Goal: Task Accomplishment & Management: Use online tool/utility

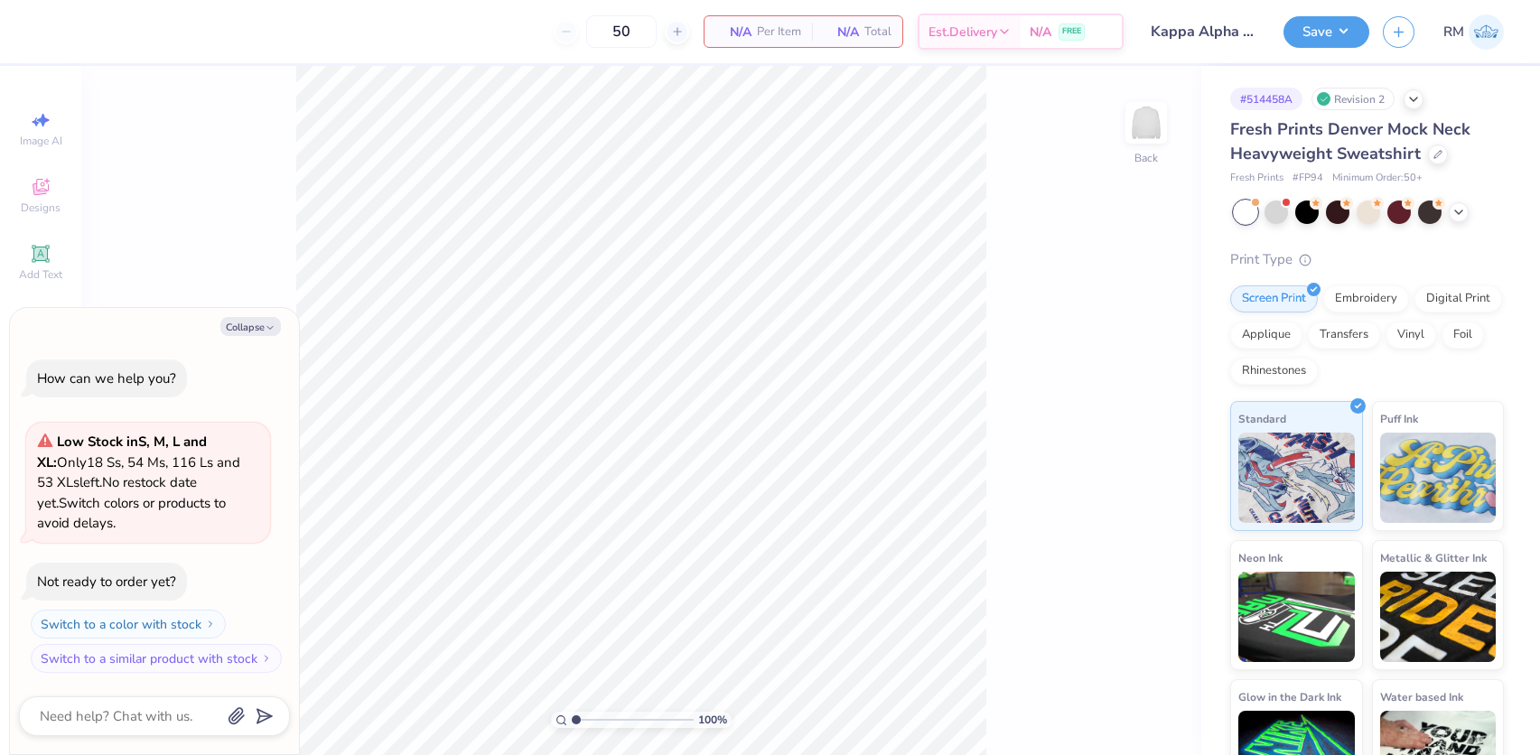
type textarea "x"
type input "1.43881275127245"
type textarea "x"
type input "1.89019881500322"
type textarea "x"
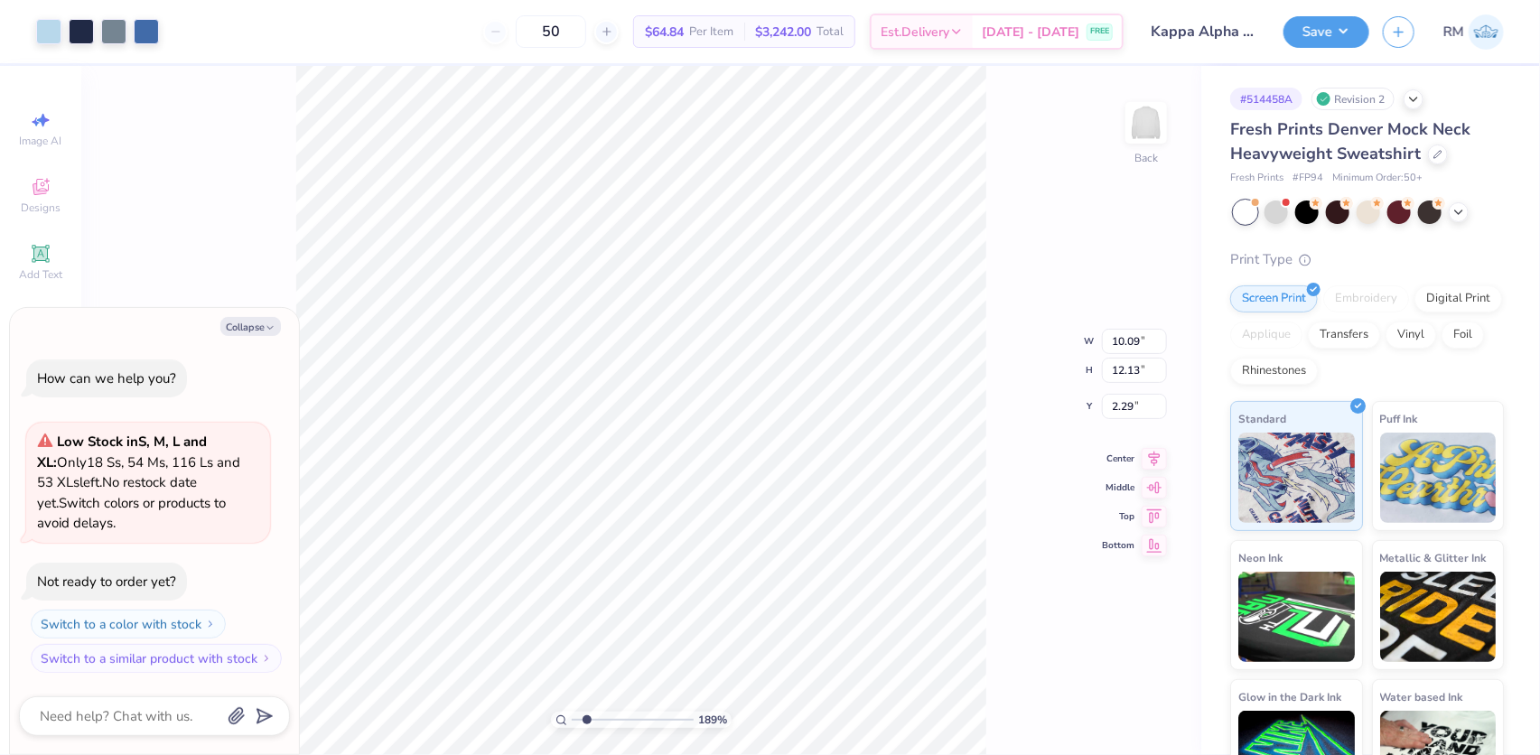
type input "1.89019881500322"
type textarea "x"
type input "1.31372120057427"
click at [251, 325] on button "Collapse" at bounding box center [250, 326] width 61 height 19
type textarea "x"
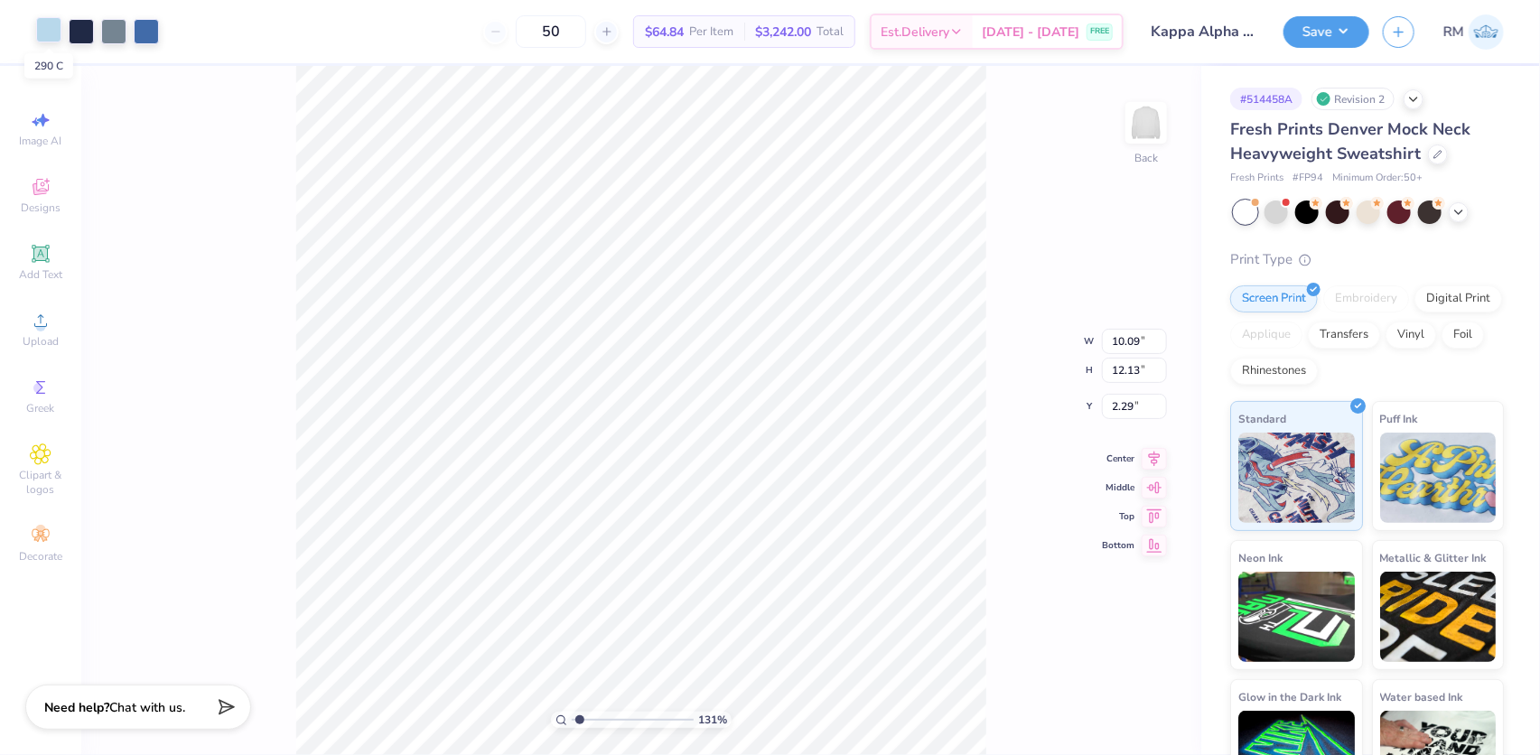
click at [51, 25] on div at bounding box center [48, 29] width 25 height 25
type input "1.31372120057427"
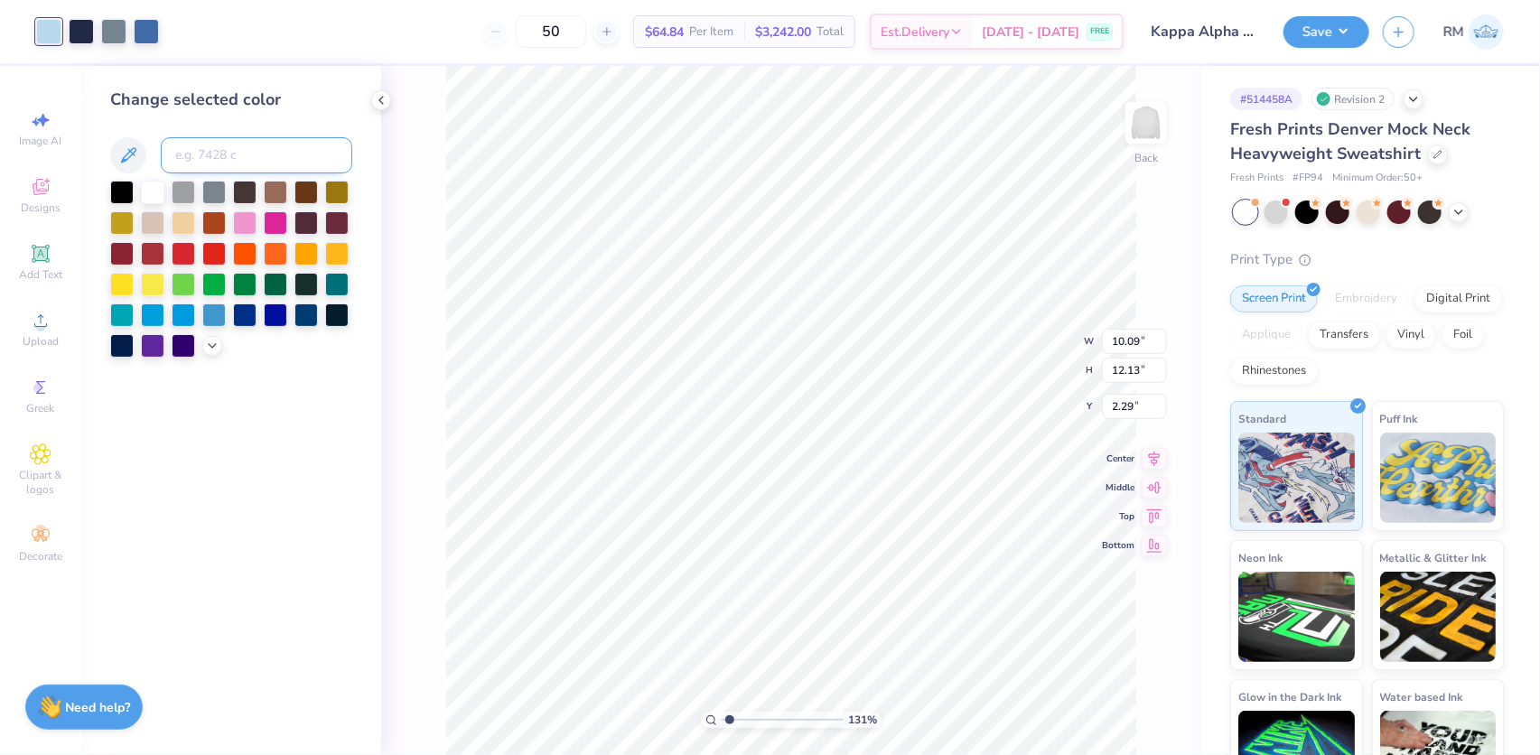
click at [242, 154] on input at bounding box center [256, 155] width 191 height 36
type input "550"
click at [1110, 707] on icon at bounding box center [1116, 704] width 18 height 18
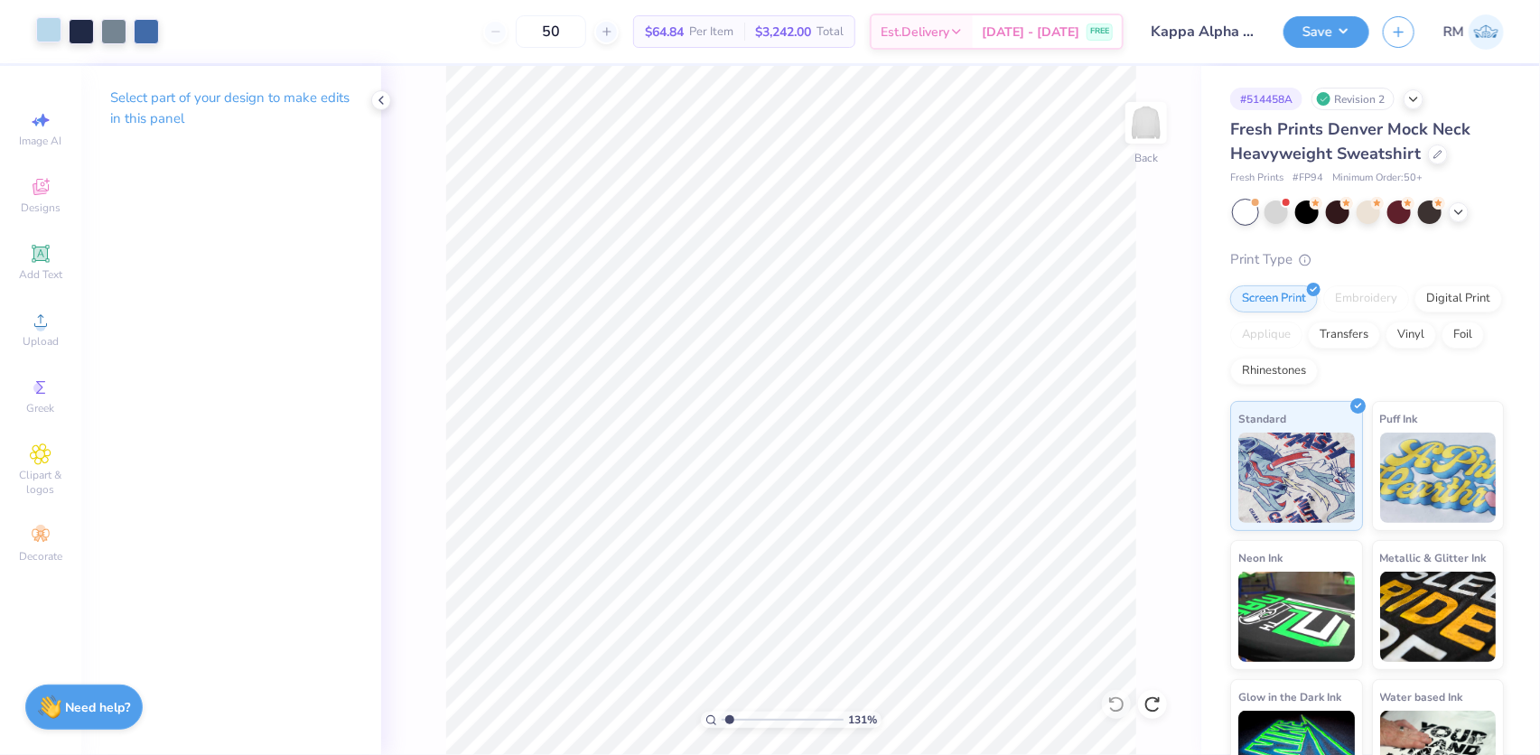
click at [47, 29] on div at bounding box center [48, 29] width 25 height 25
type input "1.31372120057427"
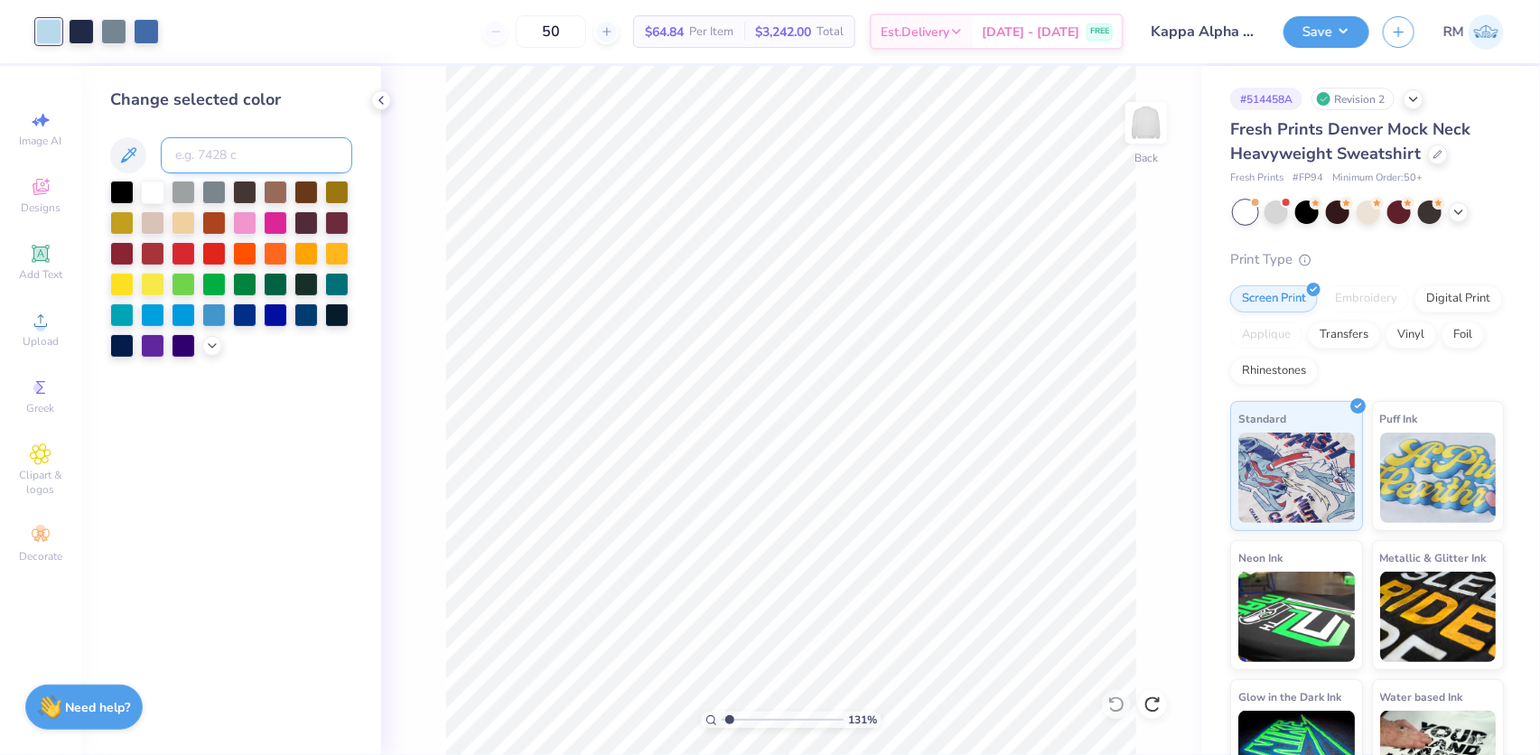
click at [198, 153] on input at bounding box center [256, 155] width 191 height 36
type input "5425"
type input "1.31372120057427"
type input "644"
type input "1.31372120057427"
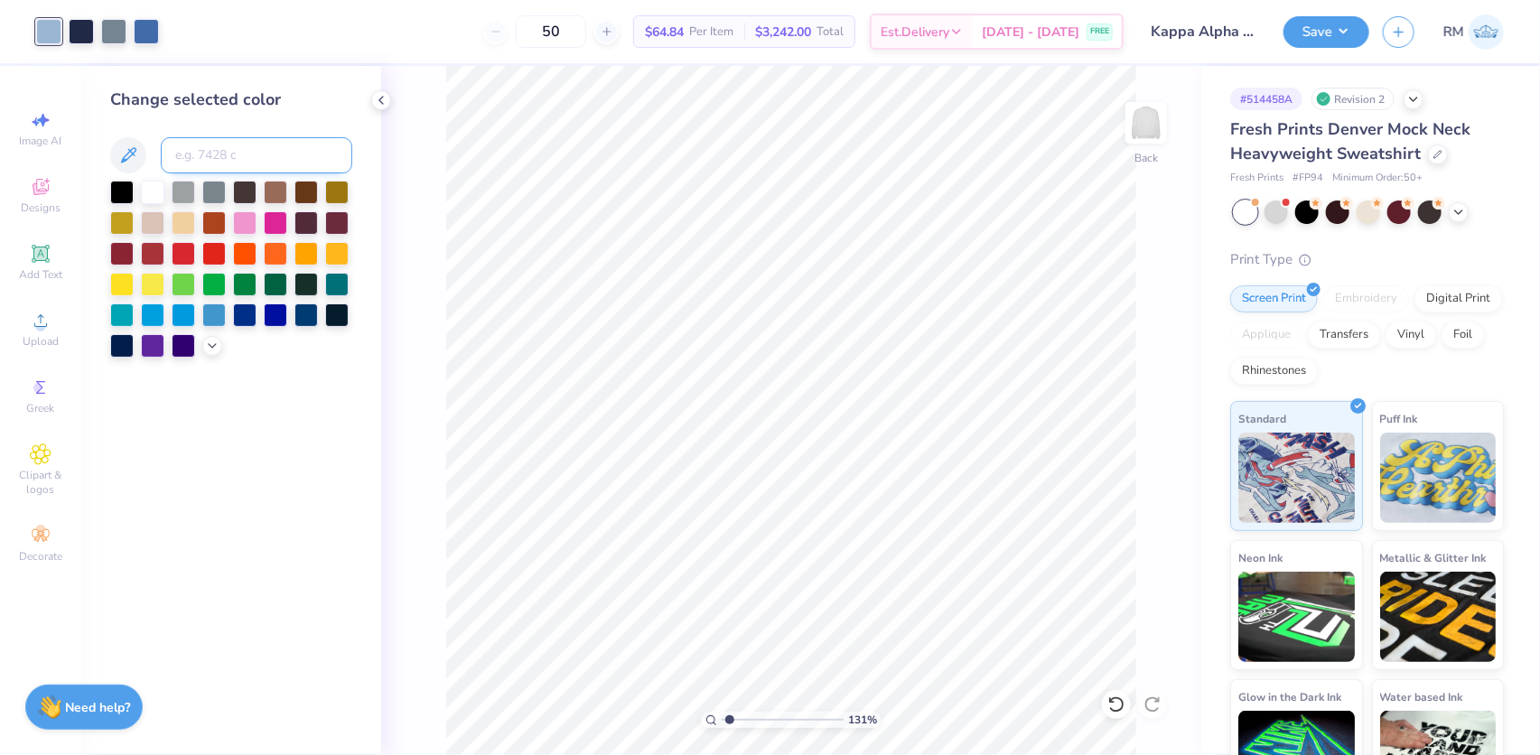
click at [219, 148] on input at bounding box center [256, 155] width 191 height 36
type input "290"
click at [1116, 709] on icon at bounding box center [1116, 704] width 18 height 18
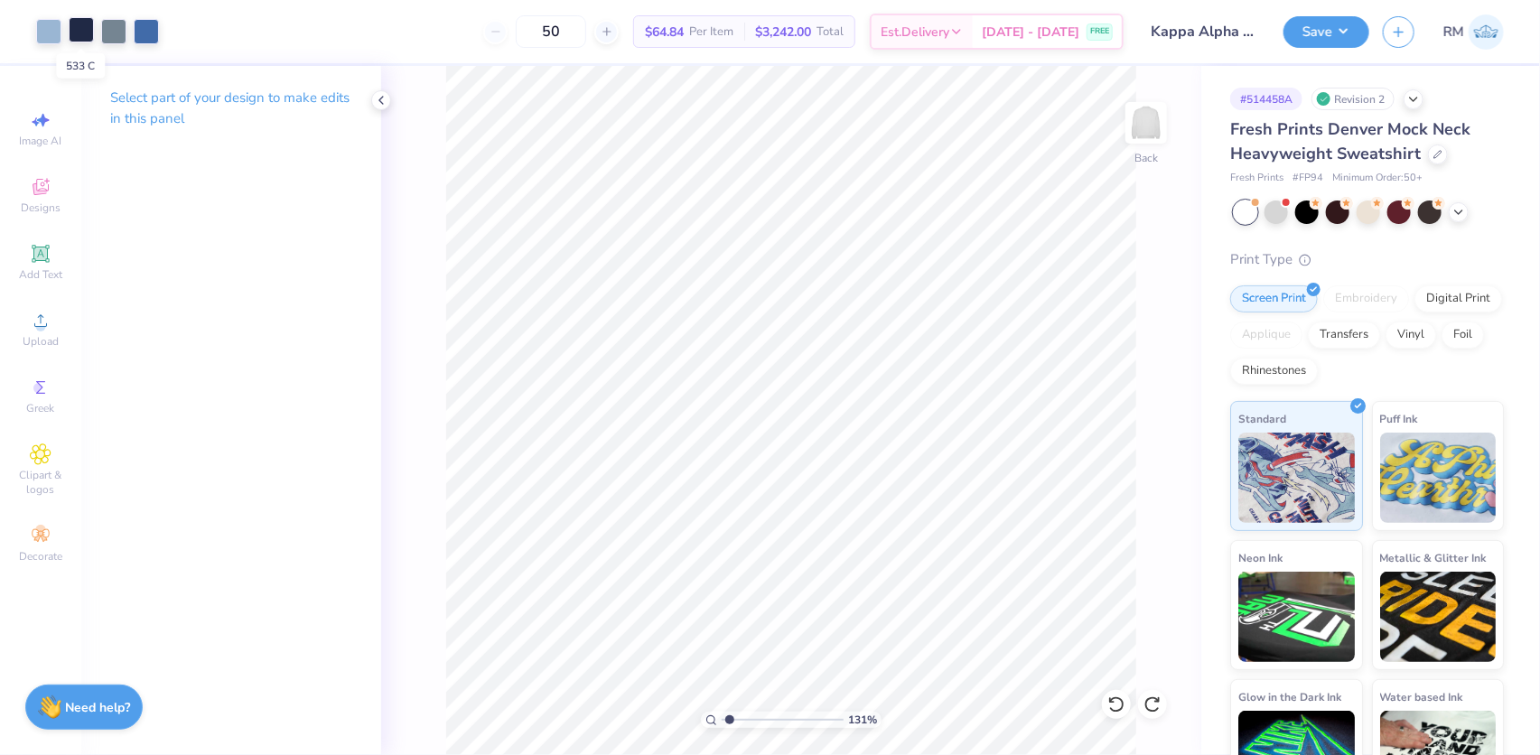
click at [81, 38] on div at bounding box center [81, 29] width 25 height 25
type input "1.31372120057427"
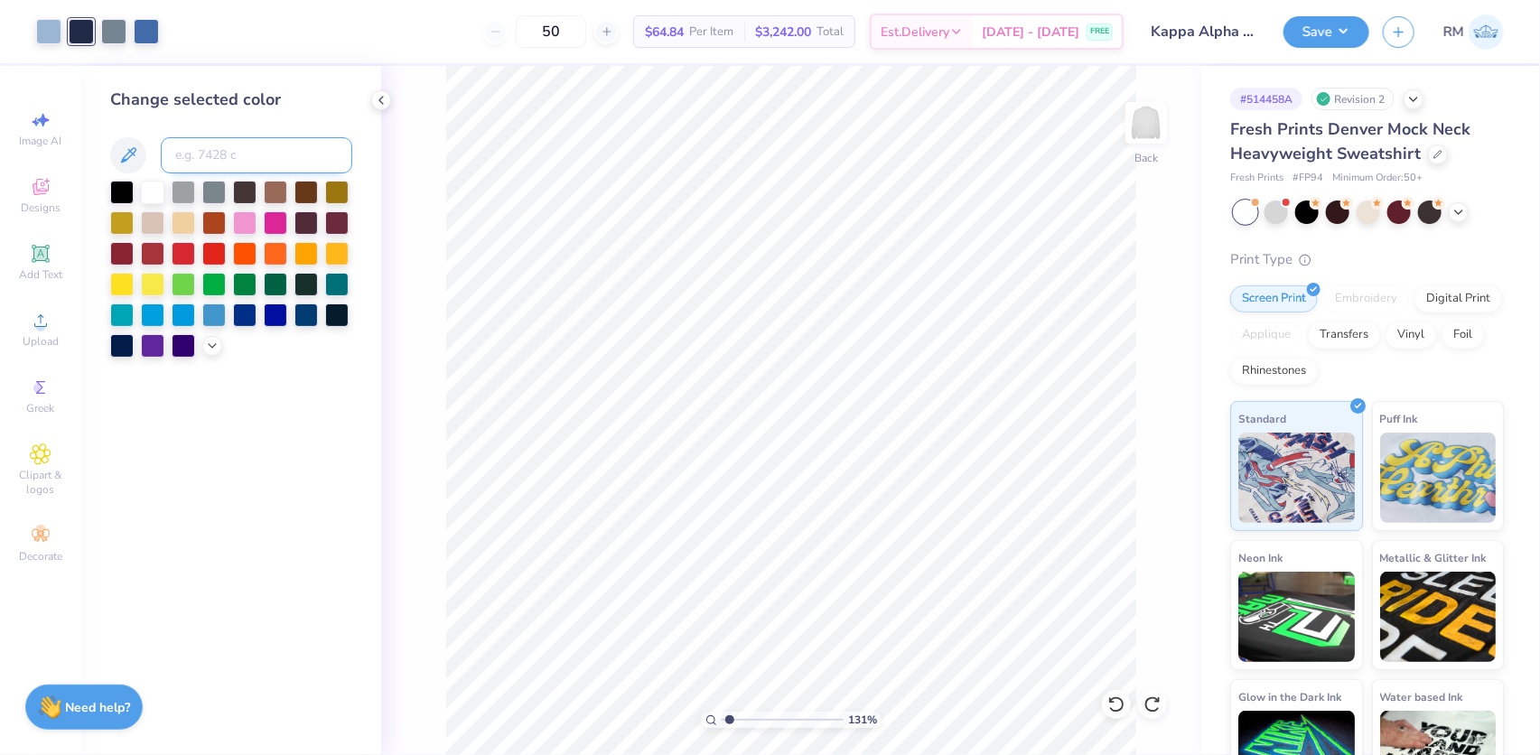
click at [207, 148] on input at bounding box center [256, 155] width 191 height 36
type input "5405"
type input "1.31372120057427"
click at [221, 154] on input at bounding box center [256, 155] width 191 height 36
type input "7546"
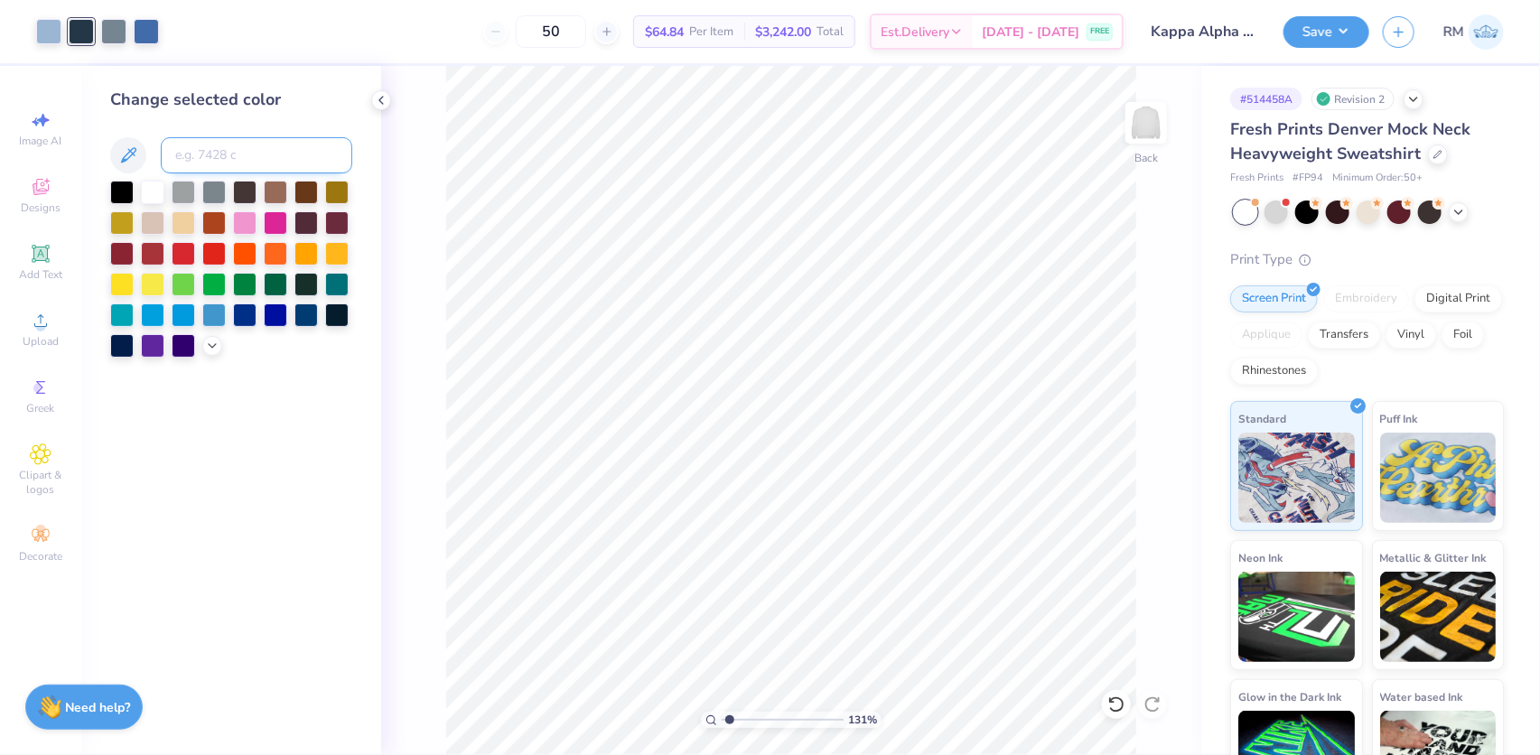
type input "1.31372120057427"
type input "2965"
click at [1125, 709] on icon at bounding box center [1116, 704] width 18 height 18
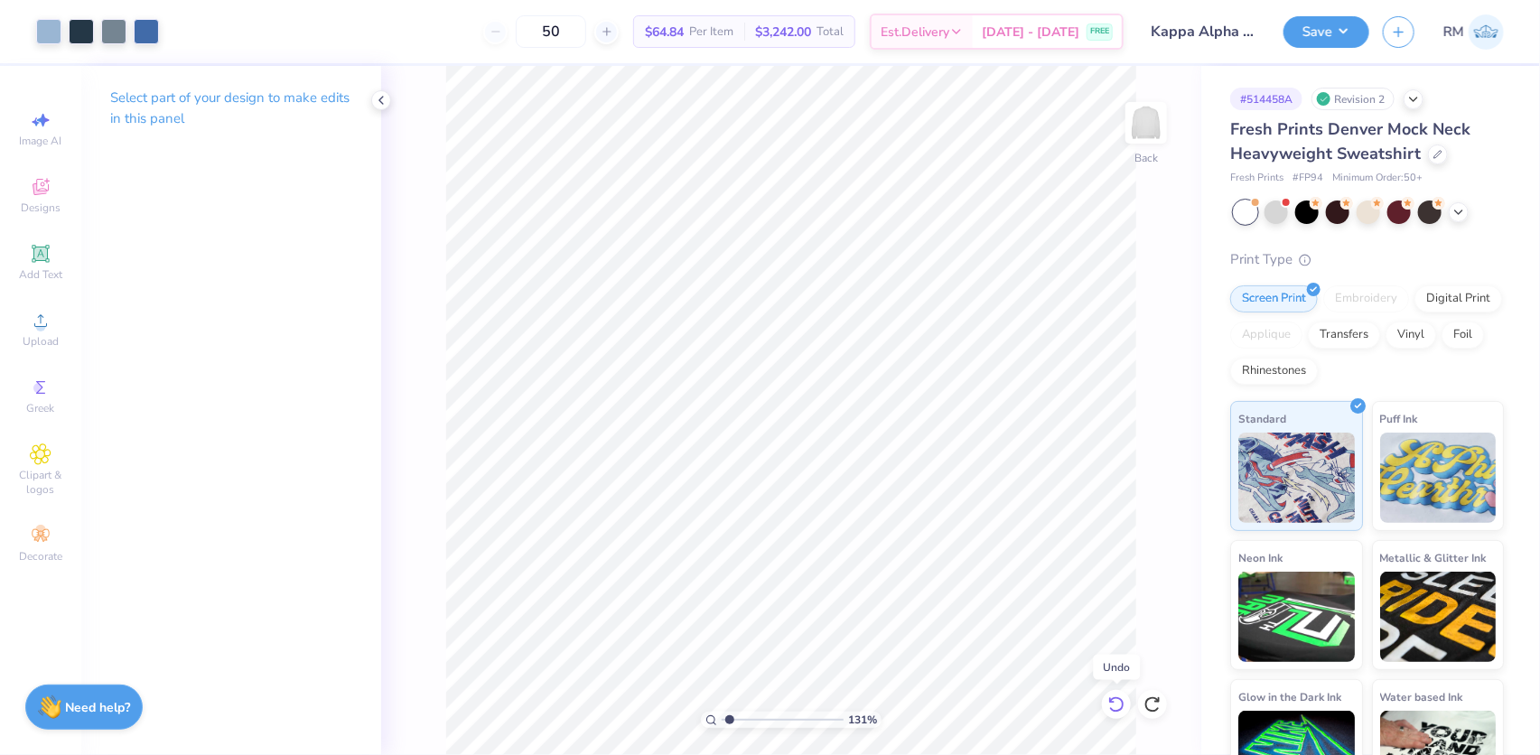
click at [1122, 706] on icon at bounding box center [1115, 704] width 15 height 16
click at [1117, 711] on icon at bounding box center [1115, 704] width 15 height 16
click at [84, 35] on div at bounding box center [81, 29] width 25 height 25
type input "1.31372120057427"
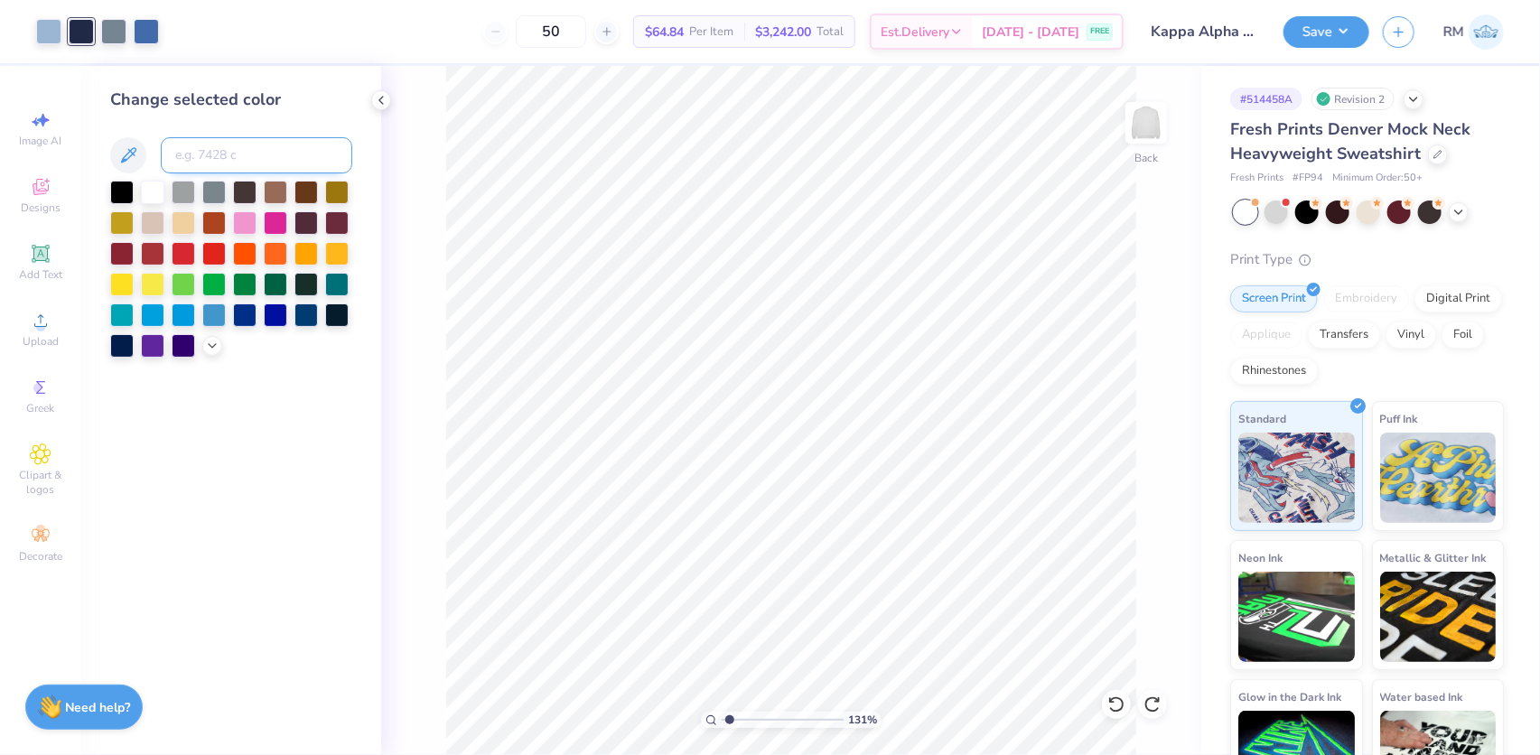
click at [207, 155] on input at bounding box center [256, 155] width 191 height 36
type input "432"
click at [116, 29] on div at bounding box center [113, 29] width 25 height 25
type input "1.31372120057427"
click at [201, 163] on input at bounding box center [256, 155] width 191 height 36
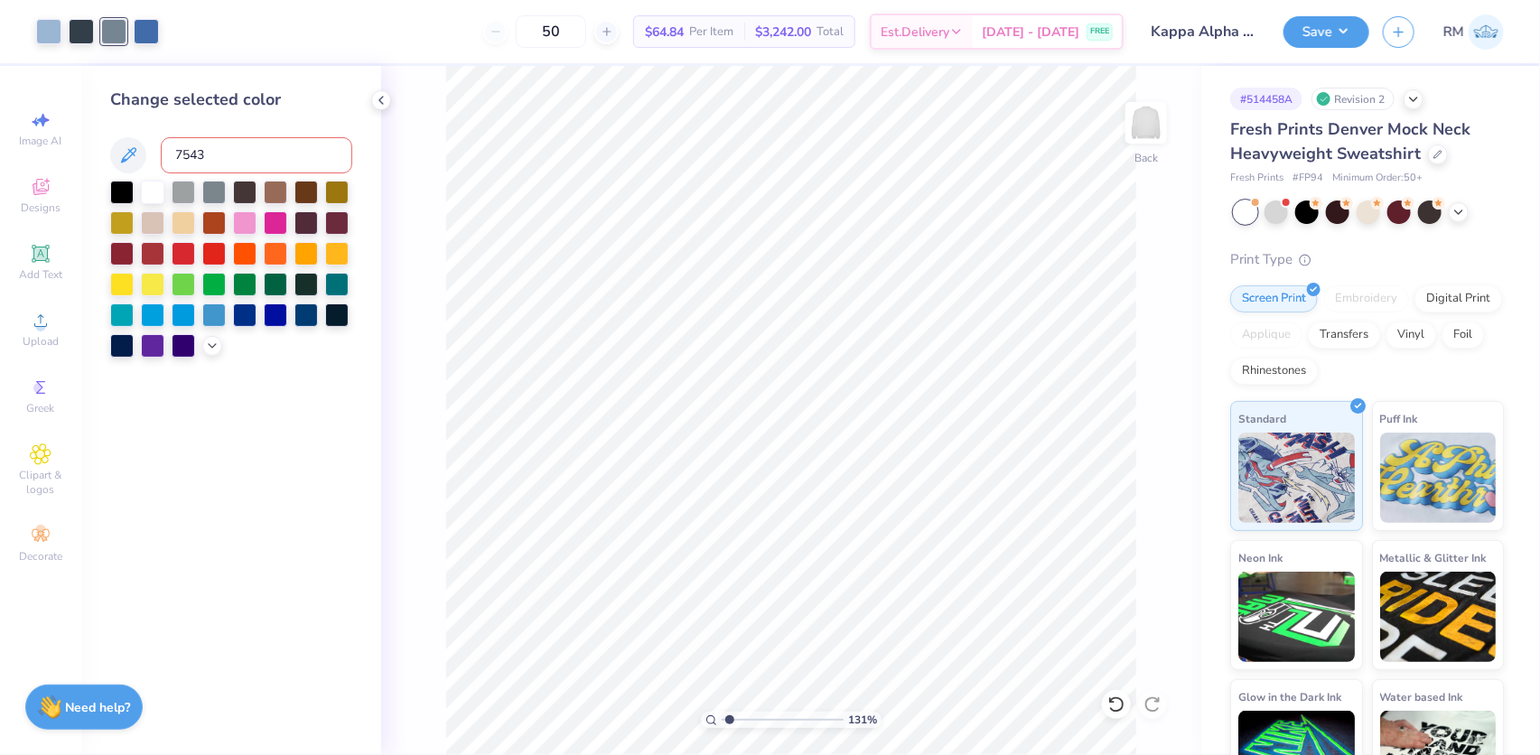
type input "7543"
type input "1.31372120057427"
type input "7545"
type input "1.31372120057427"
type input "5455"
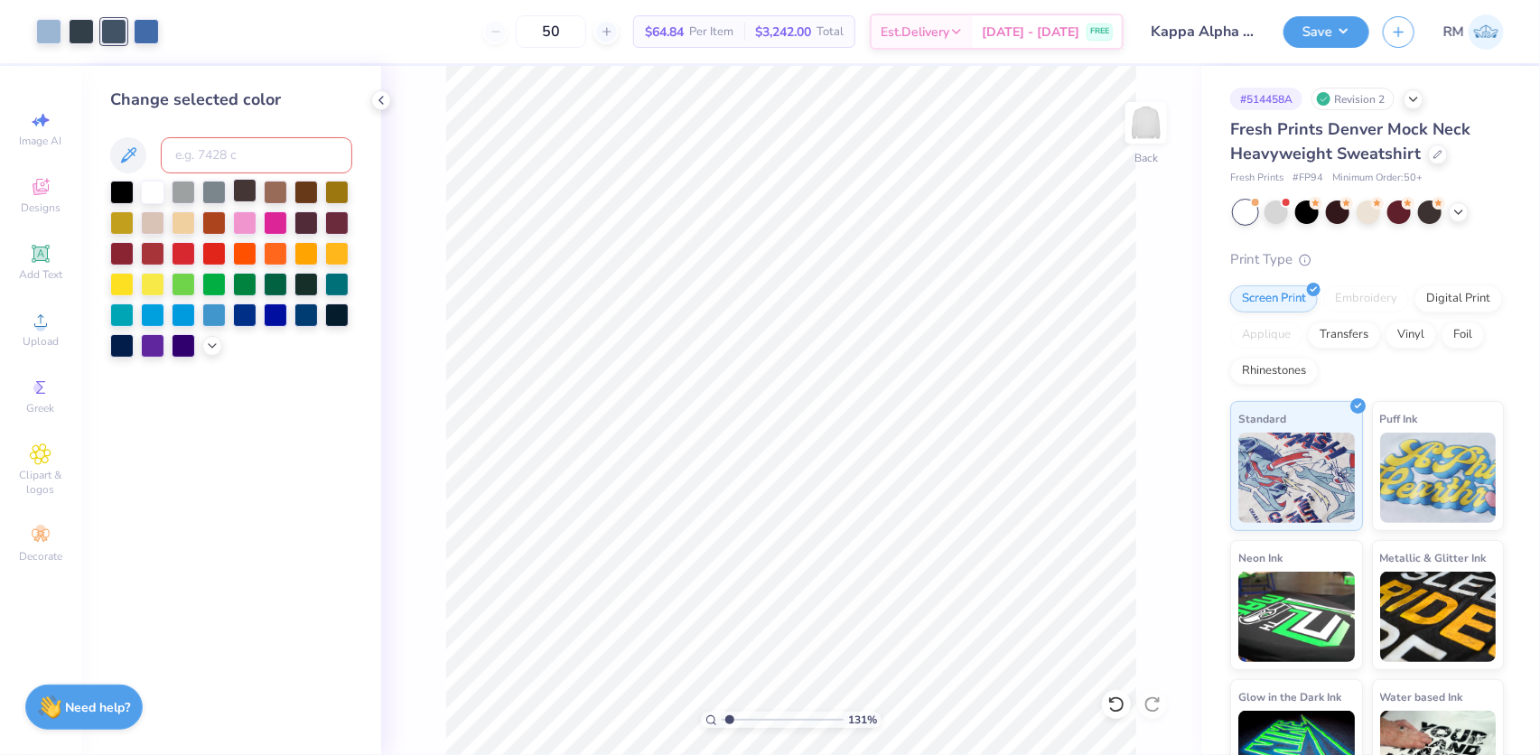
type input "1.31372120057427"
type input "2"
drag, startPoint x: 226, startPoint y: 159, endPoint x: 128, endPoint y: 151, distance: 97.9
click at [128, 151] on div "2168 c" at bounding box center [231, 155] width 242 height 36
type input "7544"
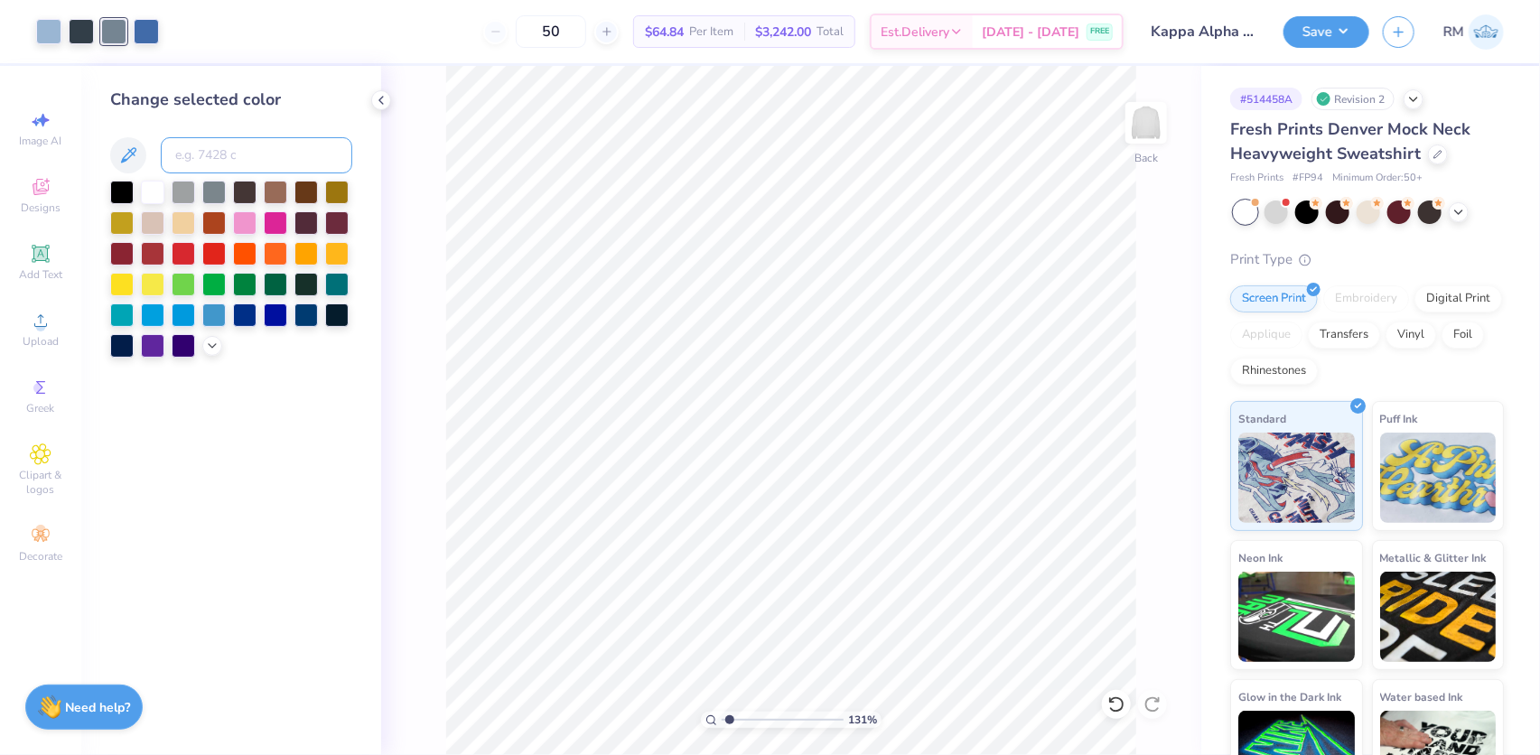
type input "1.31372120057427"
click at [261, 159] on input at bounding box center [256, 155] width 191 height 36
type input "7542"
type input "1.31372120057427"
type input "7545"
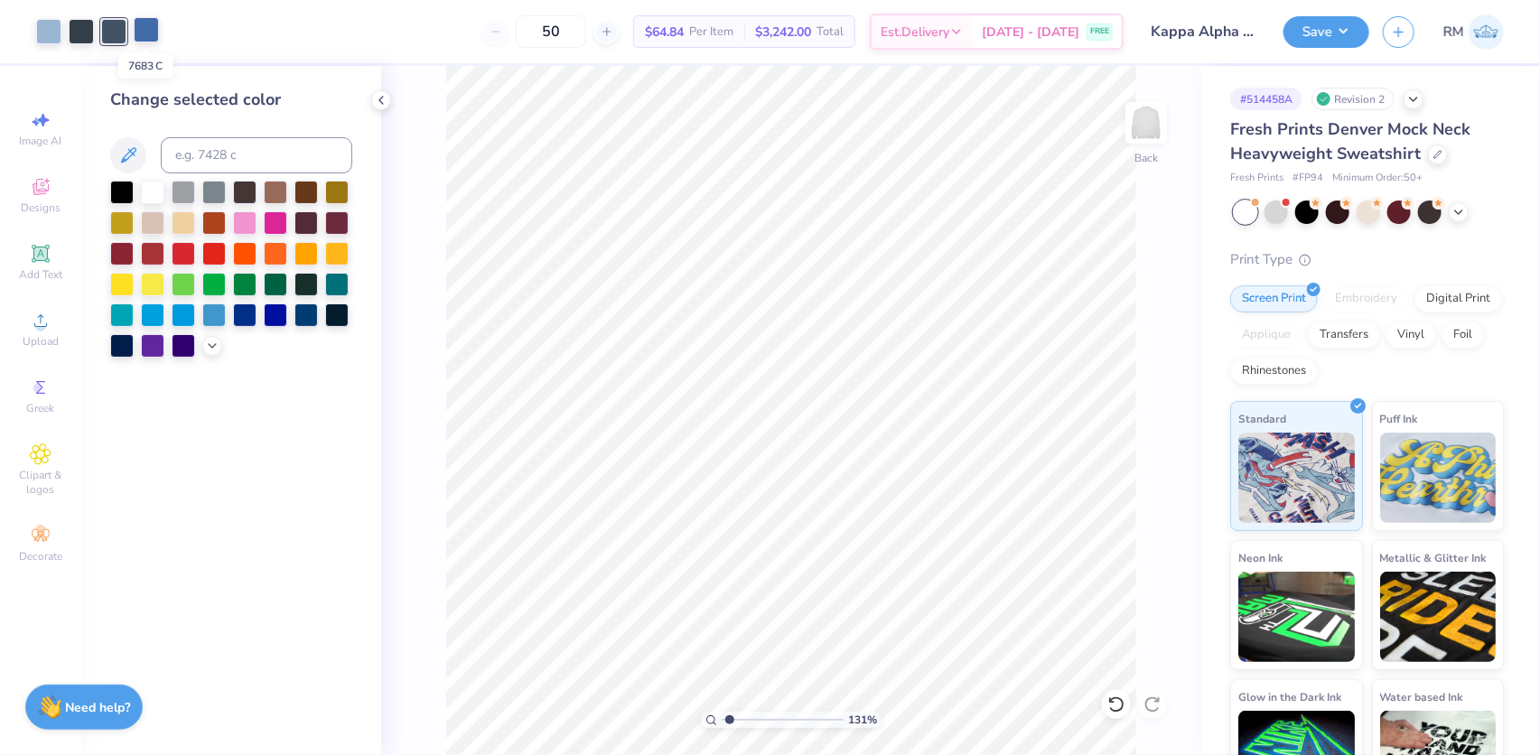
click at [143, 37] on div at bounding box center [146, 29] width 25 height 25
type input "1.31372120057427"
click at [253, 154] on input at bounding box center [256, 155] width 191 height 36
type input "7694"
type input "1.31372120057427"
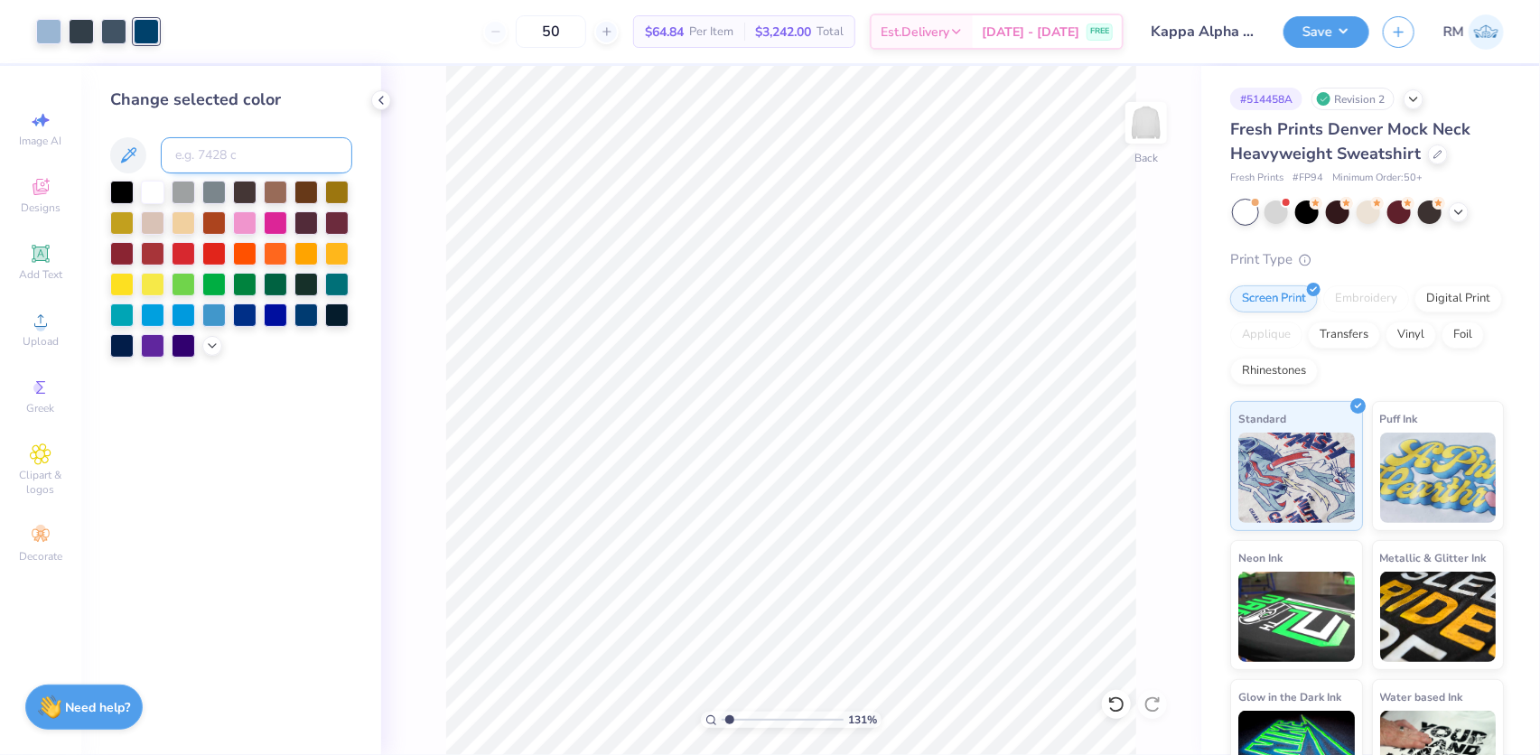
click at [225, 159] on input at bounding box center [256, 155] width 191 height 36
type input "7543"
click at [1114, 702] on icon at bounding box center [1116, 704] width 18 height 18
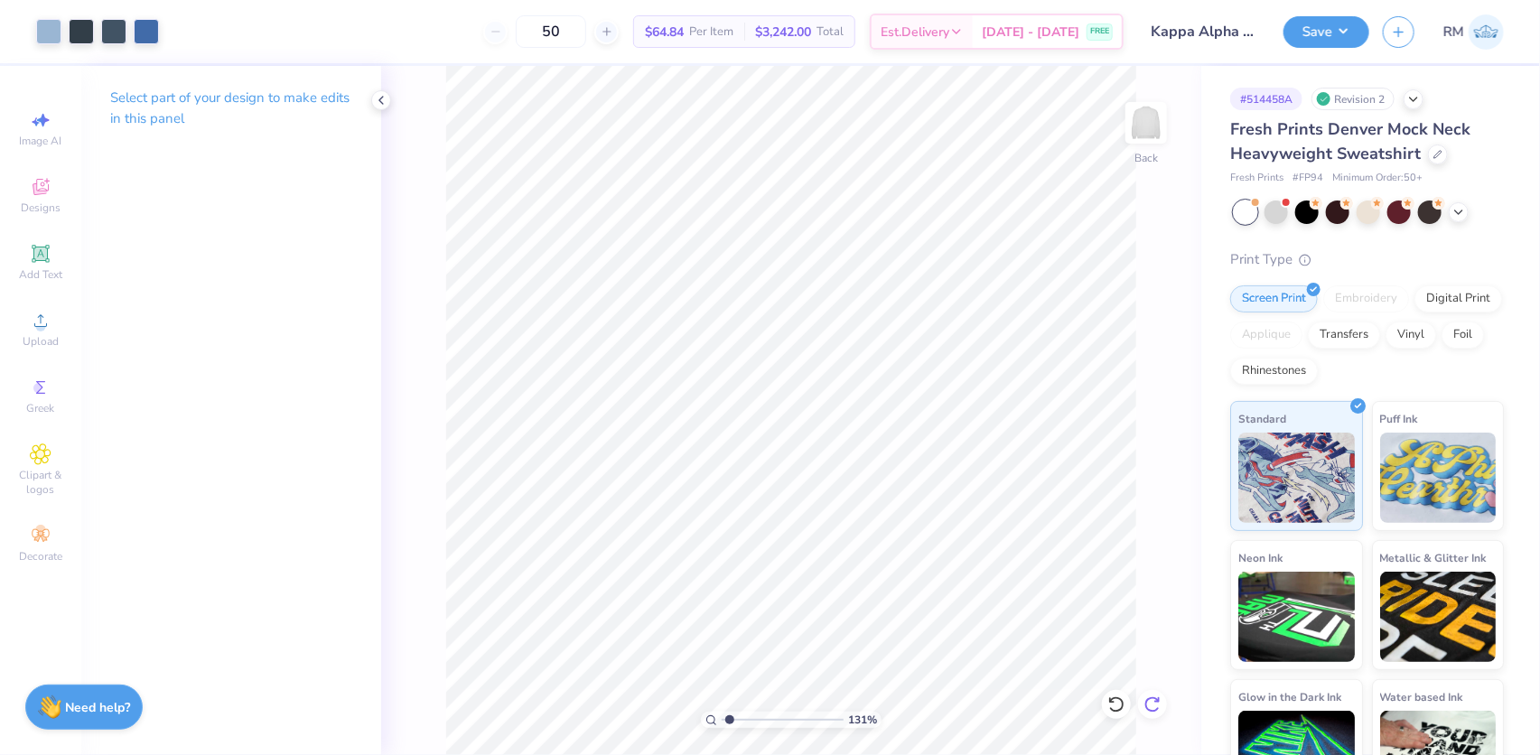
click at [1149, 704] on icon at bounding box center [1152, 704] width 18 height 18
click at [155, 36] on div at bounding box center [146, 29] width 25 height 25
type input "1.31372120057427"
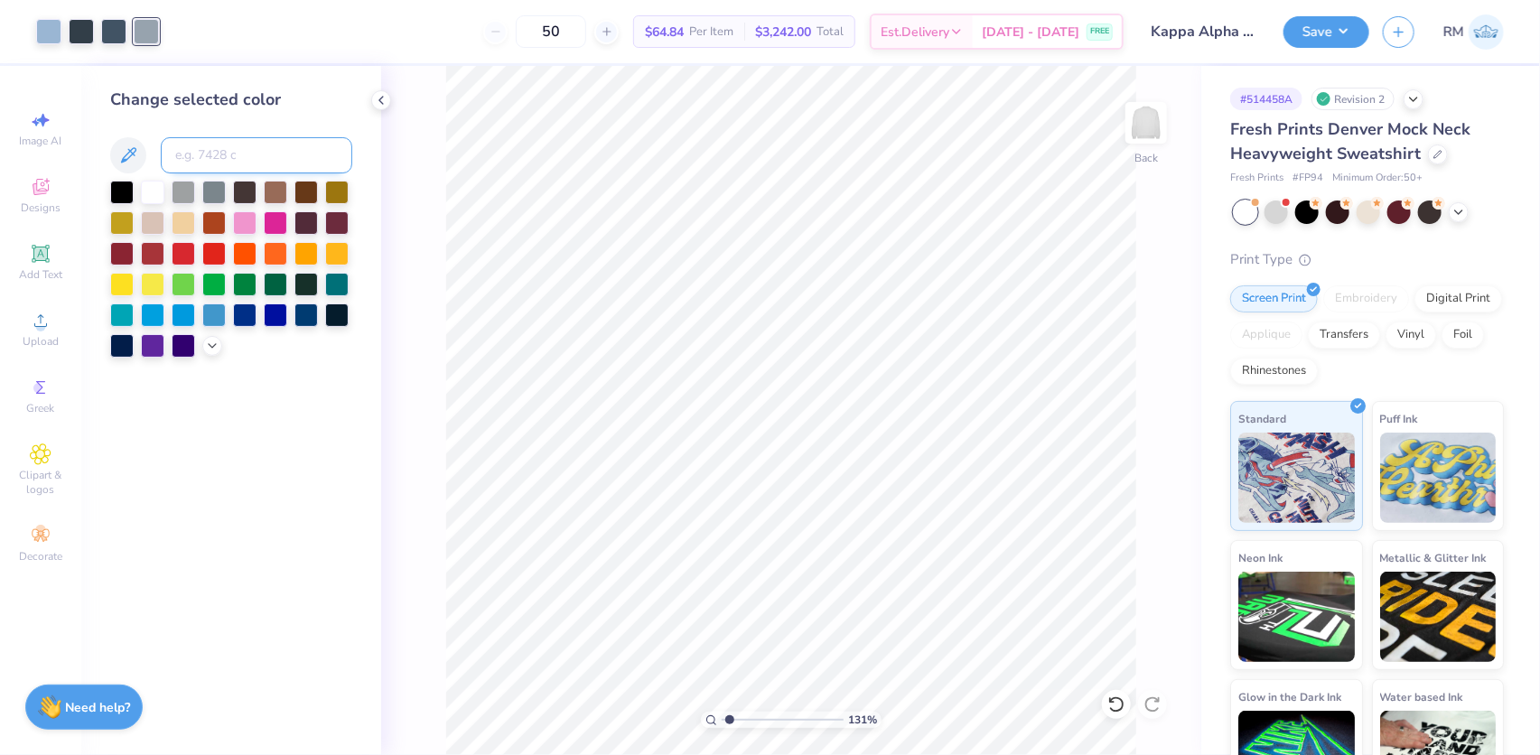
click at [235, 157] on input at bounding box center [256, 155] width 191 height 36
type input "2189 c"
drag, startPoint x: 118, startPoint y: 160, endPoint x: 82, endPoint y: 159, distance: 36.1
click at [82, 159] on div "Change selected color 2189 c" at bounding box center [231, 410] width 300 height 689
type input "7683"
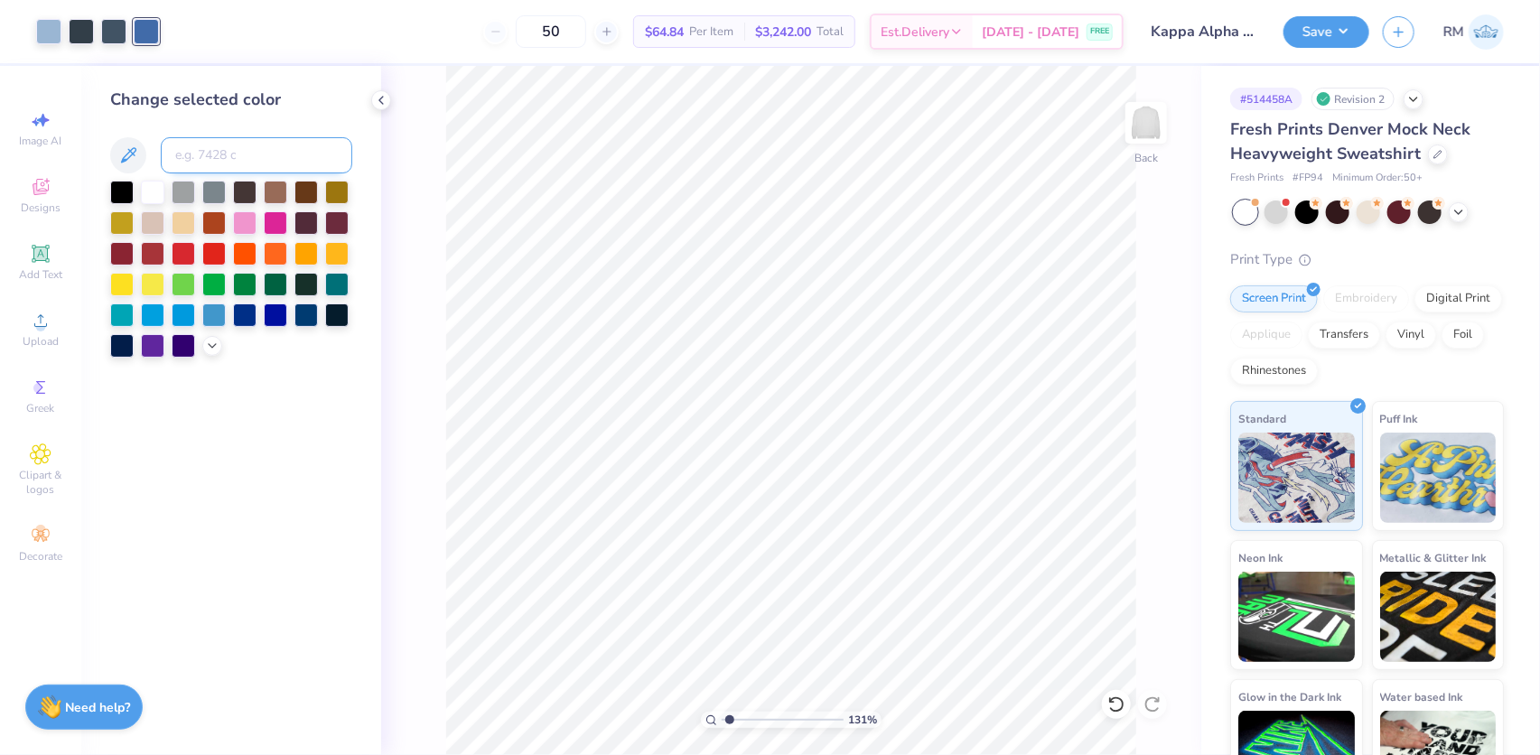
type input "1.31372120057427"
click at [196, 154] on input at bounding box center [256, 155] width 191 height 36
type input "7685"
click at [1114, 703] on icon at bounding box center [1116, 704] width 18 height 18
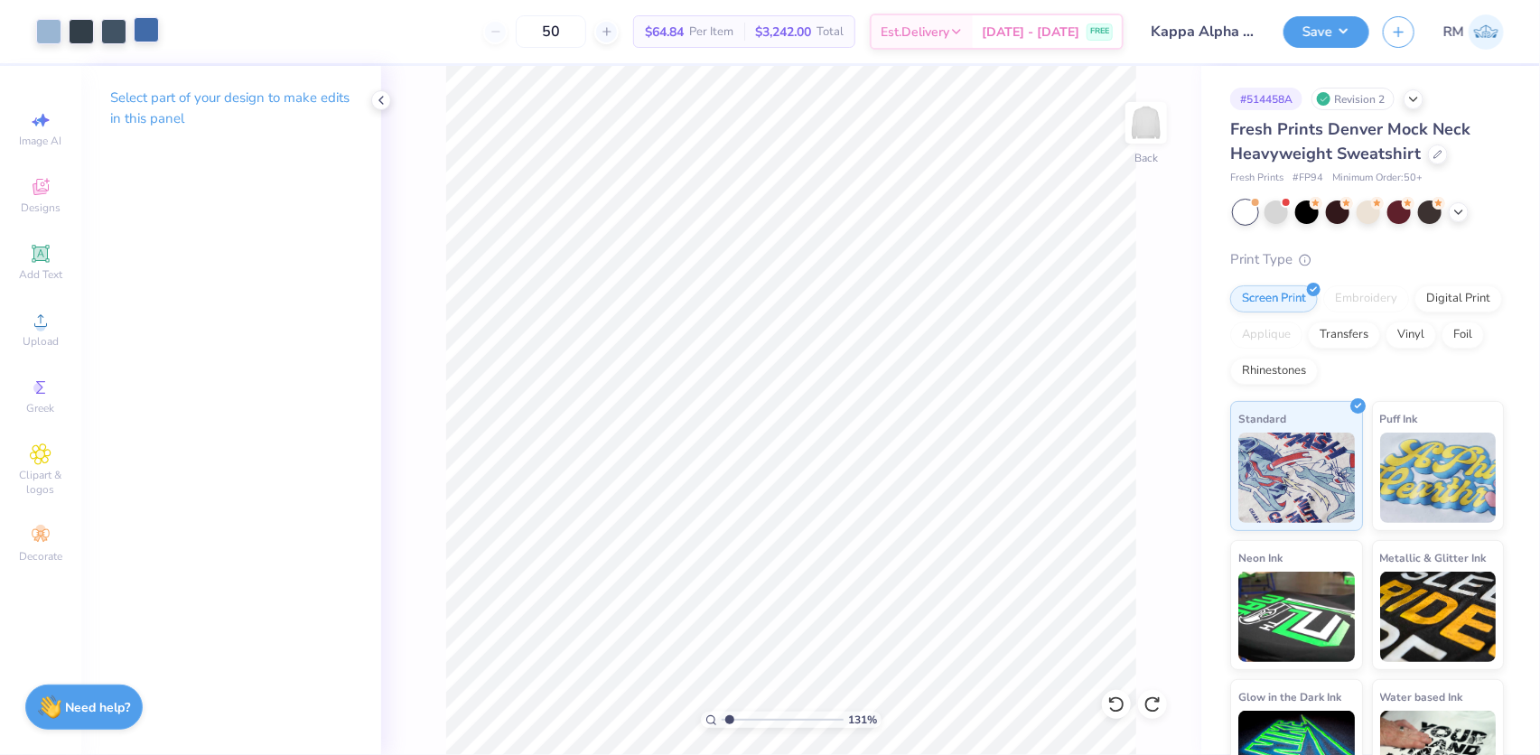
click at [151, 26] on div at bounding box center [146, 29] width 25 height 25
type input "1.31372120057427"
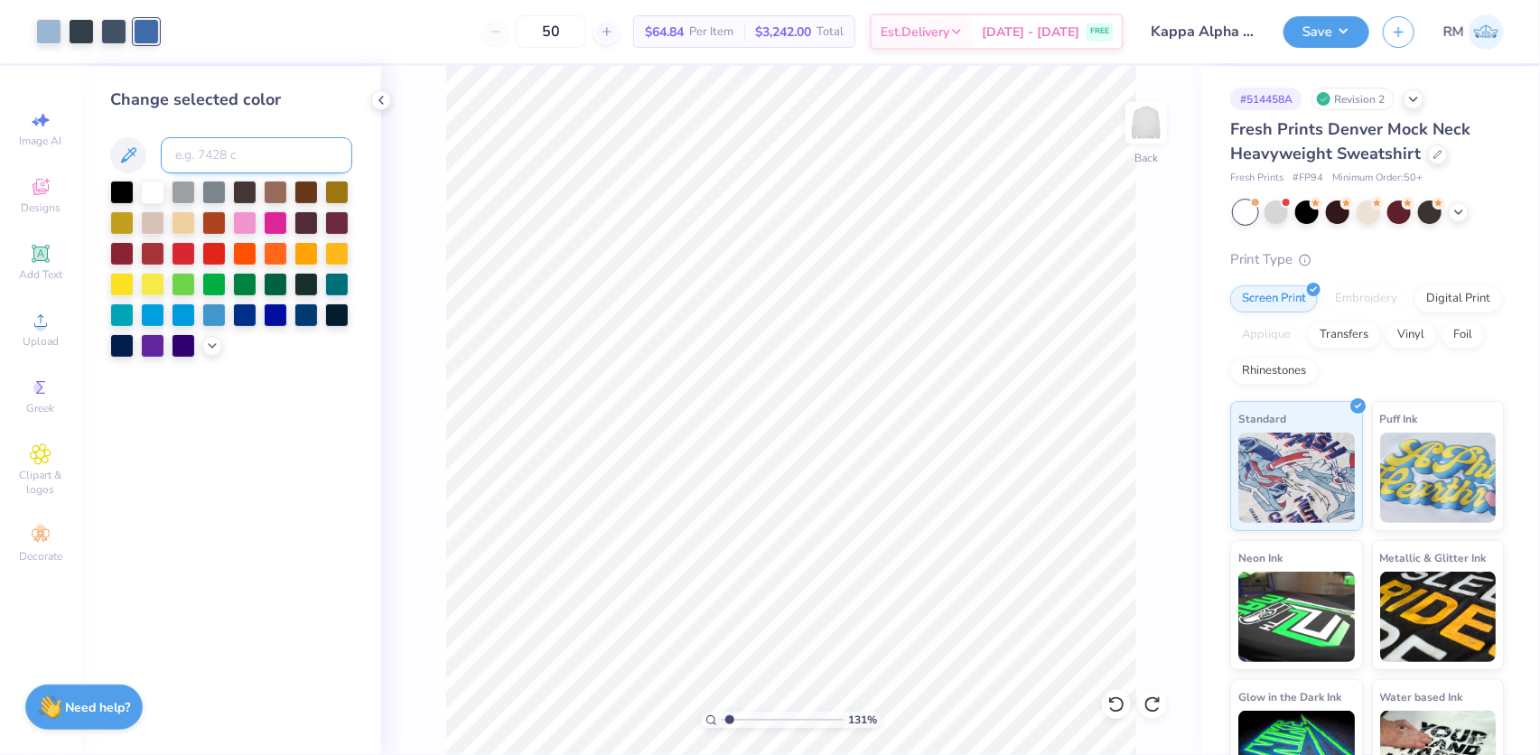
click at [256, 152] on input at bounding box center [256, 155] width 191 height 36
type input "7681"
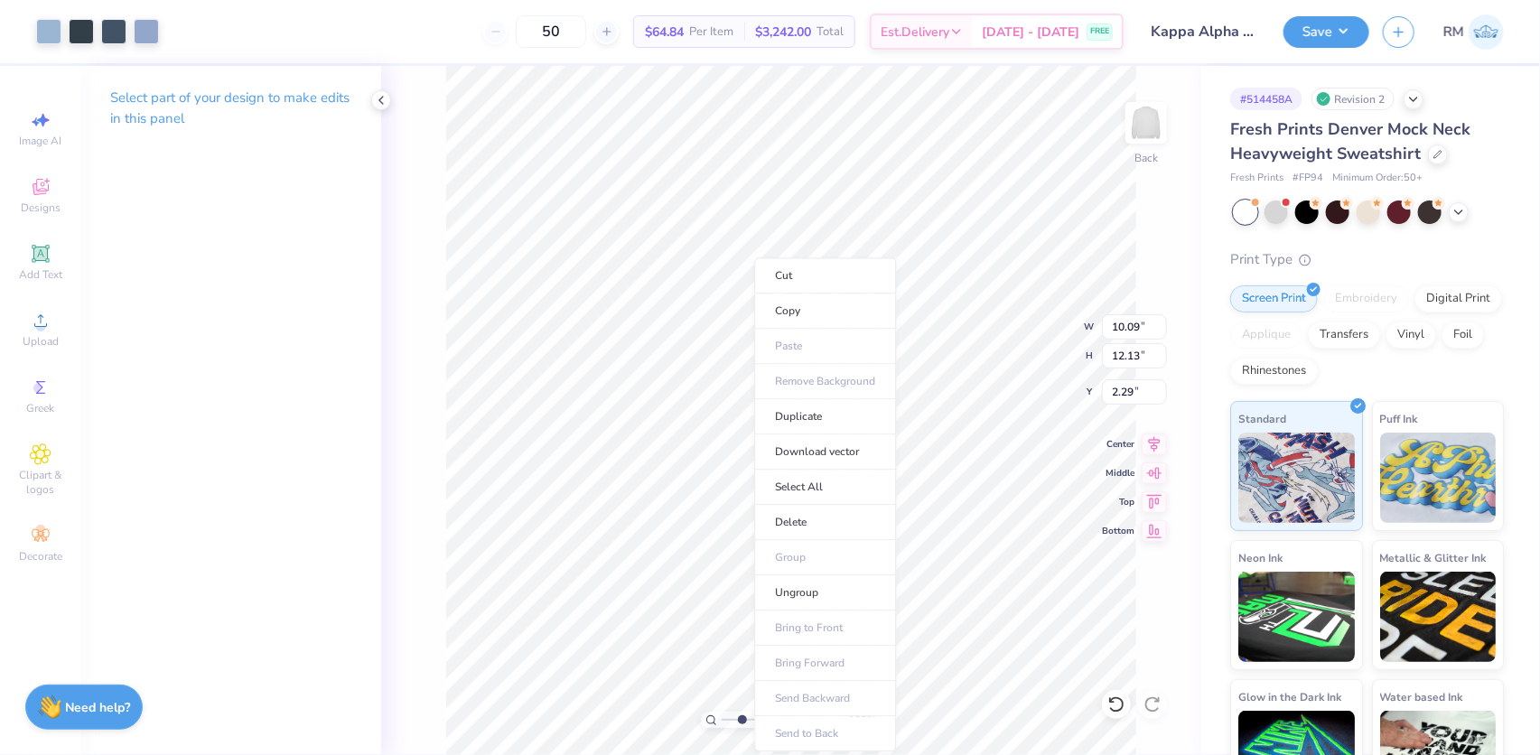
type input "1"
click at [796, 447] on li "Download vector" at bounding box center [825, 451] width 142 height 35
click at [34, 331] on icon at bounding box center [41, 321] width 22 height 22
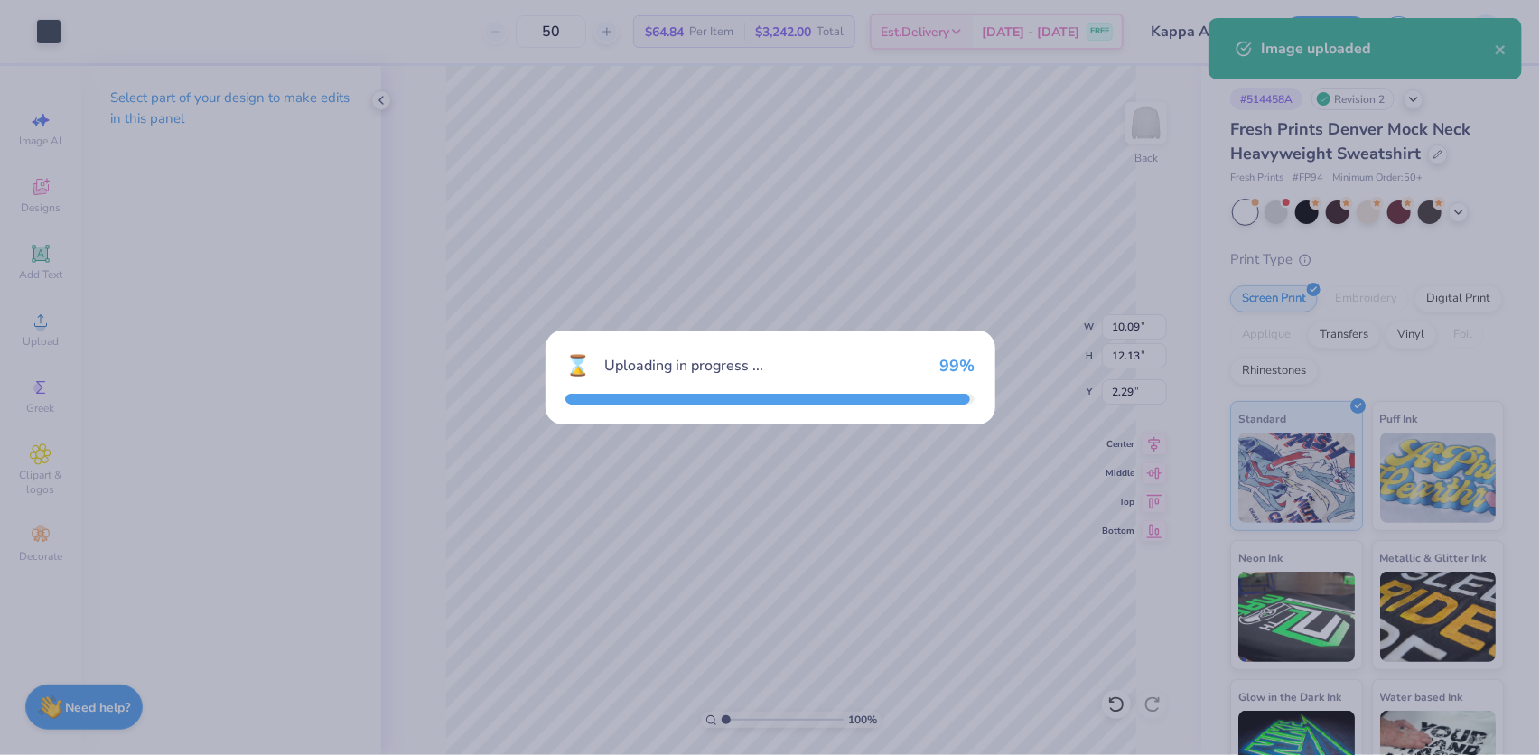
type input "15.00"
type input "5.08"
type input "7.46"
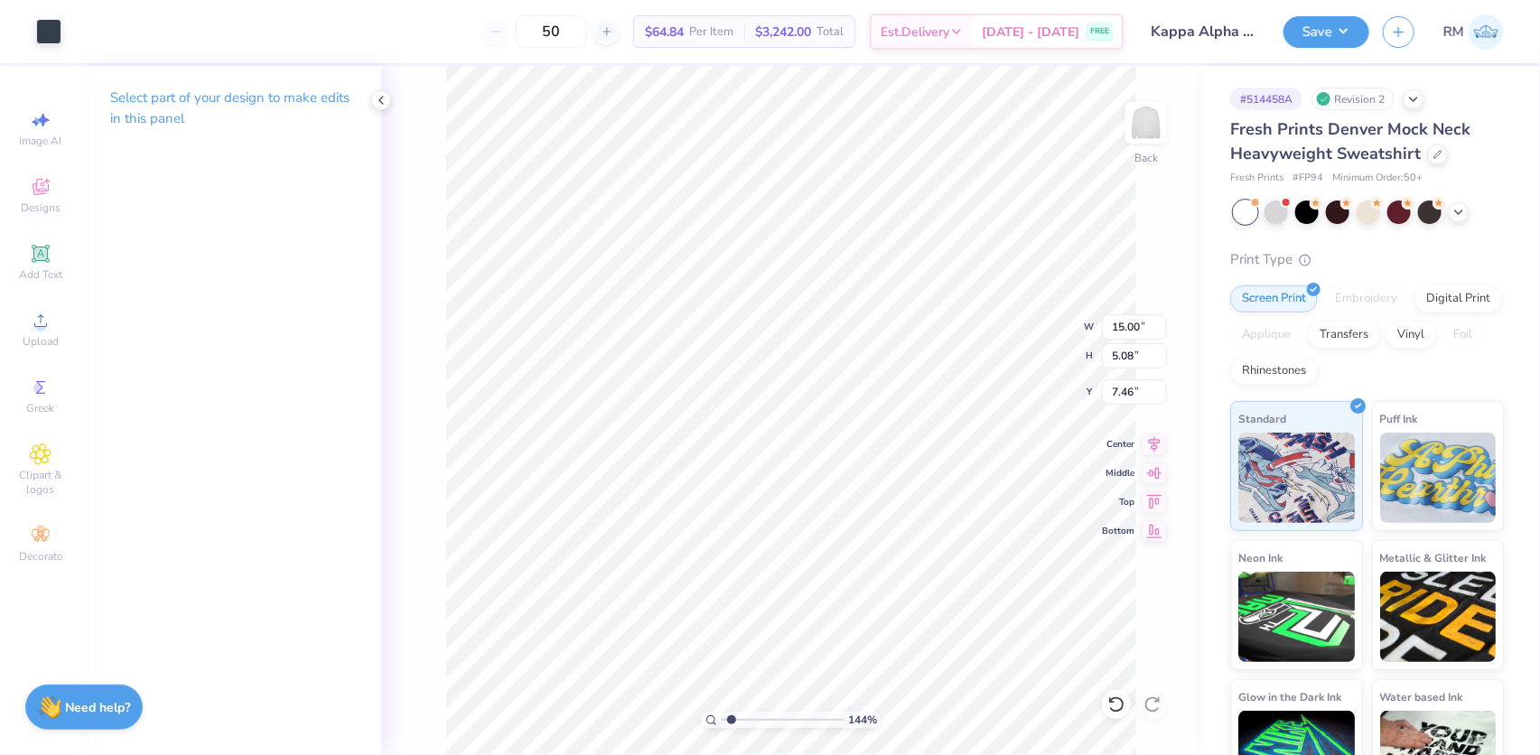
type input "1.43881275127245"
type input "3.48"
type input "1.18"
type input "11.36"
type input "2.7196421574667"
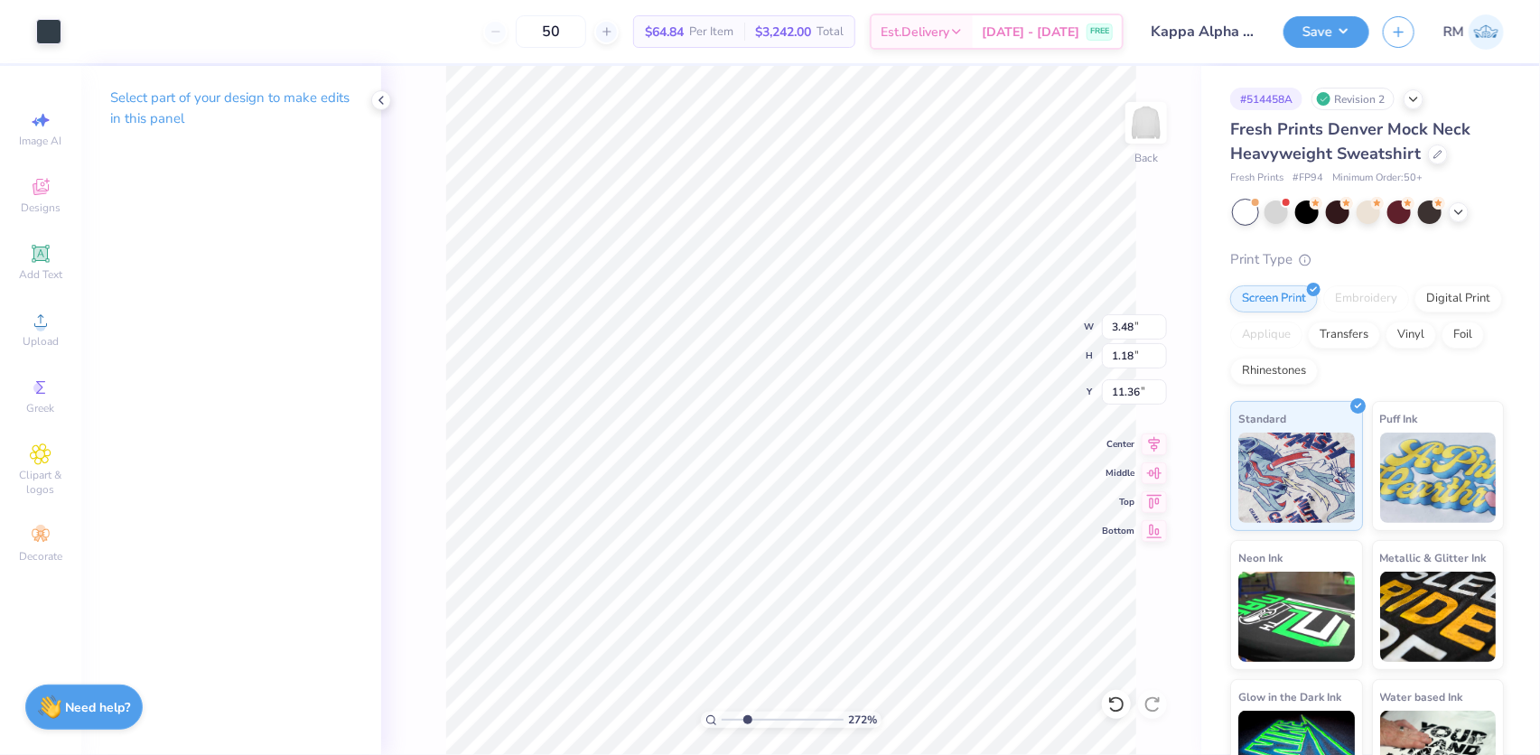
type input "14.93"
type input "2.7196421574667"
type input "10.09"
type input "12.13"
type input "2.29"
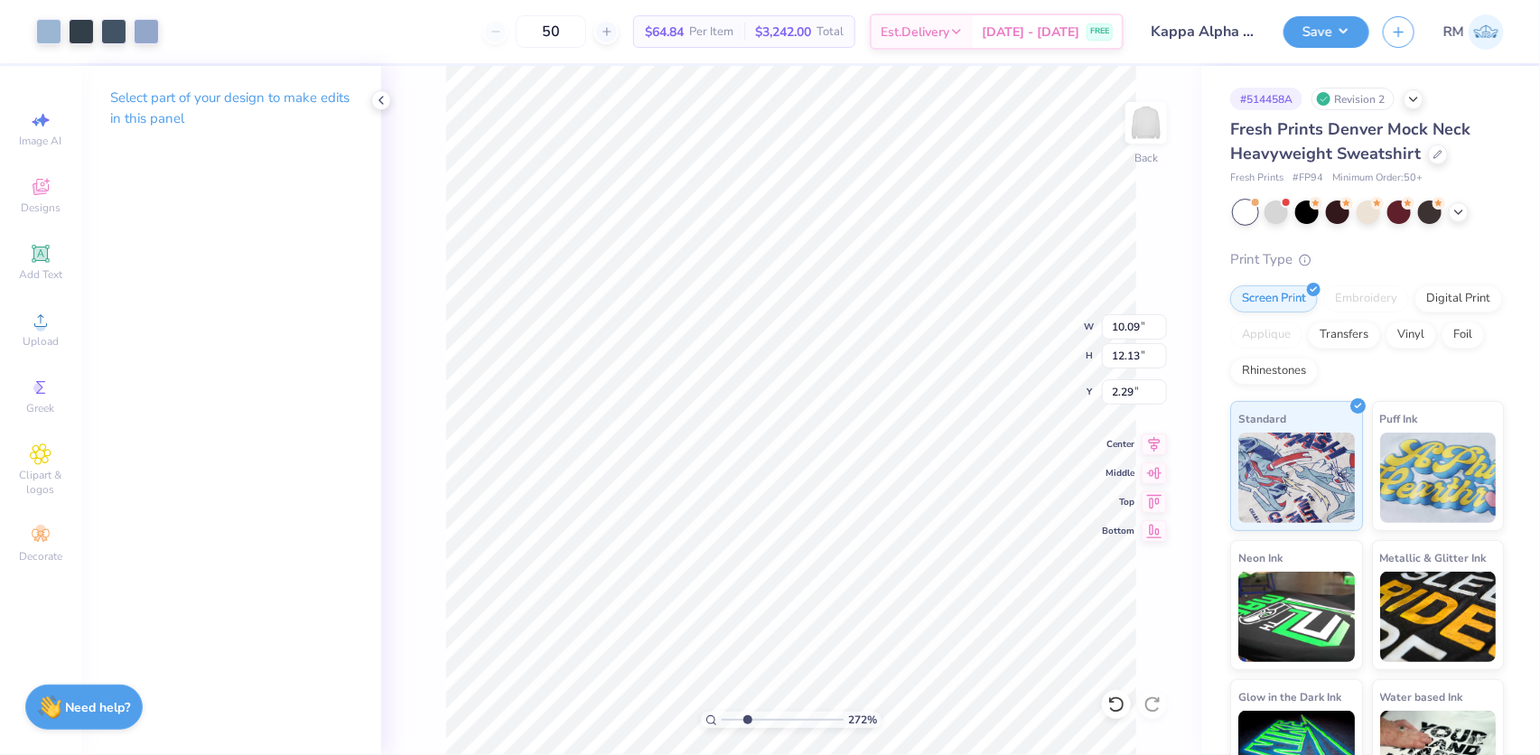
type input "2.7196421574667"
type input "1.44"
type input "1.52"
type input "11.96"
type input "2.7196421574667"
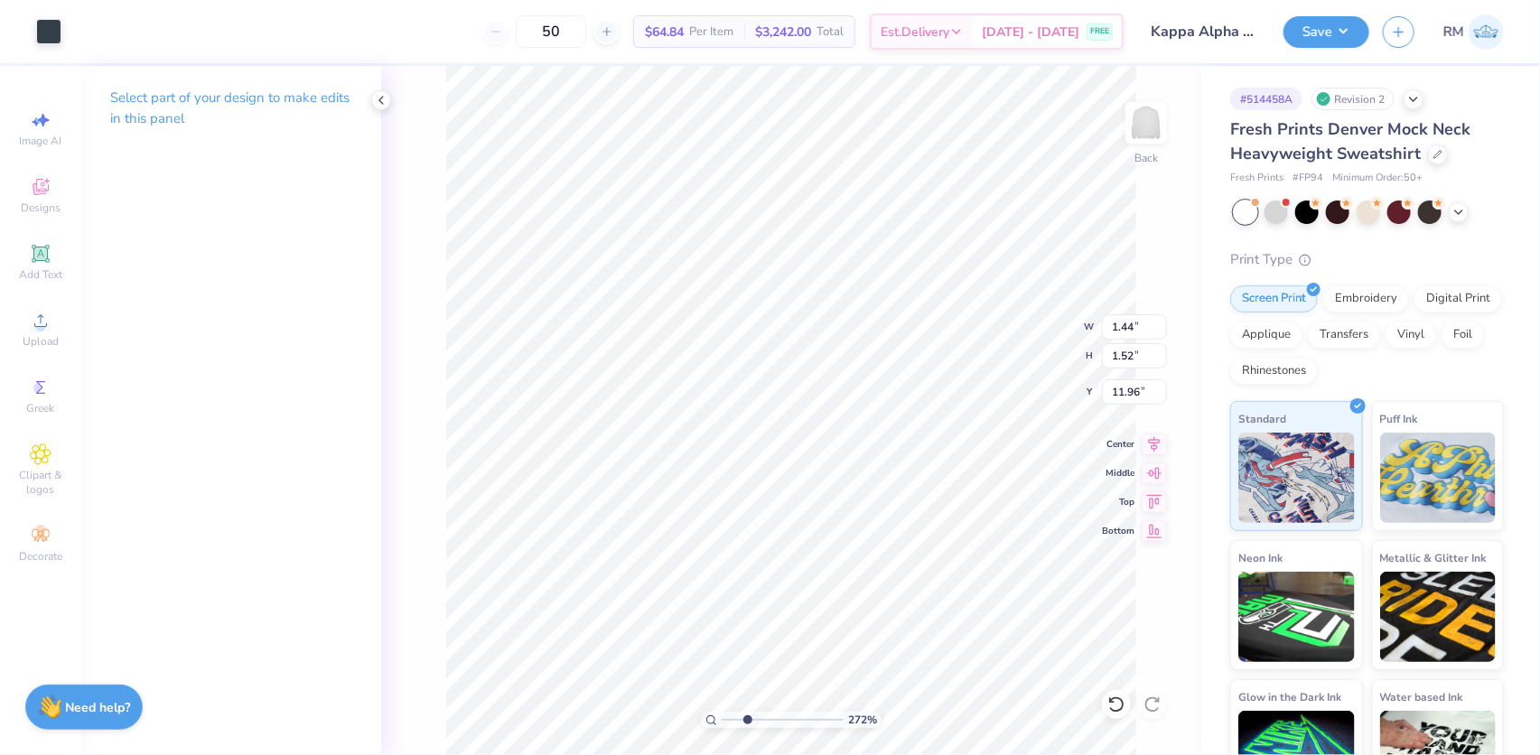
type input "2.65"
type input "3.32"
type input "11.09"
click at [814, 548] on li "Group" at bounding box center [852, 557] width 142 height 35
drag, startPoint x: 728, startPoint y: 717, endPoint x: 733, endPoint y: 726, distance: 10.5
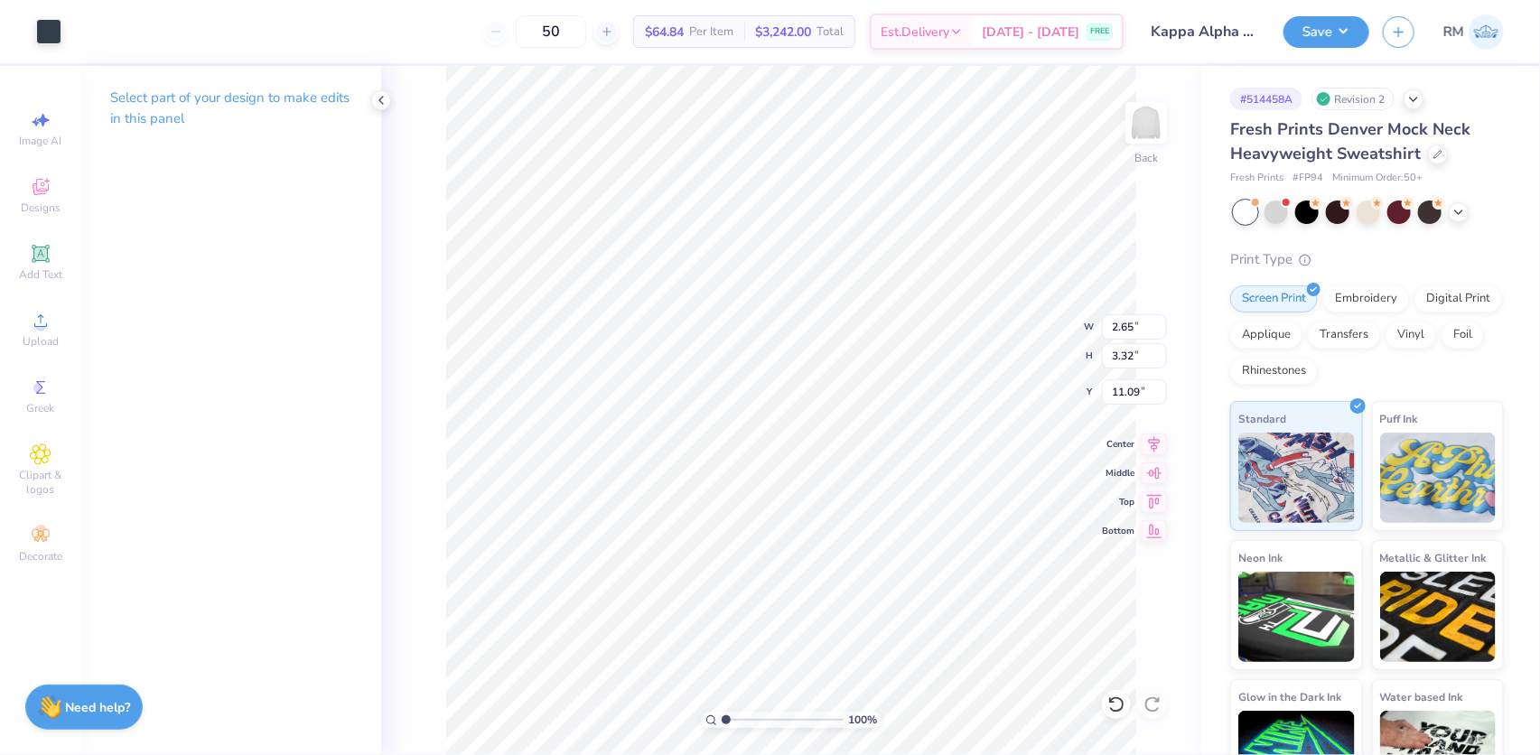
type input "2.92"
click at [749, 723] on input "range" at bounding box center [783, 720] width 122 height 16
type input "2.65"
type input "3.15"
type input "10.40"
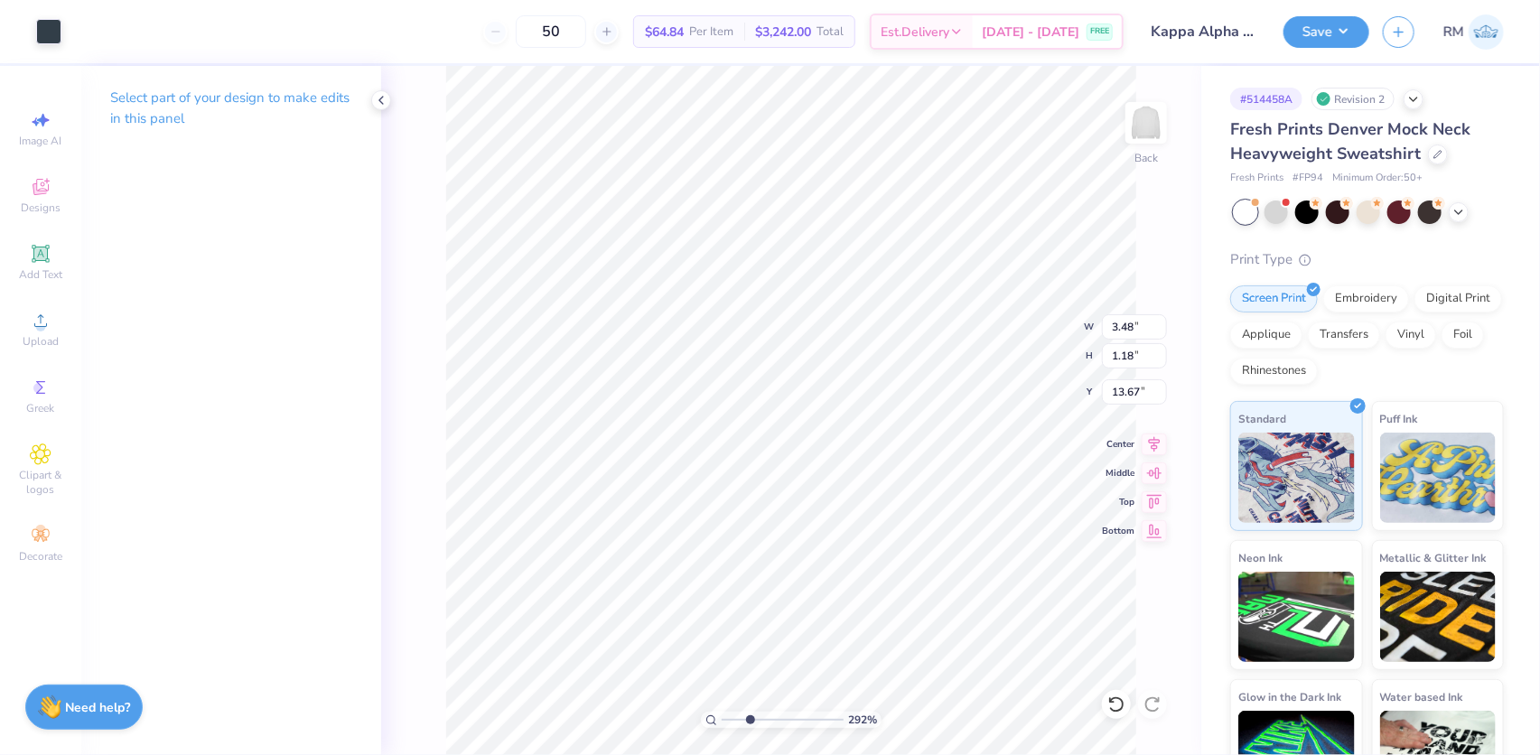
type input "13.67"
type input "2.30"
type input "0.78"
type input "13.63"
click at [751, 713] on input "range" at bounding box center [783, 720] width 122 height 16
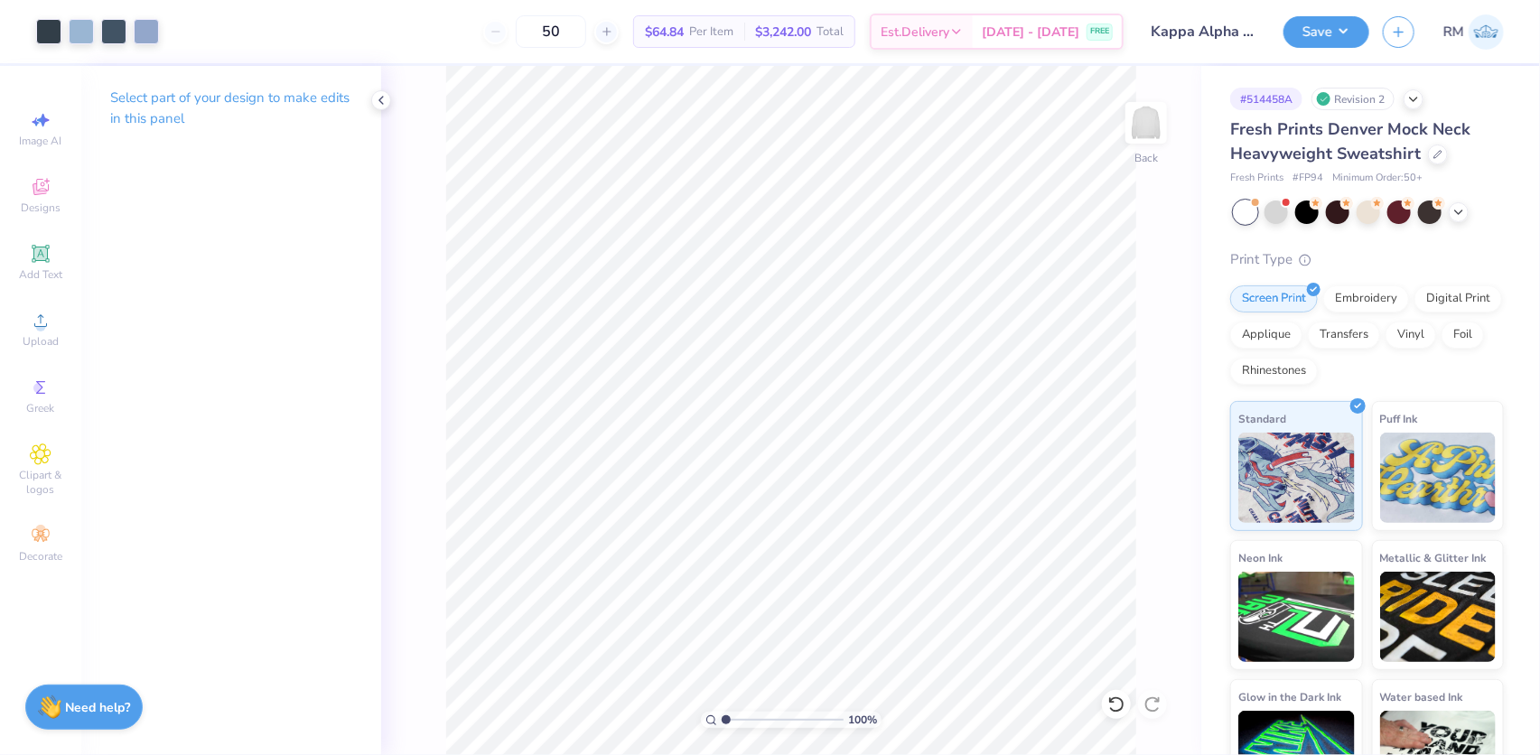
drag, startPoint x: 749, startPoint y: 717, endPoint x: 712, endPoint y: 713, distance: 37.2
type input "1"
click at [722, 713] on input "range" at bounding box center [783, 720] width 122 height 16
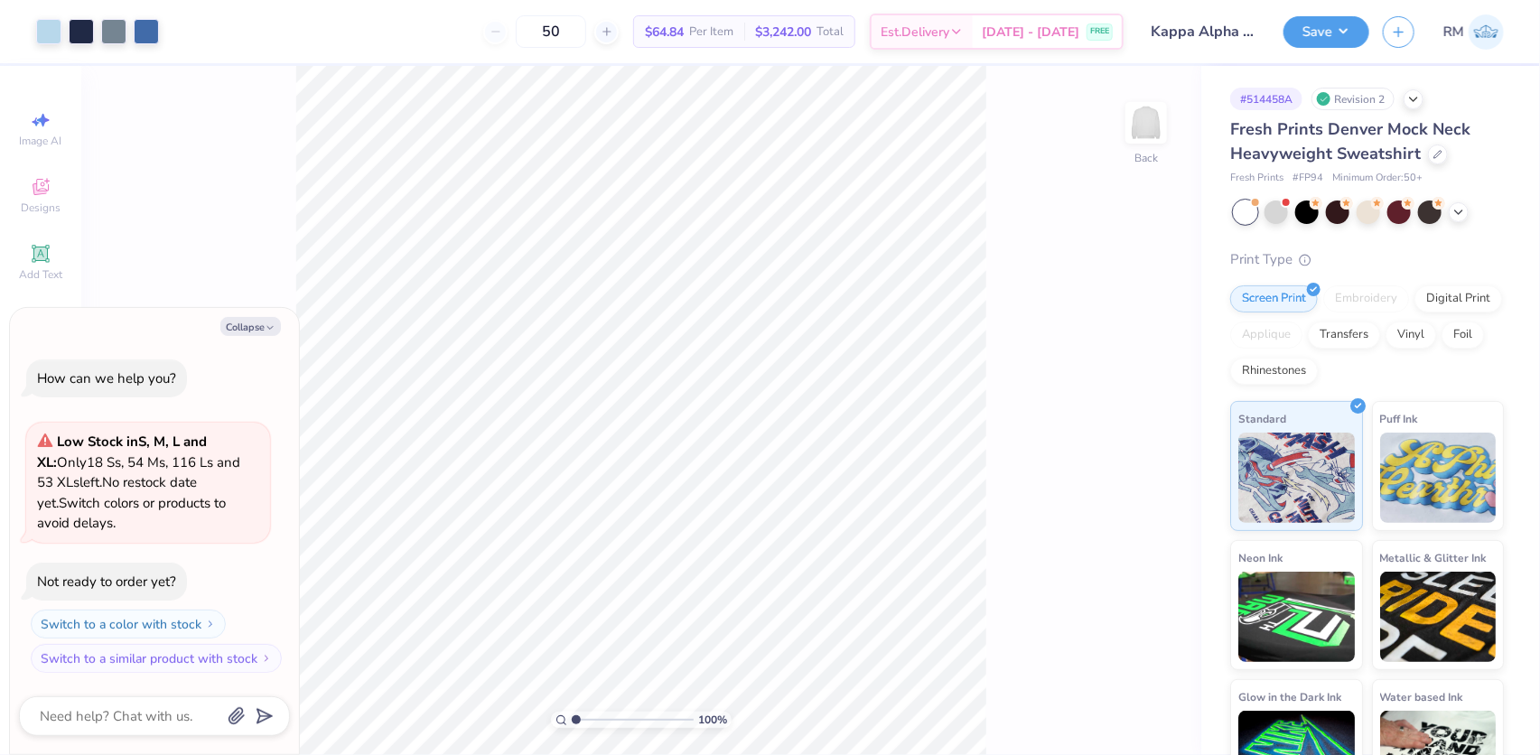
type textarea "x"
type input "1.89019881500322"
type textarea "x"
type input "1.89019881500322"
type textarea "x"
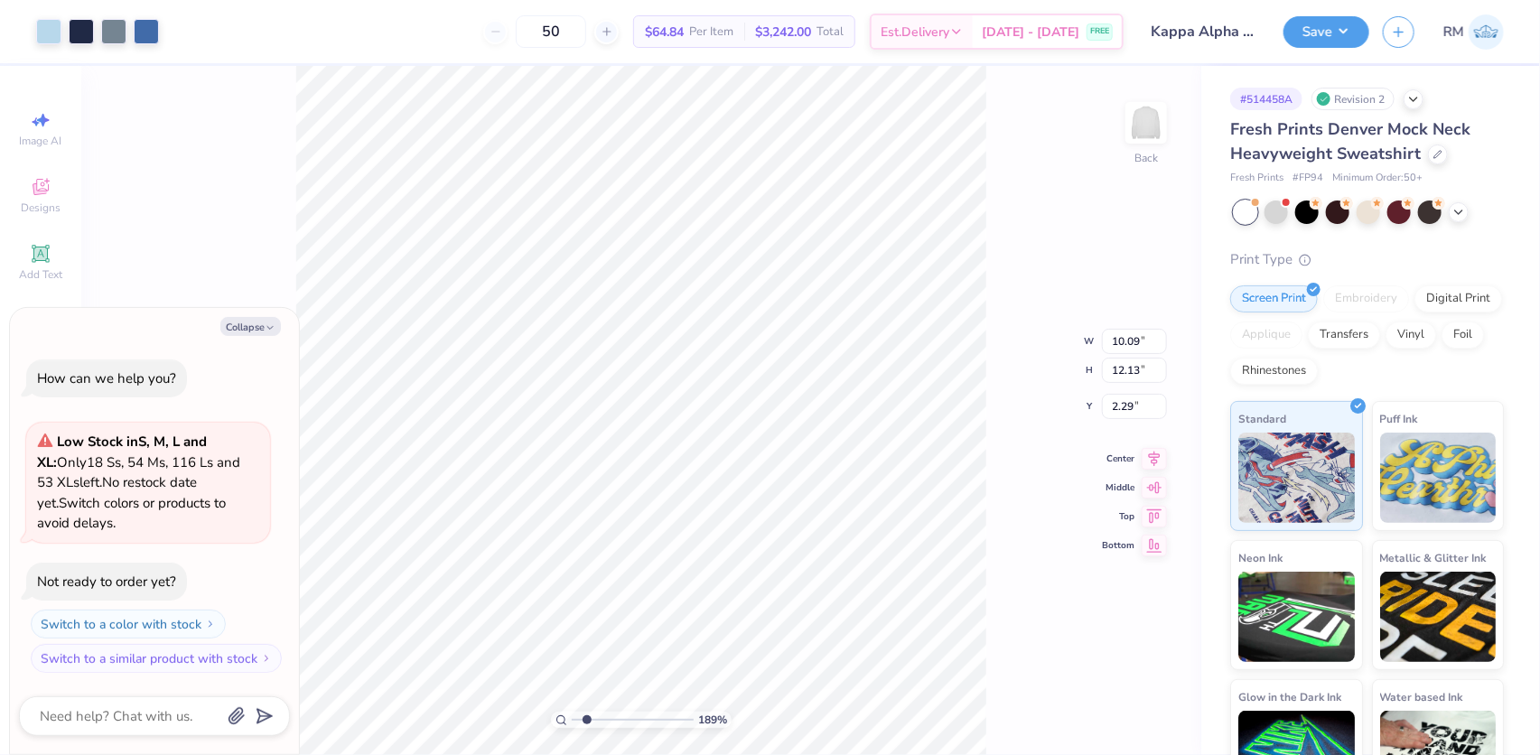
type input "1.89019881500322"
type textarea "x"
type input "1.89019881500322"
type textarea "x"
type input "1.89019881500322"
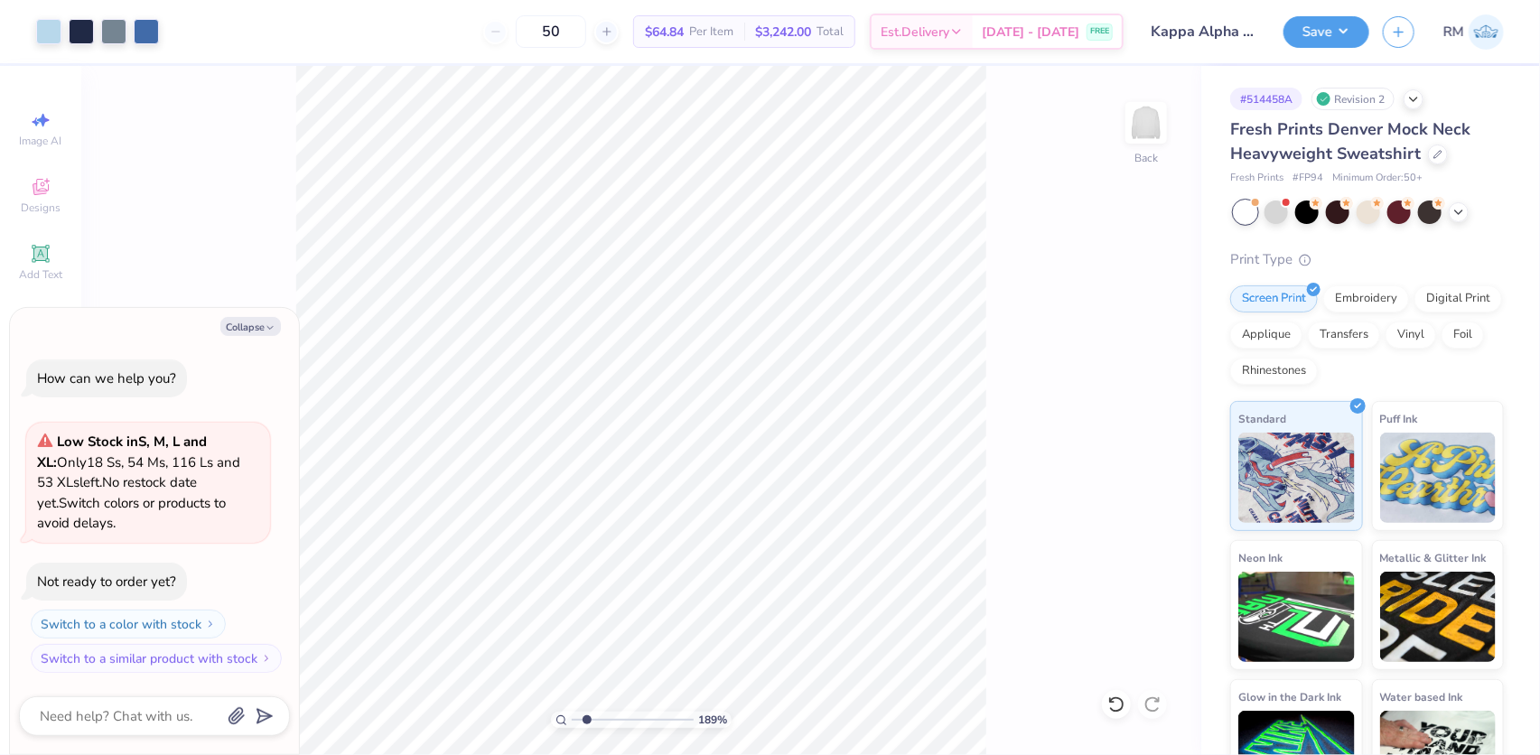
type textarea "x"
type input "1.89019881500322"
type textarea "x"
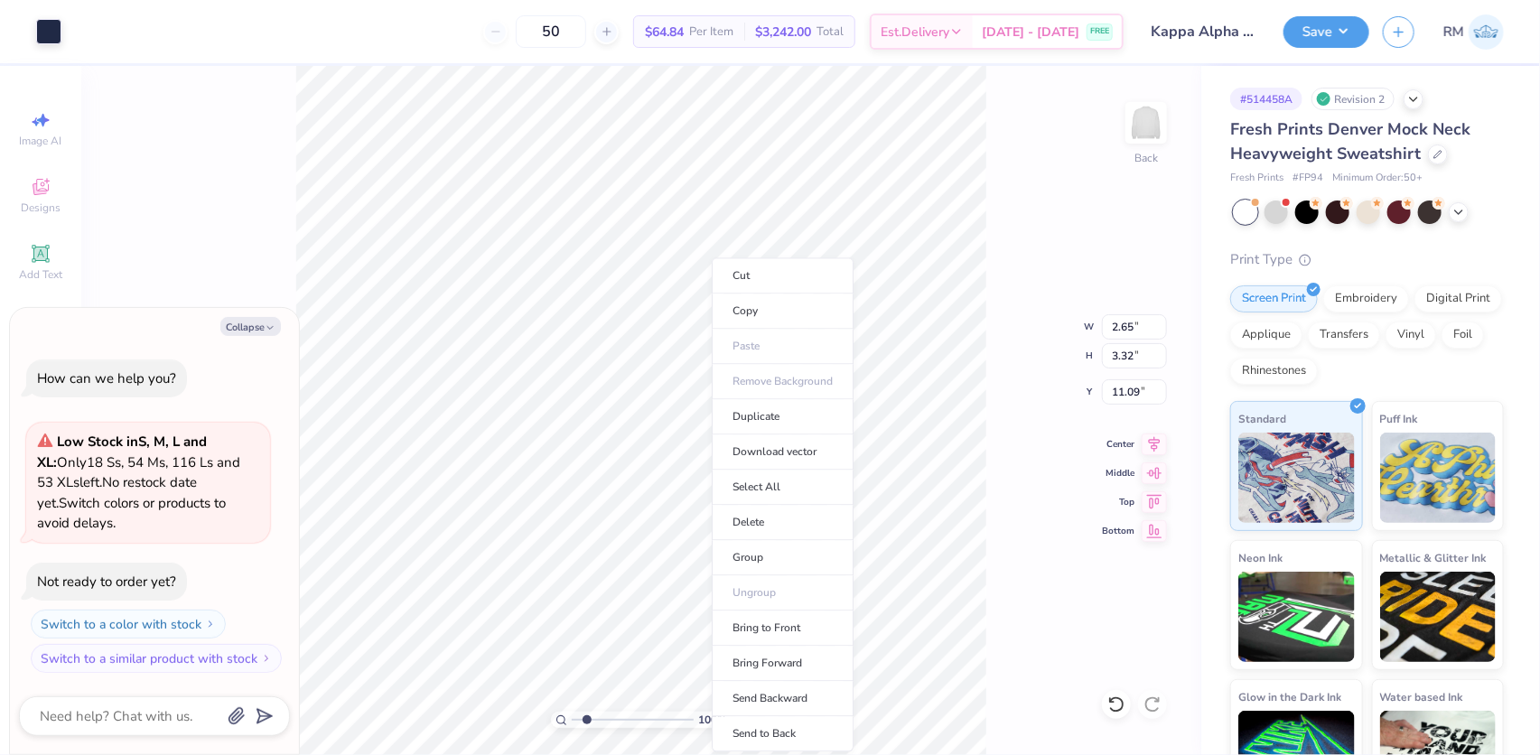
type input "1"
click at [761, 546] on li "Group" at bounding box center [783, 557] width 142 height 35
type textarea "x"
drag, startPoint x: 573, startPoint y: 717, endPoint x: 584, endPoint y: 718, distance: 11.8
type input "1.67"
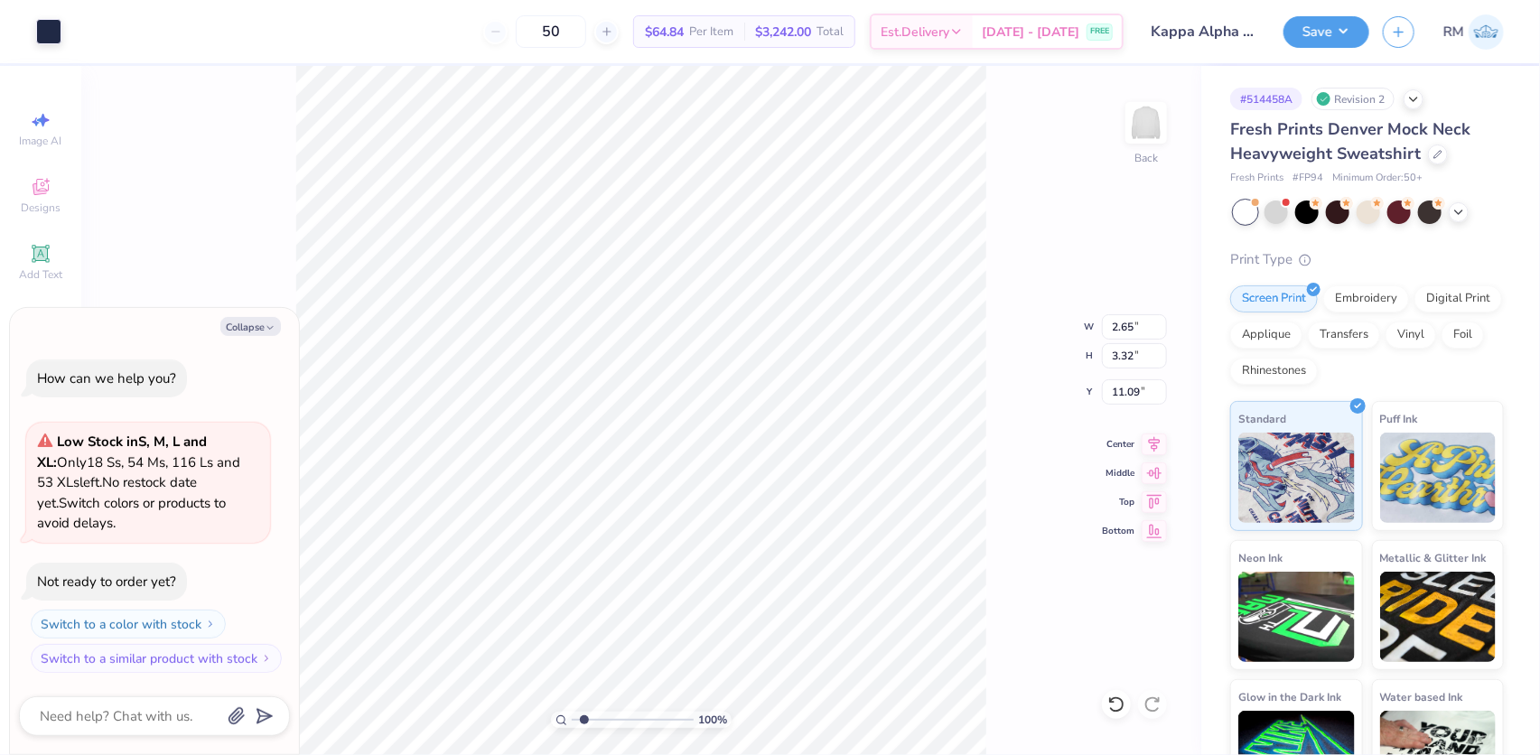
click at [584, 714] on input "range" at bounding box center [633, 720] width 122 height 16
type textarea "x"
type input "10.52"
click at [239, 330] on button "Collapse" at bounding box center [250, 326] width 61 height 19
type textarea "x"
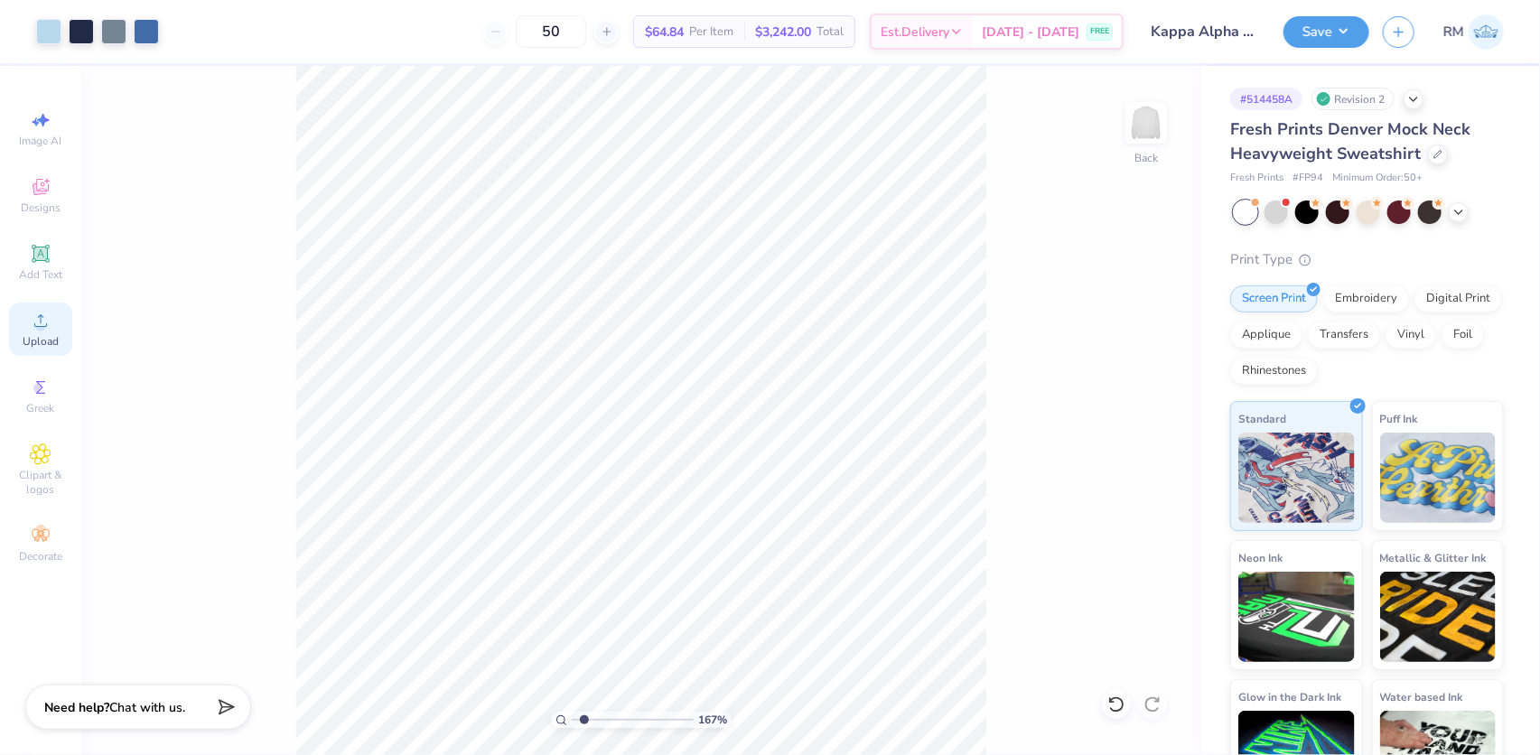
click at [37, 334] on span "Upload" at bounding box center [41, 341] width 36 height 14
type input "1.80"
type input "0.61"
type input "13.74"
type input "2.19"
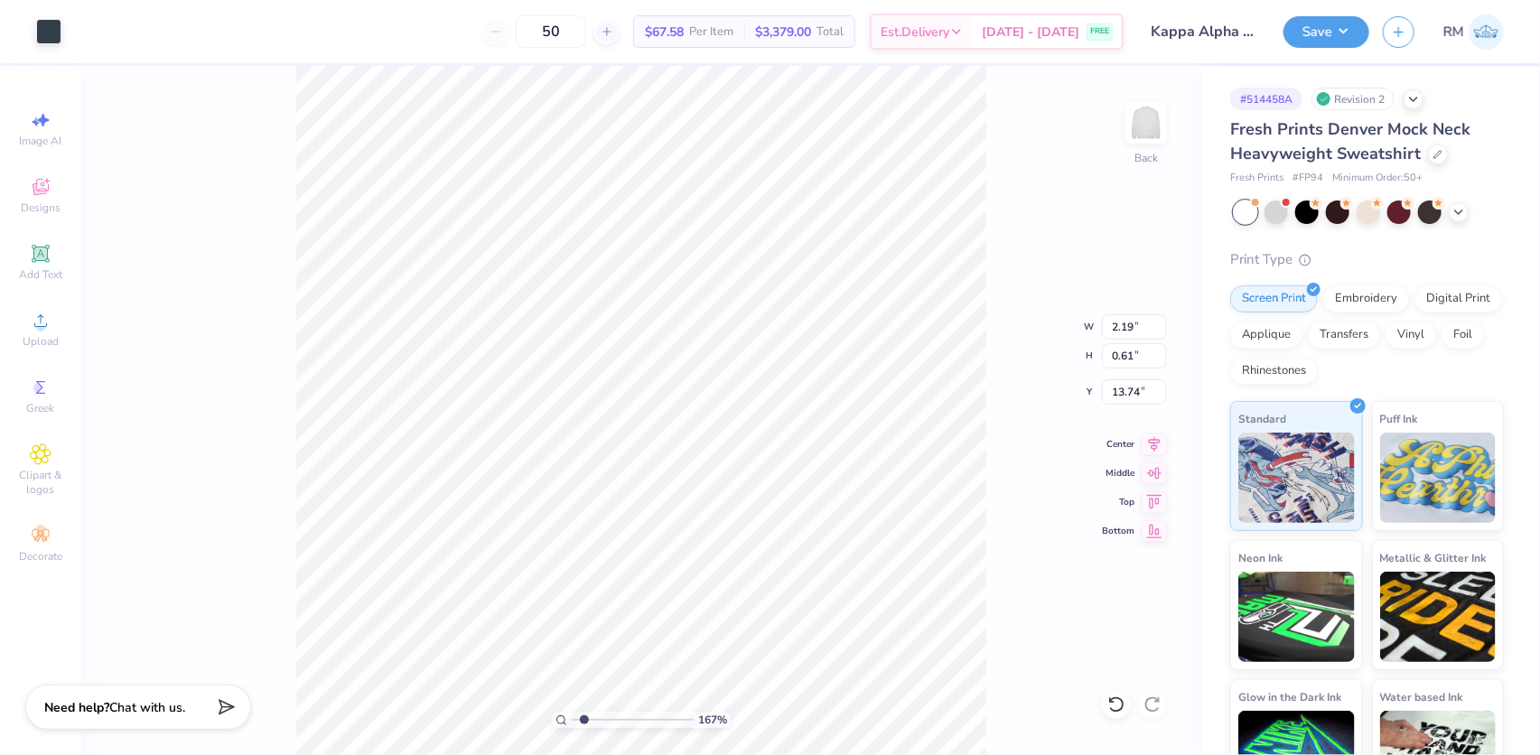
type input "0.74"
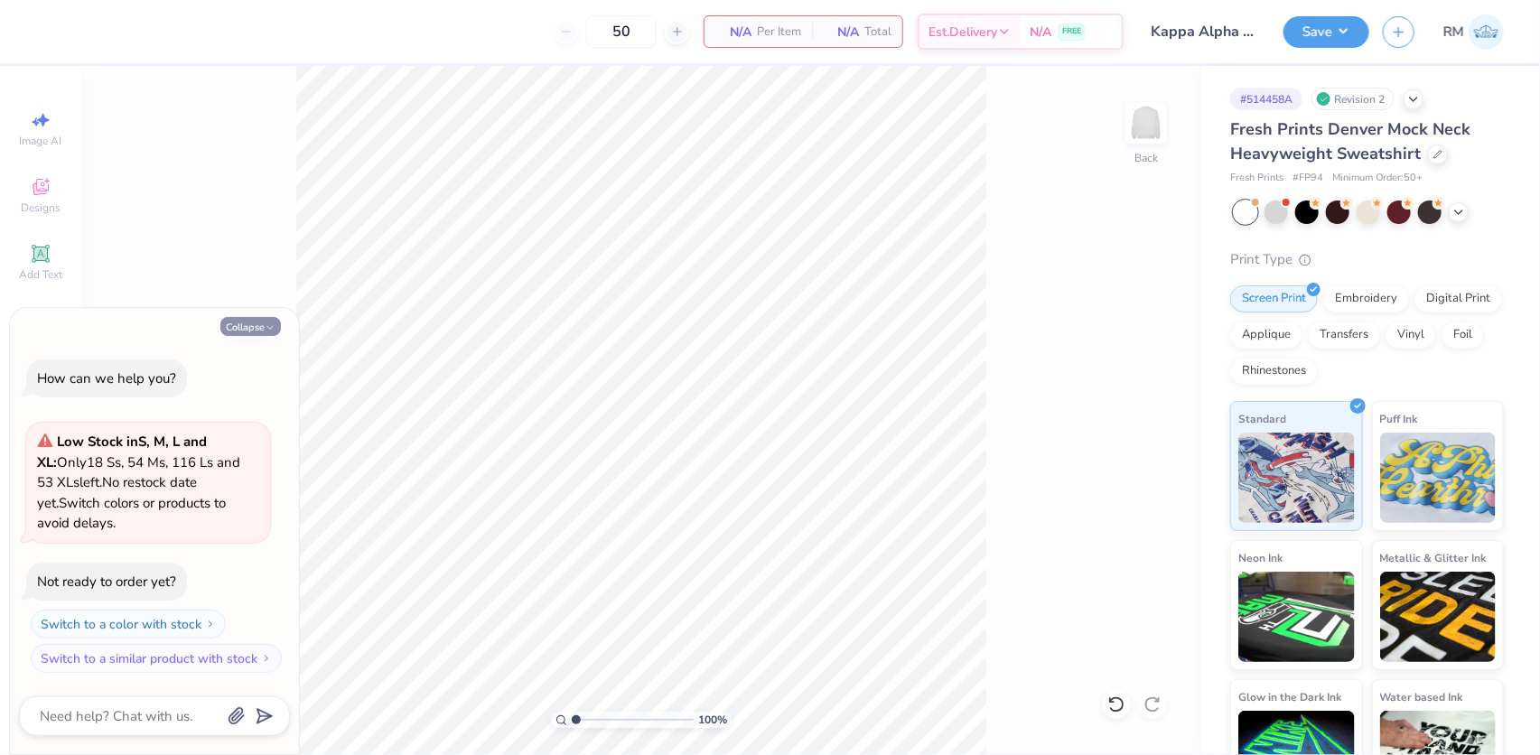
click at [247, 329] on button "Collapse" at bounding box center [250, 326] width 61 height 19
type textarea "x"
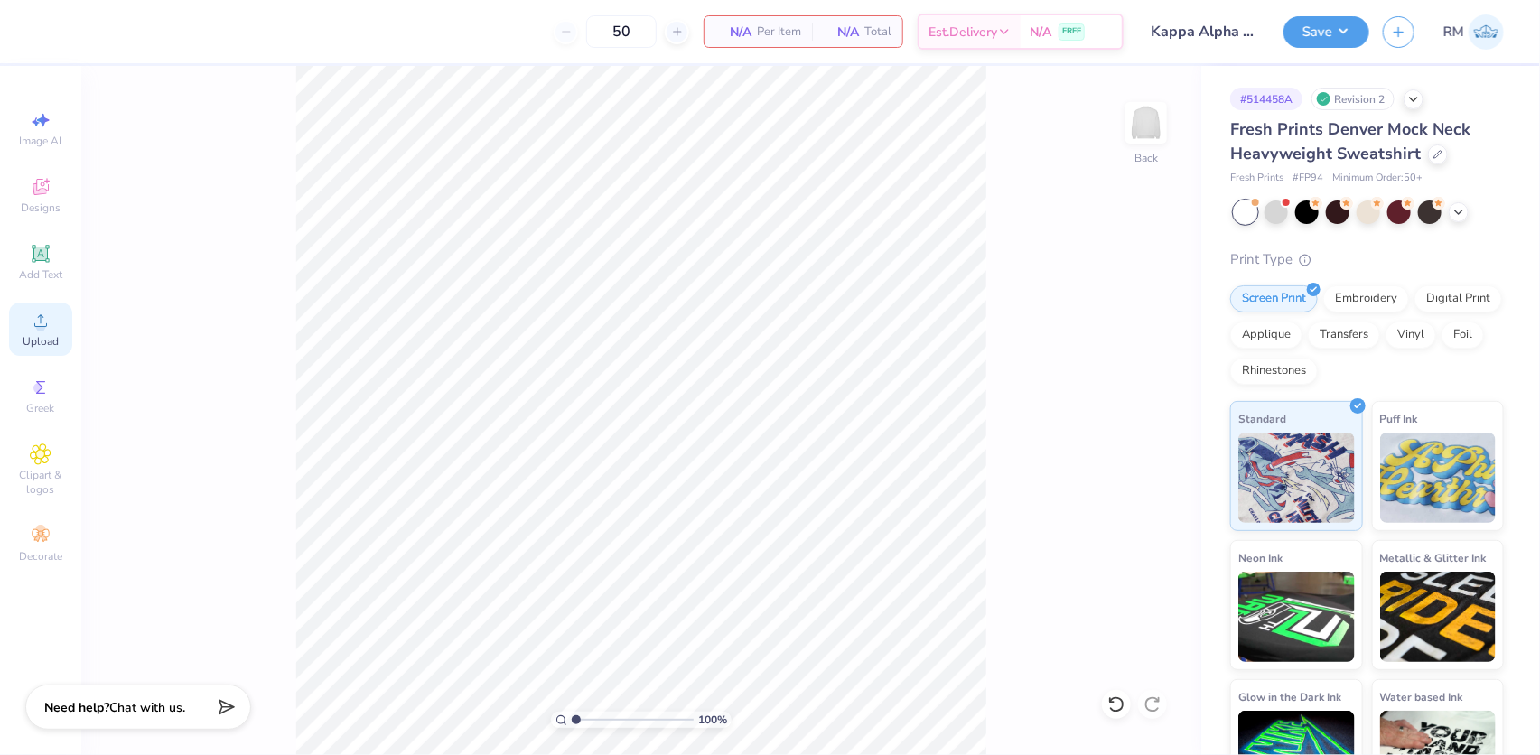
click at [39, 315] on icon at bounding box center [41, 321] width 22 height 22
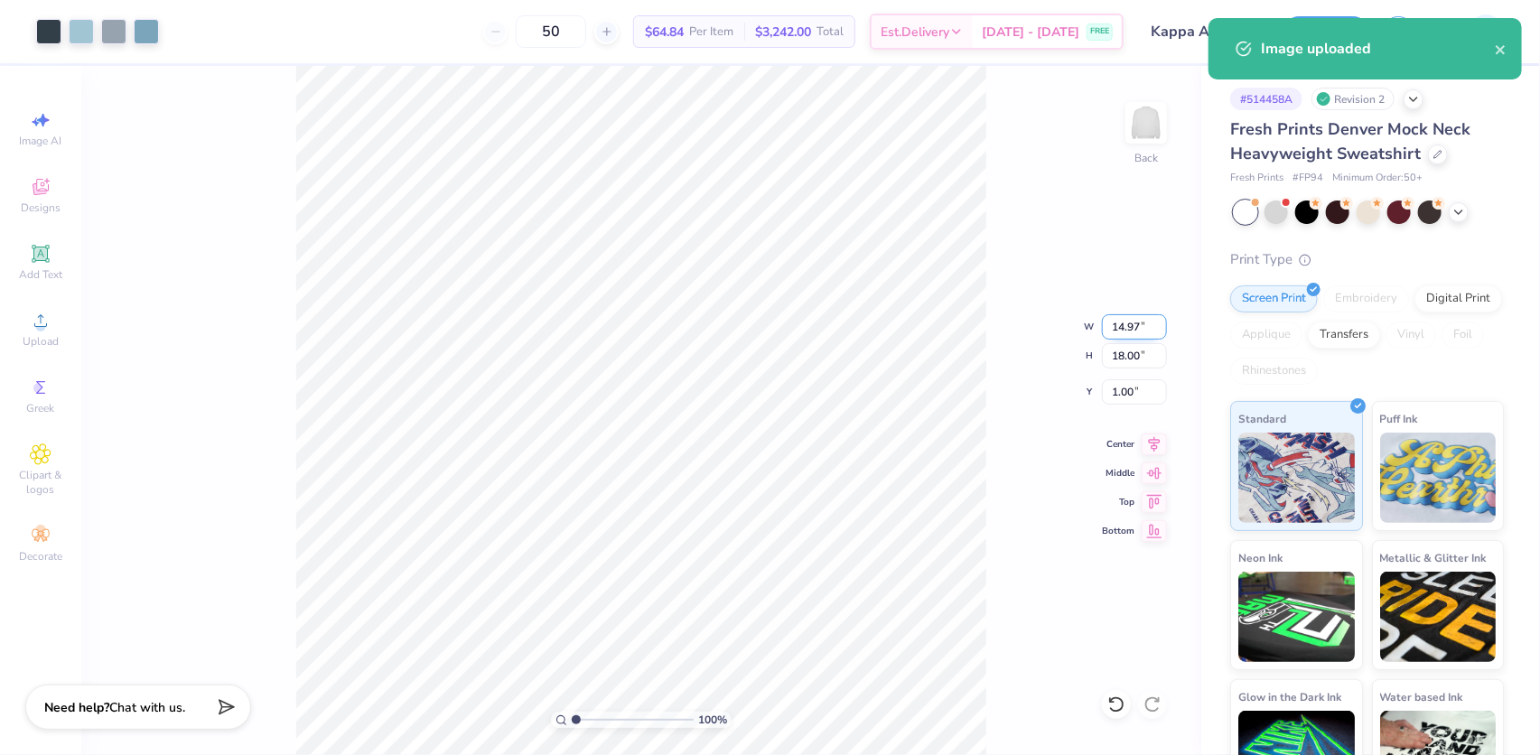
click at [1120, 323] on input "14.97" at bounding box center [1134, 326] width 65 height 25
type input "10.00"
type input "12.03"
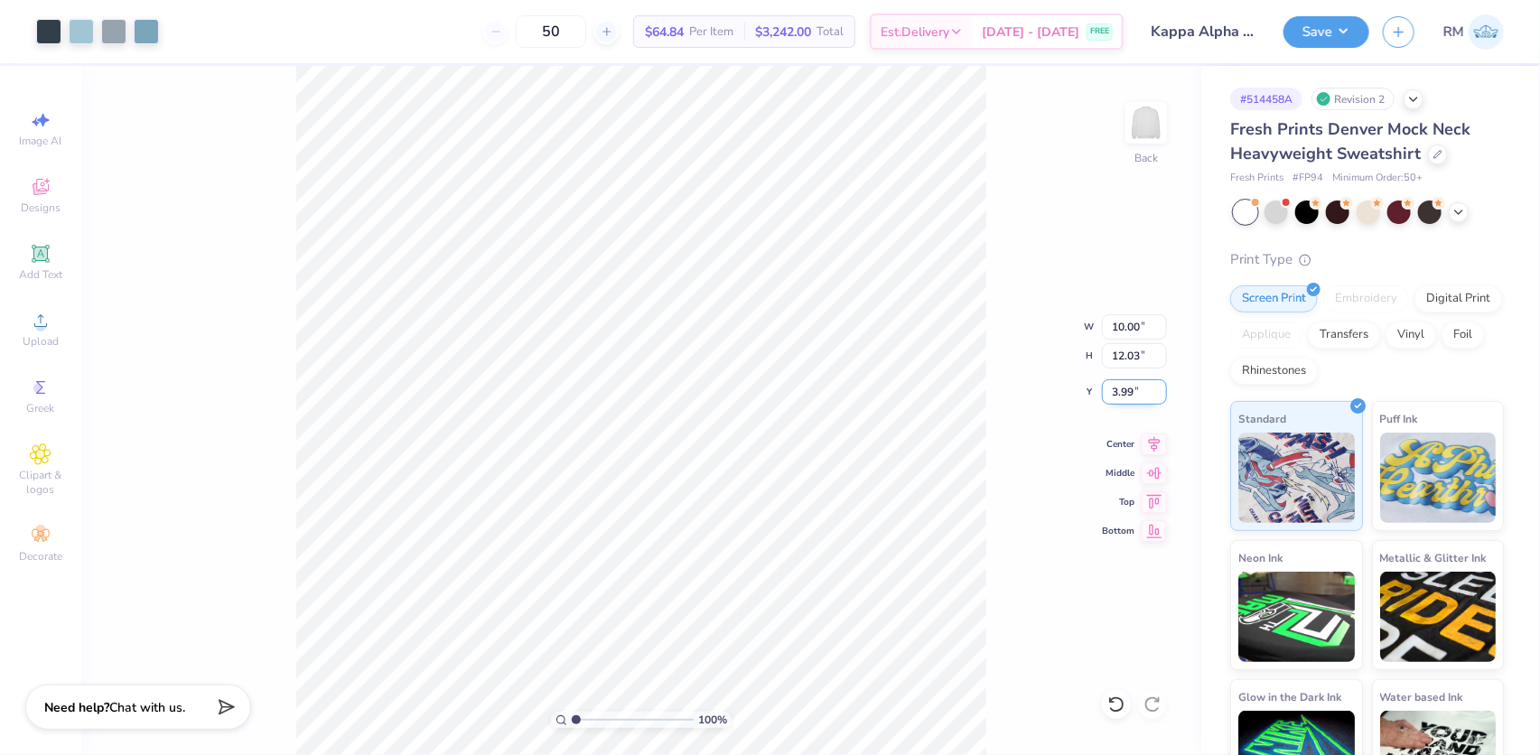
click at [1112, 387] on input "3.99" at bounding box center [1134, 391] width 65 height 25
type input "3.00"
click at [1149, 440] on icon at bounding box center [1155, 441] width 12 height 15
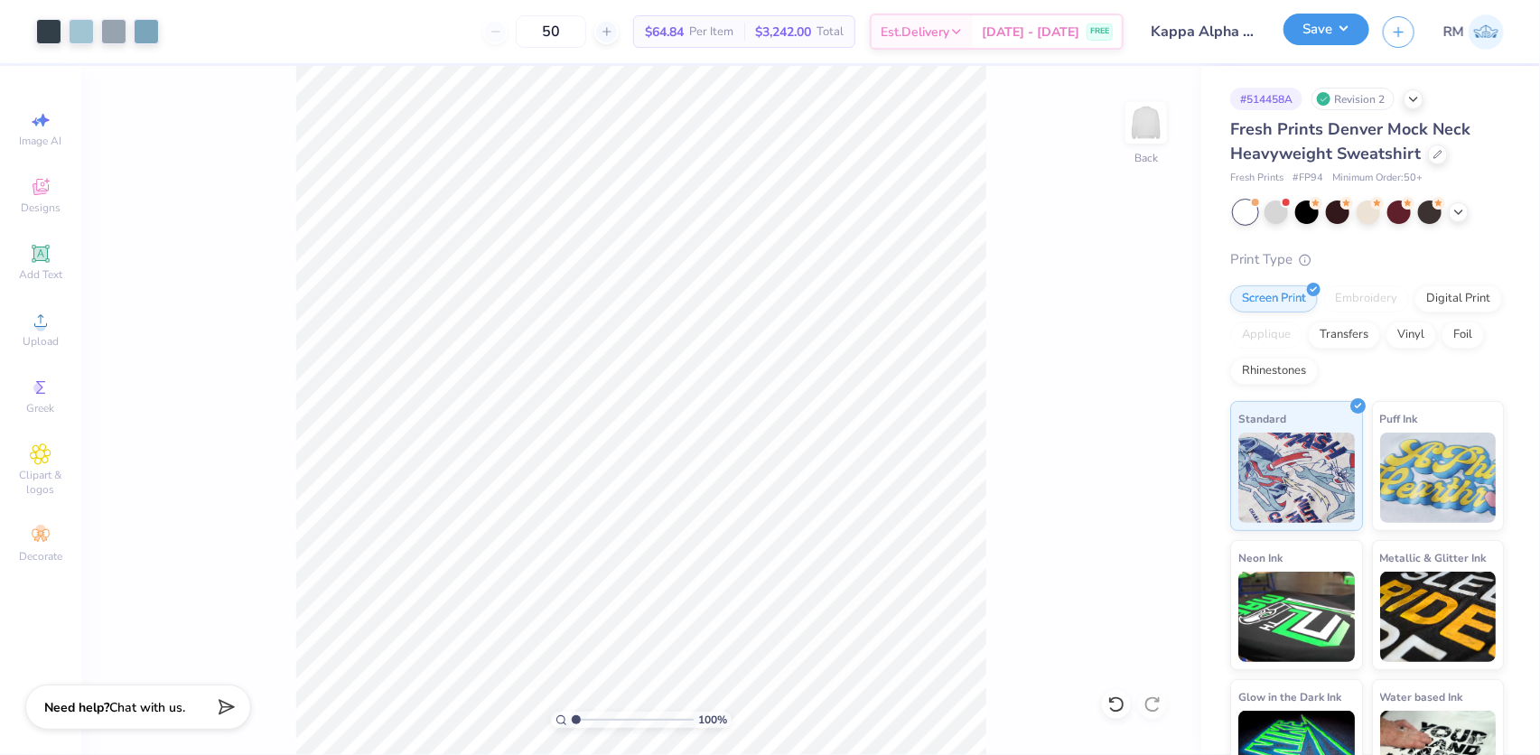
click at [1348, 39] on button "Save" at bounding box center [1326, 30] width 86 height 32
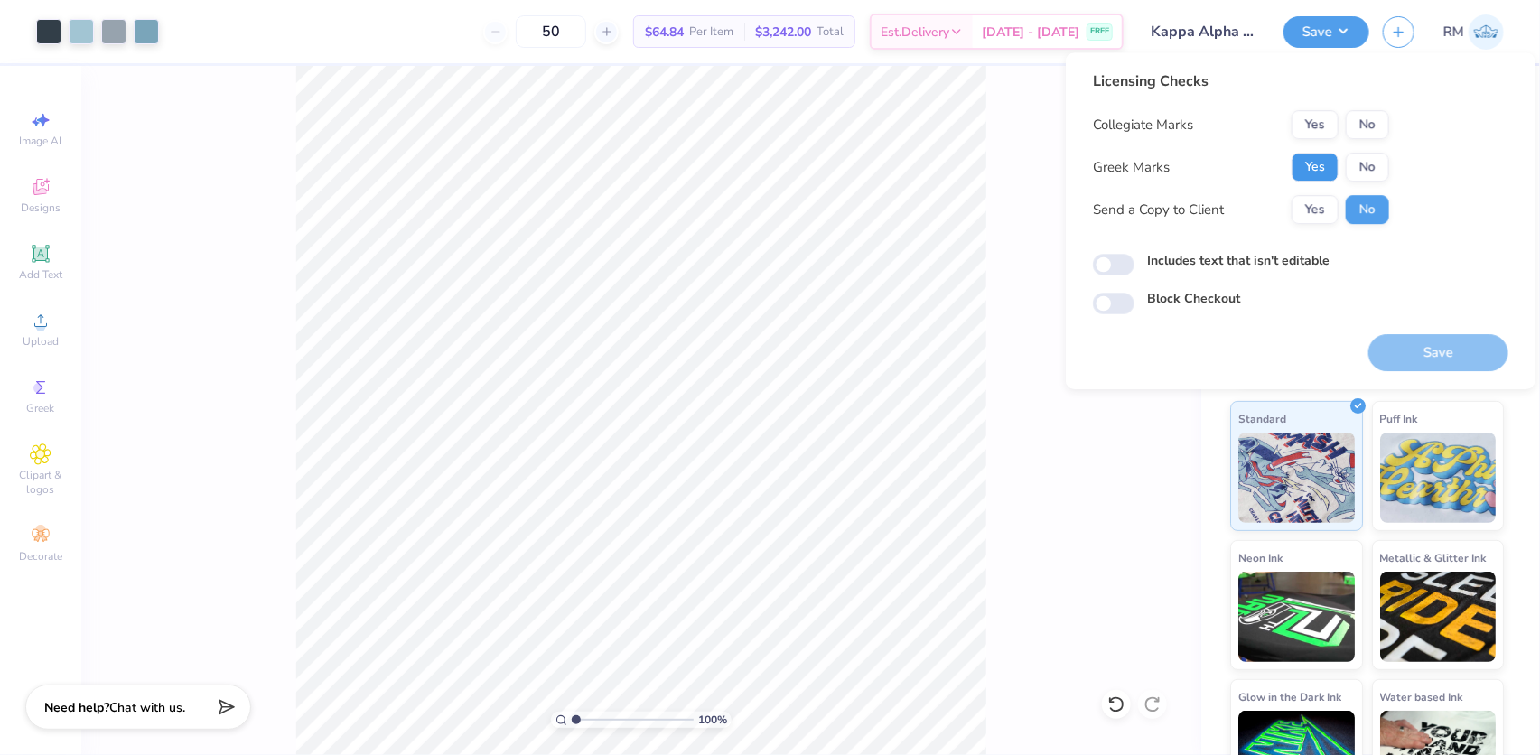
click at [1308, 164] on button "Yes" at bounding box center [1314, 167] width 47 height 29
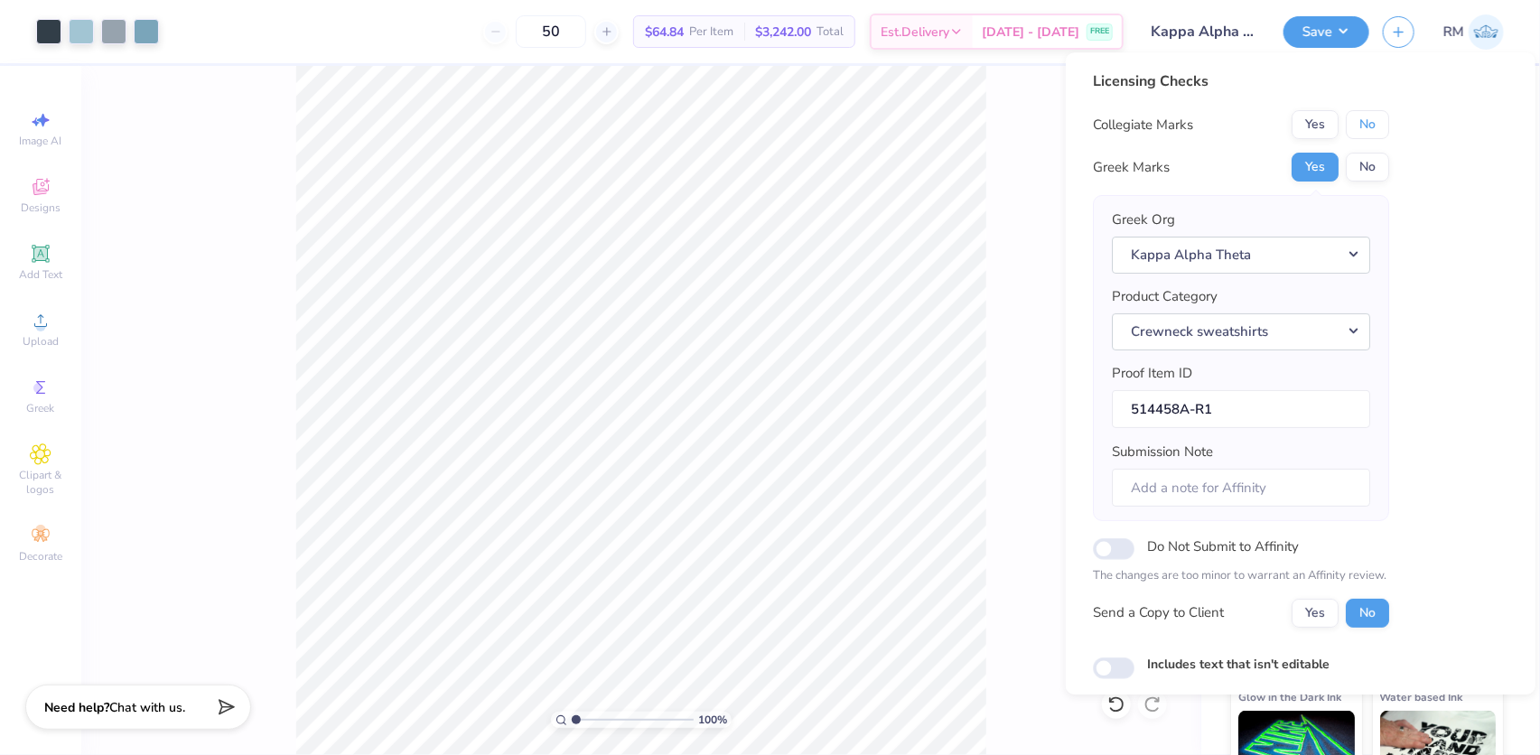
drag, startPoint x: 1356, startPoint y: 140, endPoint x: 1364, endPoint y: 146, distance: 9.6
click at [1373, 118] on button "No" at bounding box center [1366, 124] width 43 height 29
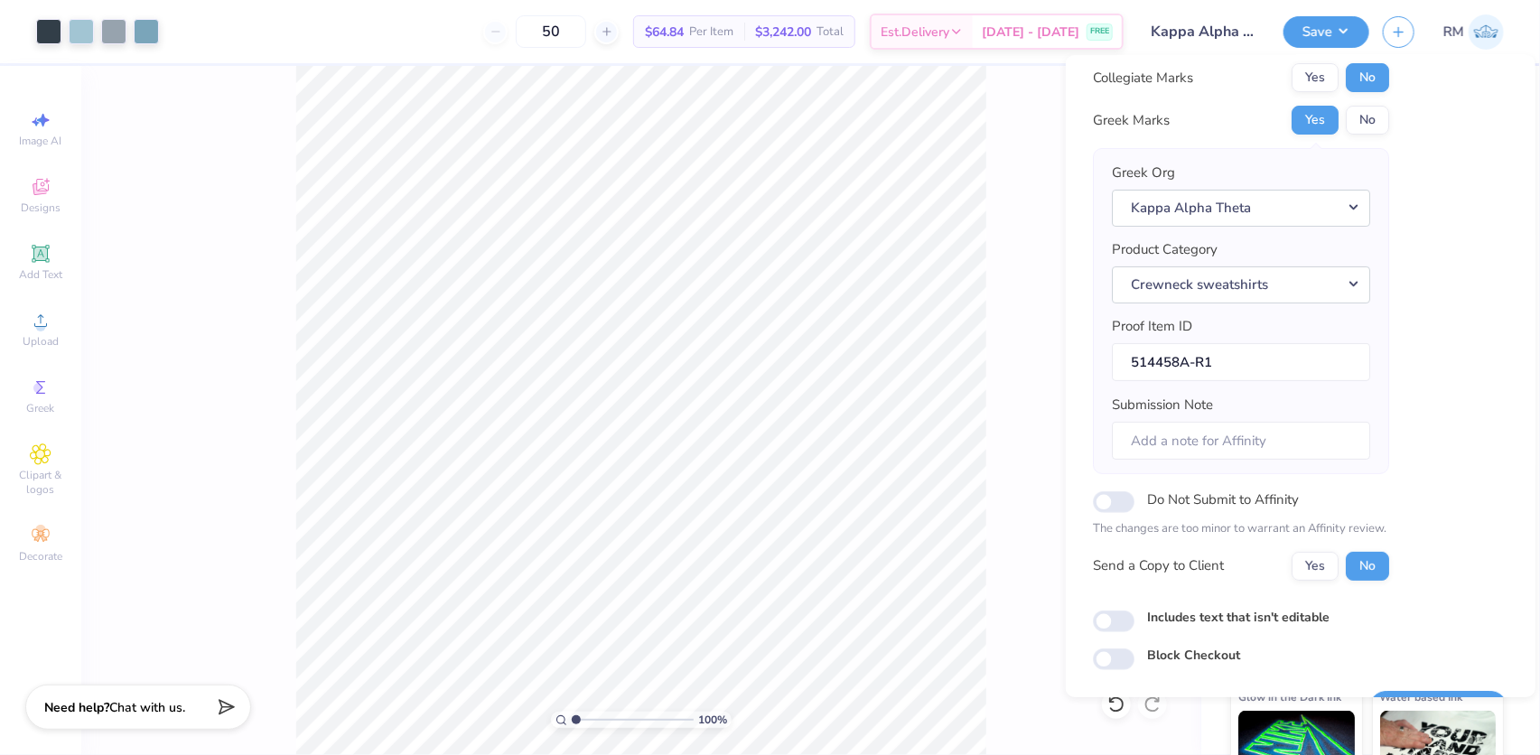
scroll to position [97, 0]
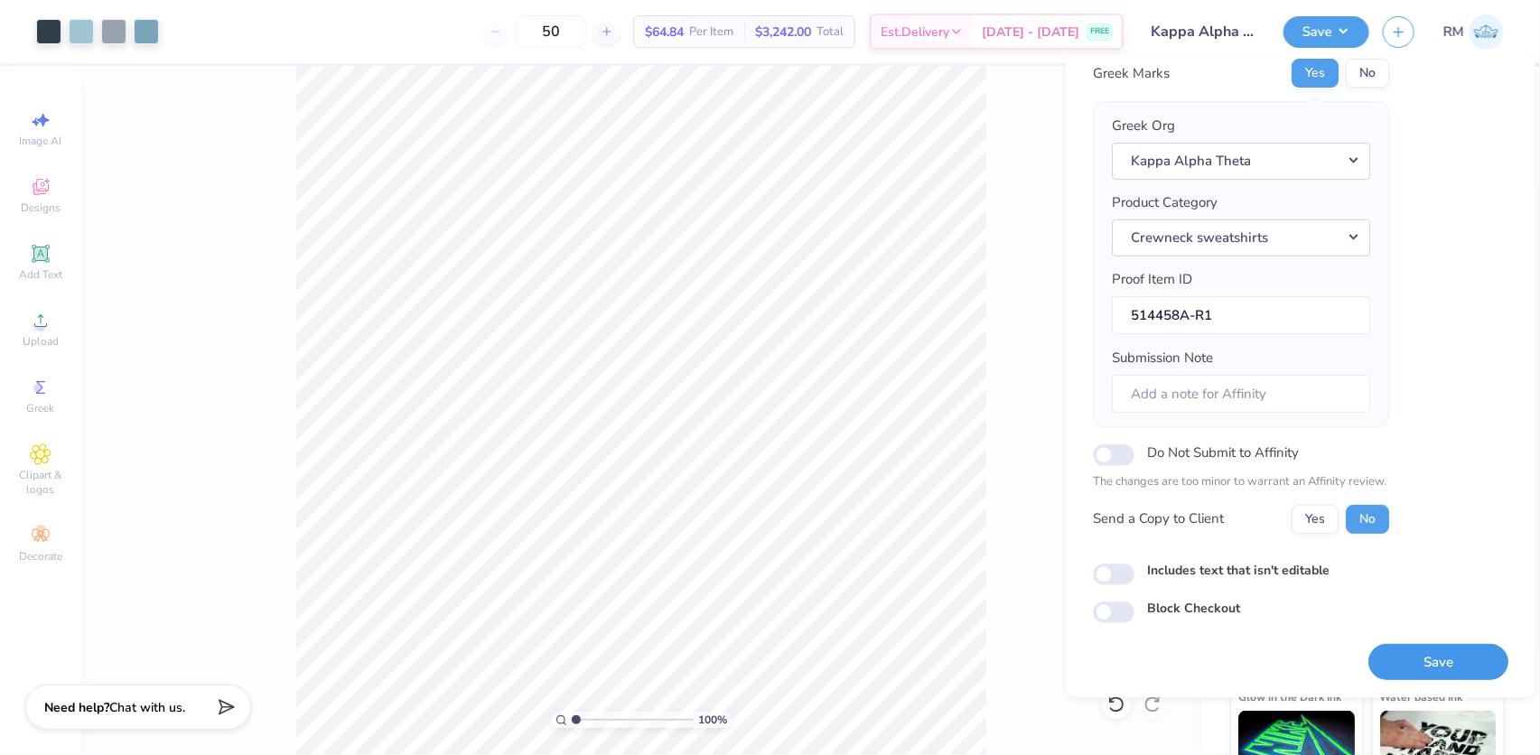
click at [1427, 647] on button "Save" at bounding box center [1438, 661] width 140 height 37
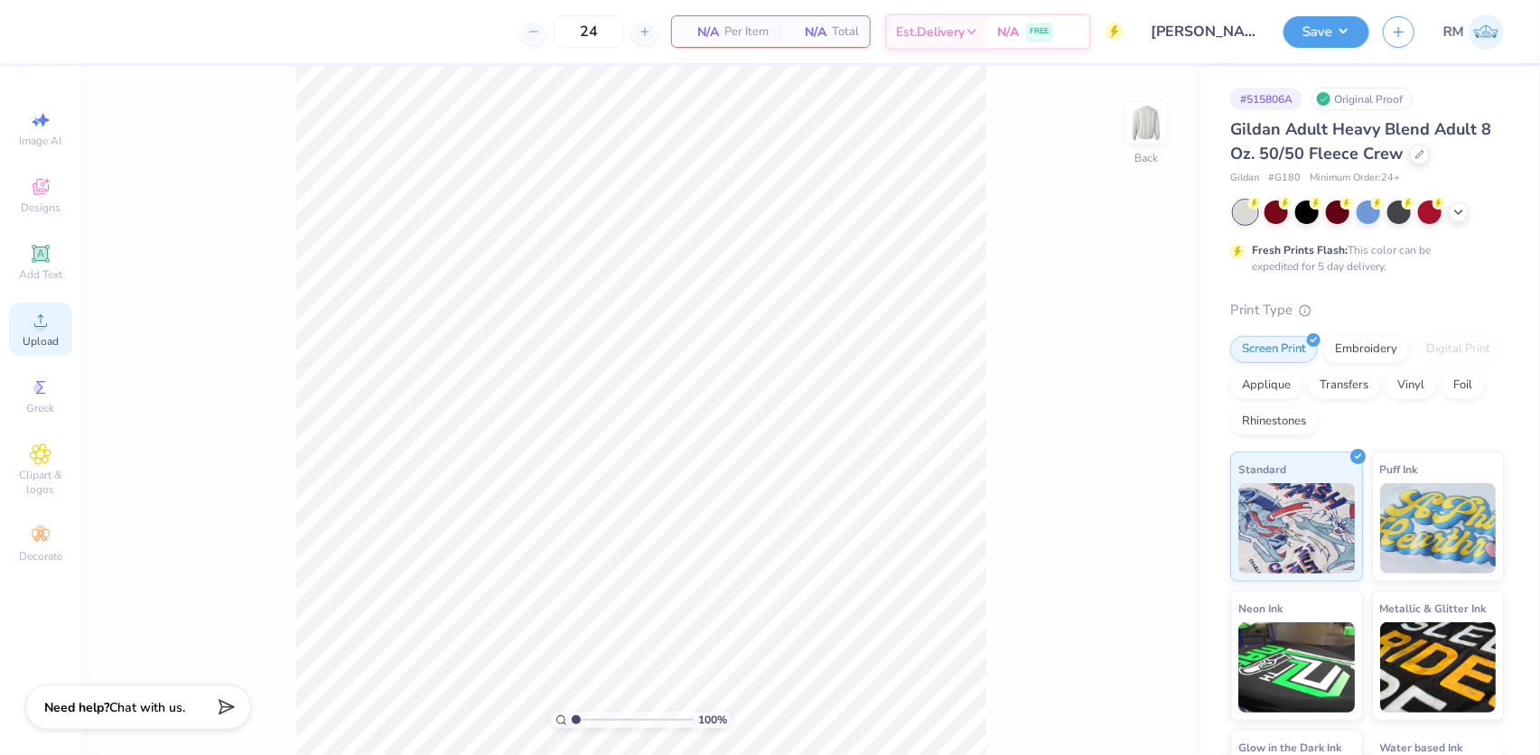
click at [40, 330] on circle at bounding box center [40, 326] width 10 height 10
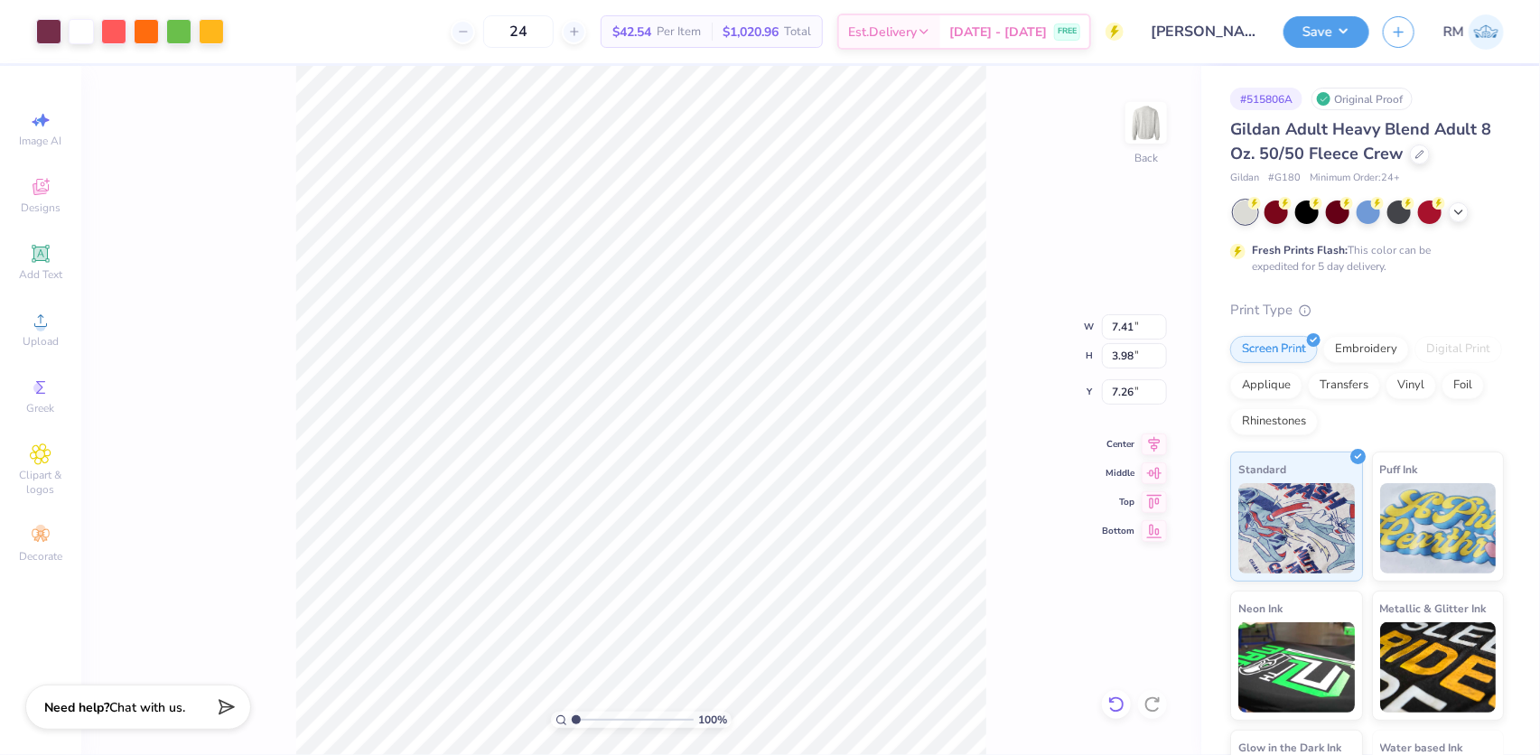
click at [1112, 701] on icon at bounding box center [1116, 704] width 18 height 18
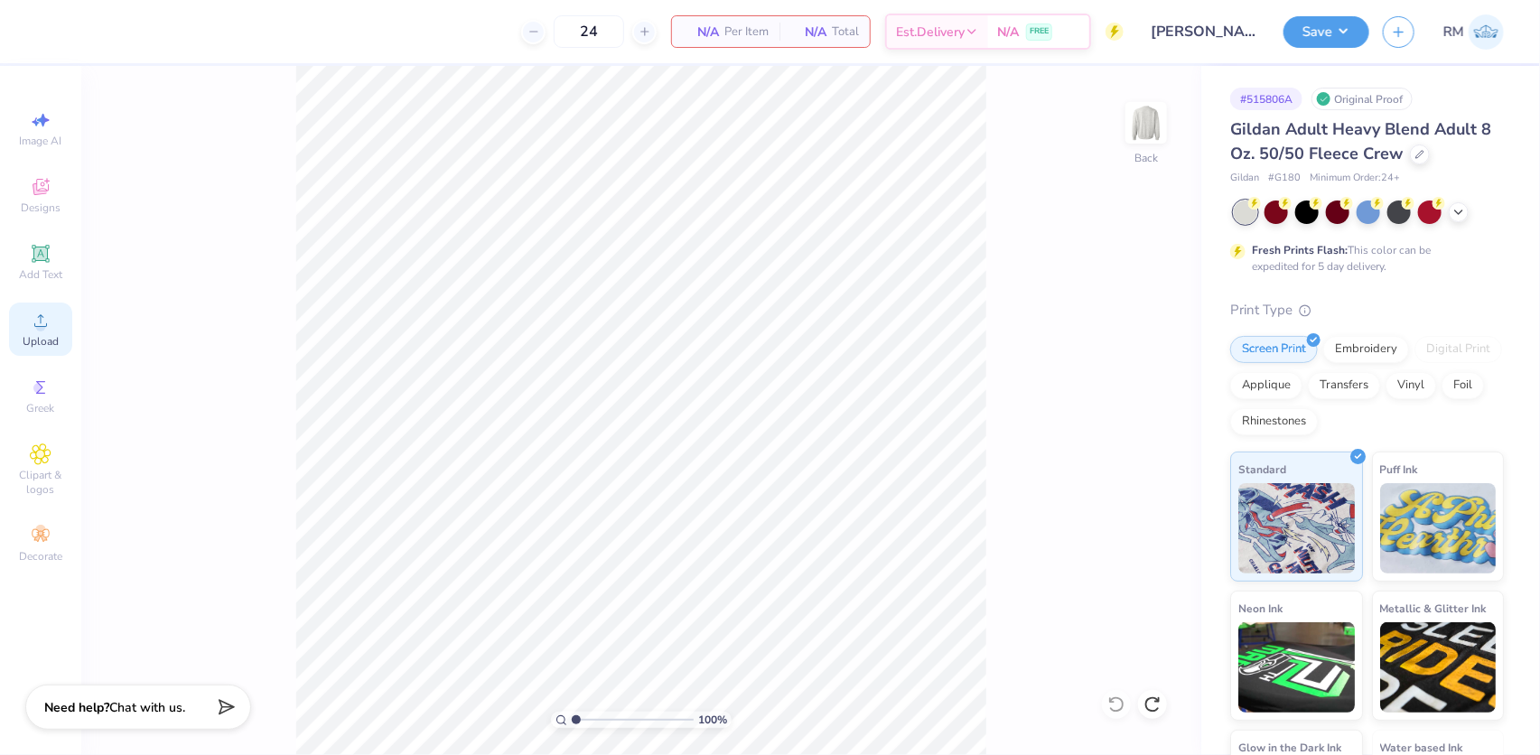
click at [27, 334] on div "Upload" at bounding box center [40, 329] width 63 height 53
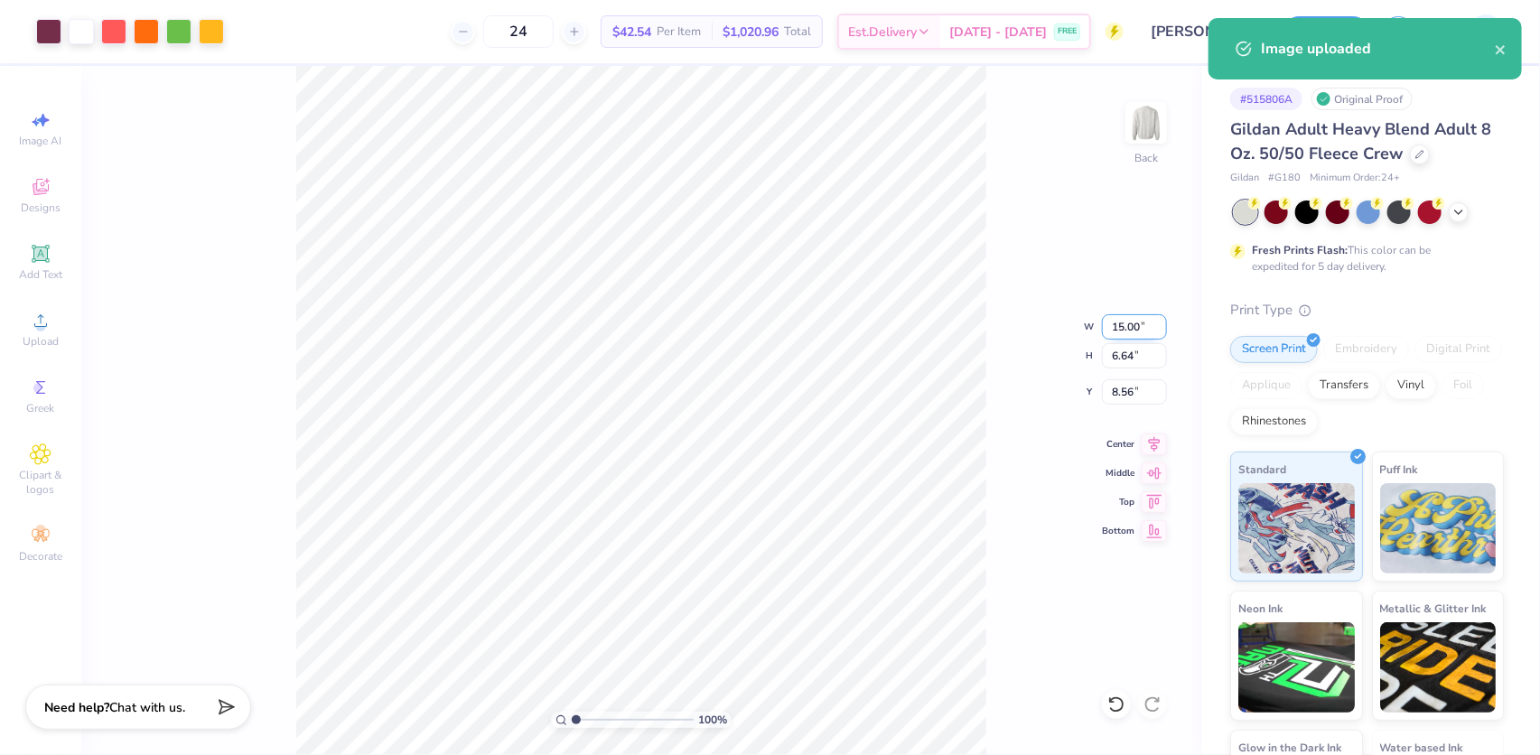
click at [1120, 321] on input "15.00" at bounding box center [1134, 326] width 65 height 25
type input "11.00"
type input "4.87"
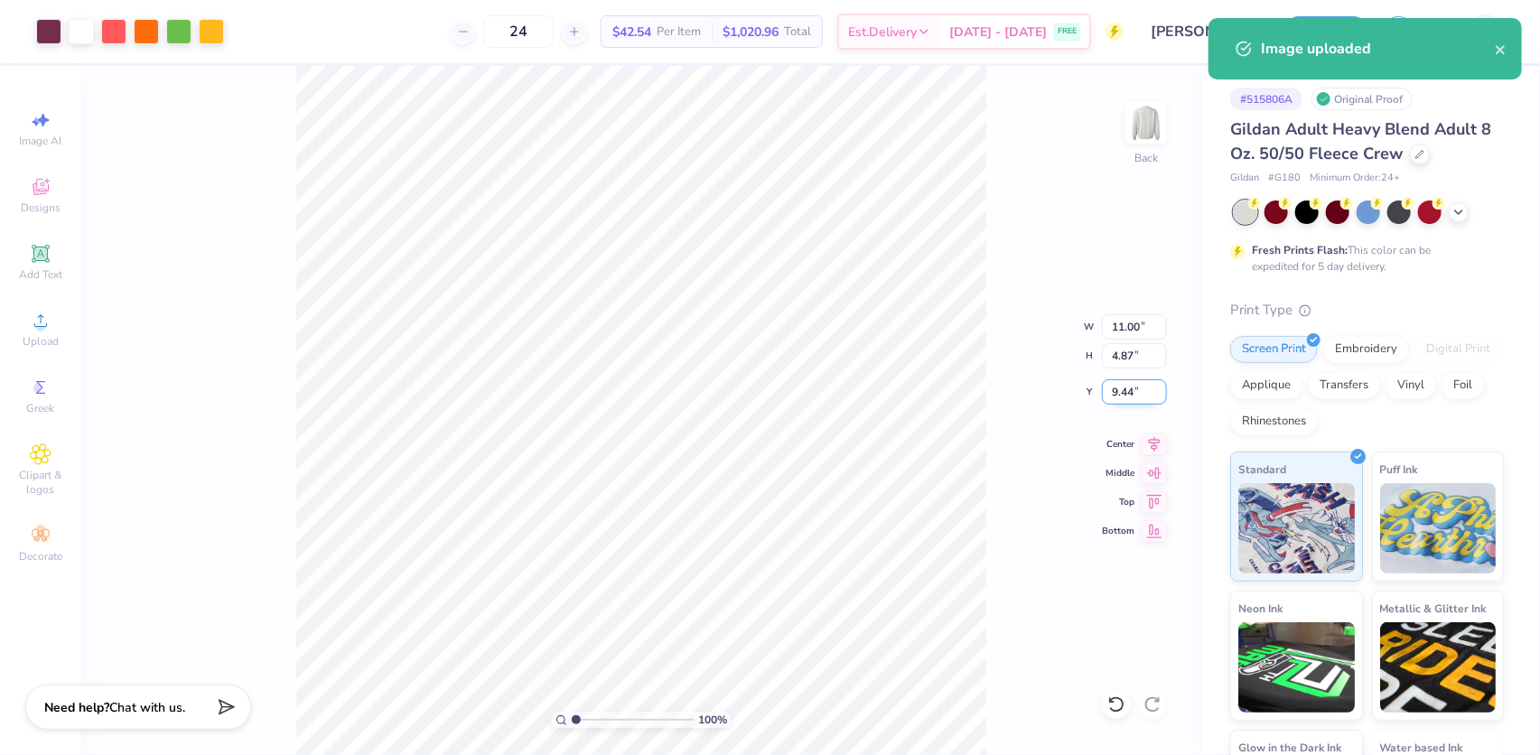
click at [1130, 399] on input "9.44" at bounding box center [1134, 391] width 65 height 25
click at [1129, 398] on input "9.44" at bounding box center [1134, 391] width 65 height 25
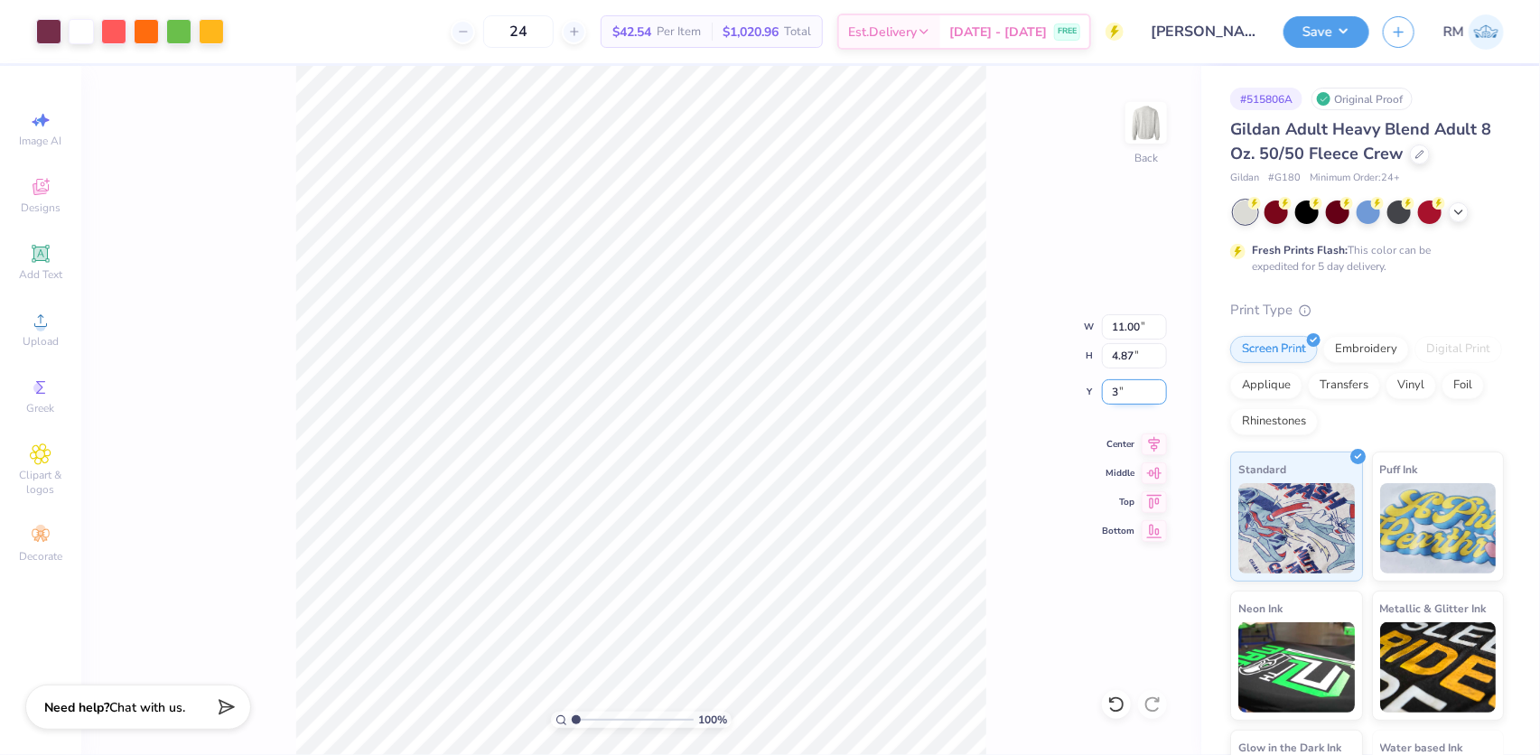
type input "3.00"
click at [1102, 701] on div "326 % Back W 0.20 0.20 " H 0.29 0.29 " Y 7.57 7.57 " Center Middle Top Bottom" at bounding box center [641, 410] width 1120 height 689
click at [1109, 704] on icon at bounding box center [1116, 704] width 18 height 18
click at [1156, 695] on icon at bounding box center [1152, 704] width 18 height 18
click at [1113, 702] on icon at bounding box center [1112, 700] width 4 height 4
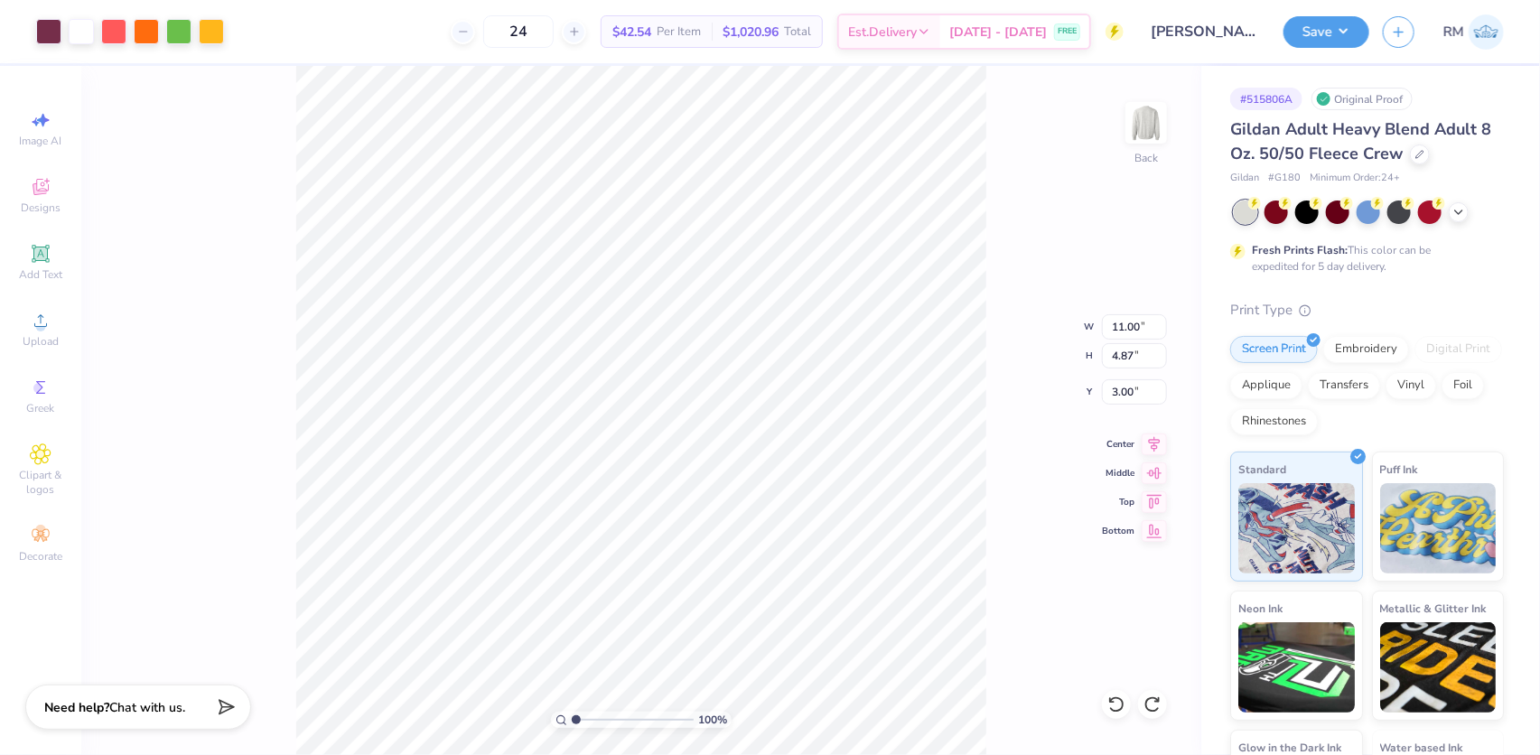
drag, startPoint x: 579, startPoint y: 722, endPoint x: 560, endPoint y: 726, distance: 19.3
type input "1"
click at [572, 726] on input "range" at bounding box center [633, 720] width 122 height 16
click at [1367, 26] on button "Save" at bounding box center [1326, 30] width 86 height 32
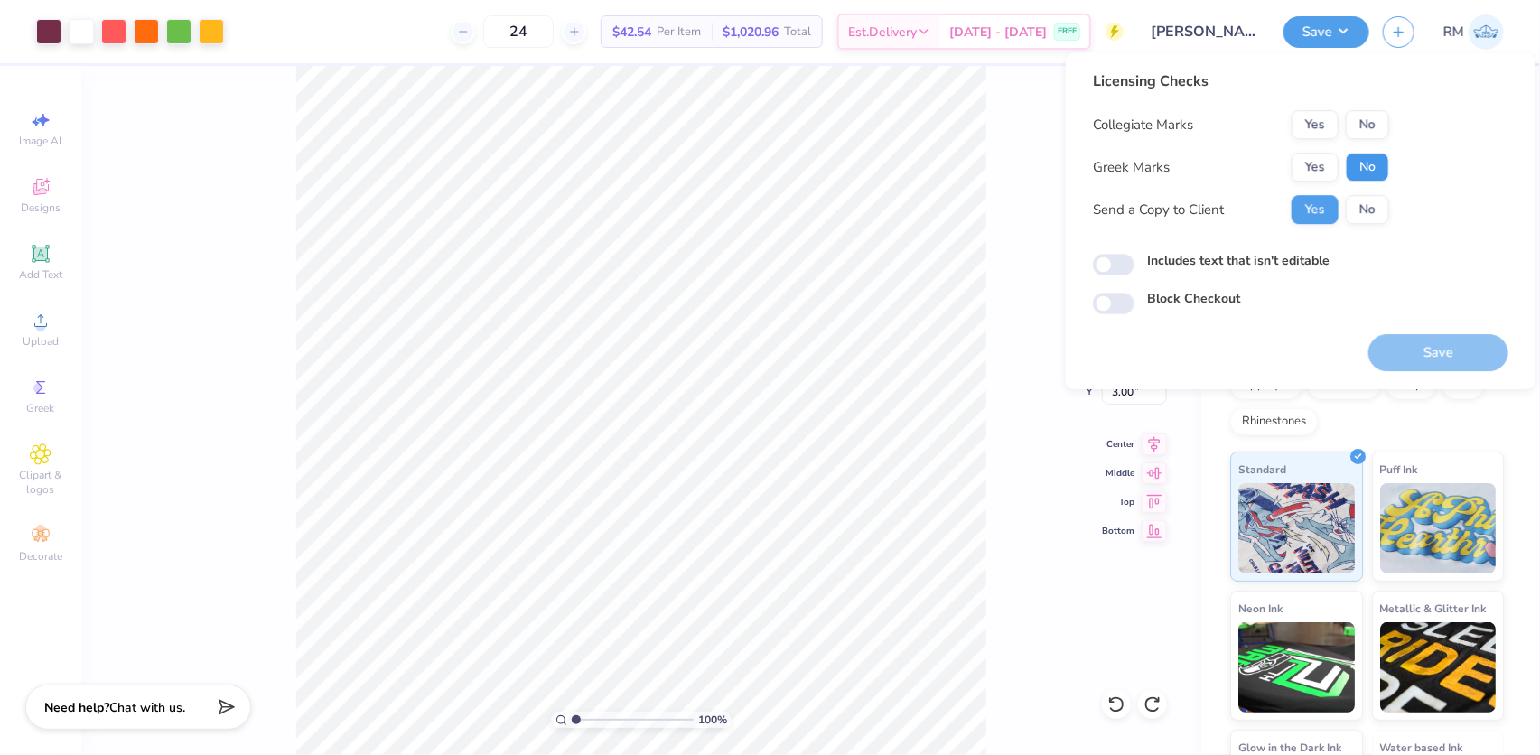
click at [1358, 157] on button "No" at bounding box center [1366, 167] width 43 height 29
click at [1364, 119] on button "No" at bounding box center [1366, 124] width 43 height 29
click at [1416, 353] on button "Save" at bounding box center [1438, 352] width 140 height 37
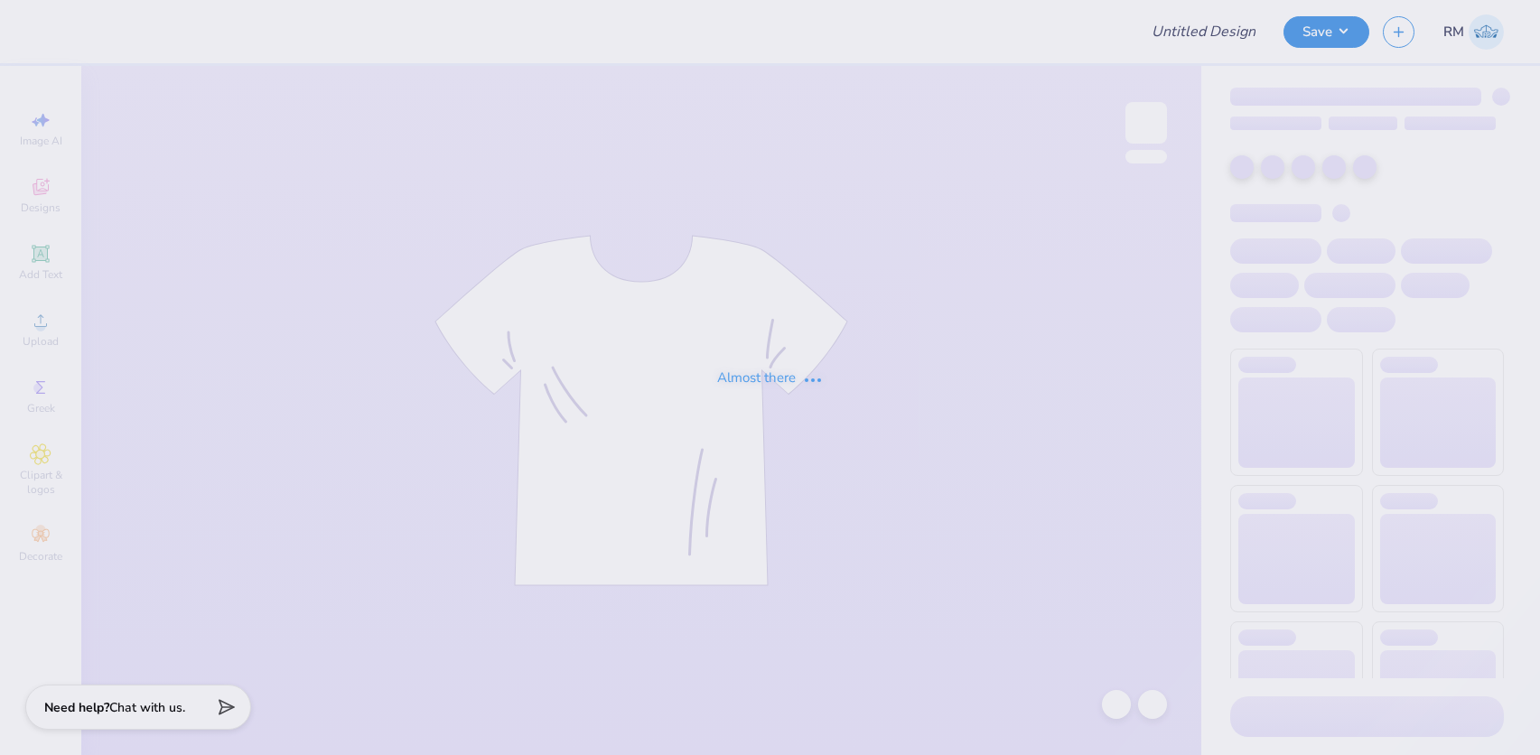
type input "EVP zip up"
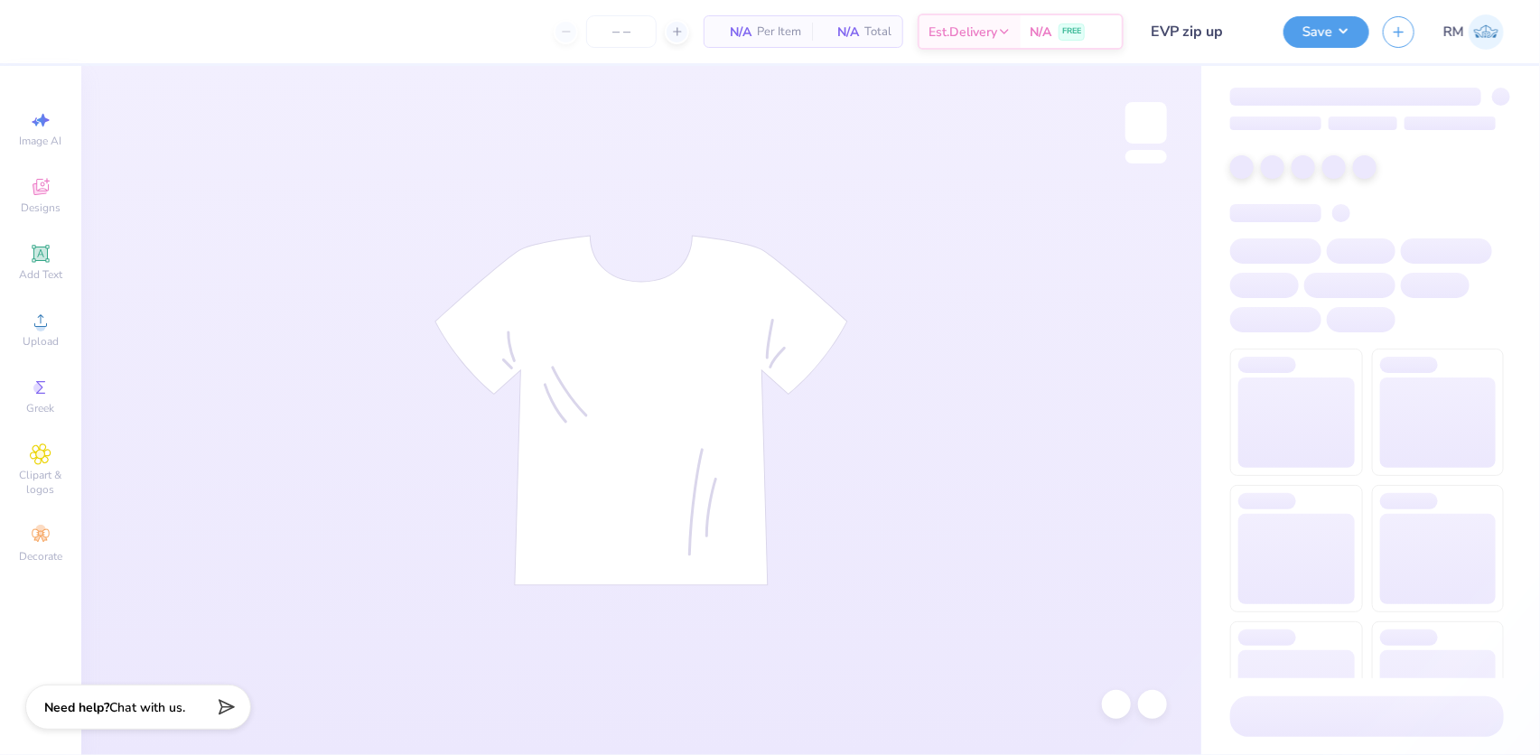
type input "33"
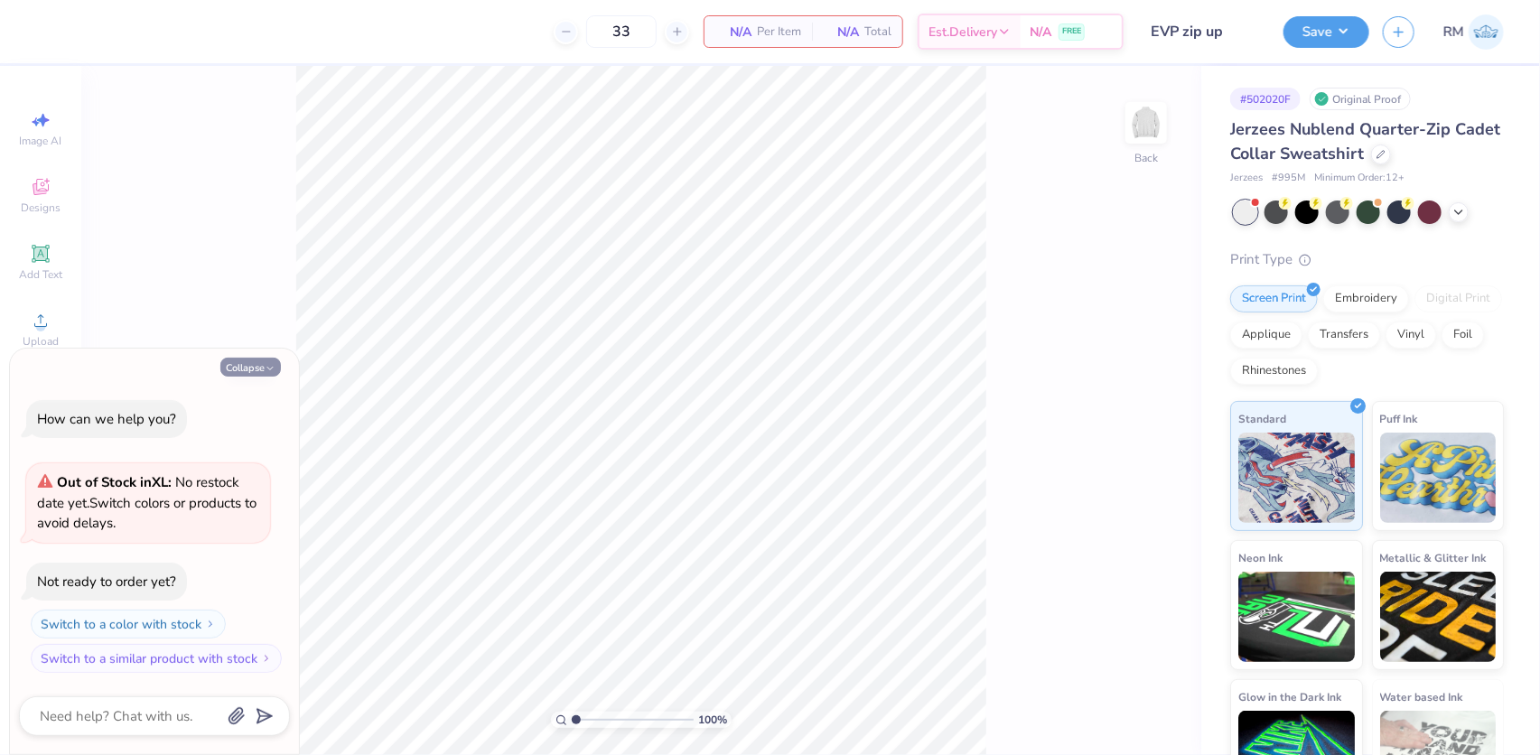
click at [252, 374] on button "Collapse" at bounding box center [250, 367] width 61 height 19
type textarea "x"
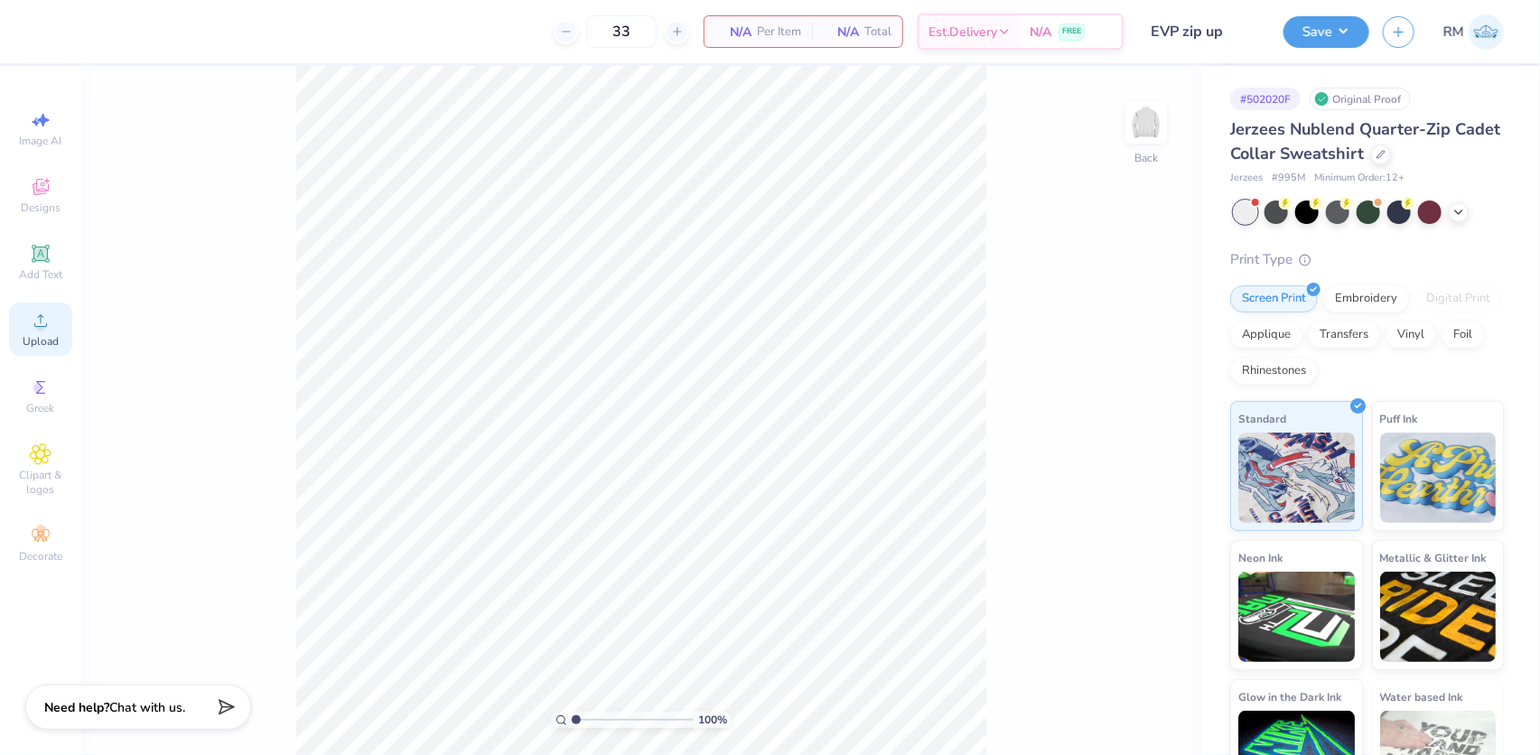
click at [18, 345] on div "Upload" at bounding box center [40, 329] width 63 height 53
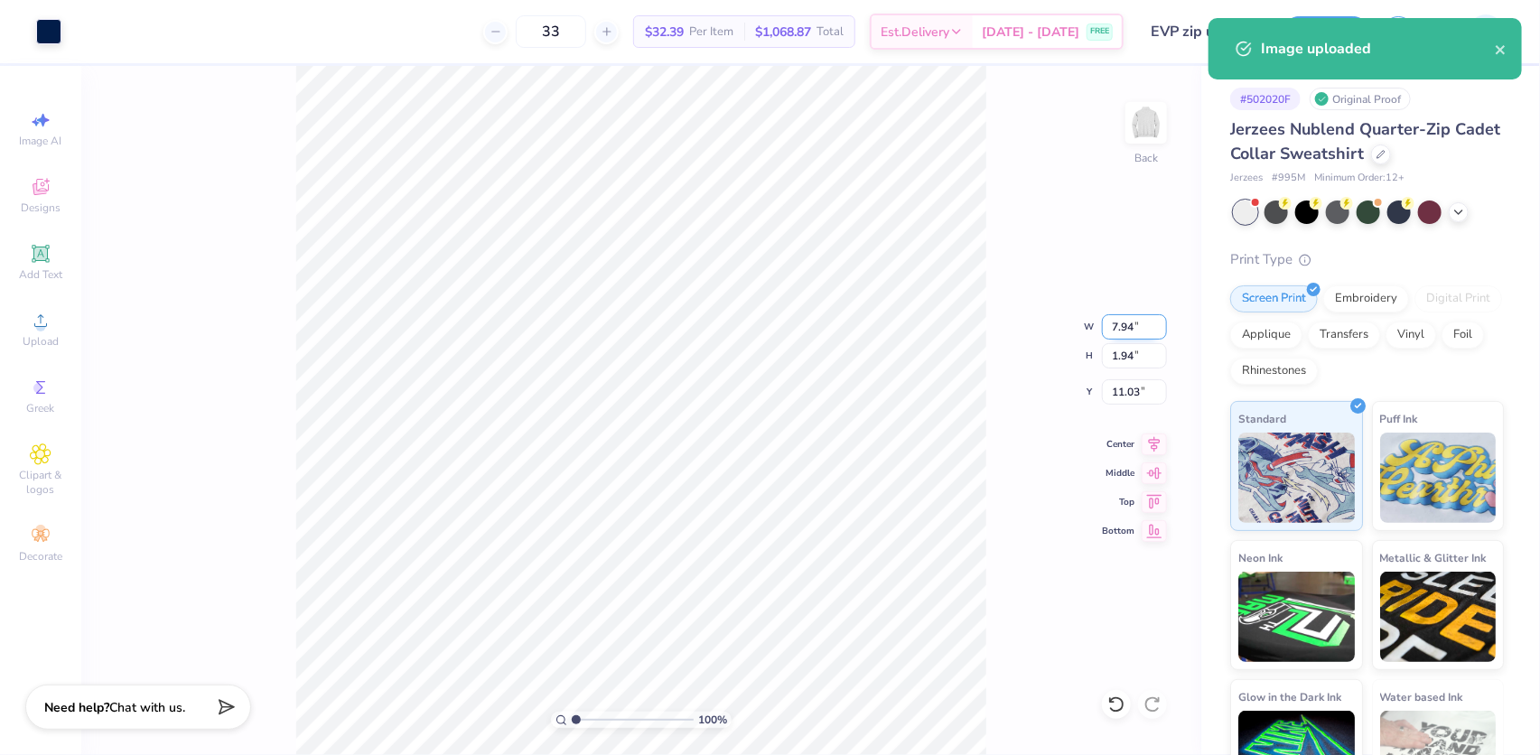
click at [1113, 330] on input "7.94" at bounding box center [1134, 326] width 65 height 25
click at [1111, 377] on div "100 % Back W 7.94 7.94 " H 1.94 1.94 " Y 11.03 11.03 " Center [GEOGRAPHIC_DATA]" at bounding box center [641, 410] width 1120 height 689
click at [1111, 387] on div "100 % Back W 7.94 H 1.94 Y 11.03 Center Middle Top Bottom" at bounding box center [641, 410] width 1120 height 689
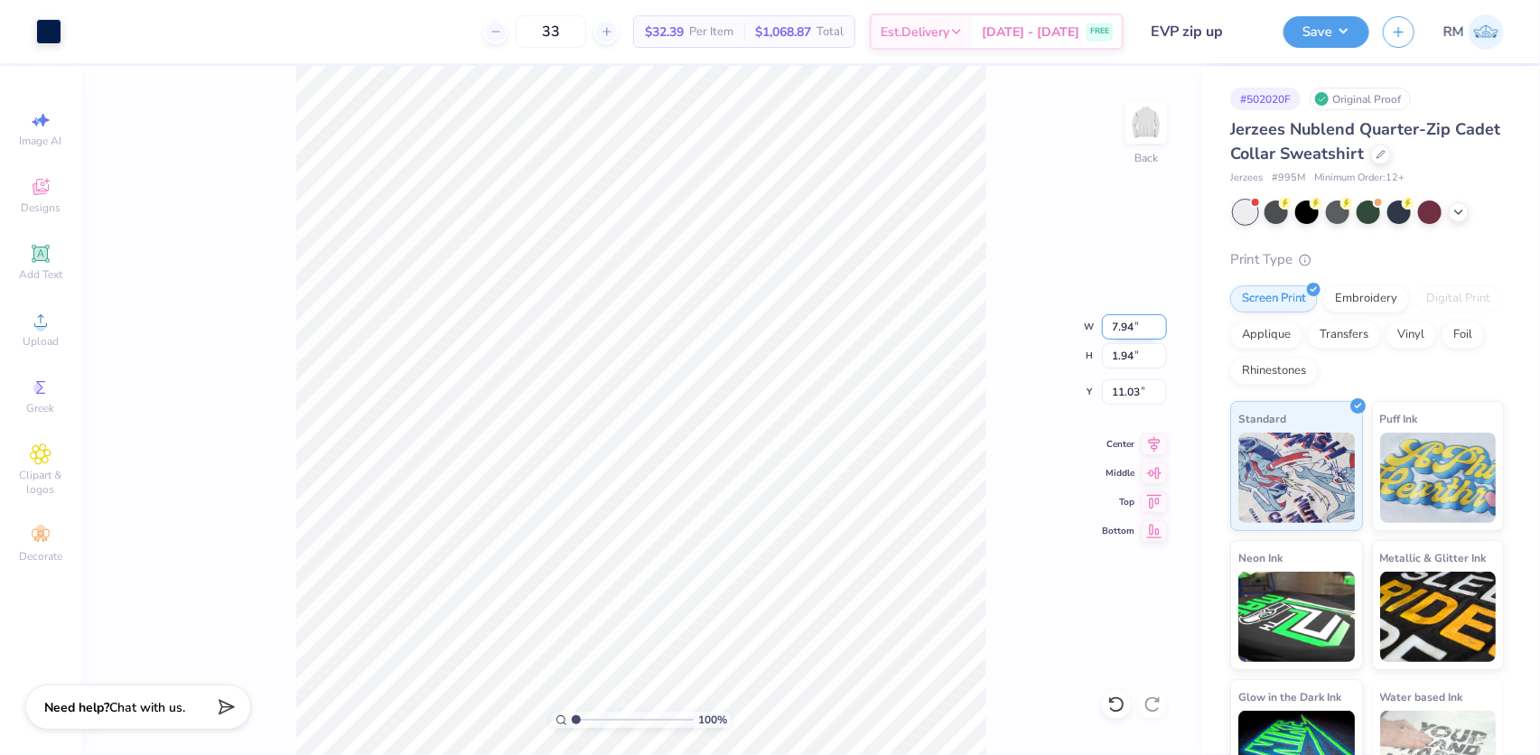
click at [1119, 329] on input "7.94" at bounding box center [1134, 326] width 65 height 25
type input "4.00"
type input "0.98"
click at [1121, 389] on input "5.02" at bounding box center [1134, 391] width 65 height 25
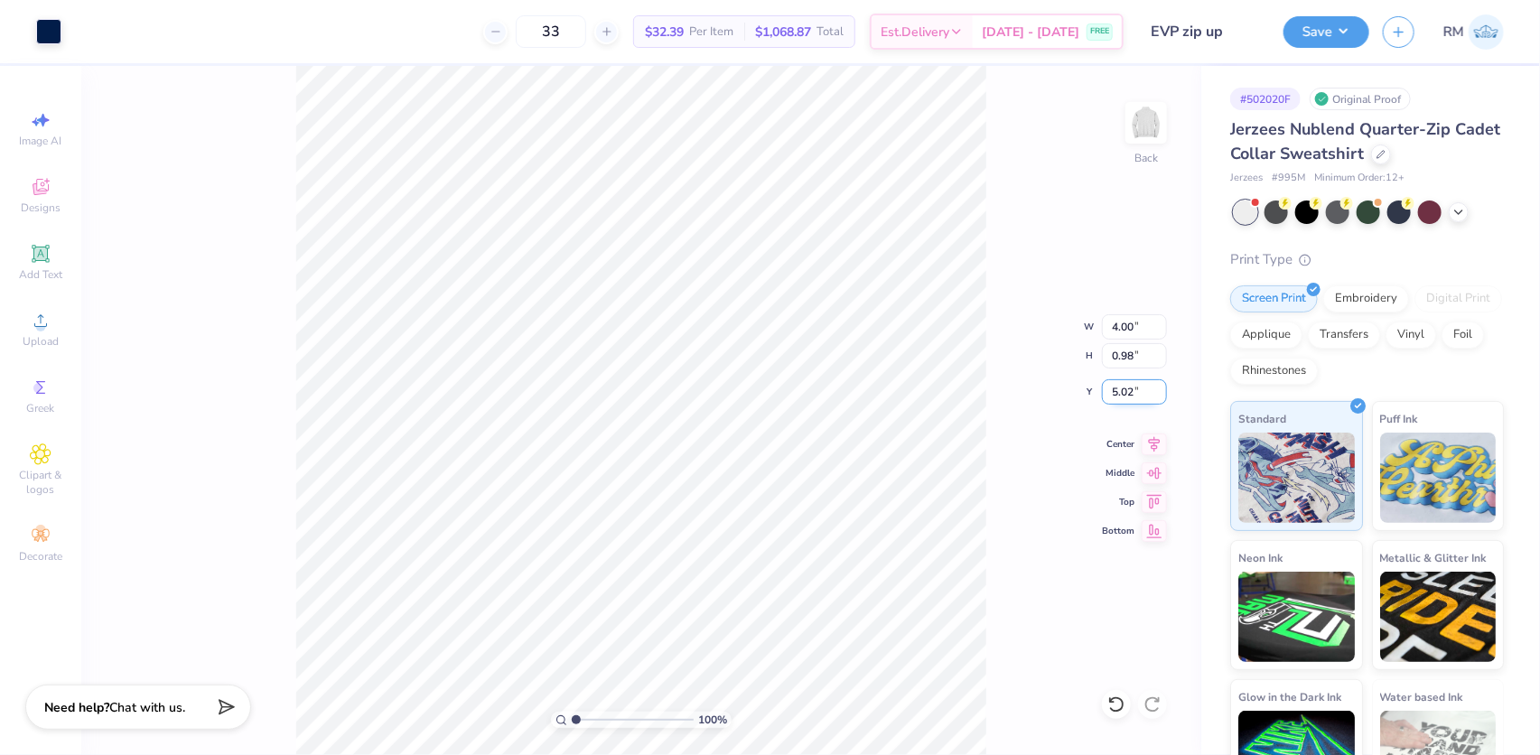
click at [1120, 389] on input "5.02" at bounding box center [1134, 391] width 65 height 25
click at [1120, 390] on input "5.02" at bounding box center [1134, 391] width 65 height 25
type input "3.00"
click at [1150, 439] on icon at bounding box center [1153, 442] width 25 height 22
click at [1340, 31] on button "Save" at bounding box center [1326, 30] width 86 height 32
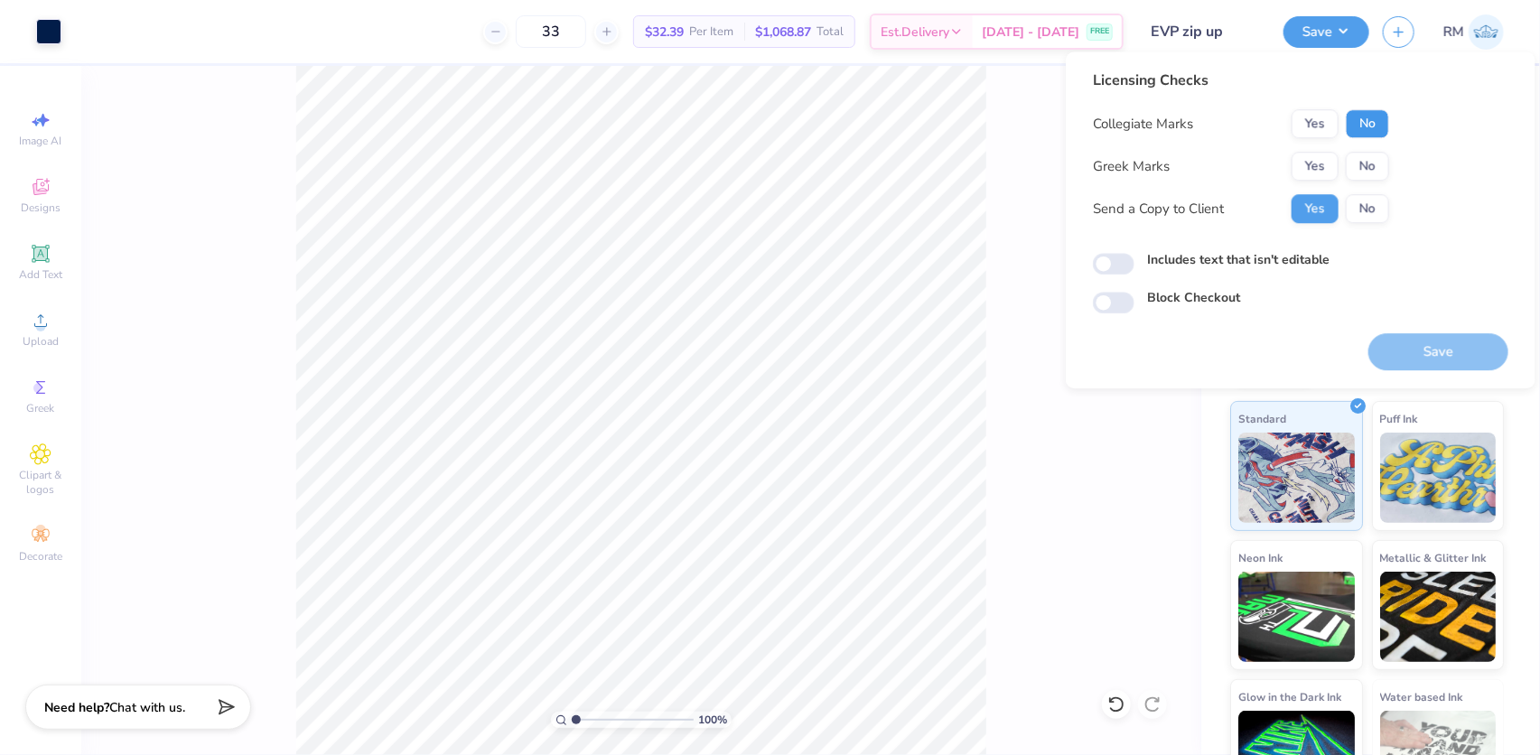
click at [1367, 125] on button "No" at bounding box center [1366, 123] width 43 height 29
click at [1371, 171] on button "No" at bounding box center [1366, 166] width 43 height 29
click at [1428, 336] on button "Save" at bounding box center [1438, 351] width 140 height 37
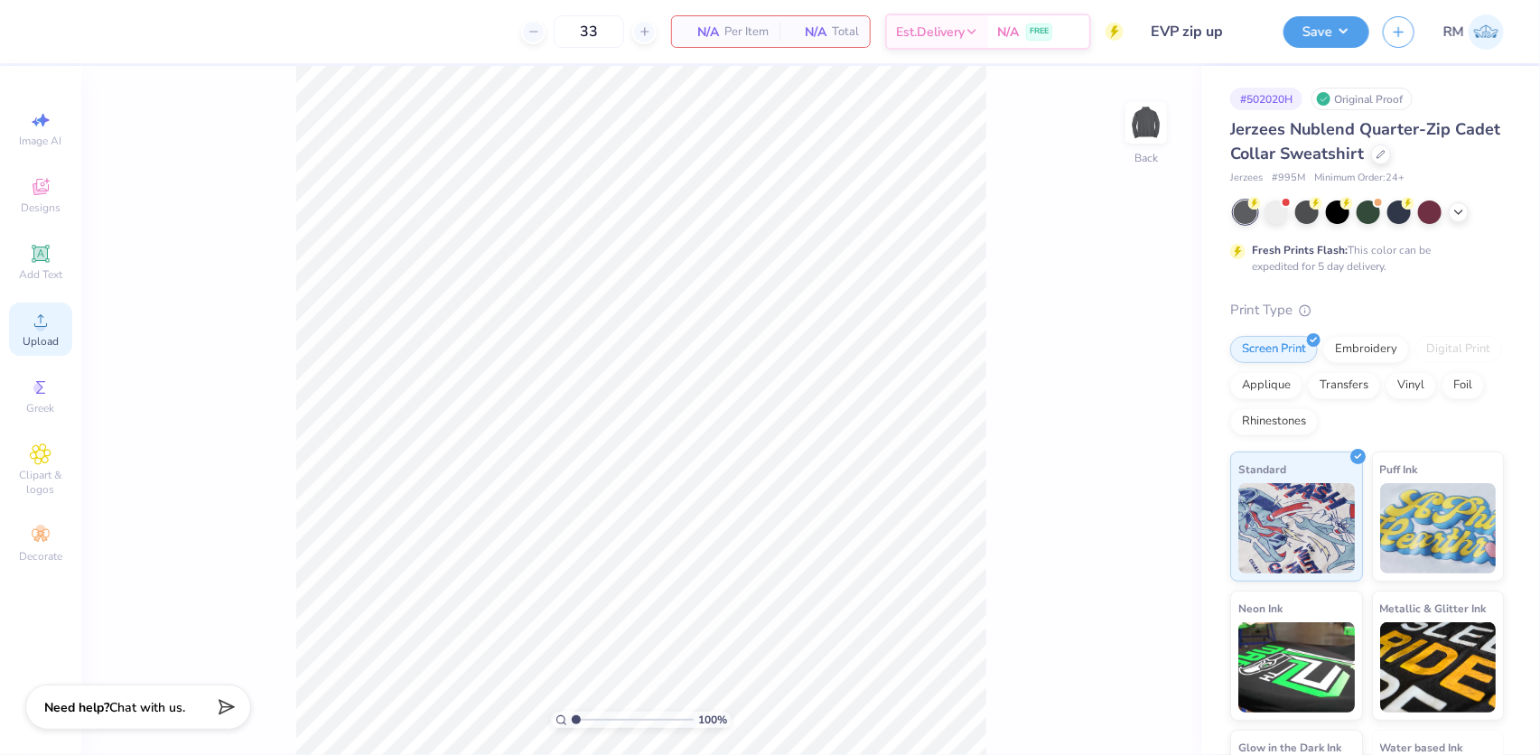
click at [33, 329] on icon at bounding box center [41, 321] width 22 height 22
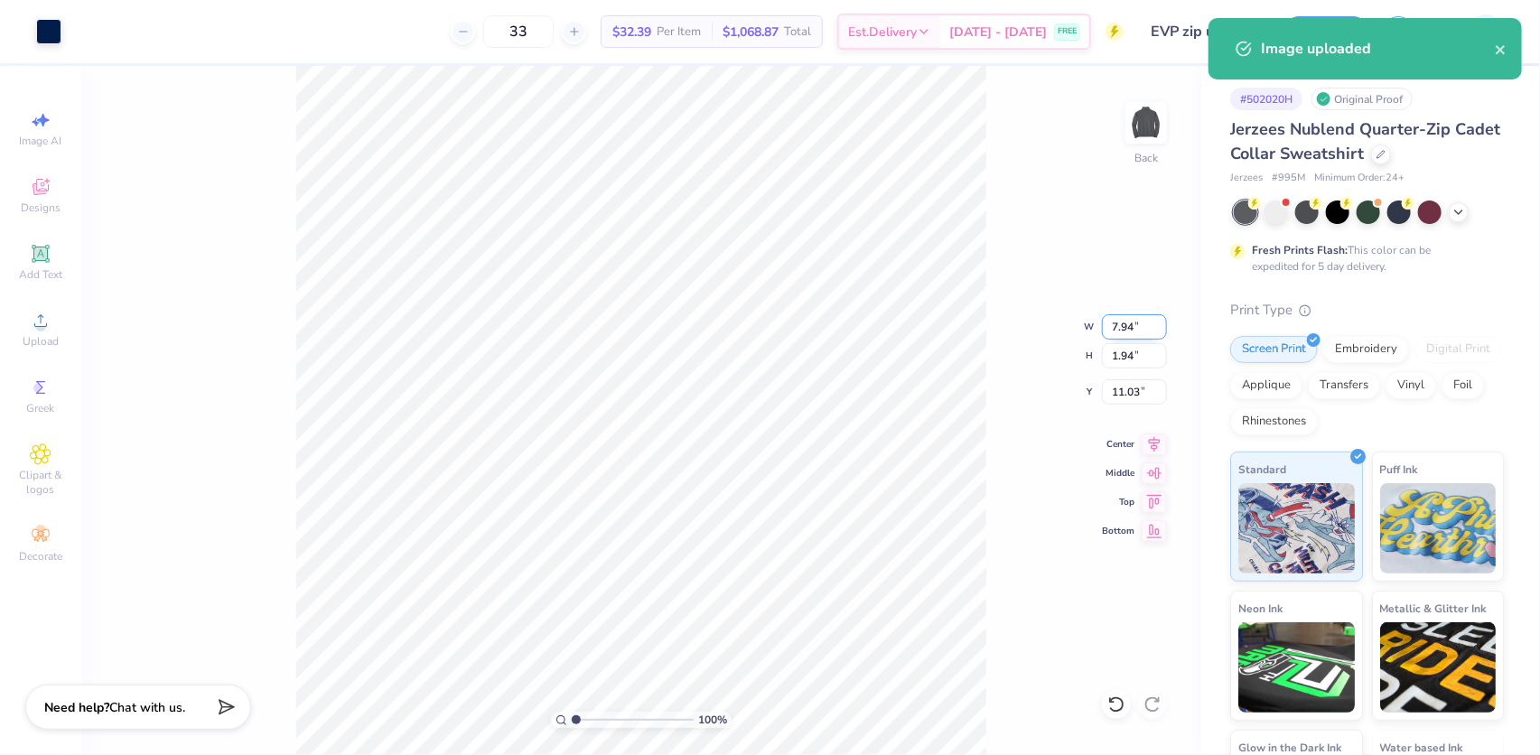
click at [1125, 323] on input "7.94" at bounding box center [1134, 326] width 65 height 25
click at [1125, 322] on input "7.94" at bounding box center [1134, 326] width 65 height 25
type input "4.00"
type input "0.98"
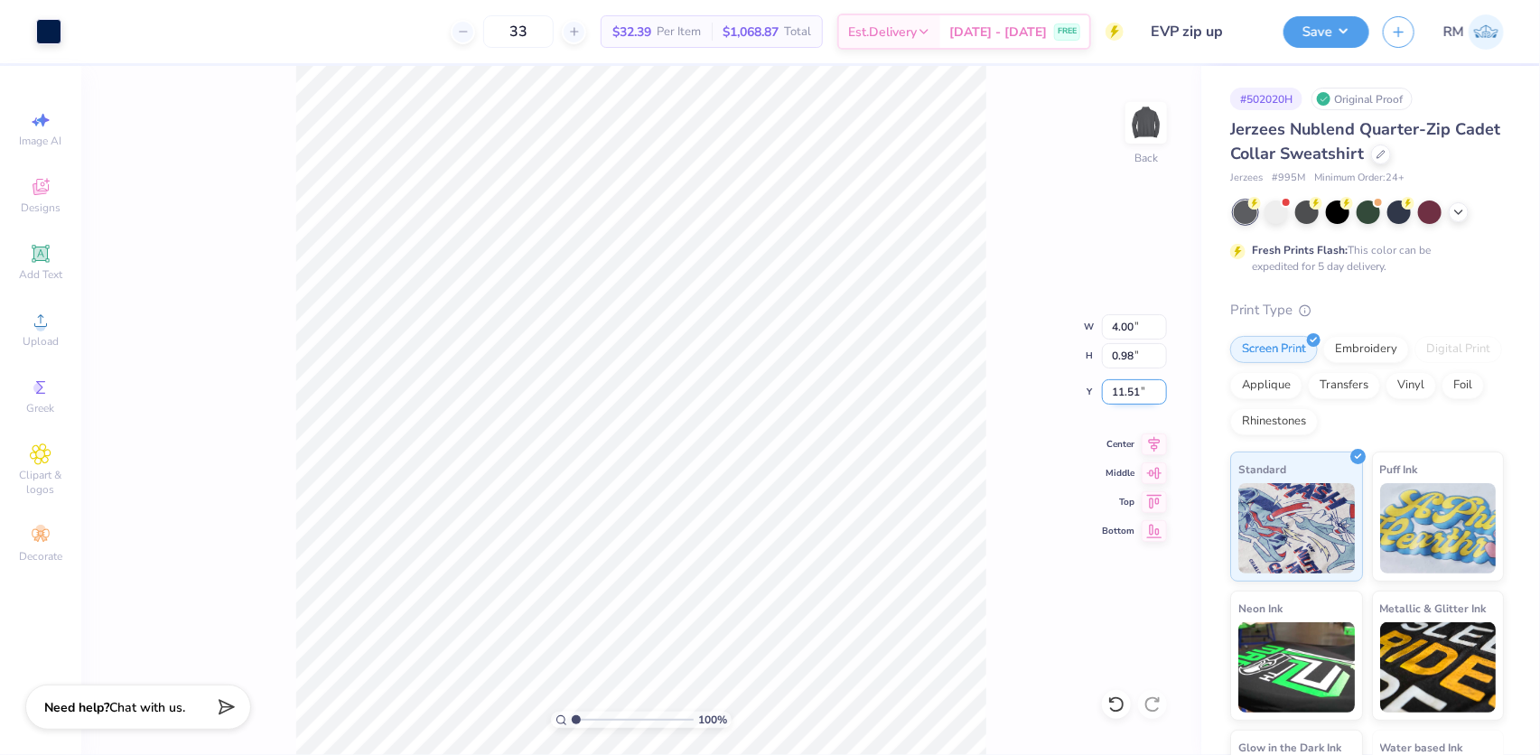
click at [1120, 395] on input "11.51" at bounding box center [1134, 391] width 65 height 25
click at [1125, 386] on input "2.51" at bounding box center [1134, 391] width 65 height 25
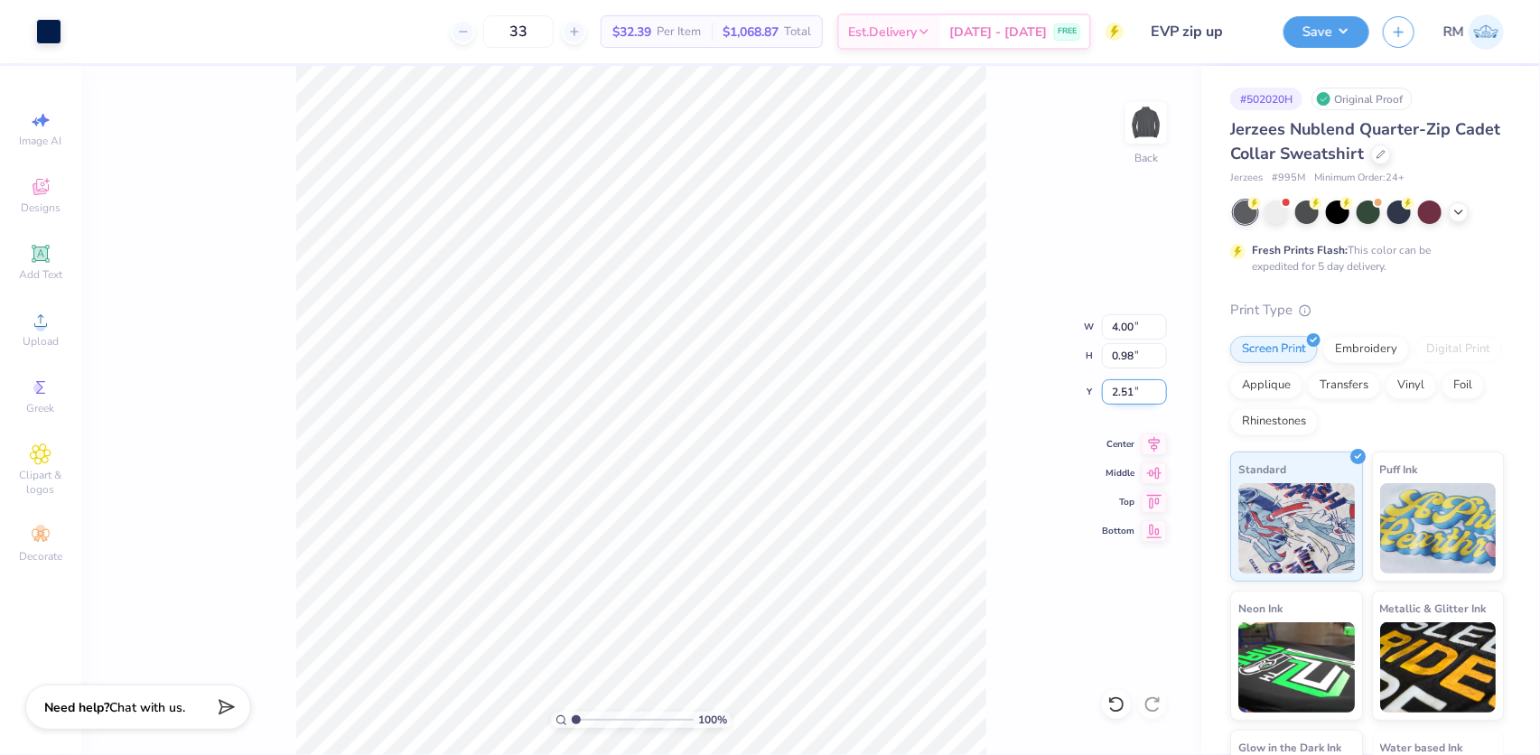
click at [1125, 386] on input "2.51" at bounding box center [1134, 391] width 65 height 25
type input "3.00"
click at [1152, 456] on div "100 % Back W 4.00 4.00 " H 0.98 0.98 " Y 3.00 3.00 " Center Middle Top Bottom" at bounding box center [641, 410] width 1120 height 689
click at [1153, 434] on icon at bounding box center [1153, 442] width 25 height 22
click at [1336, 31] on button "Save" at bounding box center [1326, 30] width 86 height 32
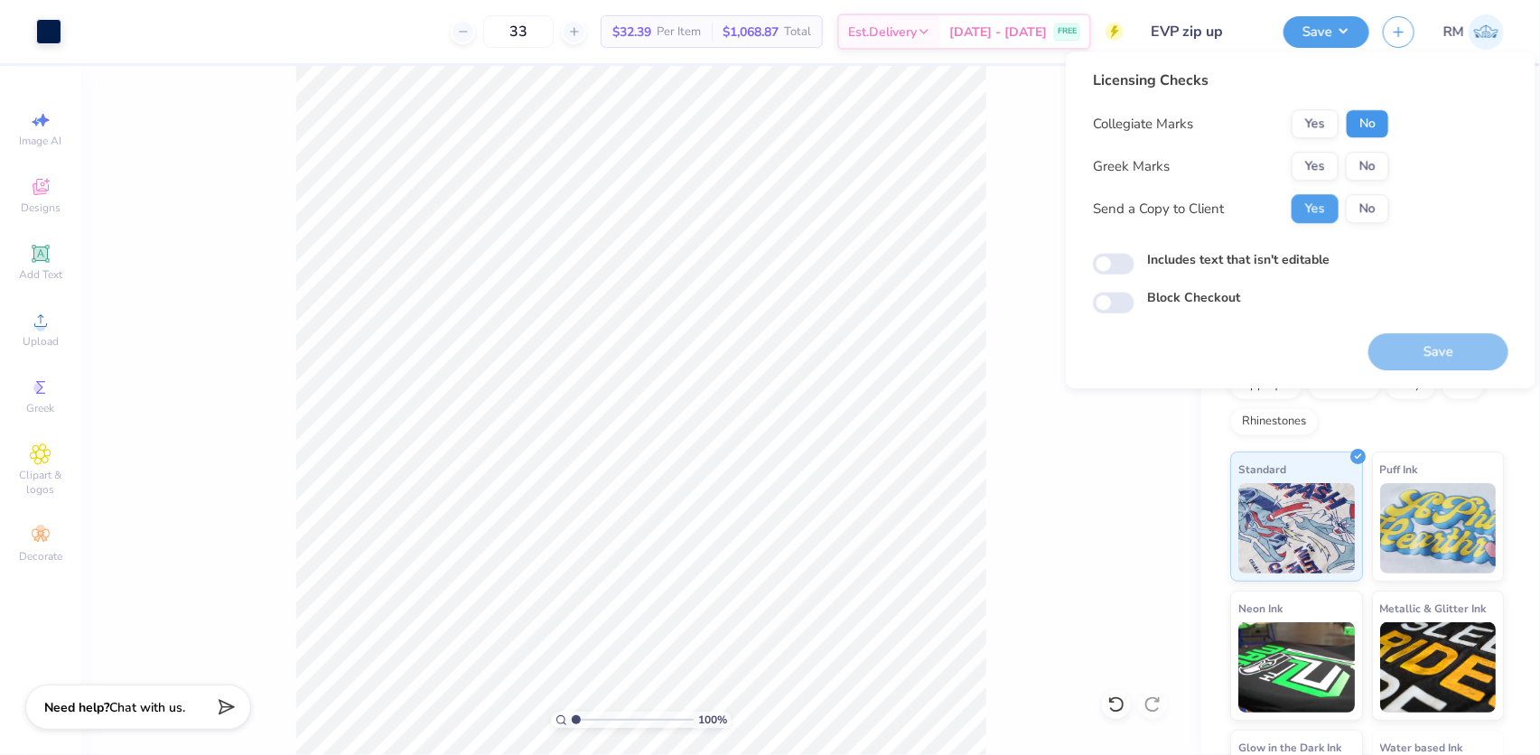
click at [1364, 118] on button "No" at bounding box center [1366, 123] width 43 height 29
click at [1377, 172] on button "No" at bounding box center [1366, 166] width 43 height 29
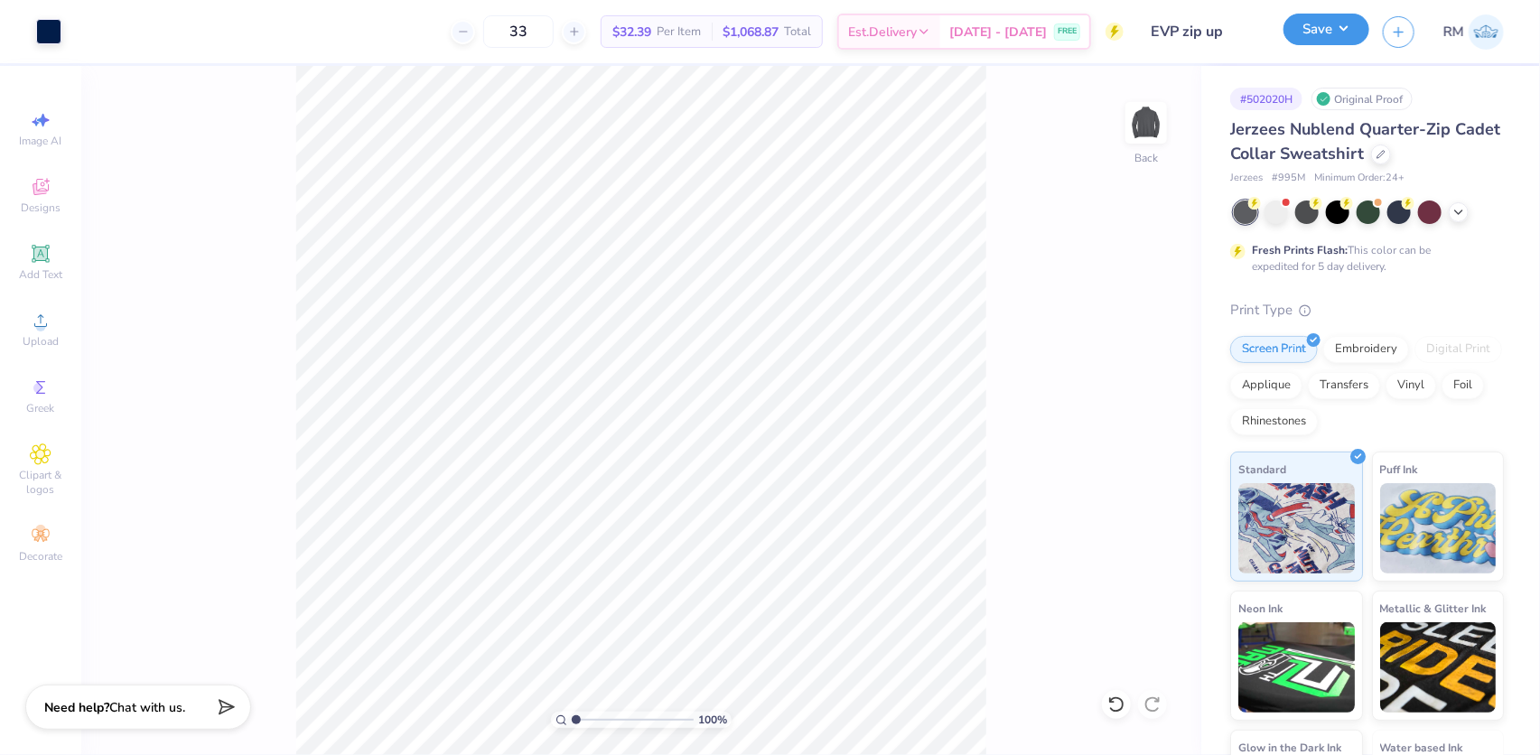
click at [1317, 38] on button "Save" at bounding box center [1326, 30] width 86 height 32
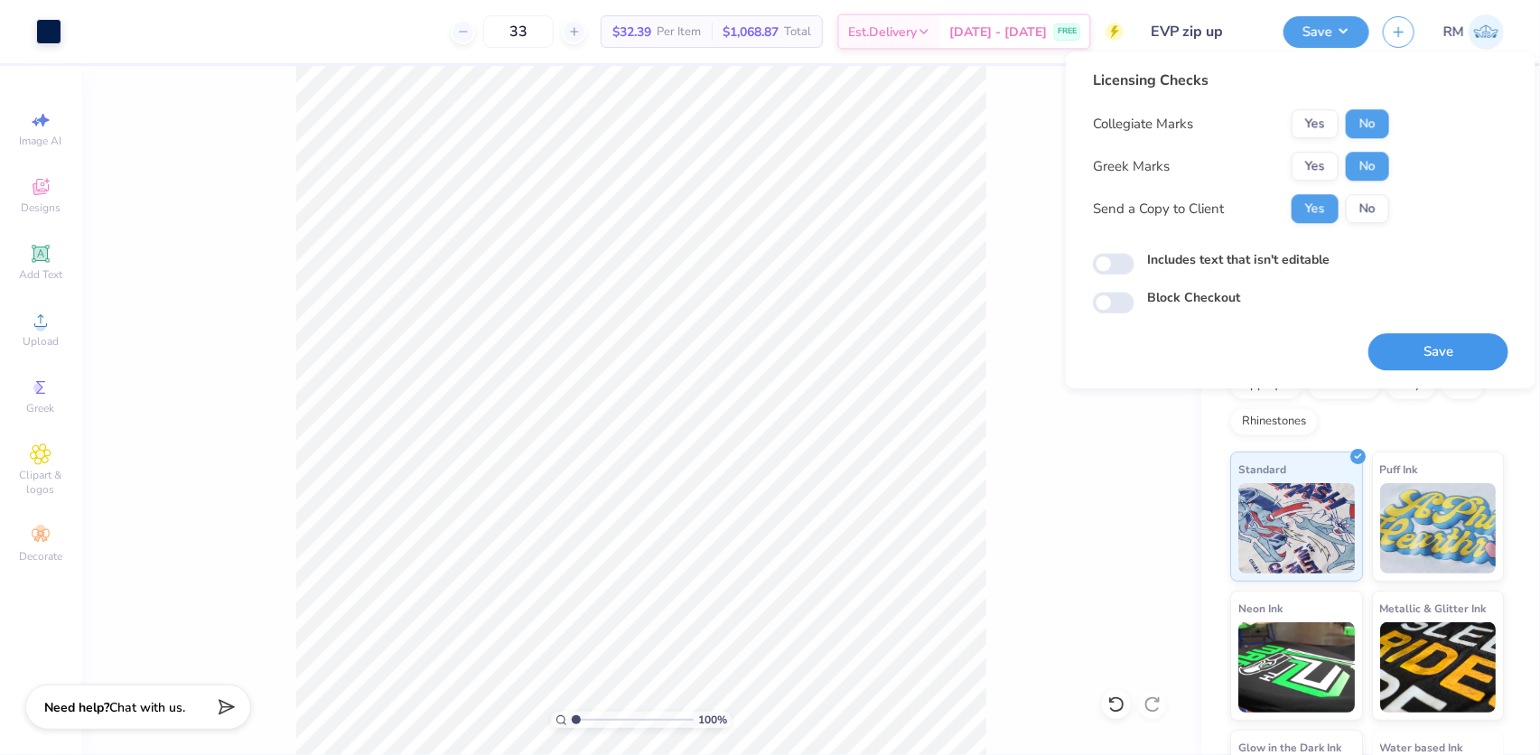
click at [1436, 353] on button "Save" at bounding box center [1438, 351] width 140 height 37
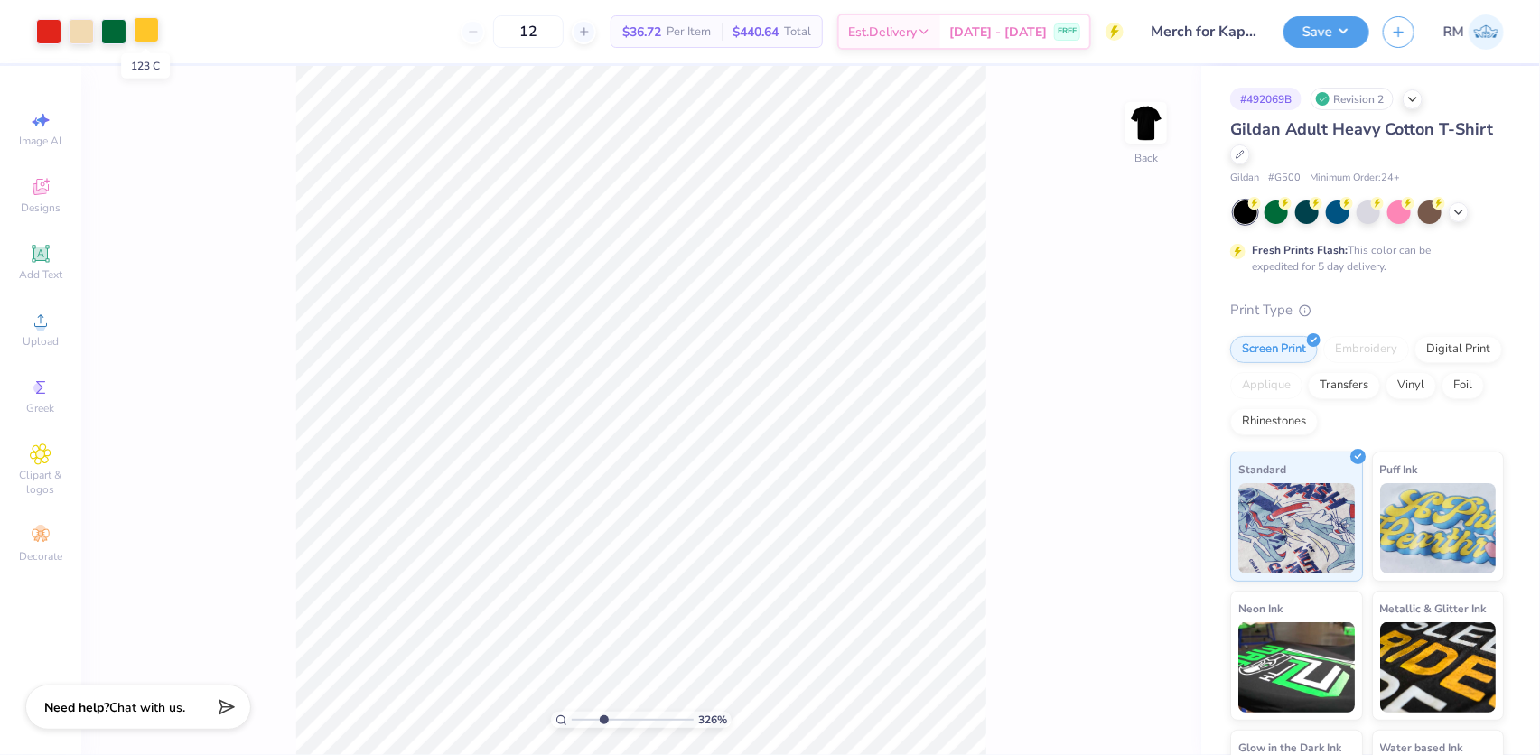
click at [153, 33] on div at bounding box center [146, 29] width 25 height 25
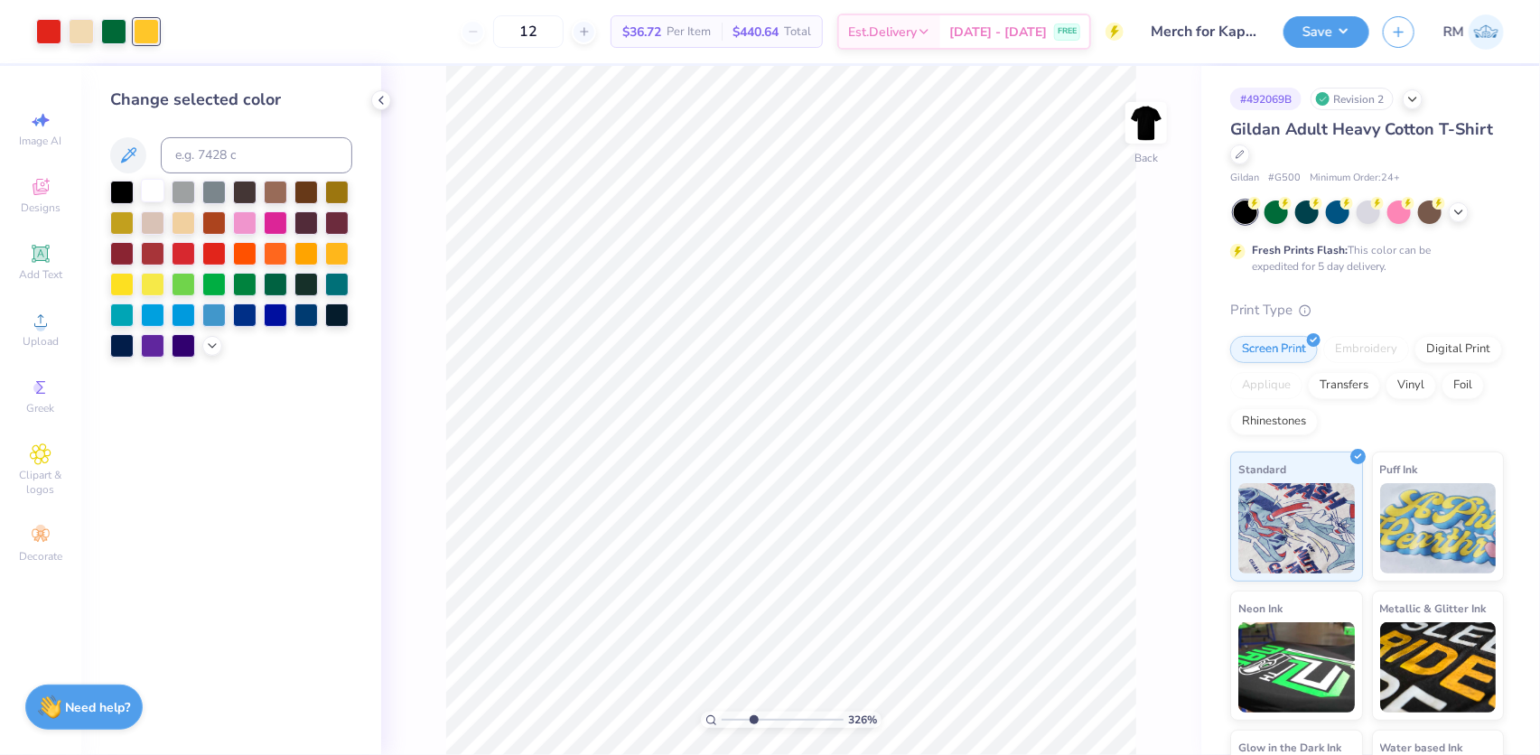
click at [154, 186] on div at bounding box center [152, 190] width 23 height 23
drag, startPoint x: 747, startPoint y: 714, endPoint x: 709, endPoint y: 715, distance: 37.9
click at [722, 715] on input "range" at bounding box center [783, 720] width 122 height 16
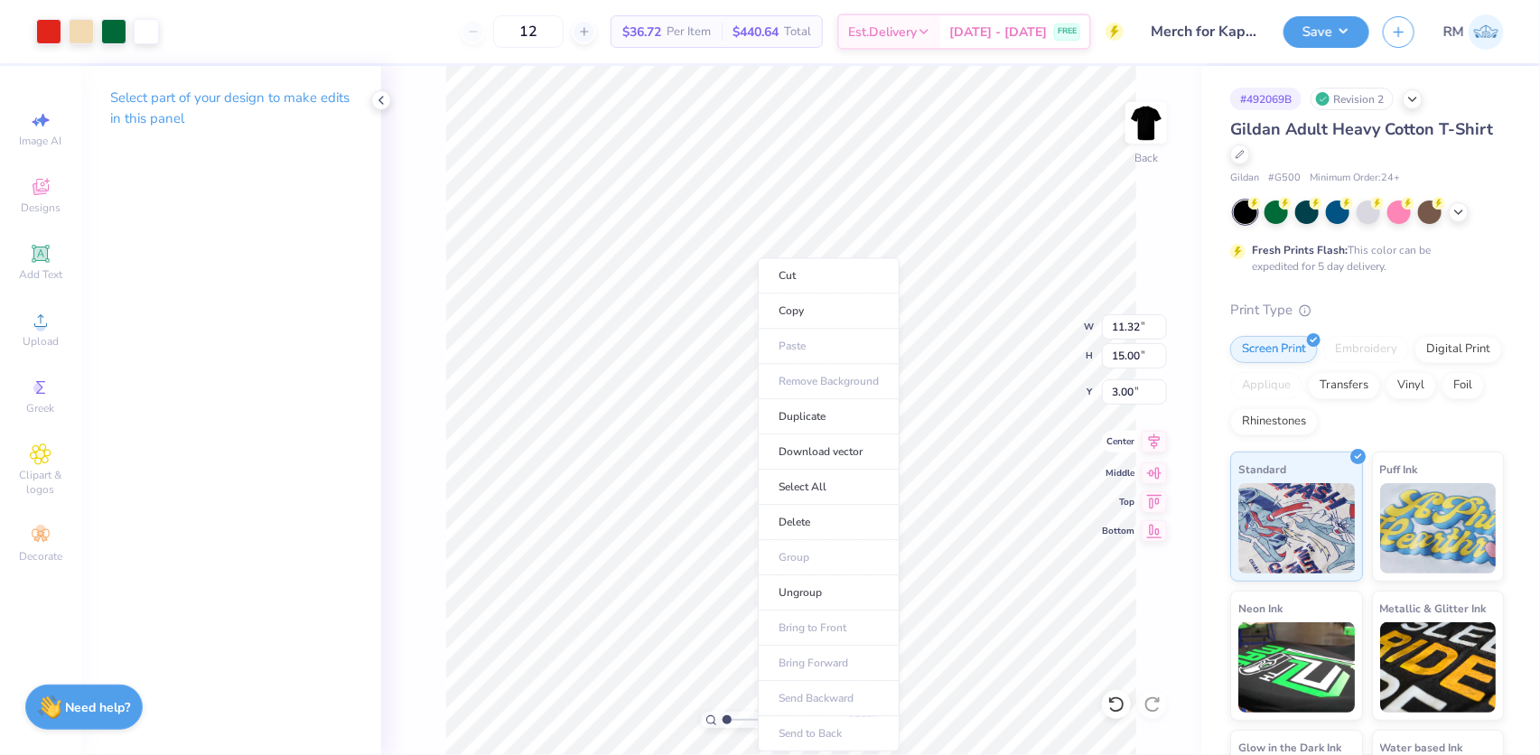
type input "1"
click at [1149, 440] on icon at bounding box center [1155, 441] width 12 height 15
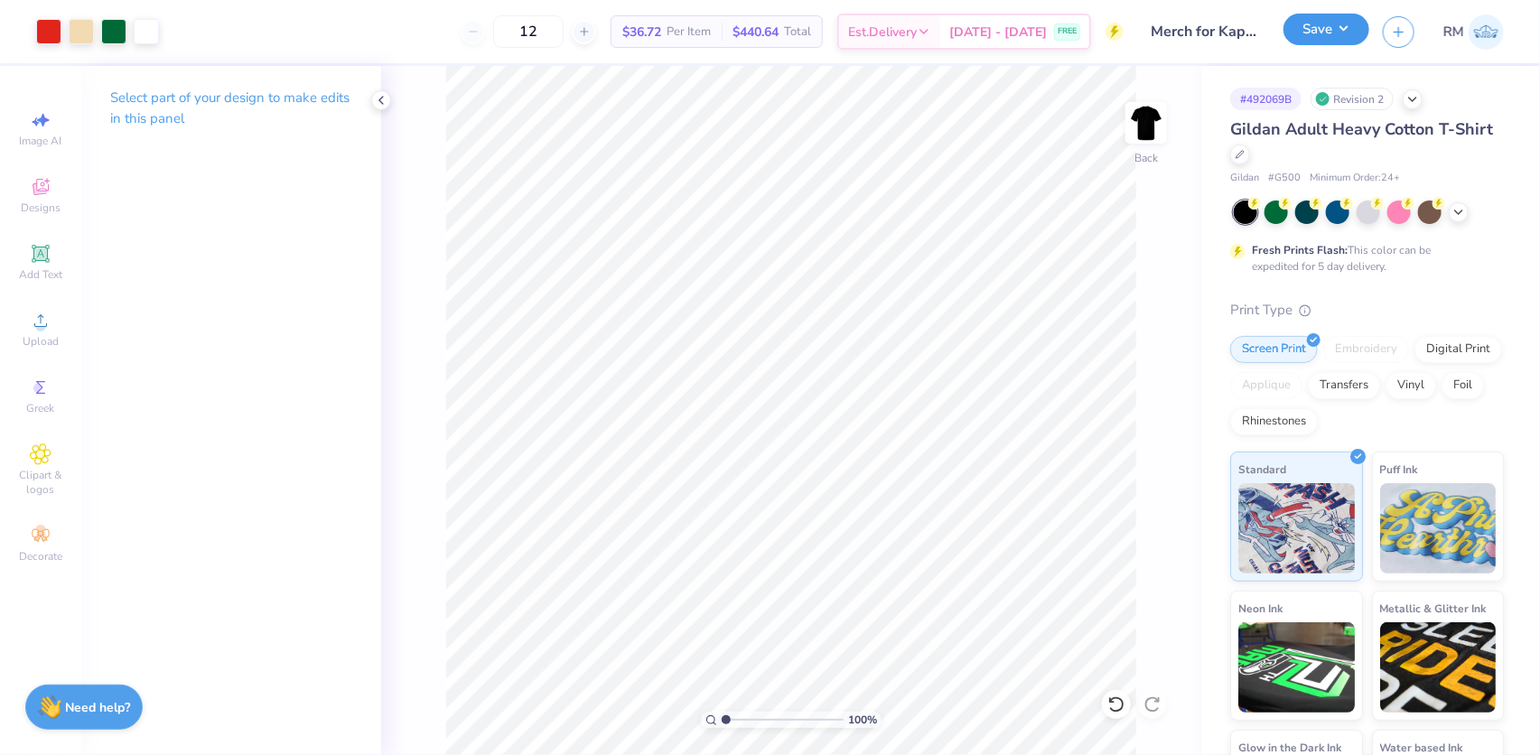
click at [1338, 29] on button "Save" at bounding box center [1326, 30] width 86 height 32
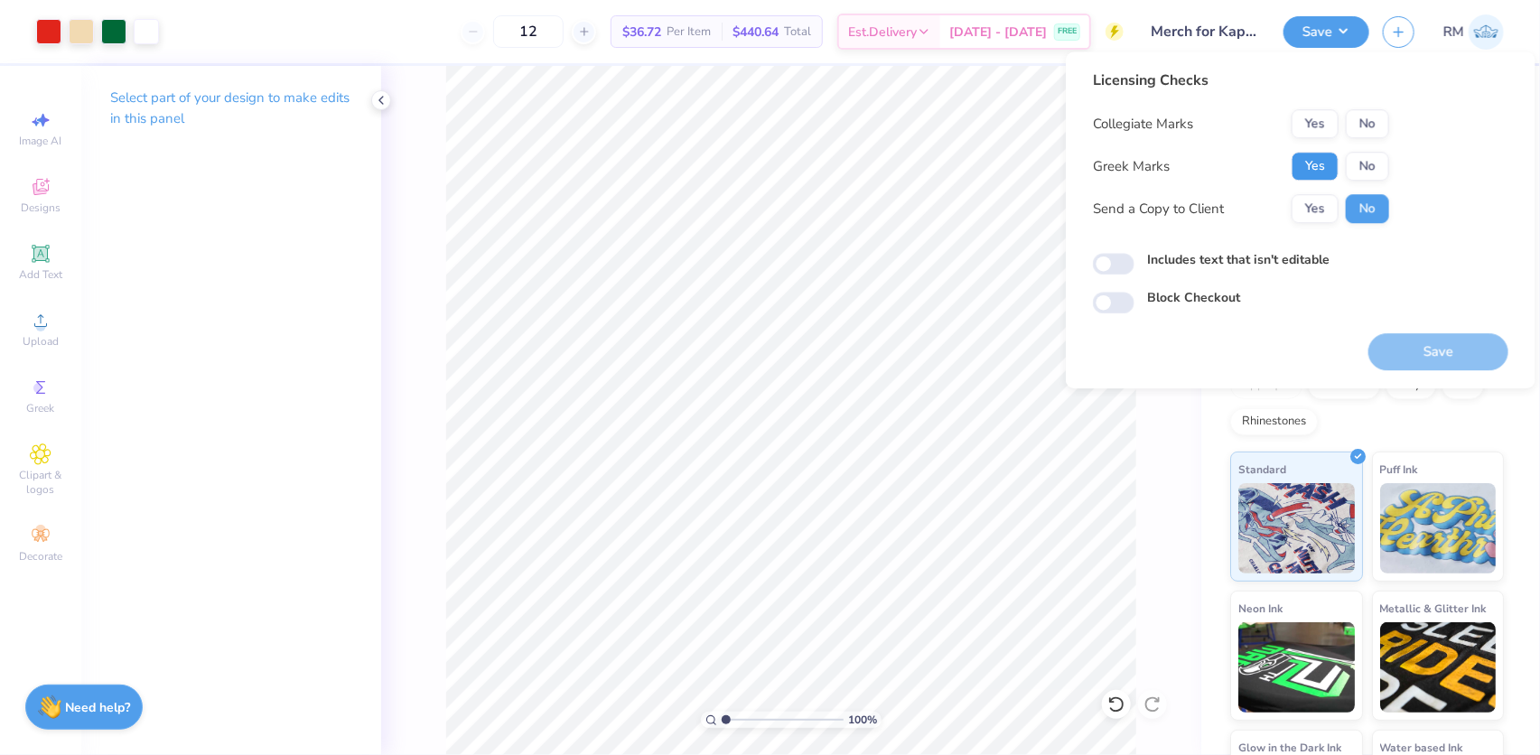
click at [1326, 167] on button "Yes" at bounding box center [1314, 166] width 47 height 29
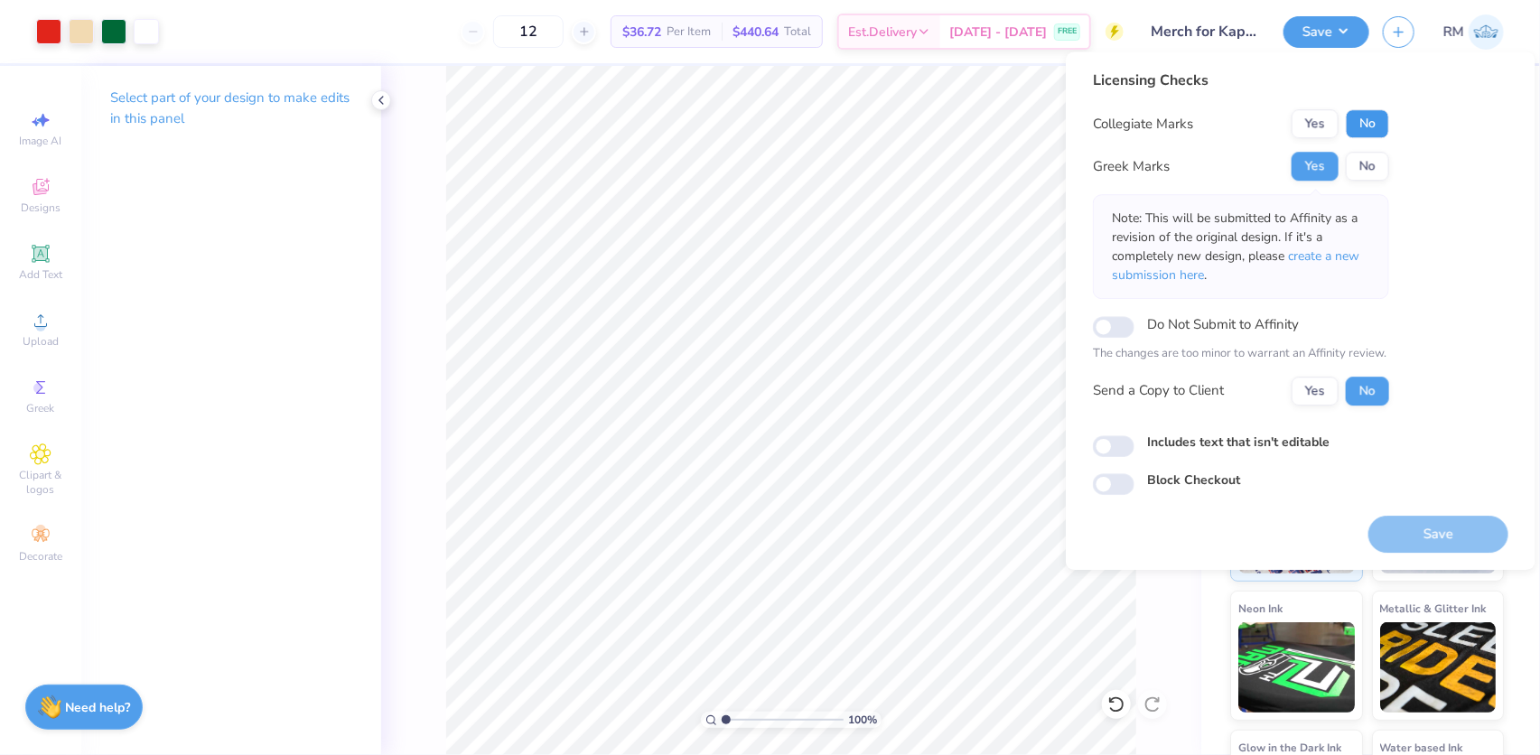
click at [1354, 131] on button "No" at bounding box center [1366, 123] width 43 height 29
click at [1433, 538] on button "Save" at bounding box center [1438, 534] width 140 height 37
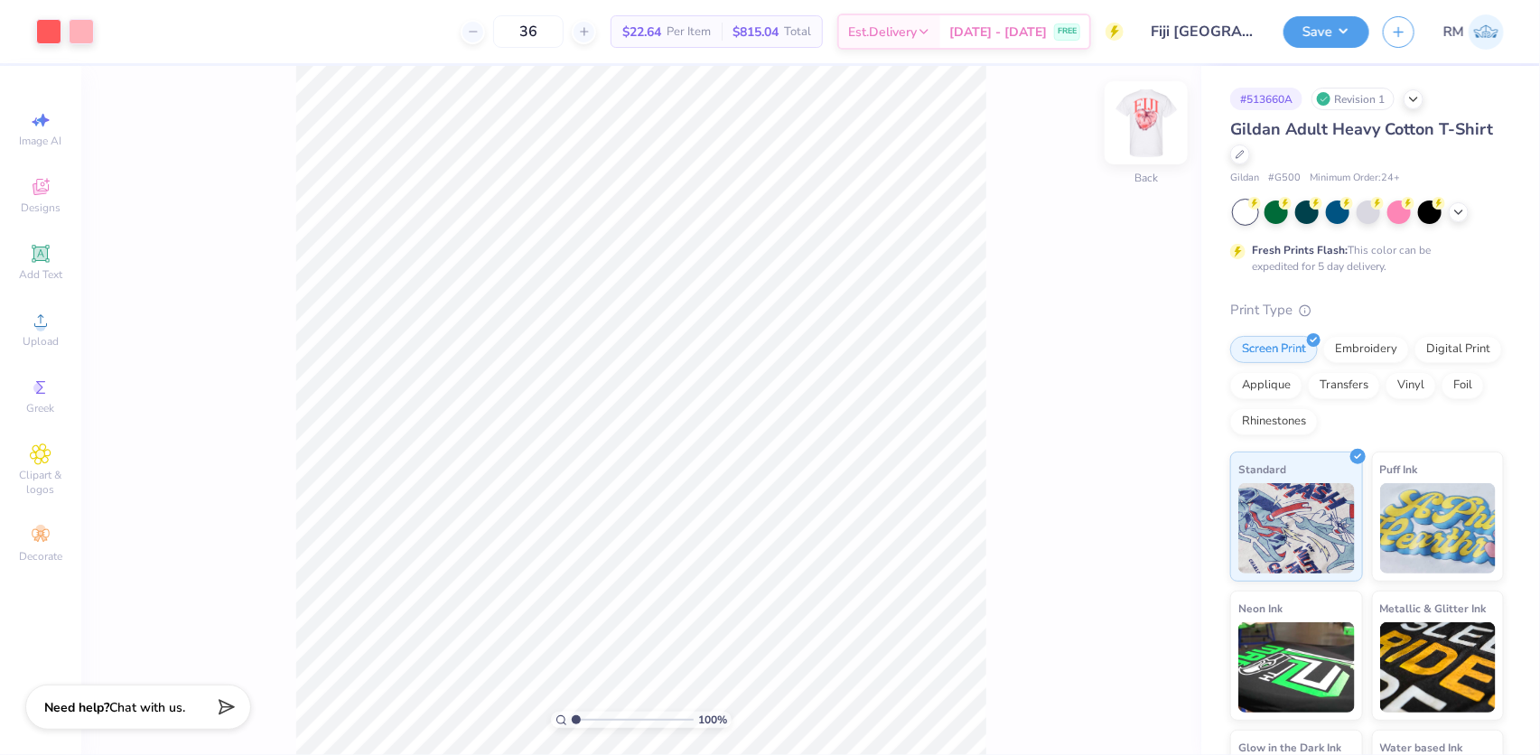
click at [1147, 133] on img at bounding box center [1146, 123] width 72 height 72
click at [1150, 117] on img at bounding box center [1146, 123] width 72 height 72
click at [1154, 125] on img at bounding box center [1146, 123] width 72 height 72
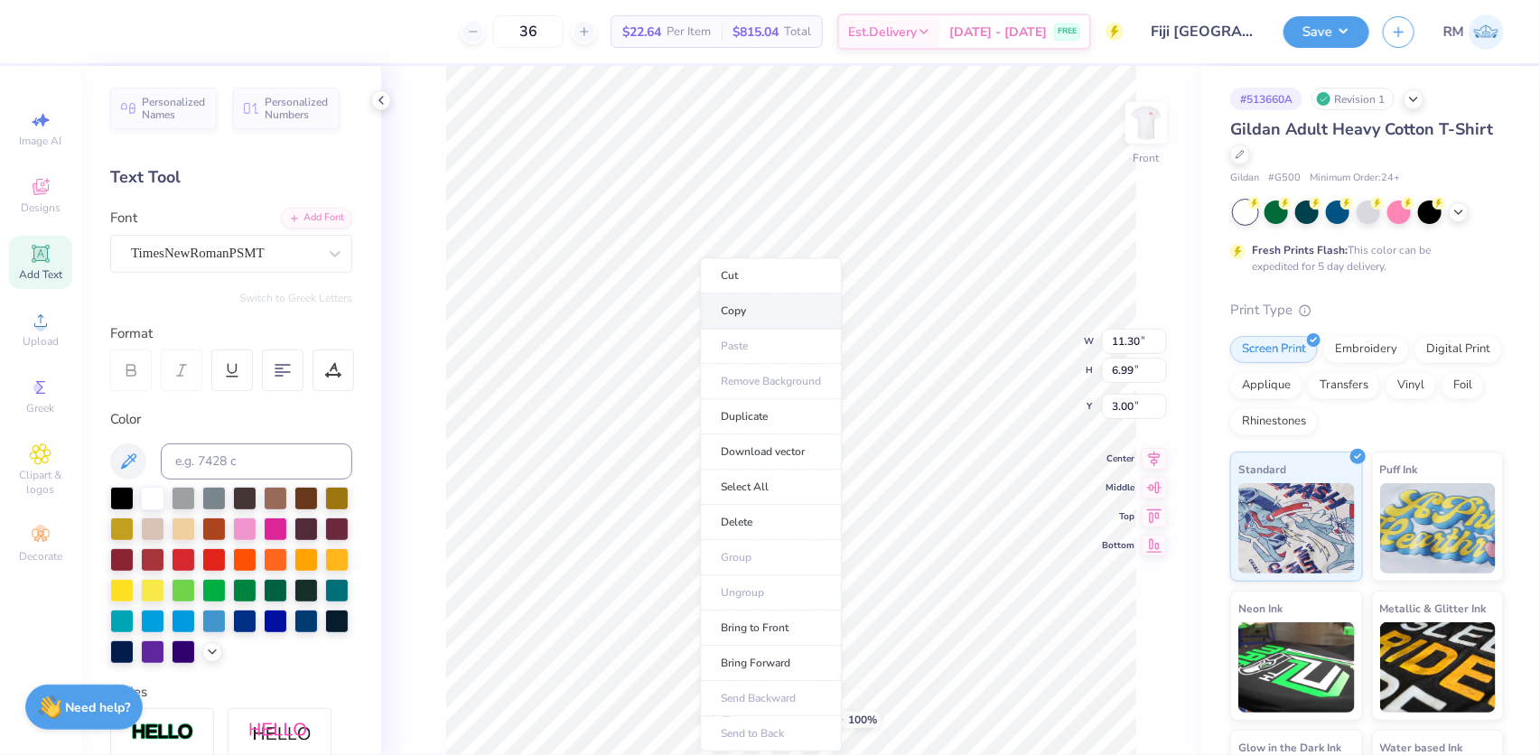
click at [746, 306] on li "Copy" at bounding box center [771, 310] width 142 height 35
click at [1138, 135] on img at bounding box center [1146, 123] width 72 height 72
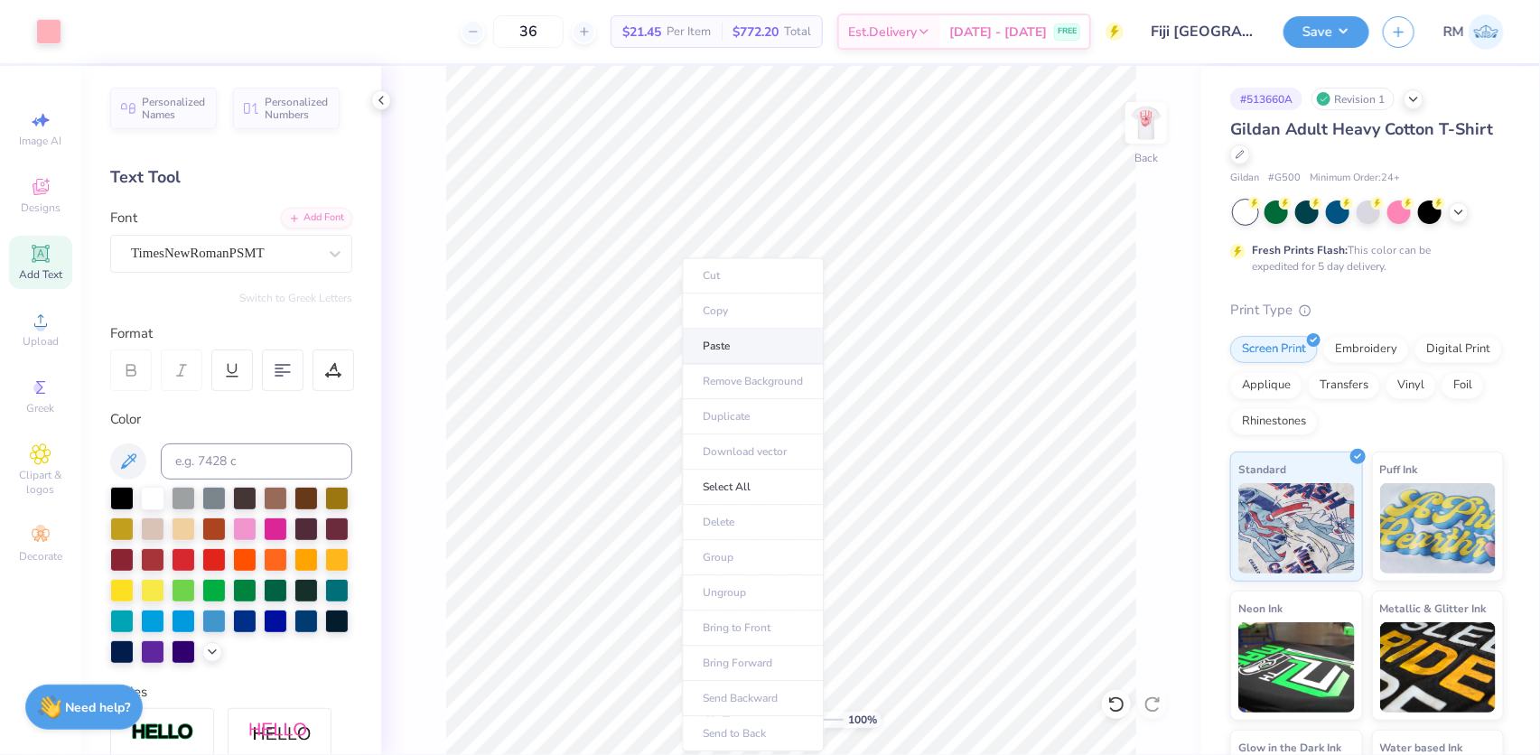
click at [755, 349] on li "Paste" at bounding box center [753, 346] width 142 height 35
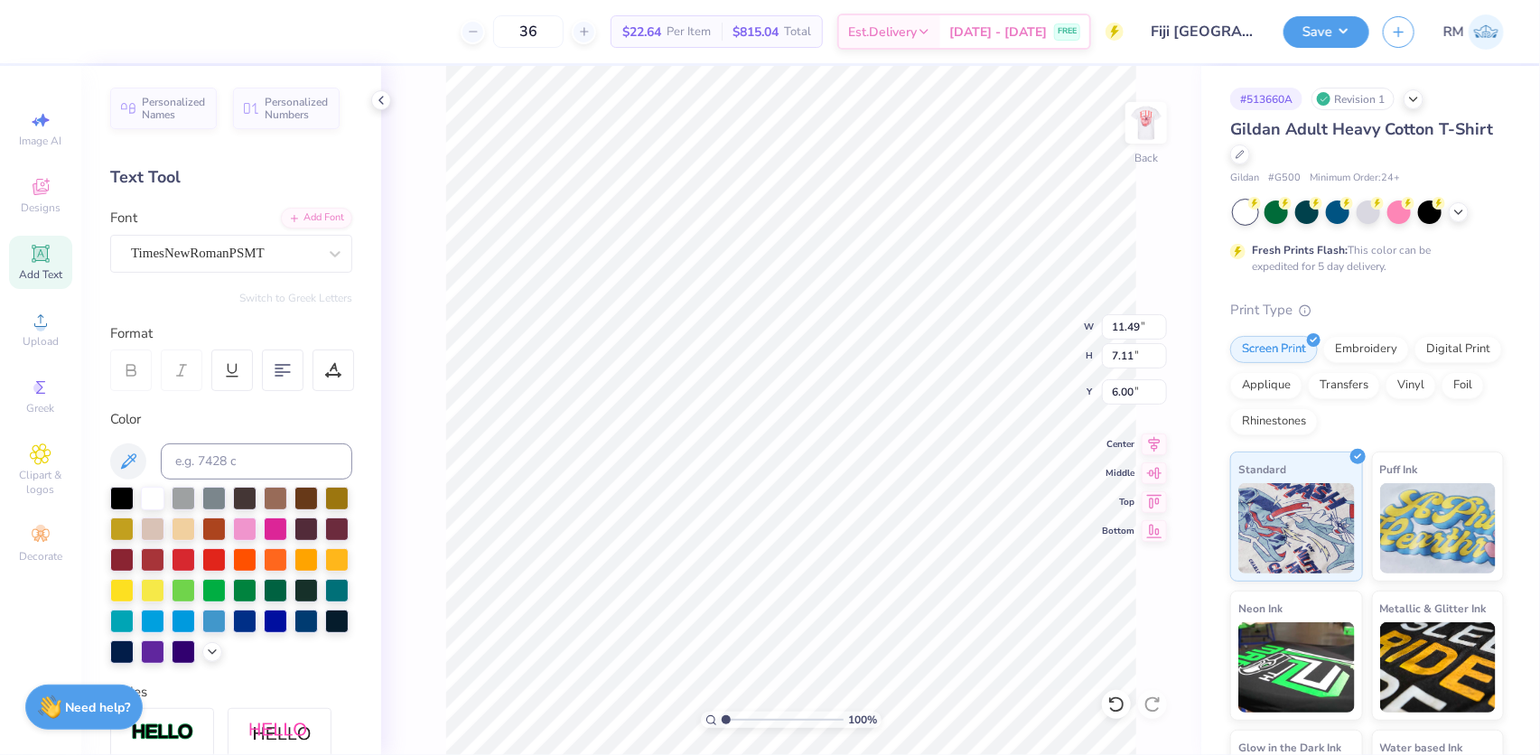
drag, startPoint x: 721, startPoint y: 715, endPoint x: 749, endPoint y: 712, distance: 29.1
click at [749, 712] on div "100 %" at bounding box center [791, 720] width 181 height 16
type input "1"
click at [722, 722] on input "range" at bounding box center [783, 720] width 122 height 16
type input "2.86"
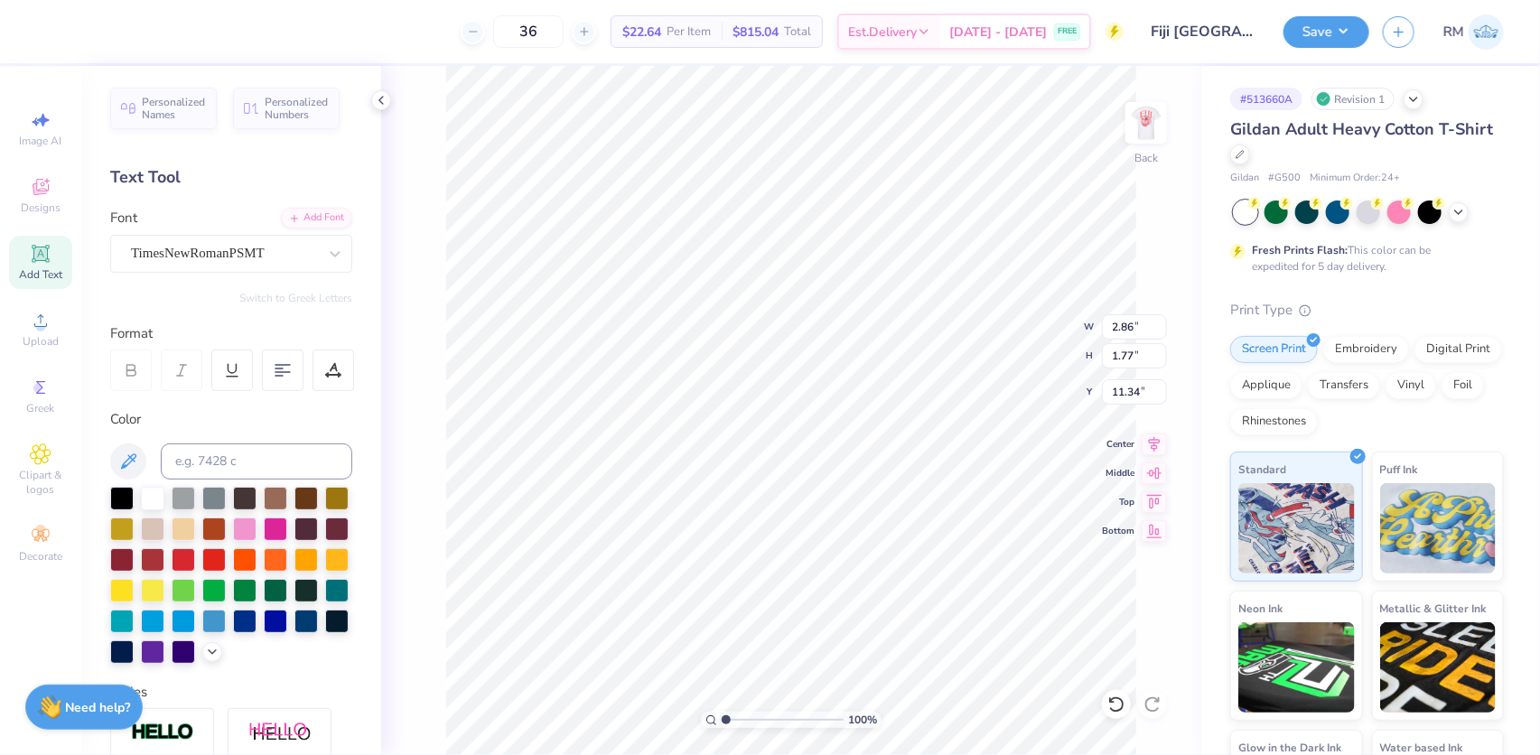
type input "1.77"
type input "3.00"
type input "3.26222494000041"
type input "2.60"
type input "1.61"
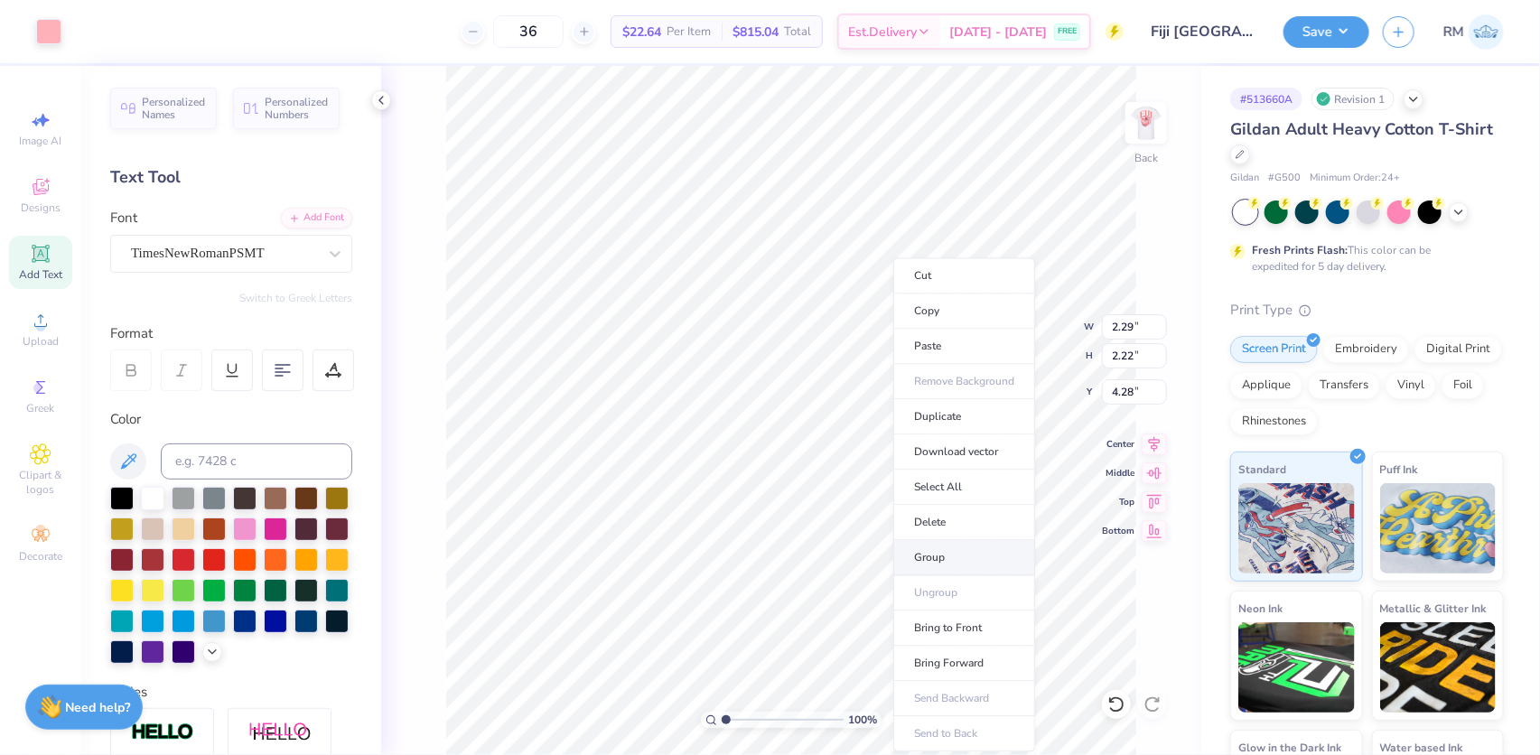
click at [911, 551] on li "Group" at bounding box center [964, 557] width 142 height 35
drag, startPoint x: 728, startPoint y: 714, endPoint x: 739, endPoint y: 713, distance: 10.9
click at [740, 713] on div "100 %" at bounding box center [791, 720] width 181 height 16
drag, startPoint x: 728, startPoint y: 722, endPoint x: 744, endPoint y: 720, distance: 16.5
click at [744, 720] on input "range" at bounding box center [783, 720] width 122 height 16
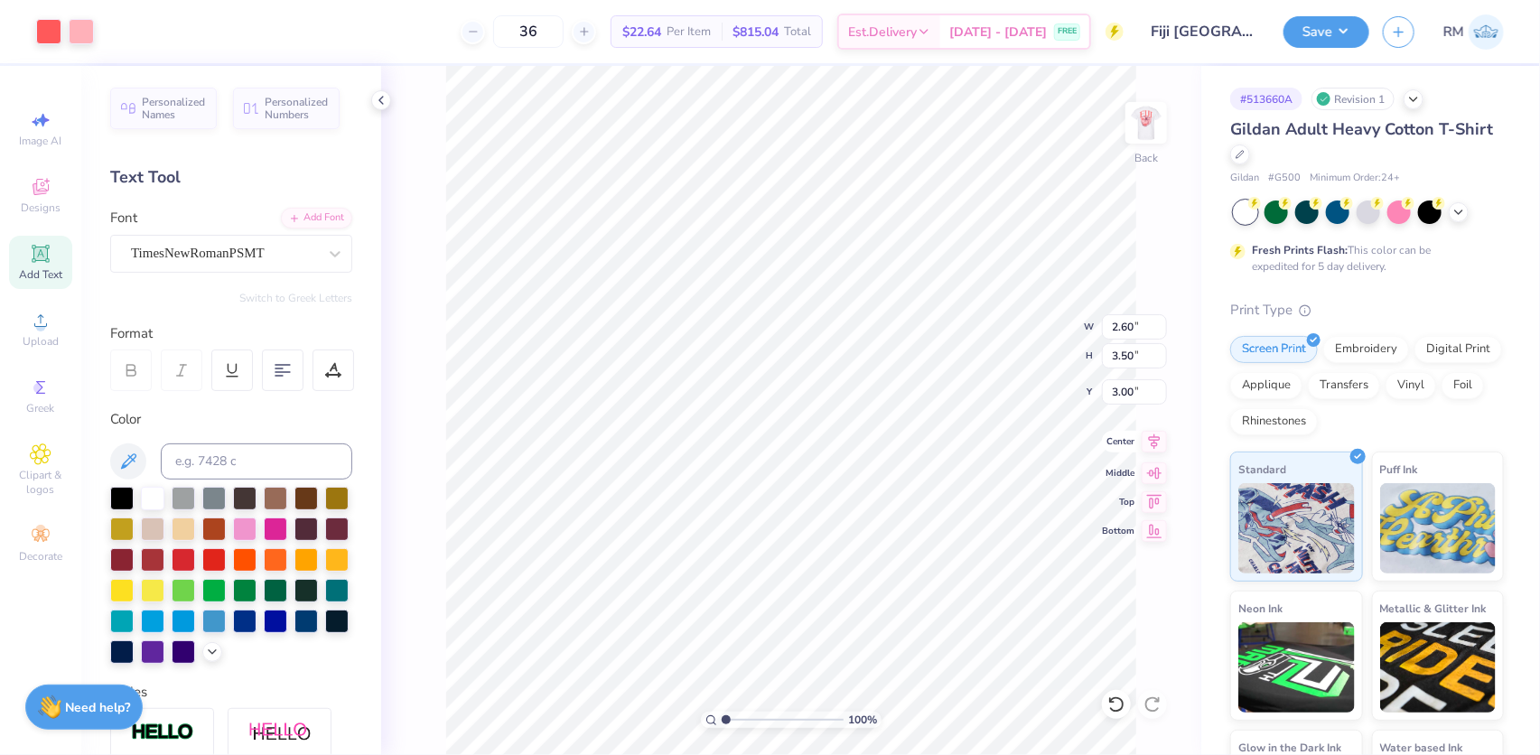
click at [1154, 442] on icon at bounding box center [1155, 441] width 12 height 15
type input "4.69373084119159"
type input "4.09"
type input "1"
click at [1315, 45] on button "Save" at bounding box center [1326, 30] width 86 height 32
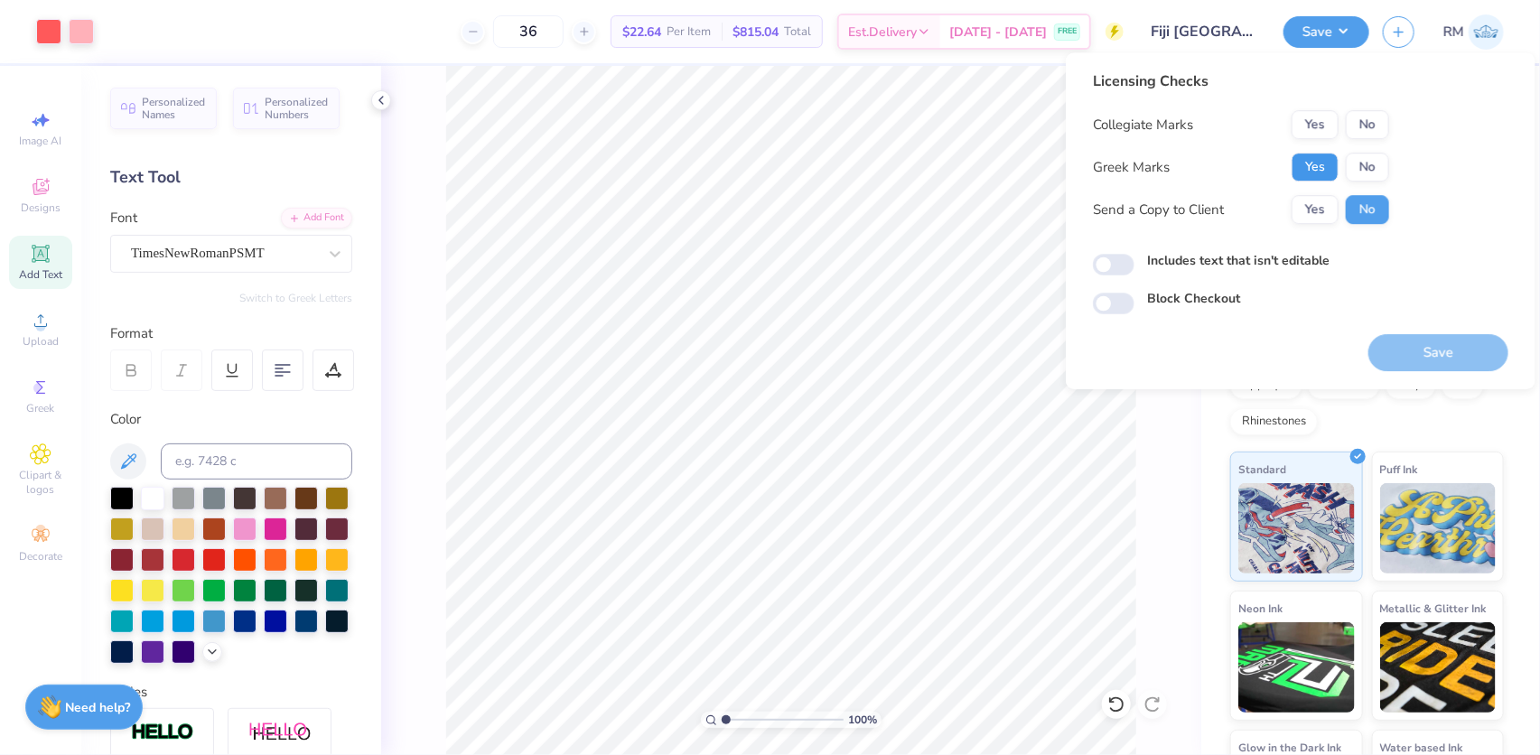
click at [1316, 170] on button "Yes" at bounding box center [1314, 167] width 47 height 29
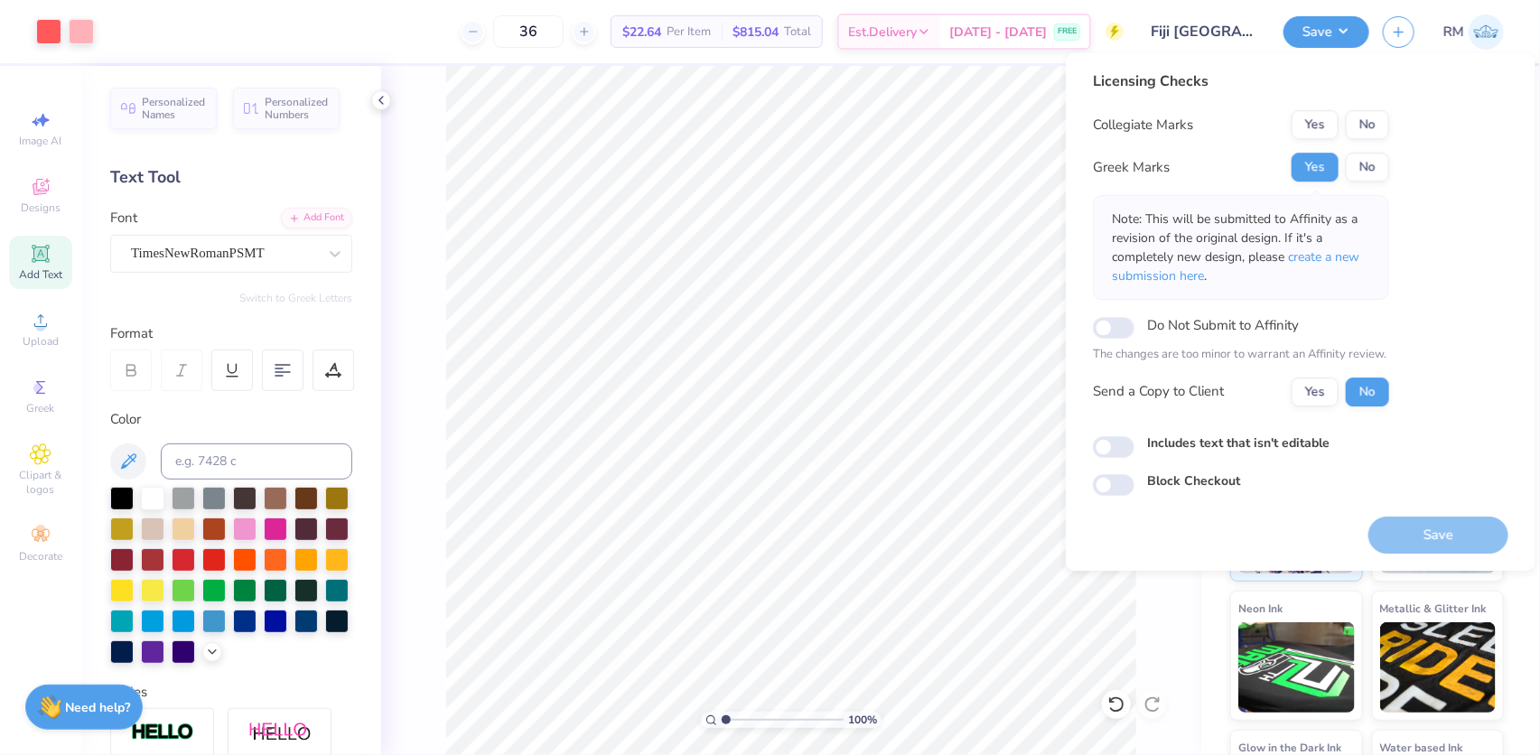
click at [1385, 110] on div "Yes No" at bounding box center [1340, 124] width 98 height 29
click at [1372, 118] on button "No" at bounding box center [1366, 124] width 43 height 29
click at [1327, 255] on span "create a new submission here" at bounding box center [1235, 266] width 247 height 36
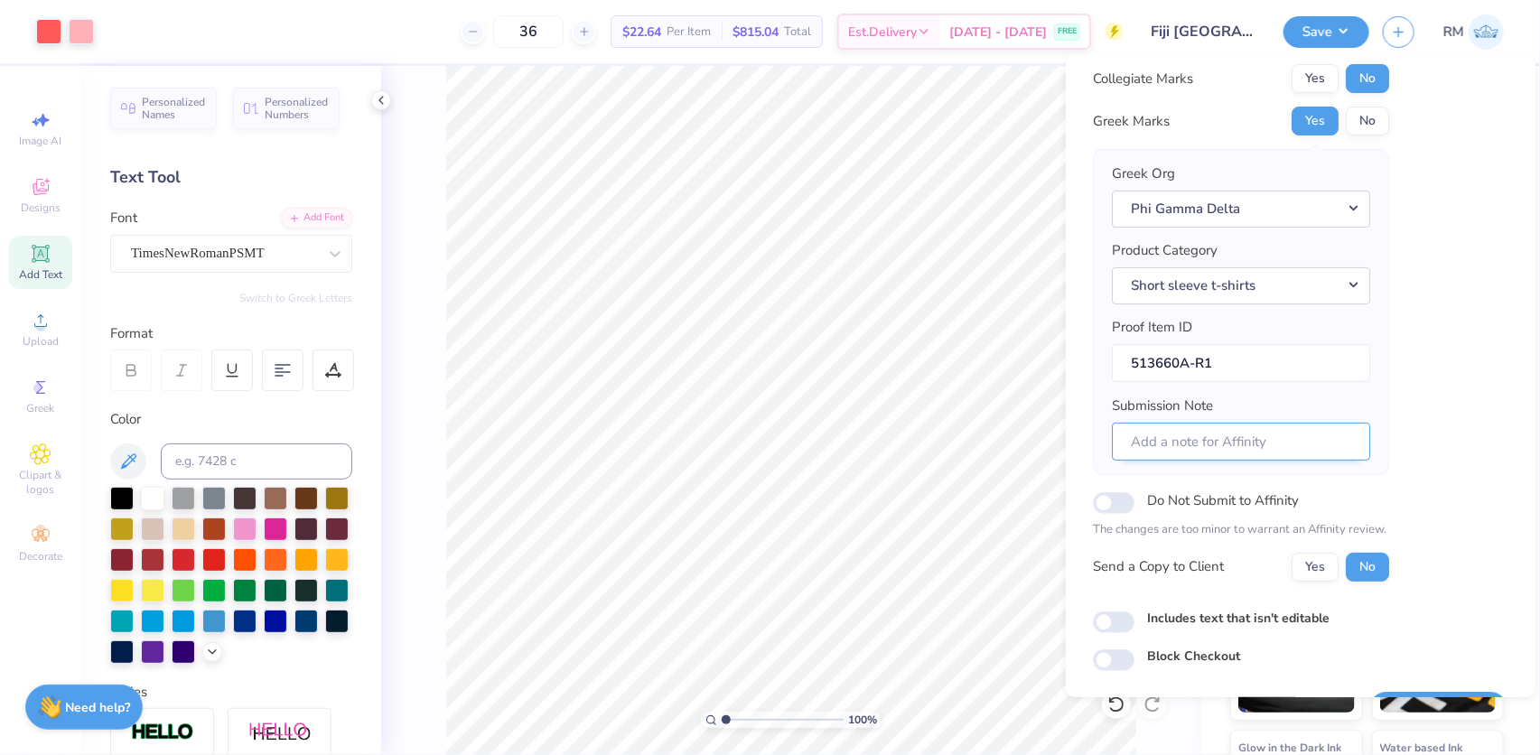
scroll to position [97, 0]
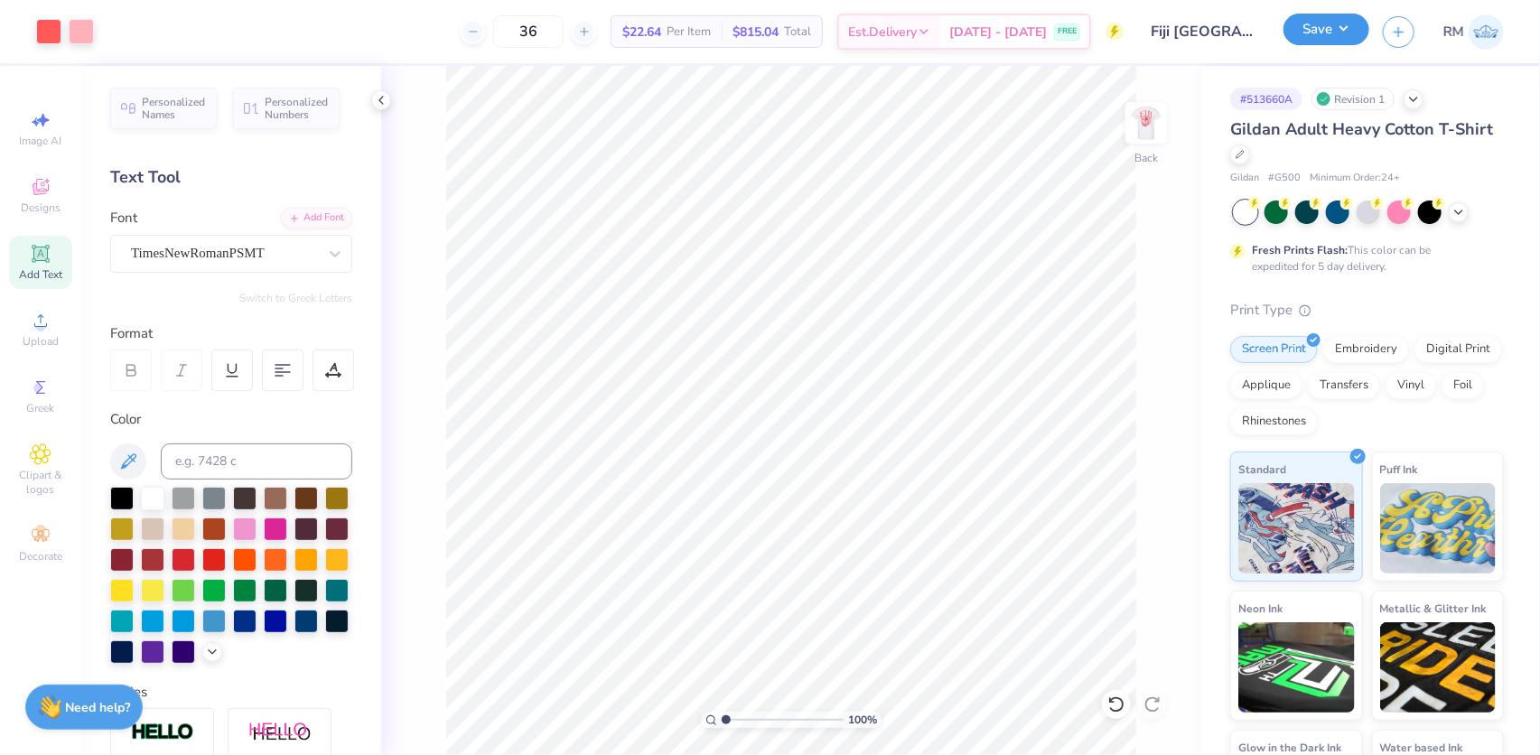
click at [1347, 25] on button "Save" at bounding box center [1326, 30] width 86 height 32
click at [1152, 140] on img at bounding box center [1146, 123] width 72 height 72
click at [1144, 144] on img at bounding box center [1146, 123] width 72 height 72
click at [1324, 33] on button "Save" at bounding box center [1326, 30] width 86 height 32
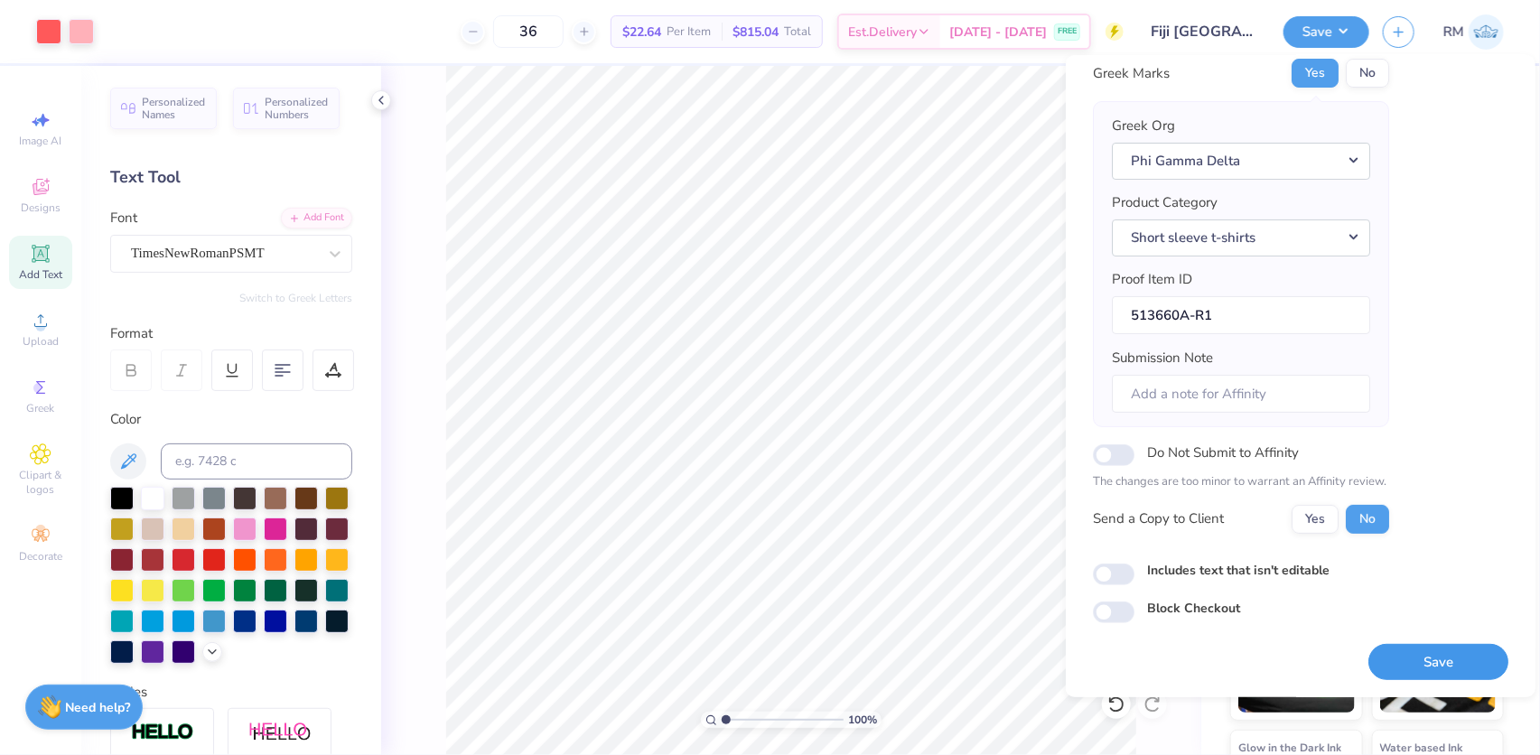
click at [1409, 659] on button "Save" at bounding box center [1438, 661] width 140 height 37
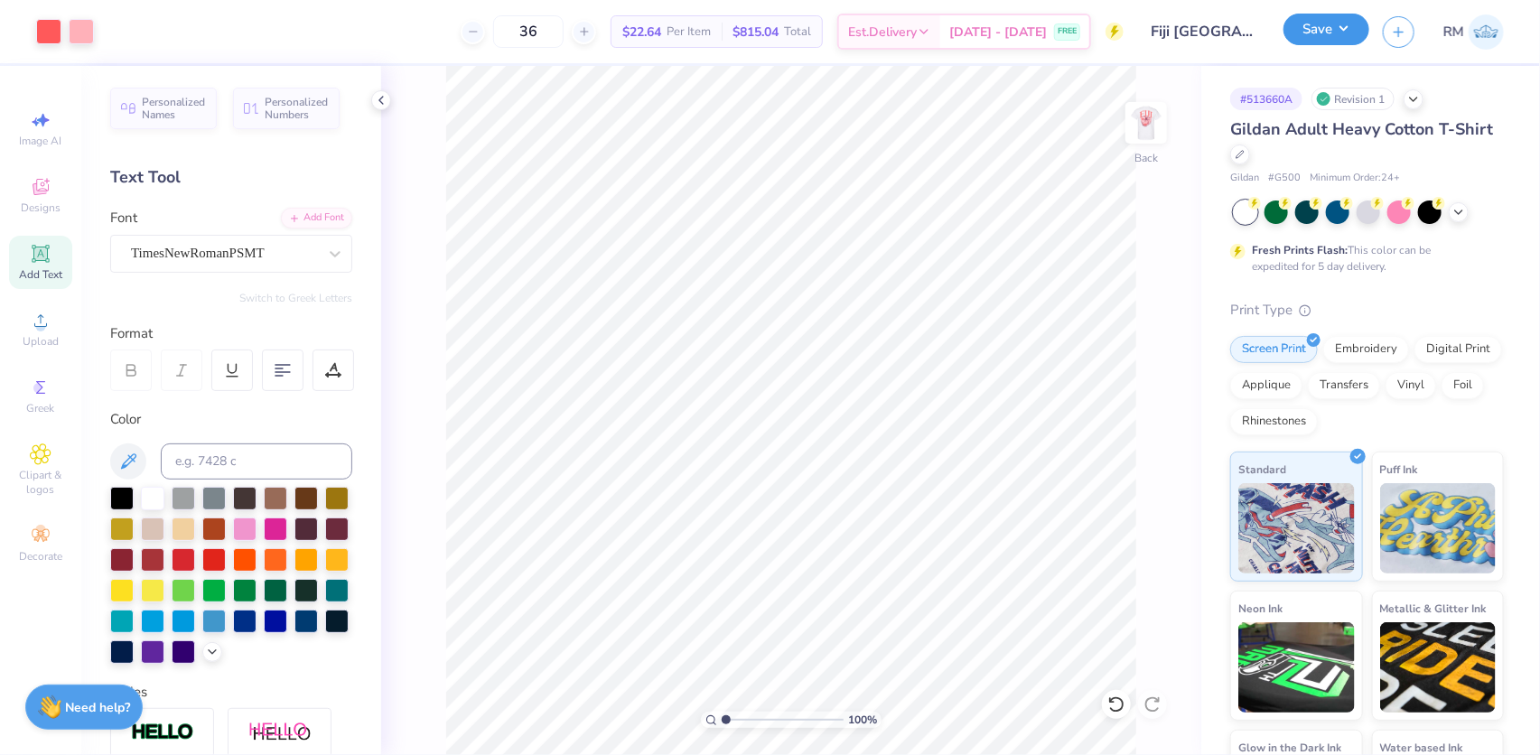
click at [1352, 35] on button "Save" at bounding box center [1326, 30] width 86 height 32
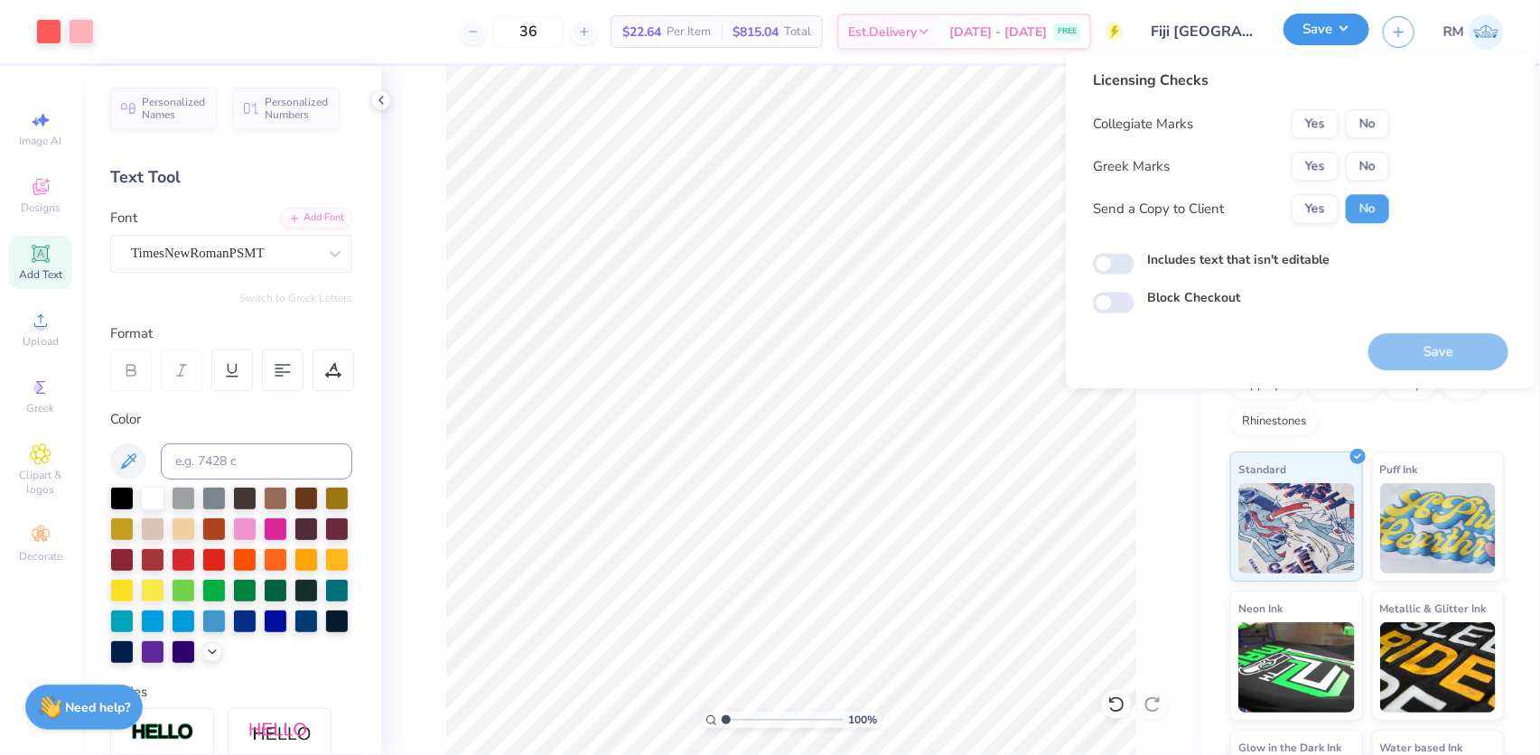
click at [1352, 35] on button "Save" at bounding box center [1326, 30] width 86 height 32
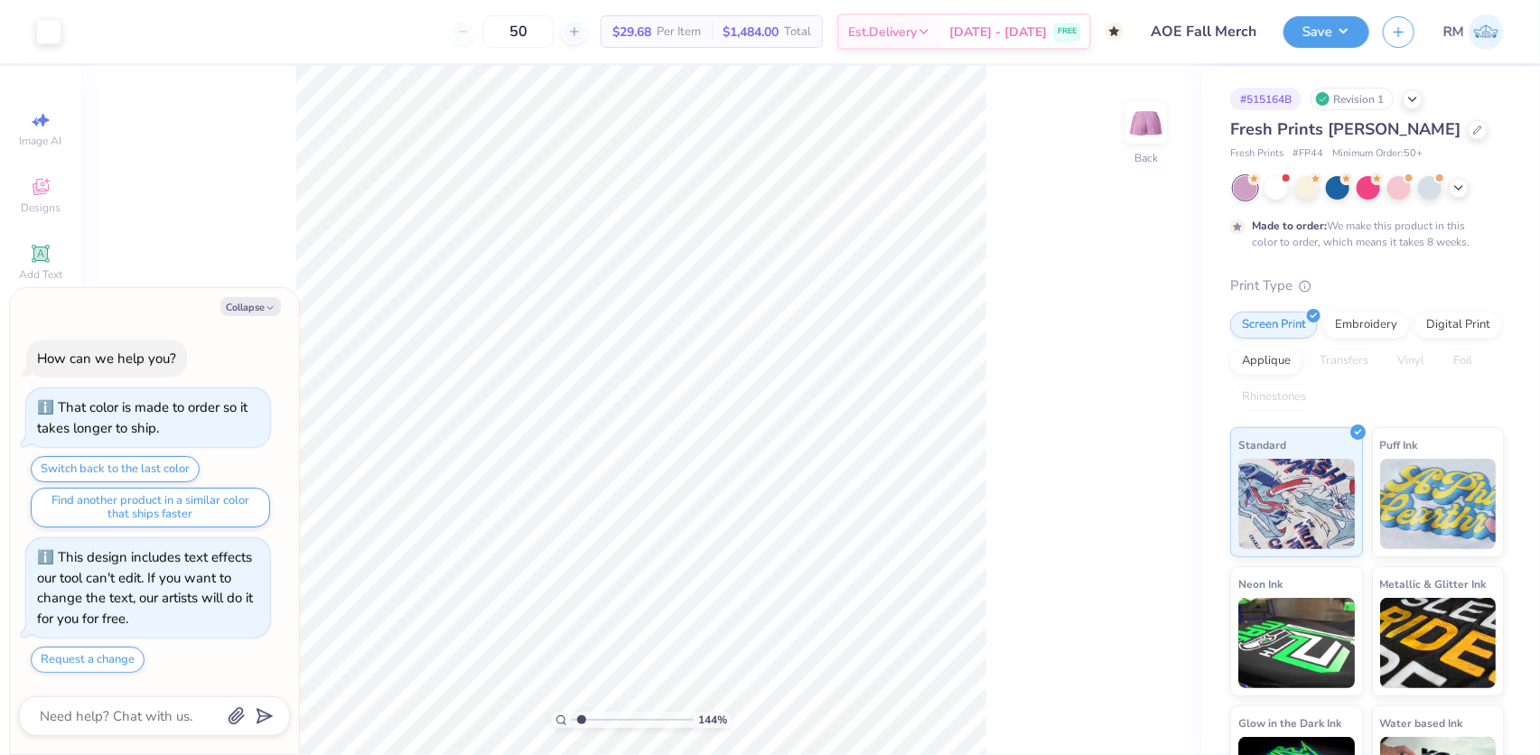
type textarea "x"
type input "1.57581542592085"
type textarea "x"
type input "1.57581542592085"
type textarea "x"
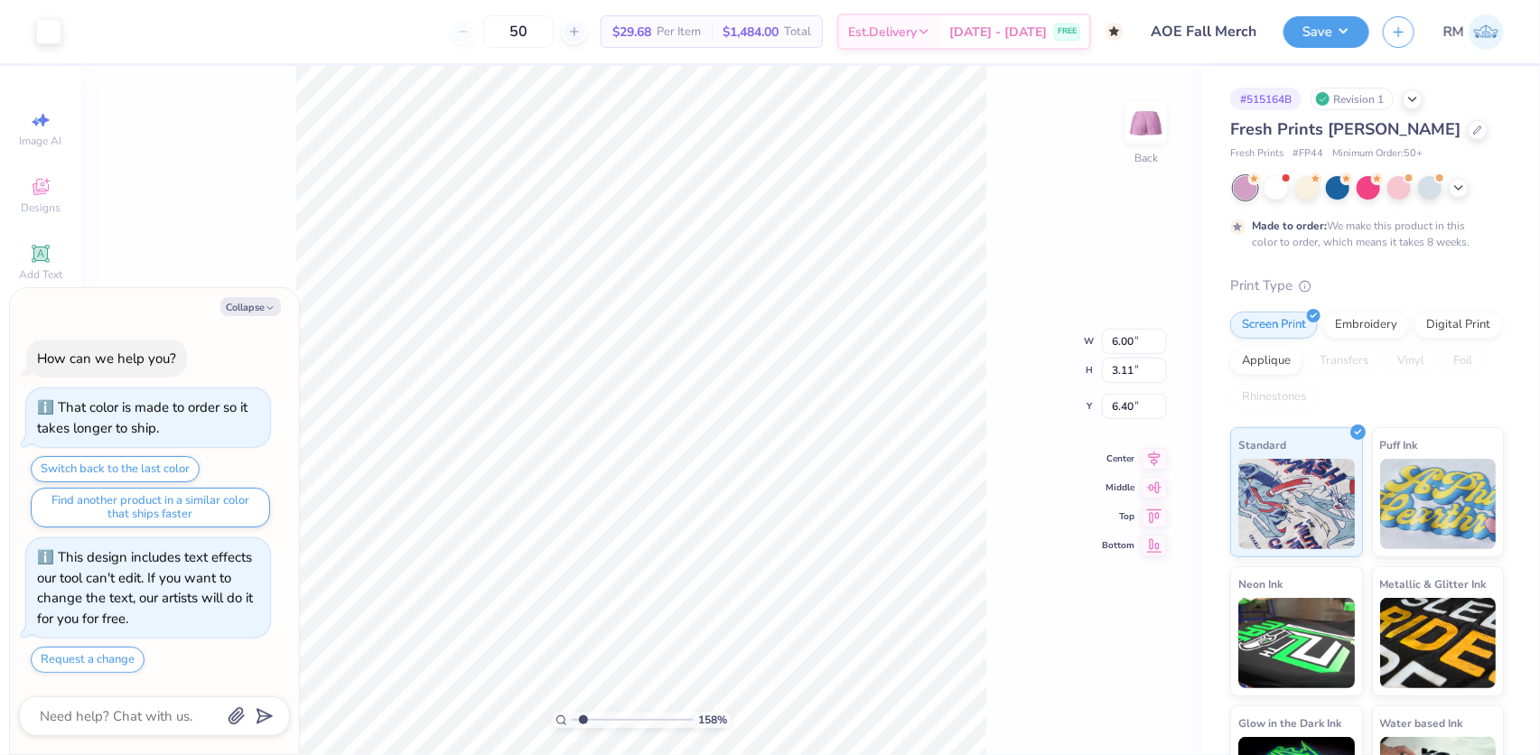
type input "1.57581542592085"
type textarea "x"
type input "1.57581542592085"
type textarea "x"
type input "1.57581542592085"
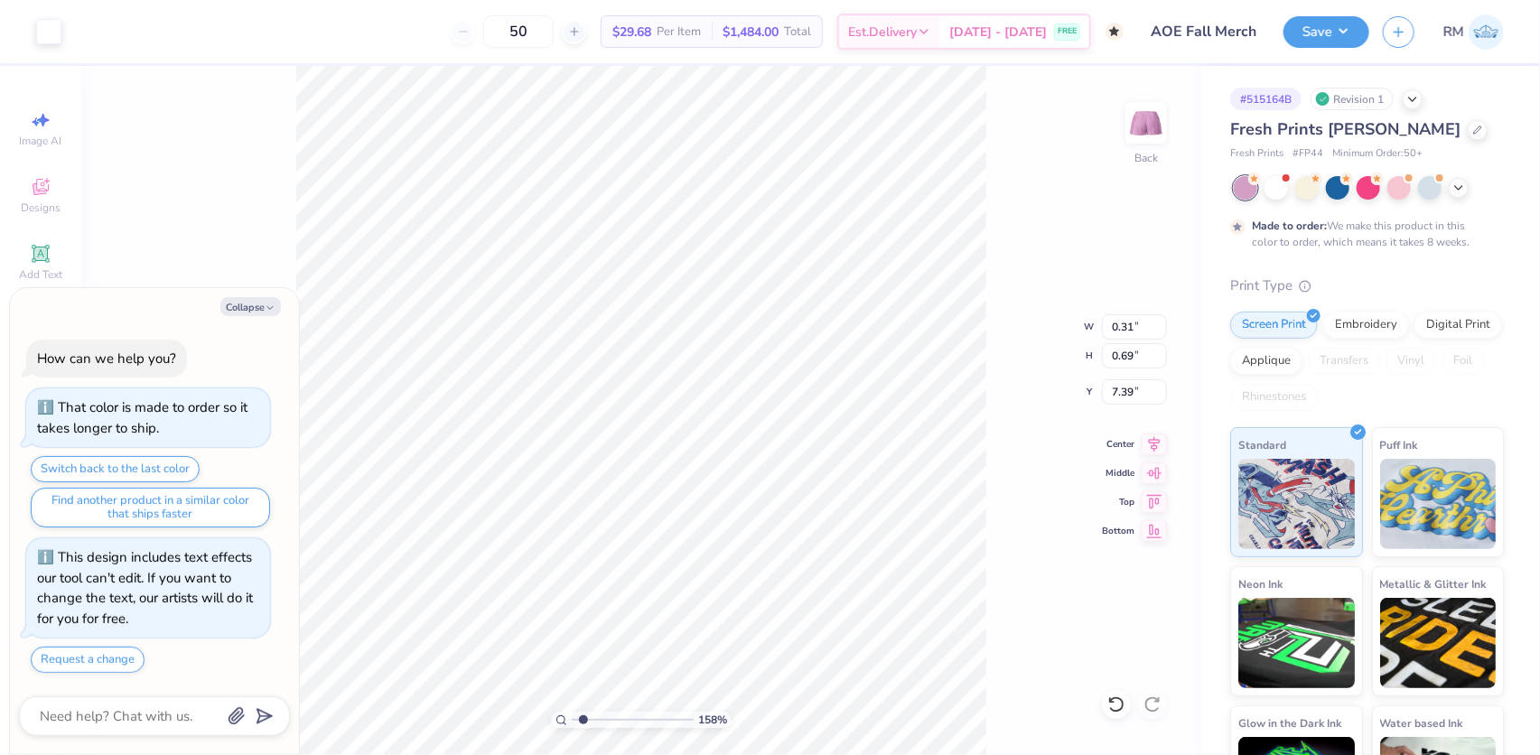
type textarea "x"
type input "1.09521925248941"
type textarea "x"
type input "1.09521925248941"
type textarea "x"
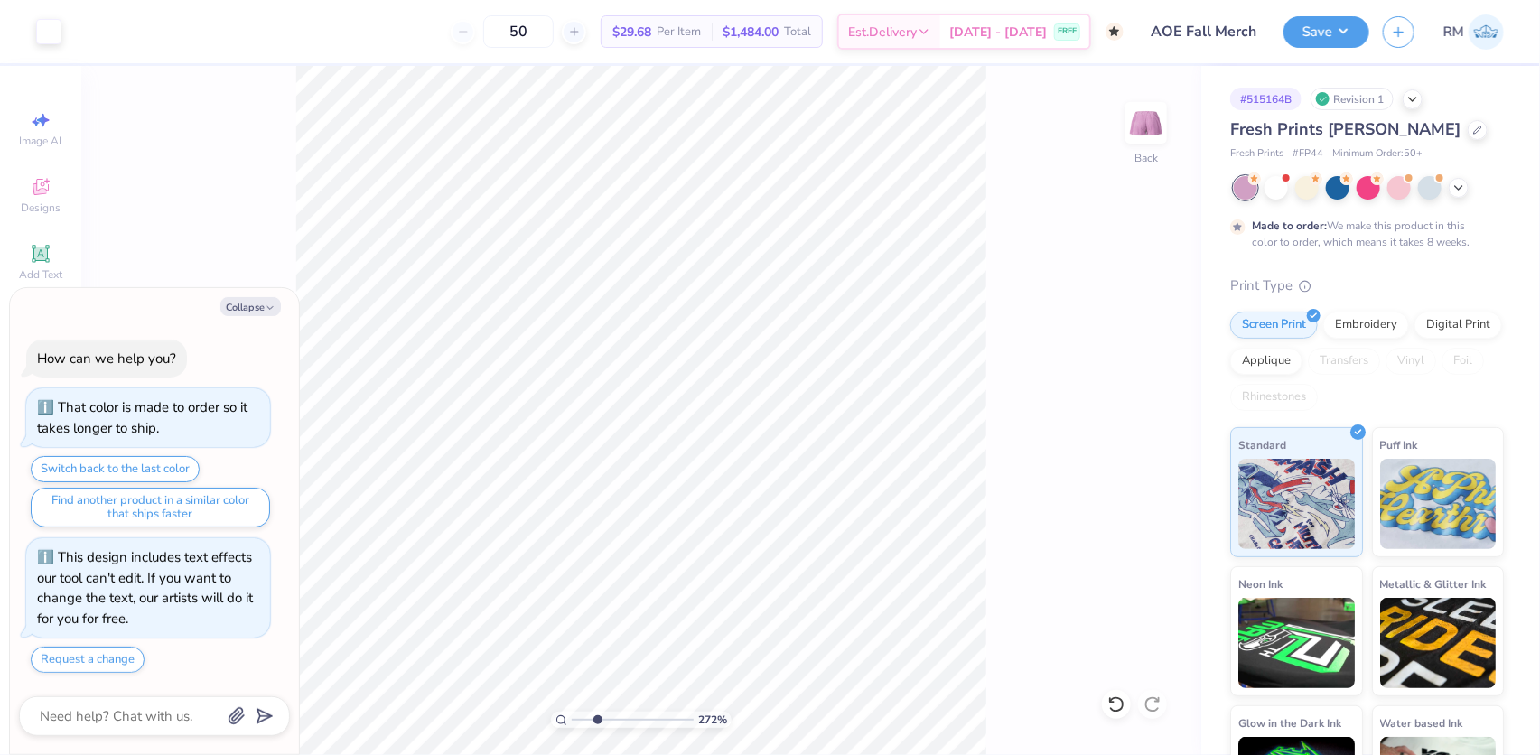
type input "2.4831942565701"
type textarea "x"
type input "2.4831942565701"
type textarea "x"
type input "2.4831942565701"
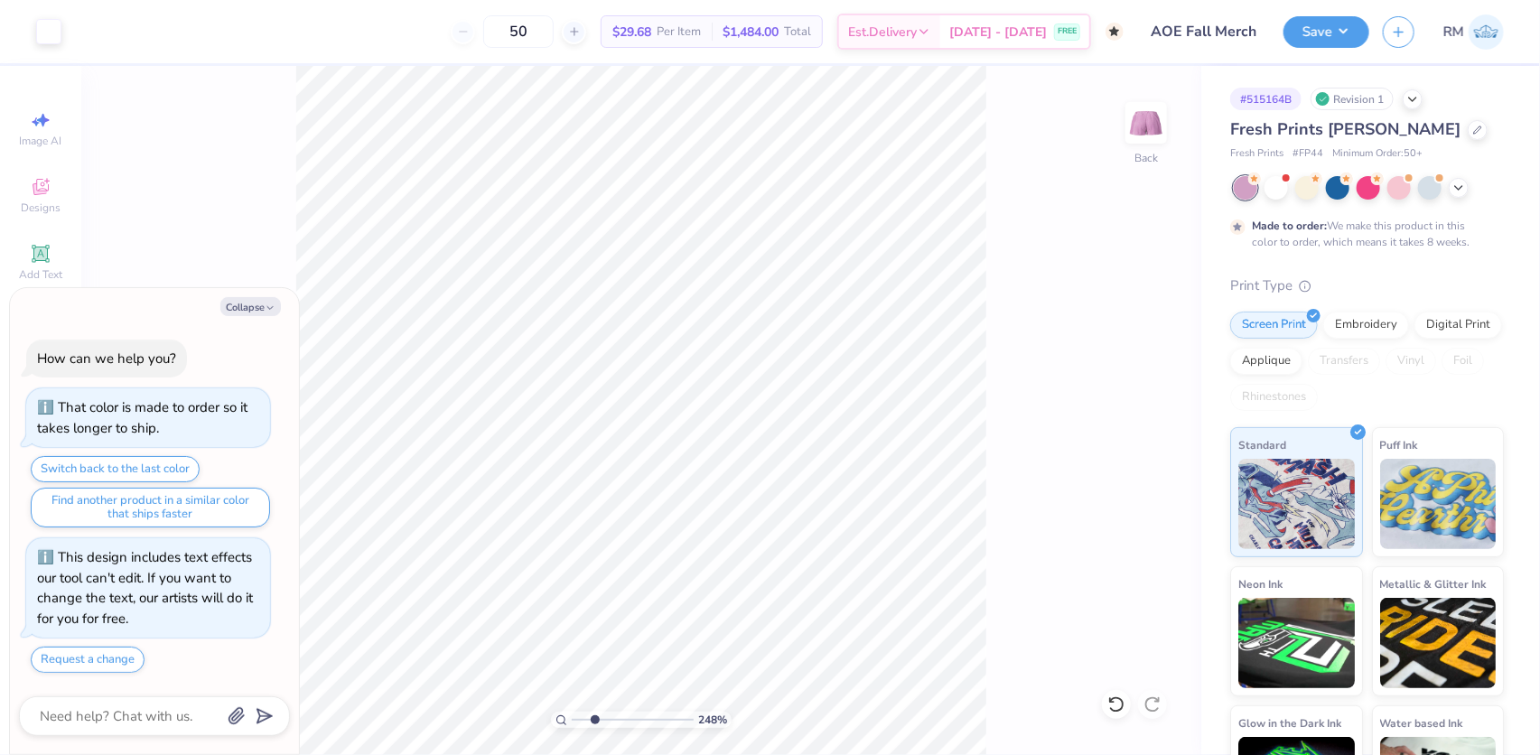
type textarea "x"
type input "2.4831942565701"
type textarea "x"
type input "2.4831942565701"
type textarea "x"
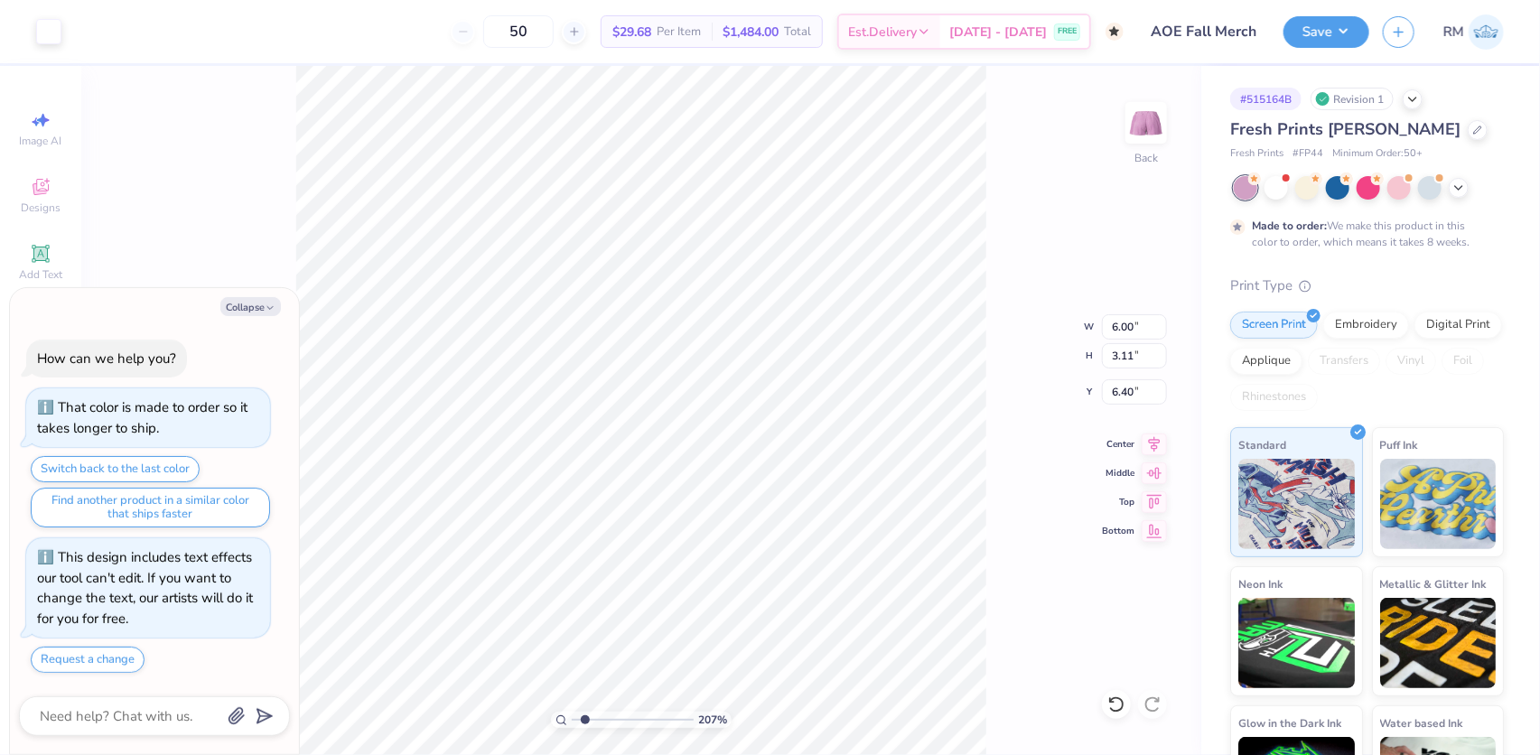
type input "1.57581542592085"
type textarea "x"
type input "1.57581542592085"
type textarea "x"
type input "1.57581542592085"
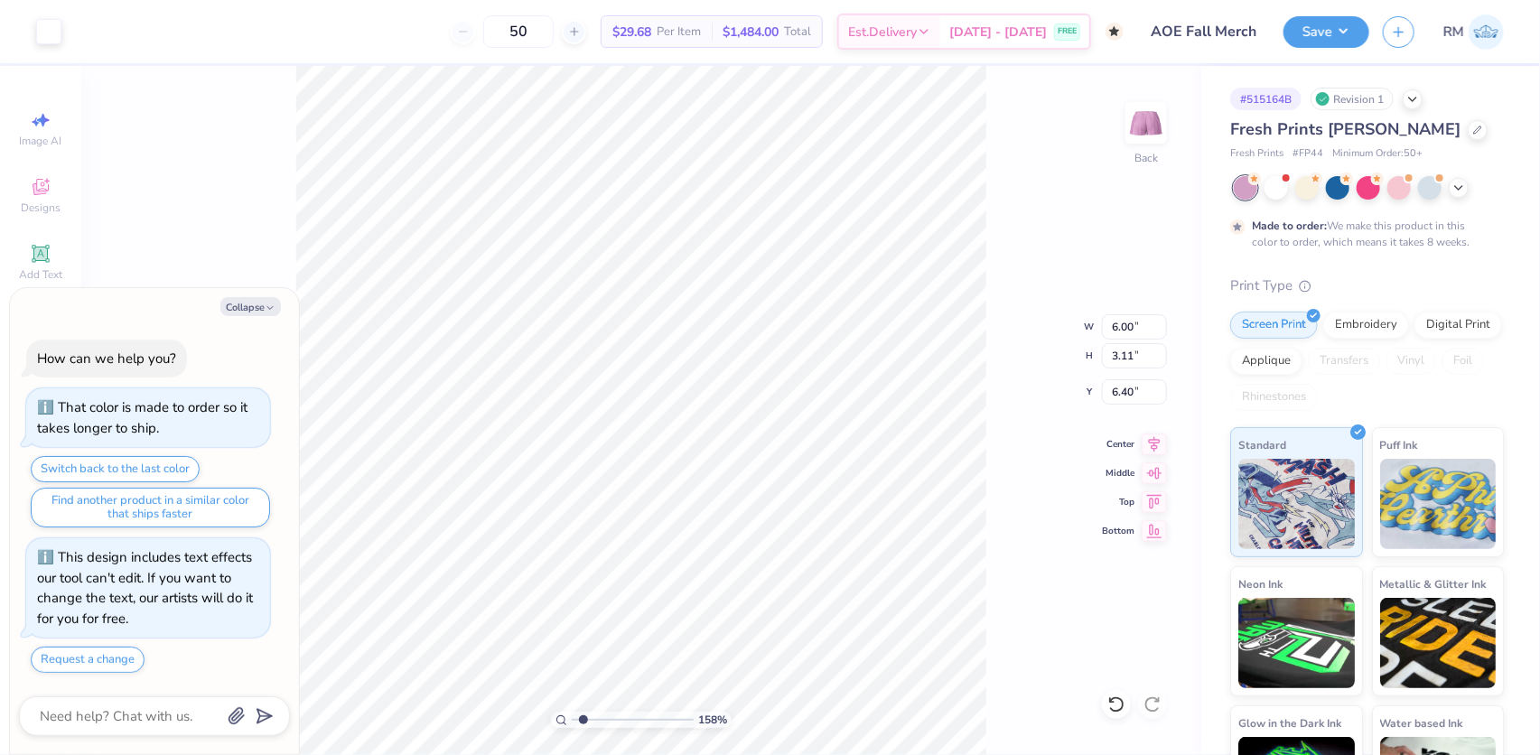
type textarea "x"
type input "1"
click at [694, 546] on li "Group" at bounding box center [737, 557] width 142 height 35
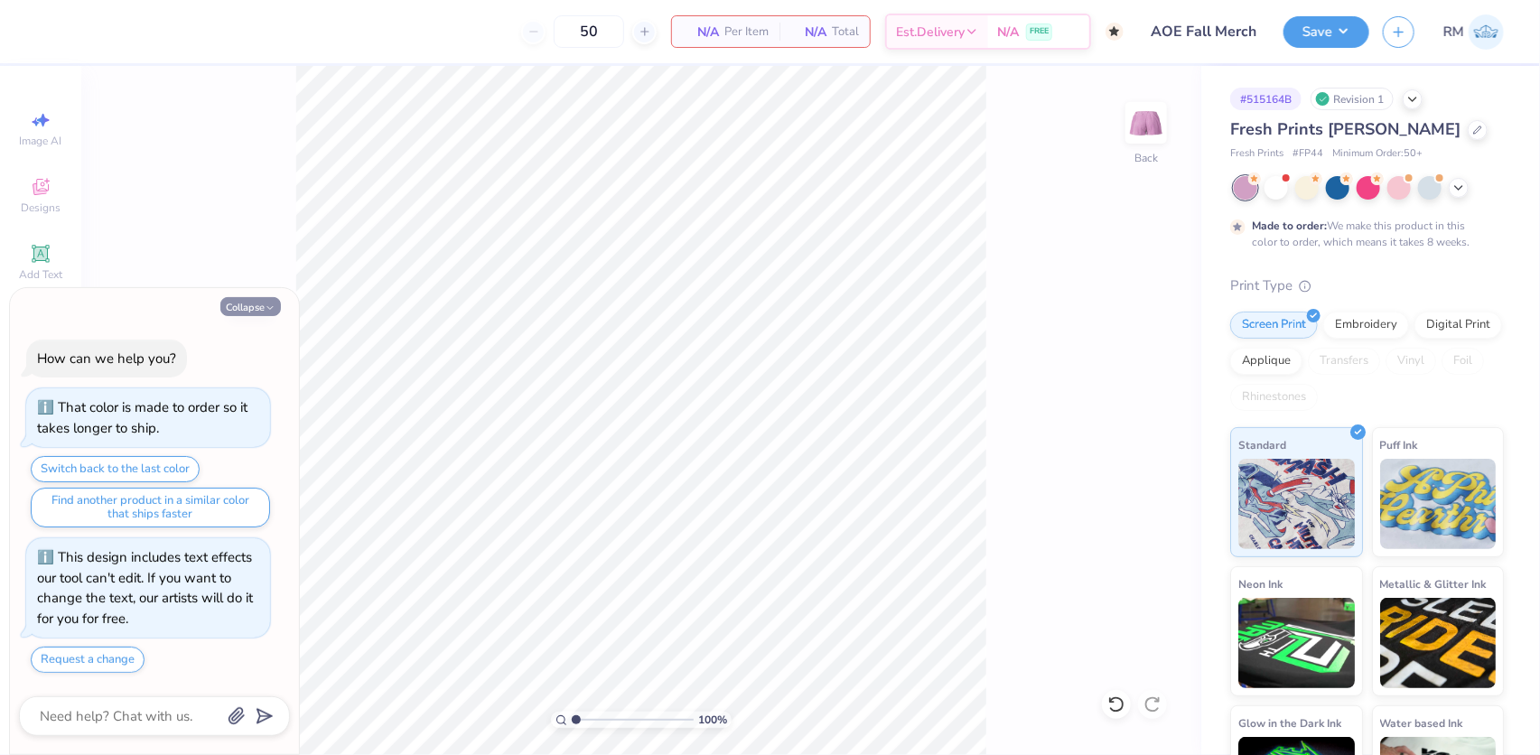
click at [241, 311] on button "Collapse" at bounding box center [250, 306] width 61 height 19
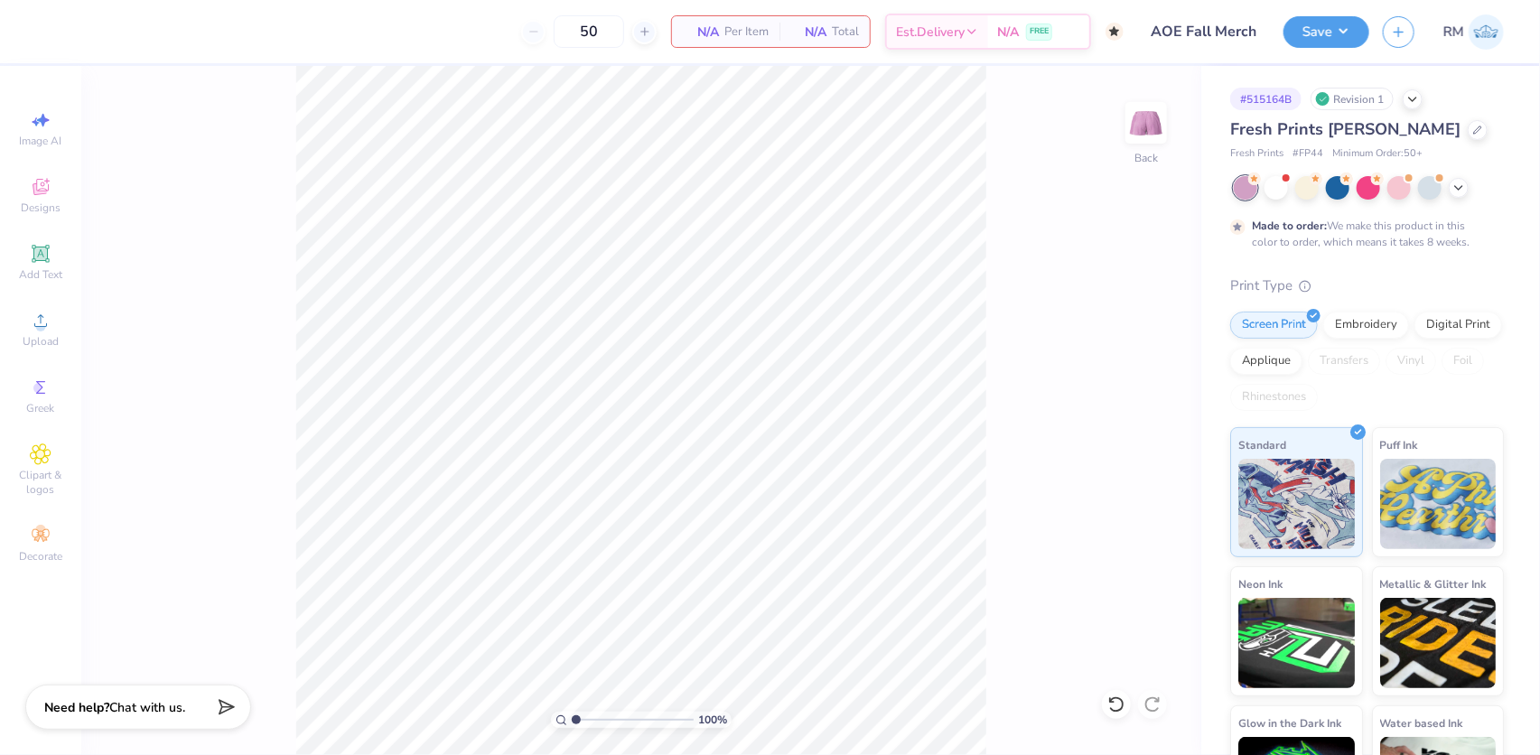
type textarea "x"
click at [40, 331] on circle at bounding box center [40, 326] width 10 height 10
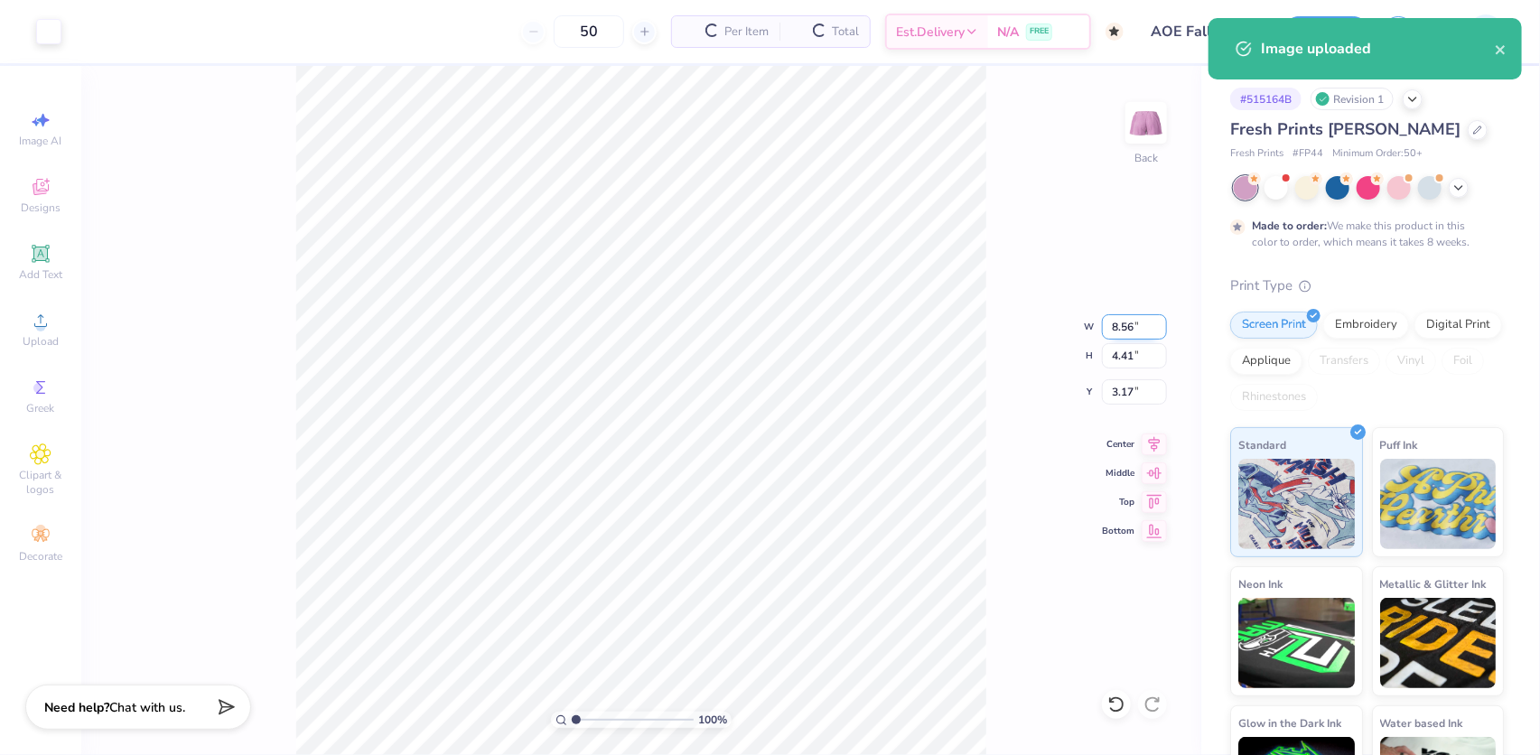
click at [1130, 325] on input "8.56" at bounding box center [1134, 326] width 65 height 25
type input "6.00"
type input "3.09"
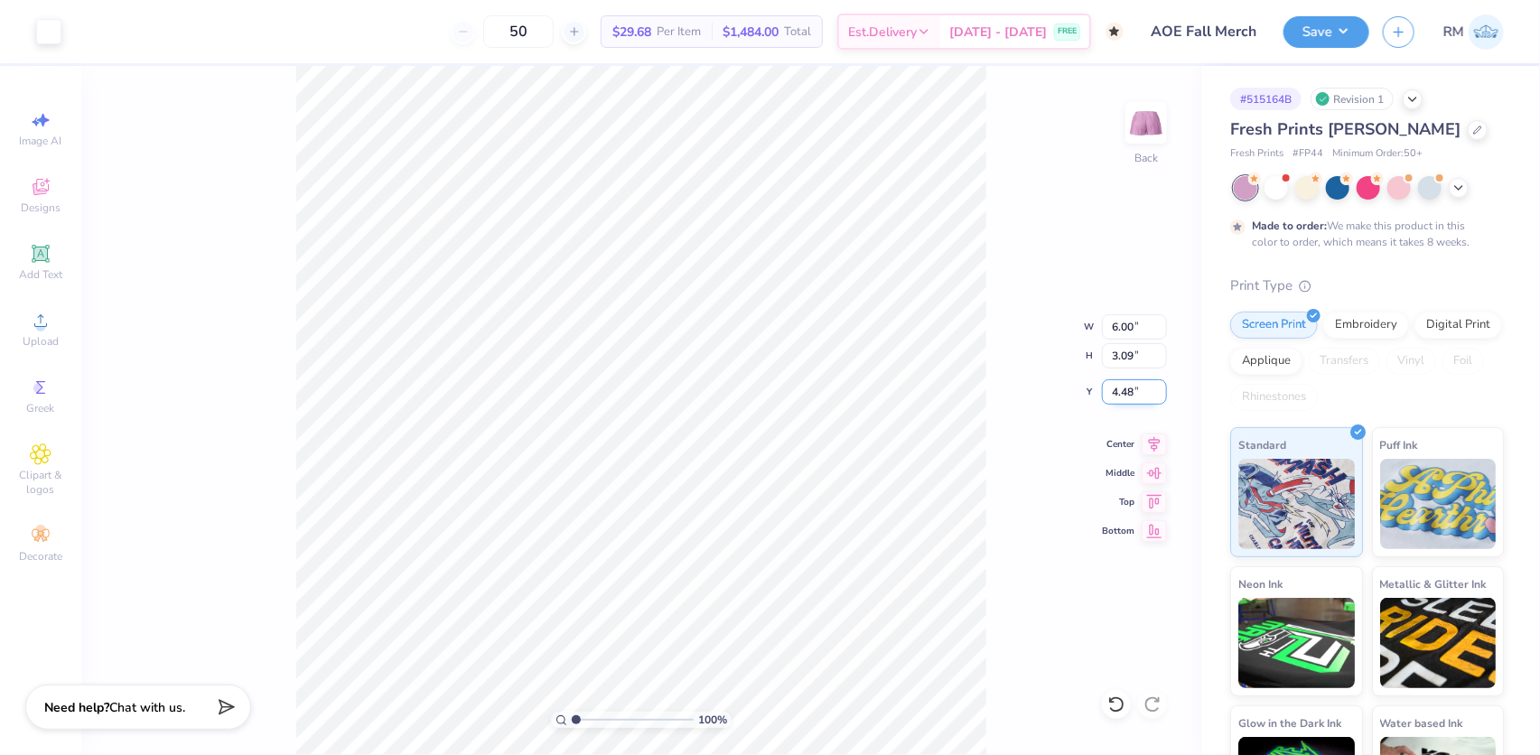
click at [1122, 387] on input "4.48" at bounding box center [1134, 391] width 65 height 25
type input "6.40"
click at [1157, 442] on icon at bounding box center [1153, 442] width 25 height 22
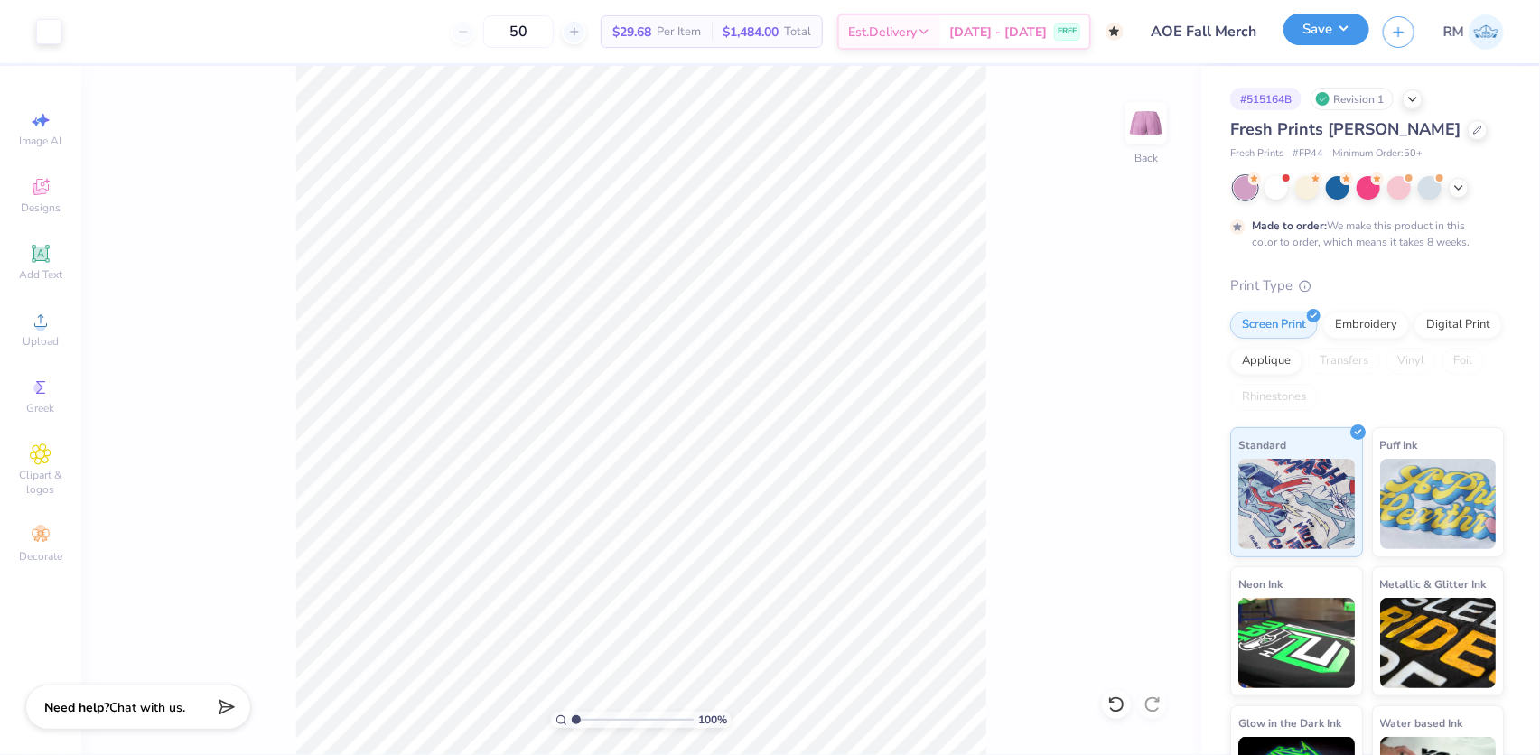
click at [1332, 29] on button "Save" at bounding box center [1326, 30] width 86 height 32
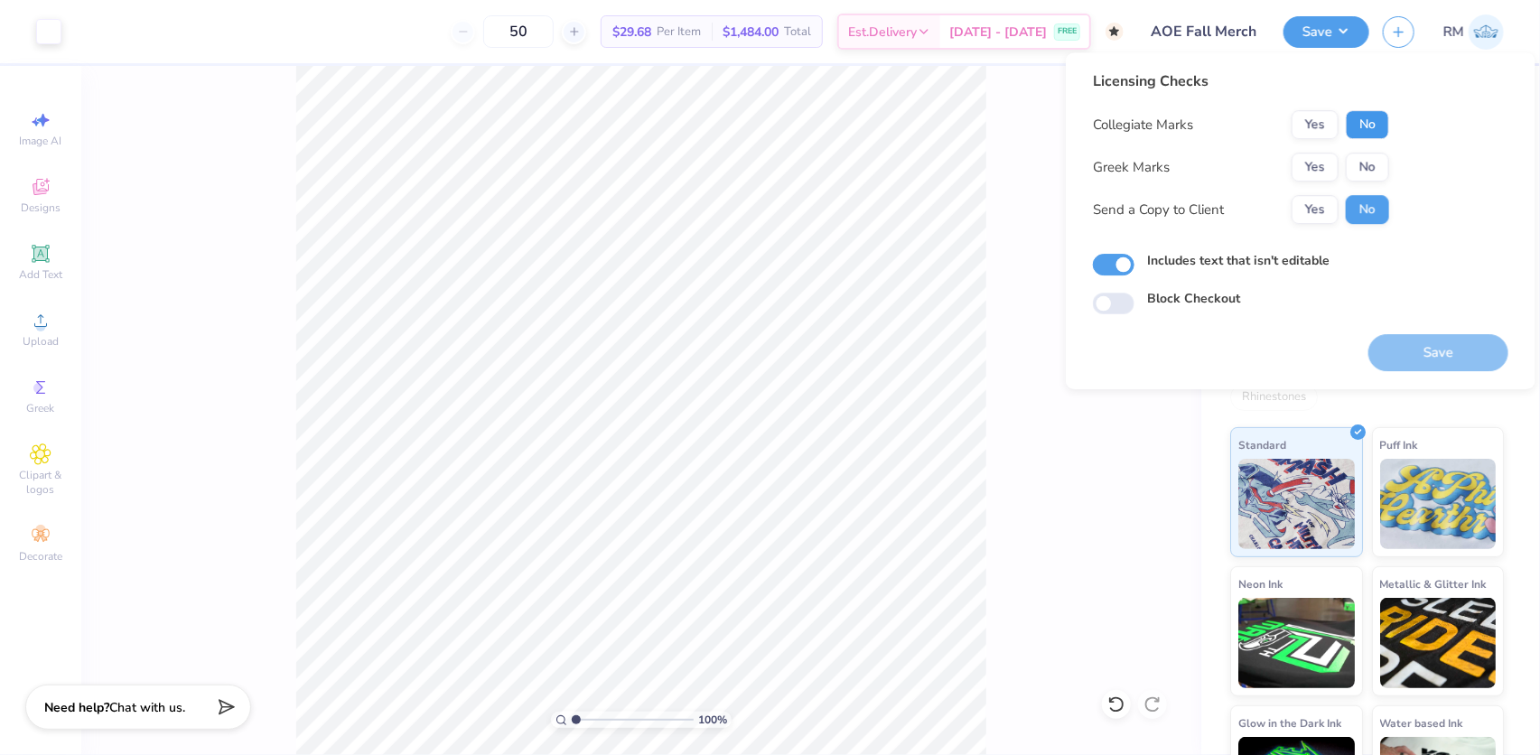
click at [1355, 120] on button "No" at bounding box center [1366, 124] width 43 height 29
click at [1301, 160] on button "Yes" at bounding box center [1314, 167] width 47 height 29
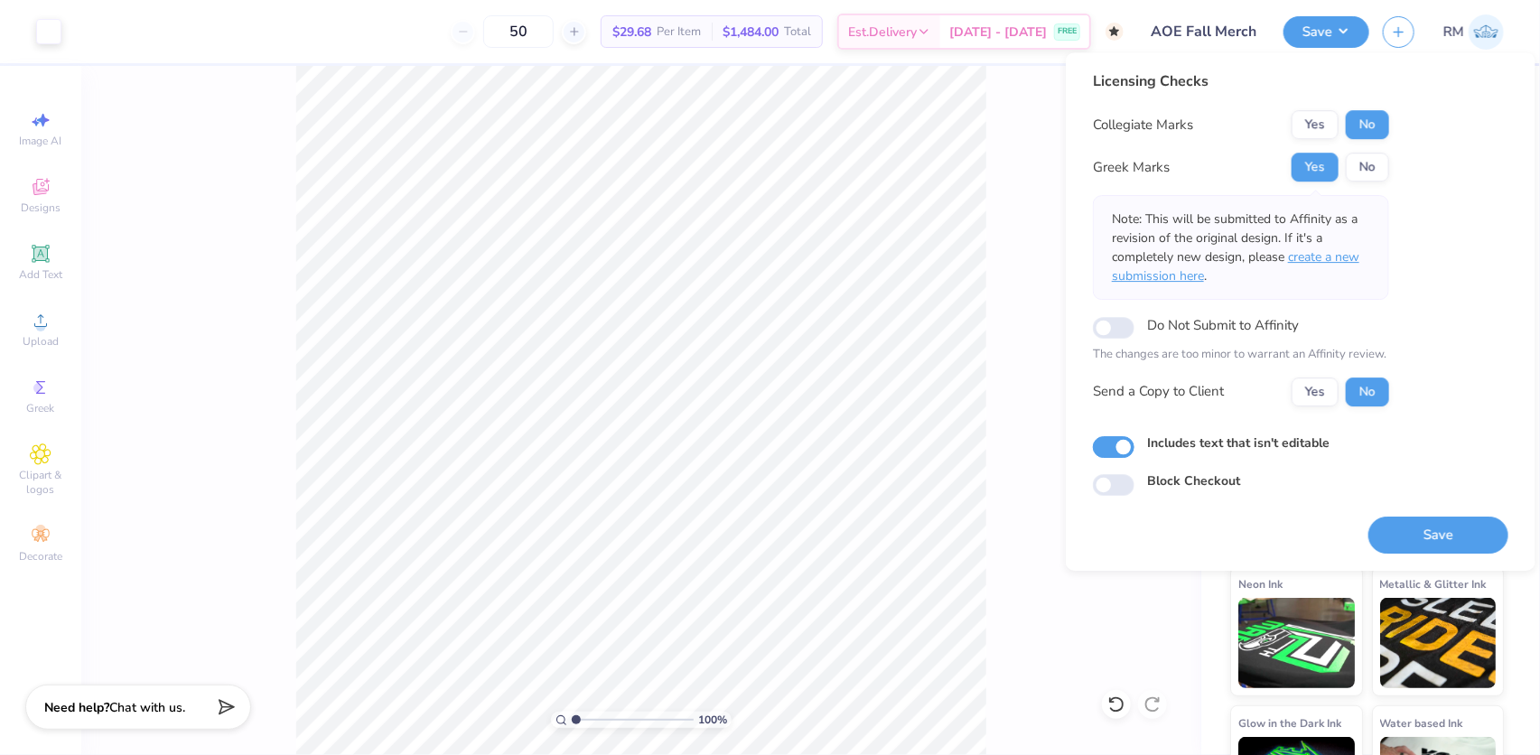
click at [1317, 256] on span "create a new submission here" at bounding box center [1235, 266] width 247 height 36
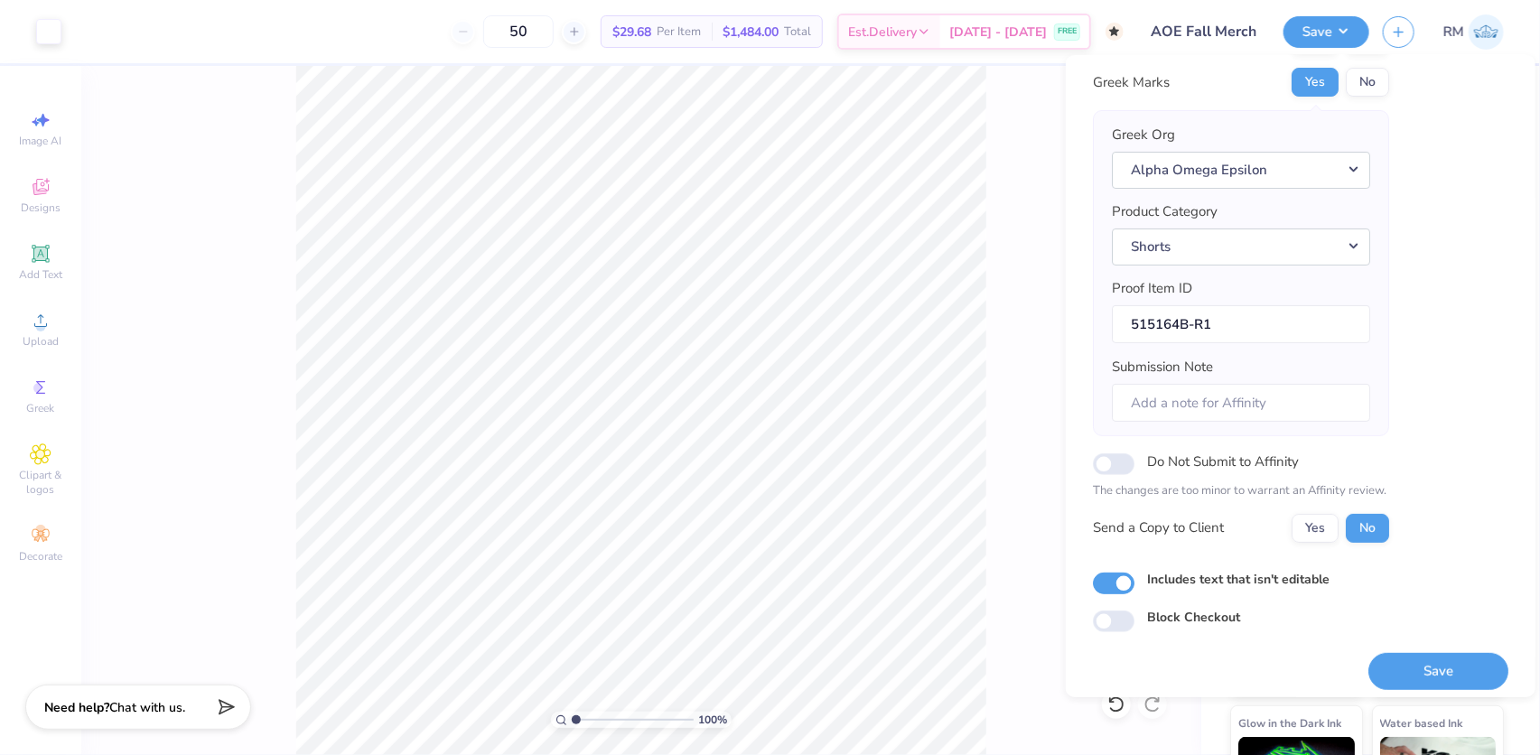
scroll to position [97, 0]
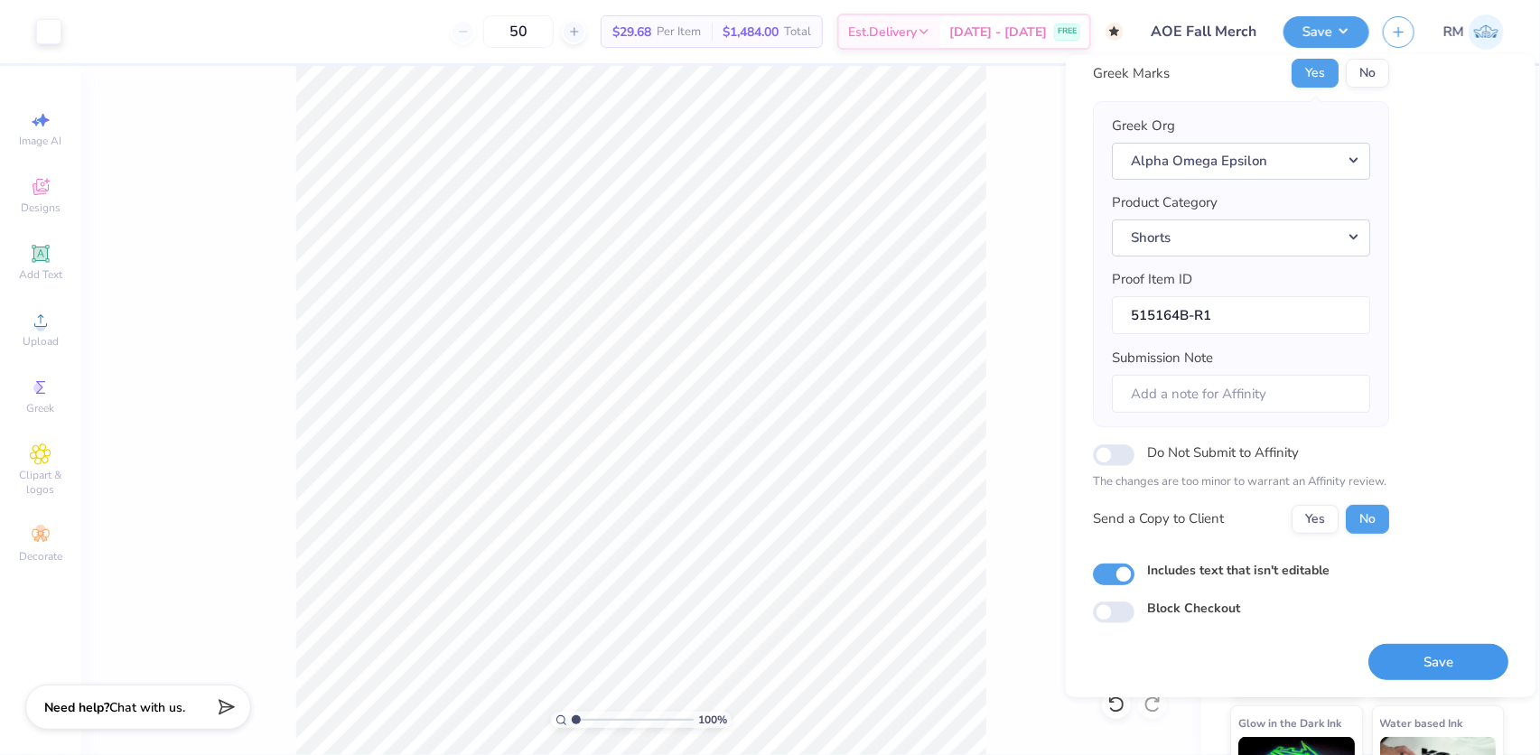
click at [1426, 654] on button "Save" at bounding box center [1438, 661] width 140 height 37
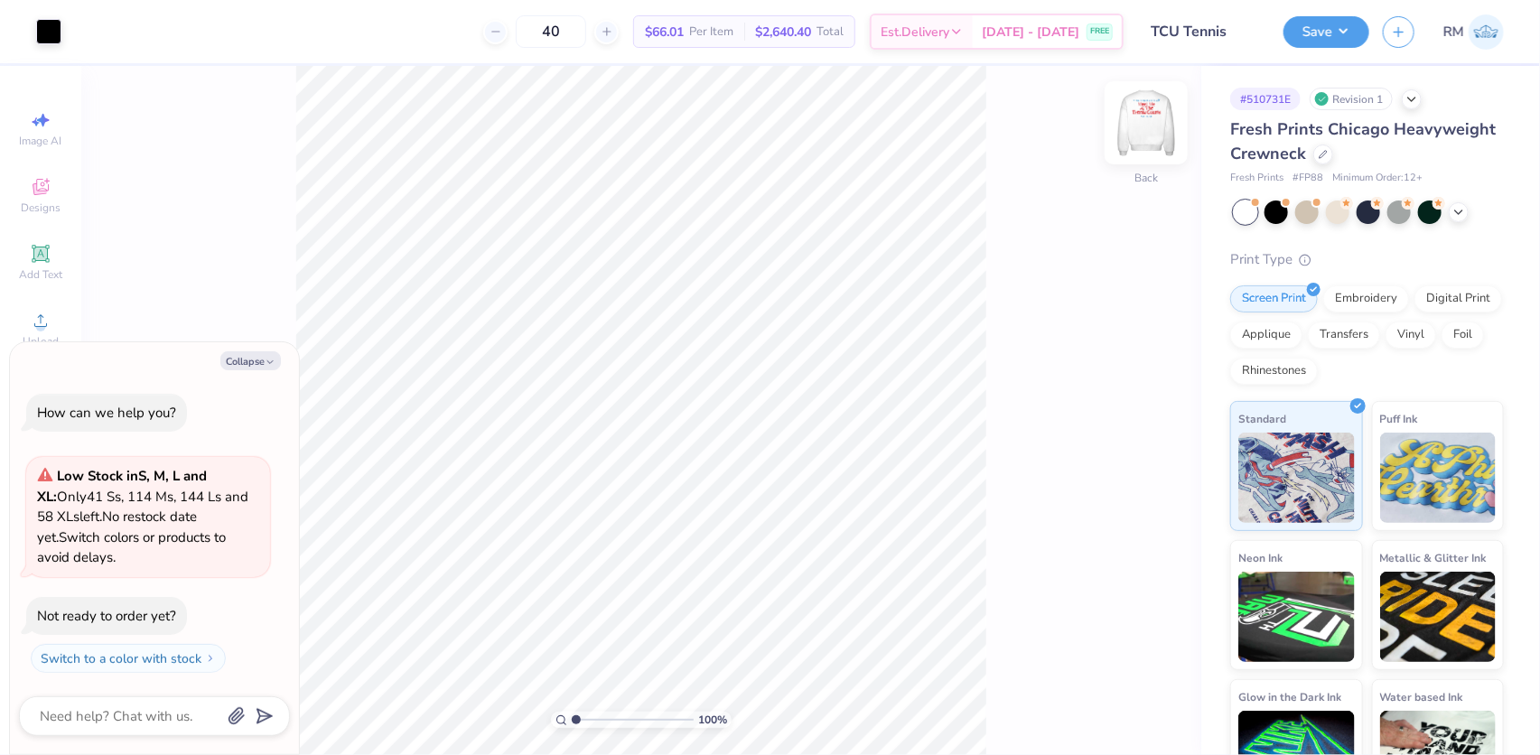
click at [1156, 119] on img at bounding box center [1146, 123] width 72 height 72
click at [1147, 118] on img at bounding box center [1146, 123] width 72 height 72
type textarea "x"
type input "1.43881275127245"
type textarea "x"
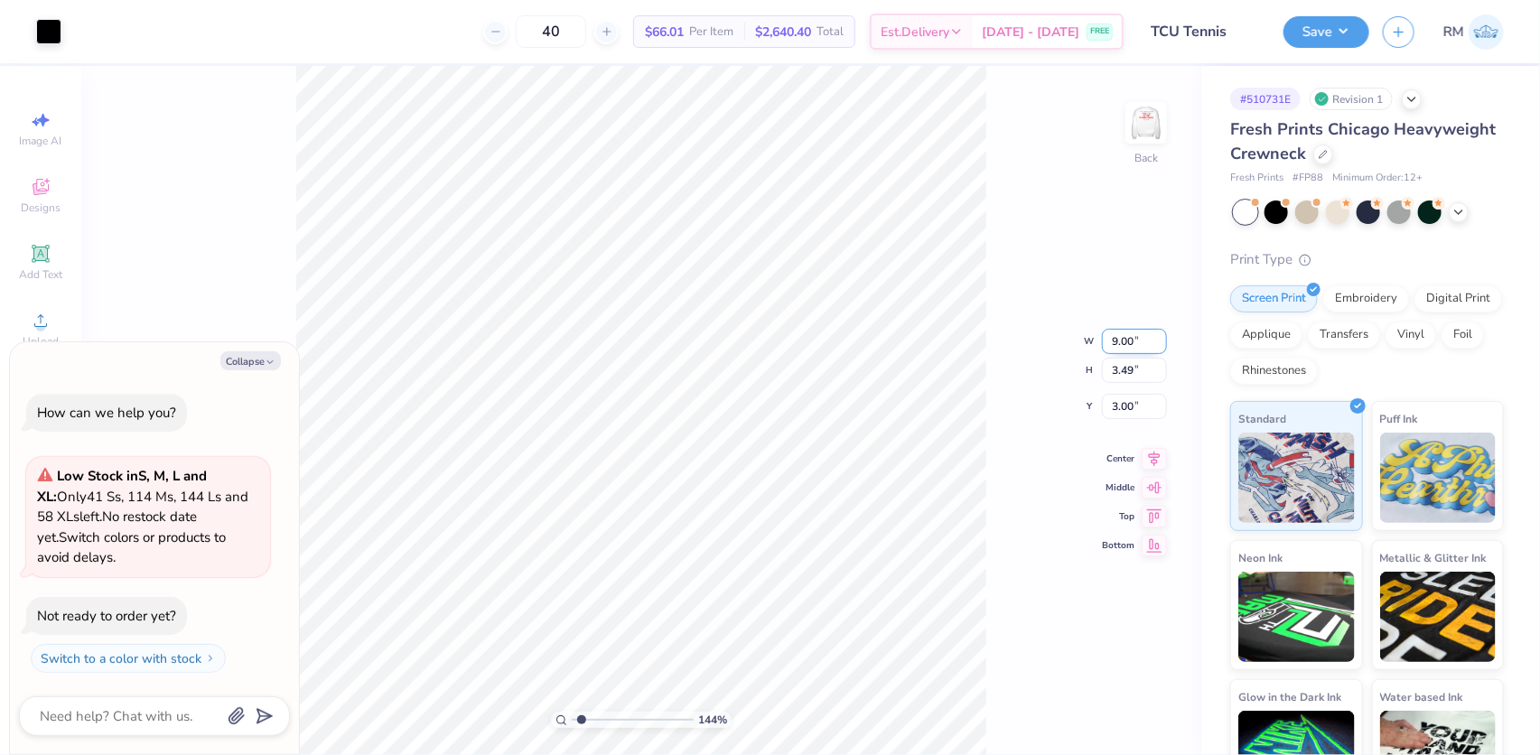
click at [1120, 344] on input "9.00" at bounding box center [1134, 341] width 65 height 25
click at [1122, 338] on input "9.00" at bounding box center [1134, 341] width 65 height 25
type input "3.4"
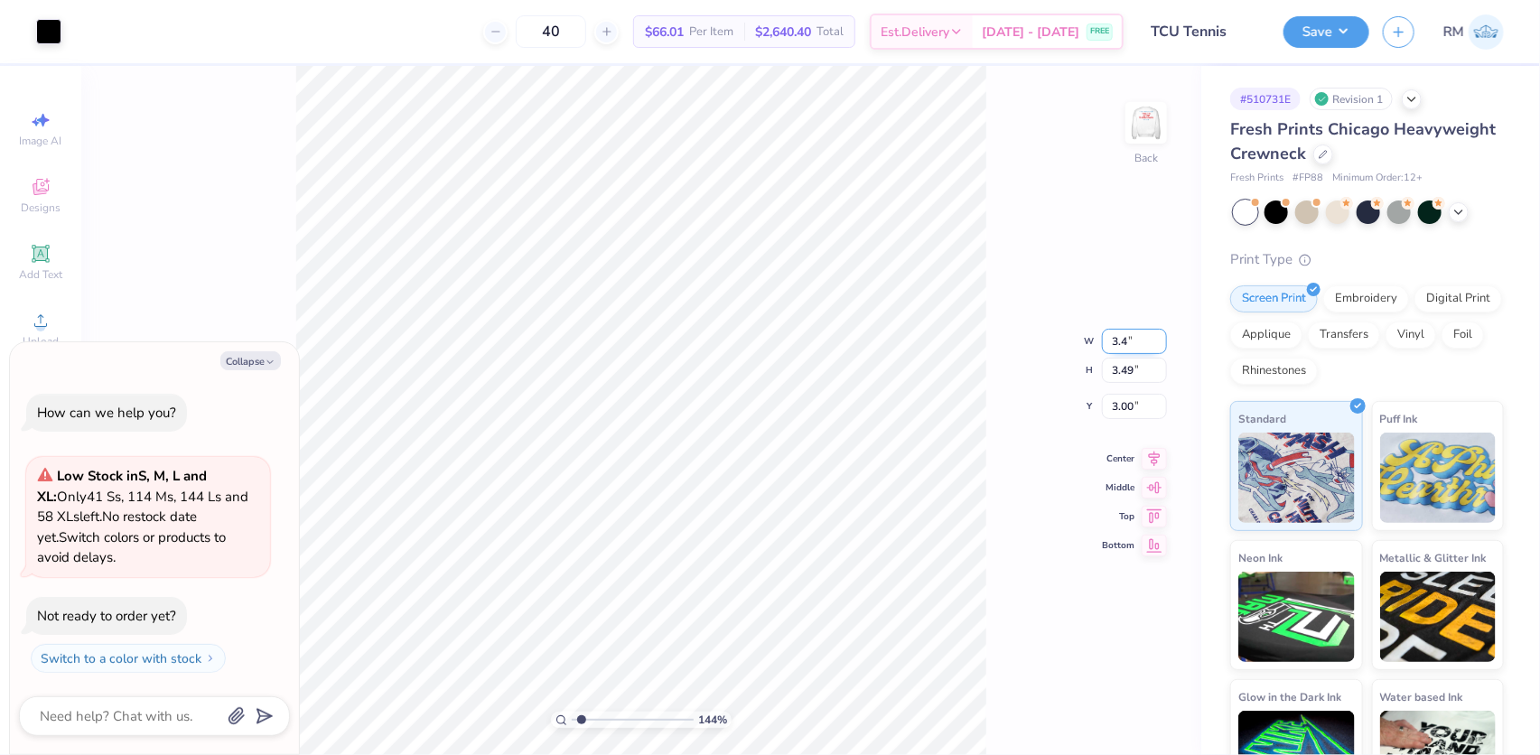
type input "1.43881275127245"
type textarea "x"
type input "3.40"
type input "1.32"
type input "4.09"
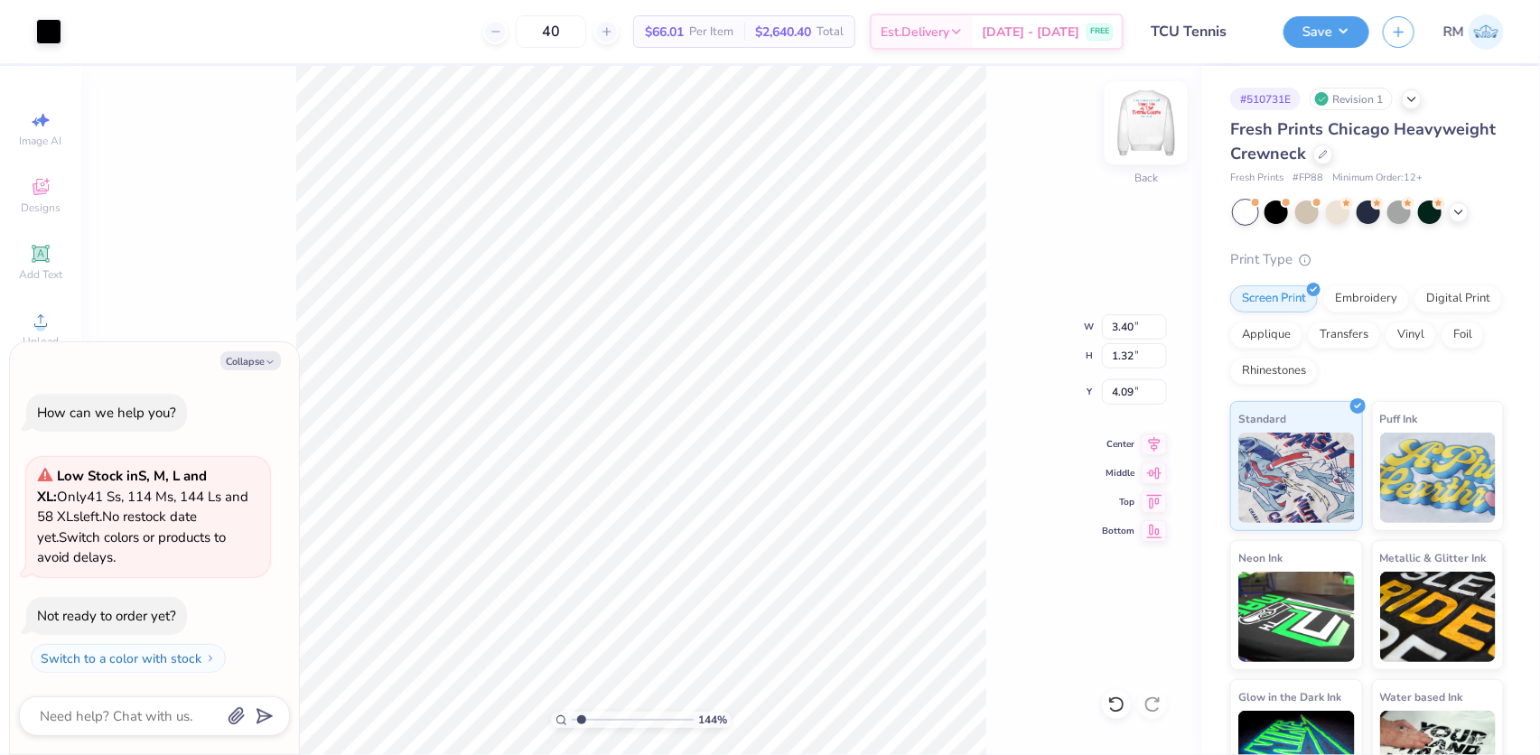
click at [1147, 114] on img at bounding box center [1146, 123] width 72 height 72
type input "1.43881275127245"
type textarea "x"
type input "1.43881275127245"
type textarea "x"
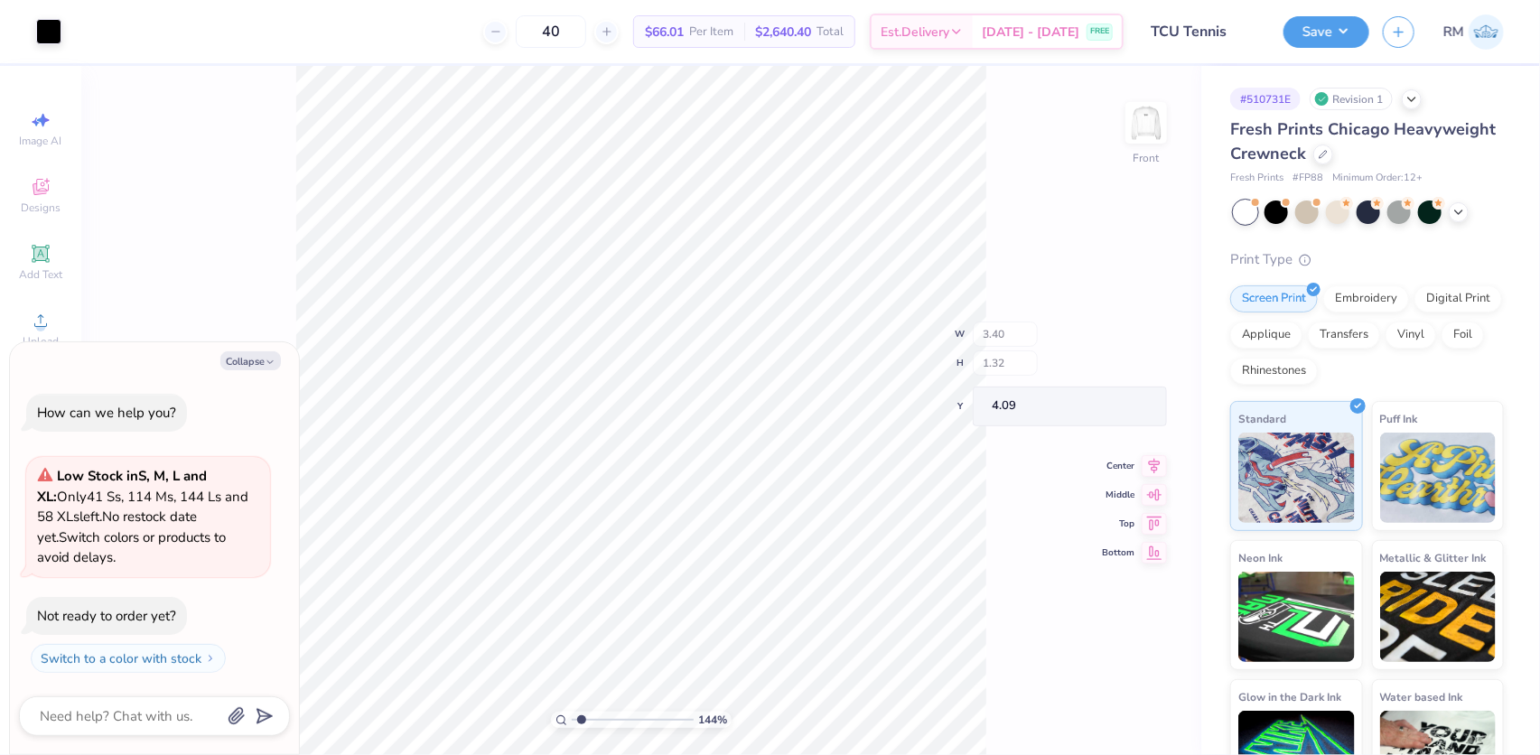
type input "1.43881275127245"
type textarea "x"
click at [78, 29] on div at bounding box center [81, 29] width 25 height 25
type input "1.43881275127245"
type textarea "x"
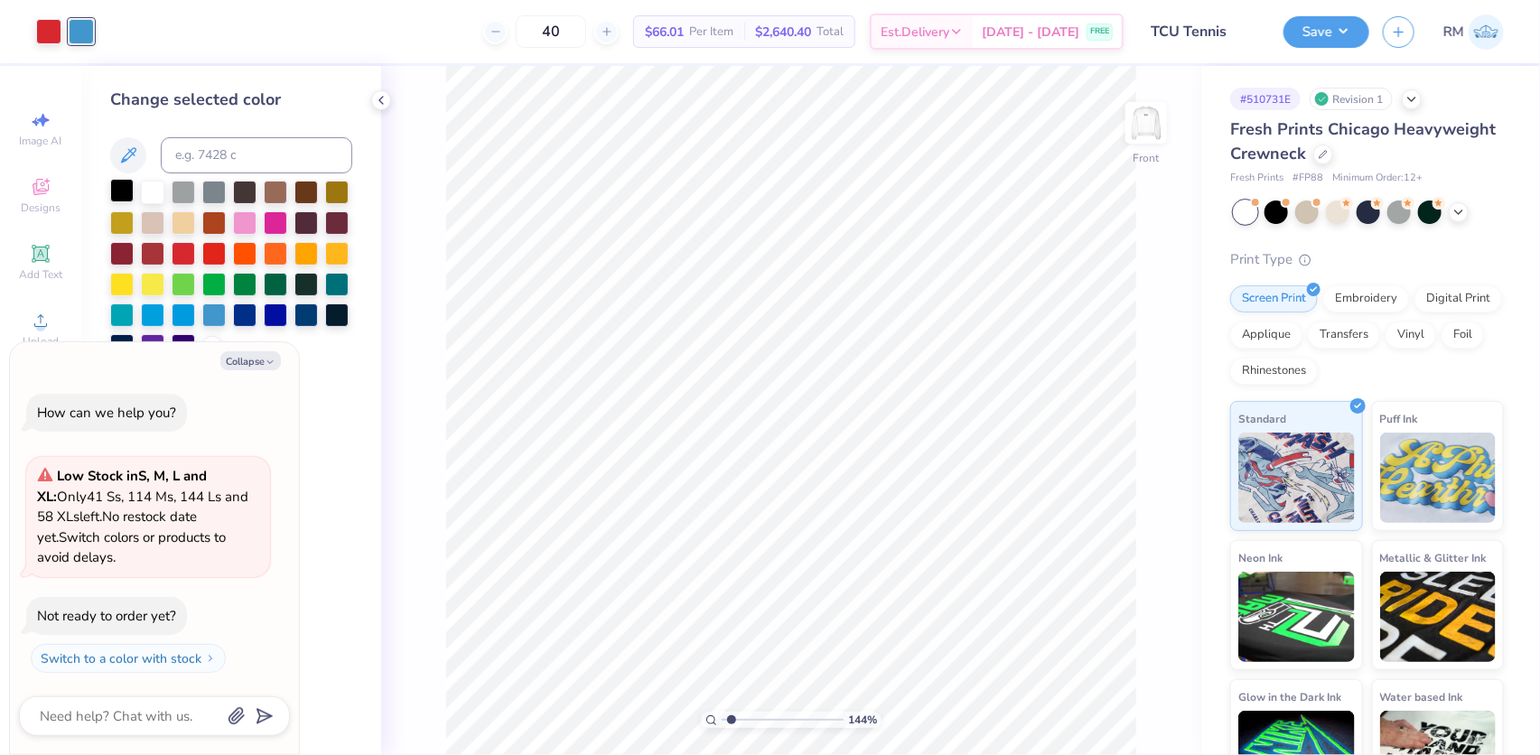
click at [122, 190] on div at bounding box center [121, 190] width 23 height 23
type input "1.43881275127245"
click at [260, 361] on button "Collapse" at bounding box center [250, 360] width 61 height 19
type textarea "x"
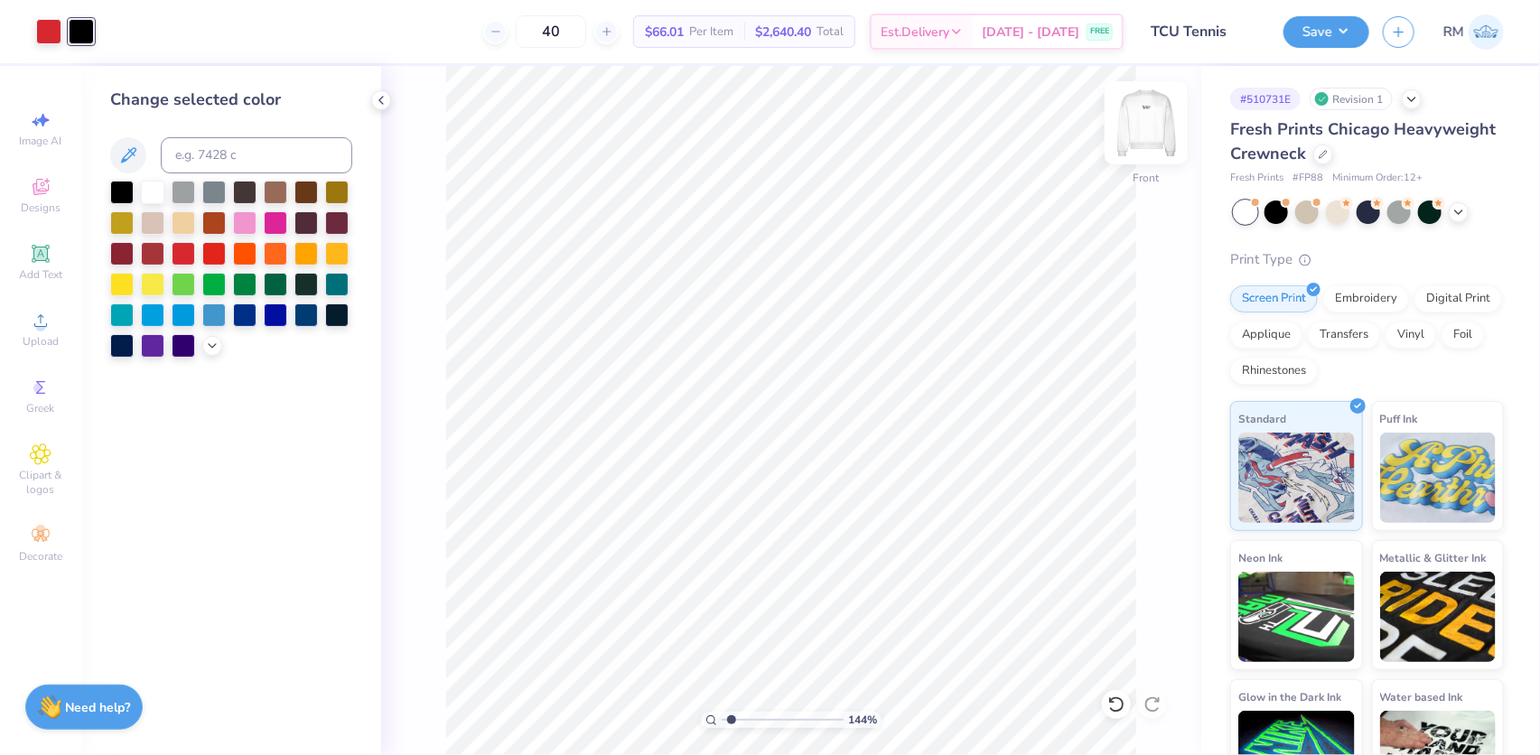
click at [1141, 148] on img at bounding box center [1146, 123] width 72 height 72
type input "1.43881275127245"
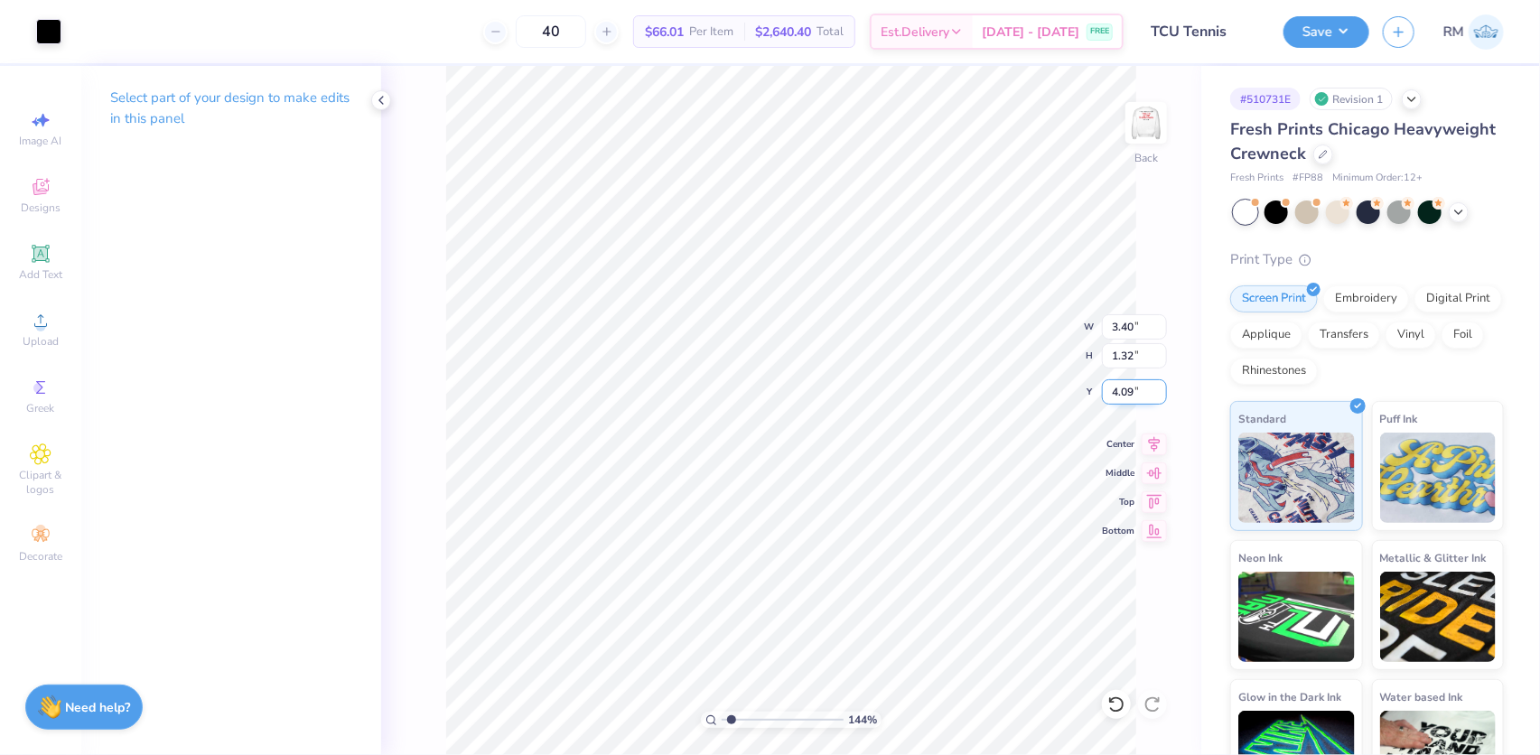
click at [1118, 399] on input "4.09" at bounding box center [1134, 391] width 65 height 25
type input "3"
type input "1.43881275127245"
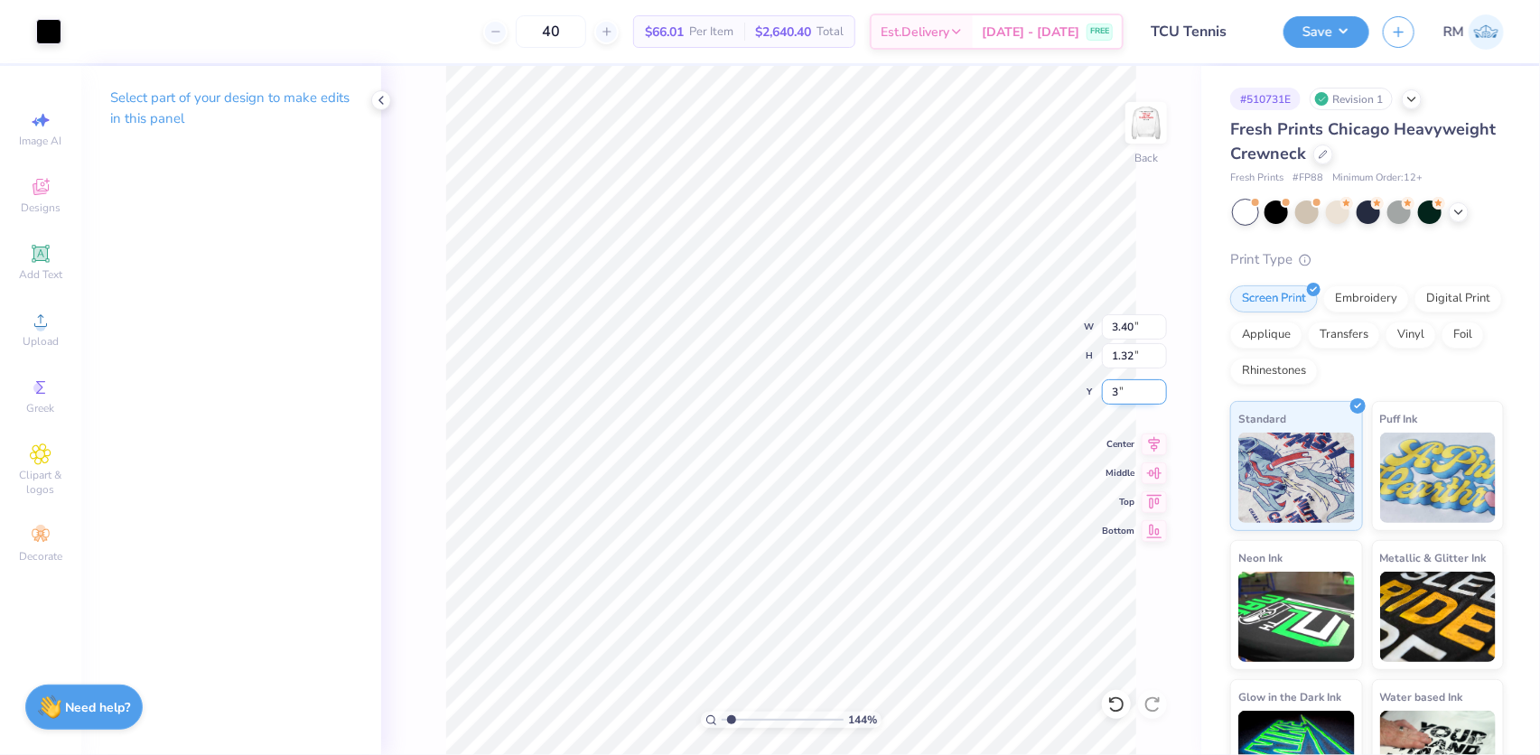
type input "3.00"
type input "10"
type input "0.12"
type input "0.11"
drag, startPoint x: 828, startPoint y: 715, endPoint x: 742, endPoint y: 715, distance: 85.8
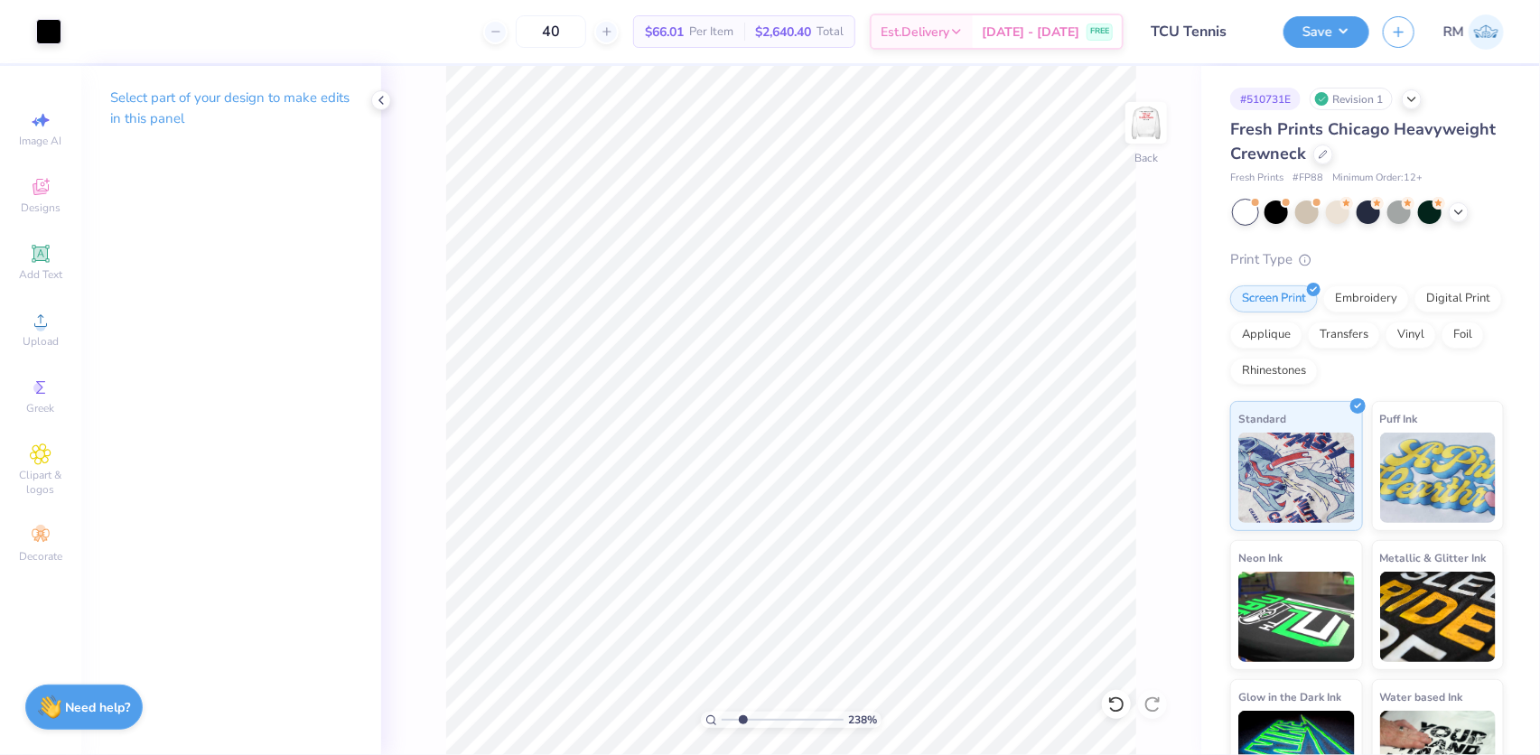
click at [742, 715] on input "range" at bounding box center [783, 720] width 122 height 16
drag, startPoint x: 739, startPoint y: 719, endPoint x: 822, endPoint y: 711, distance: 83.5
click at [822, 712] on input "range" at bounding box center [783, 720] width 122 height 16
drag, startPoint x: 818, startPoint y: 719, endPoint x: 711, endPoint y: 695, distance: 110.0
type input "1"
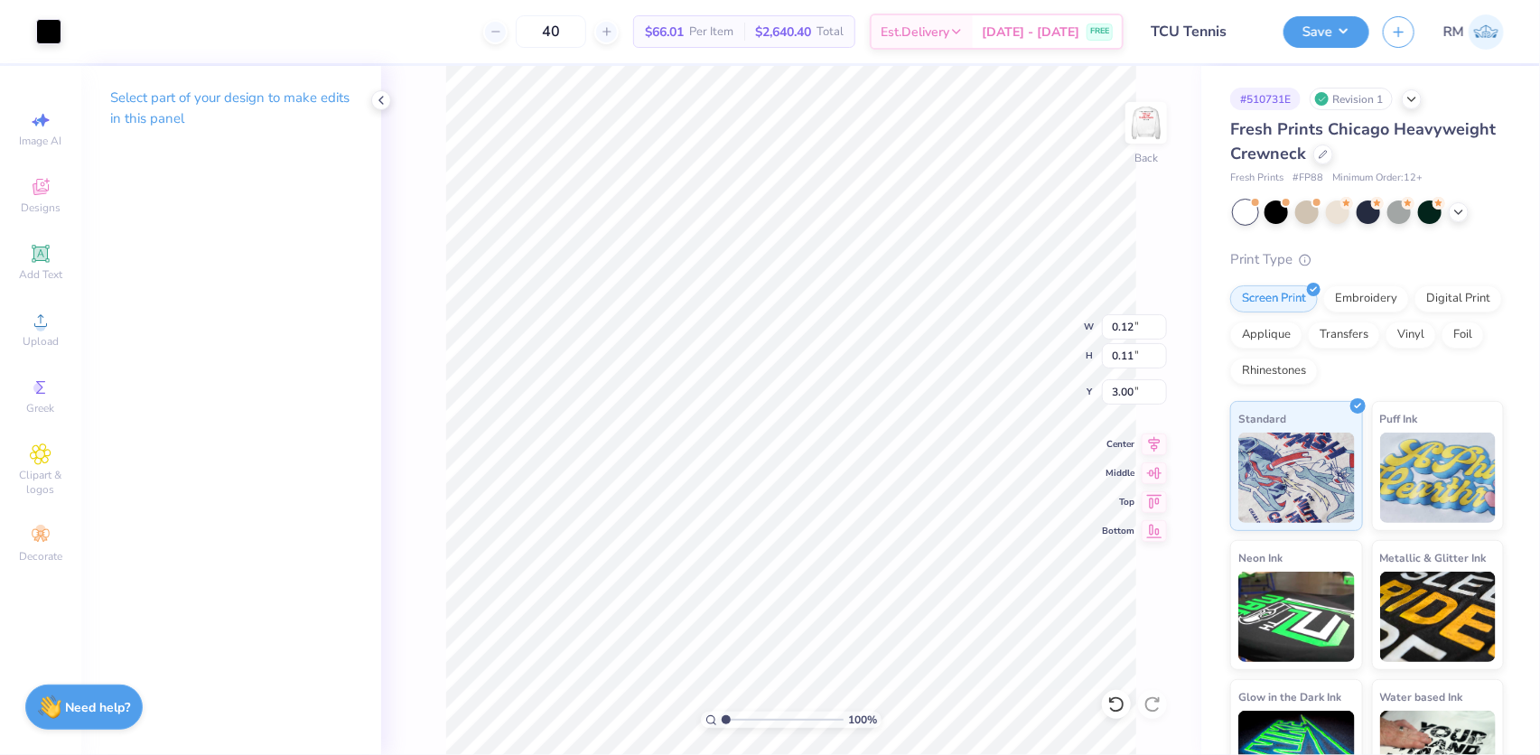
click at [722, 712] on input "range" at bounding box center [783, 720] width 122 height 16
click at [948, 530] on li "Group" at bounding box center [974, 537] width 142 height 35
click at [1144, 127] on img at bounding box center [1146, 123] width 72 height 72
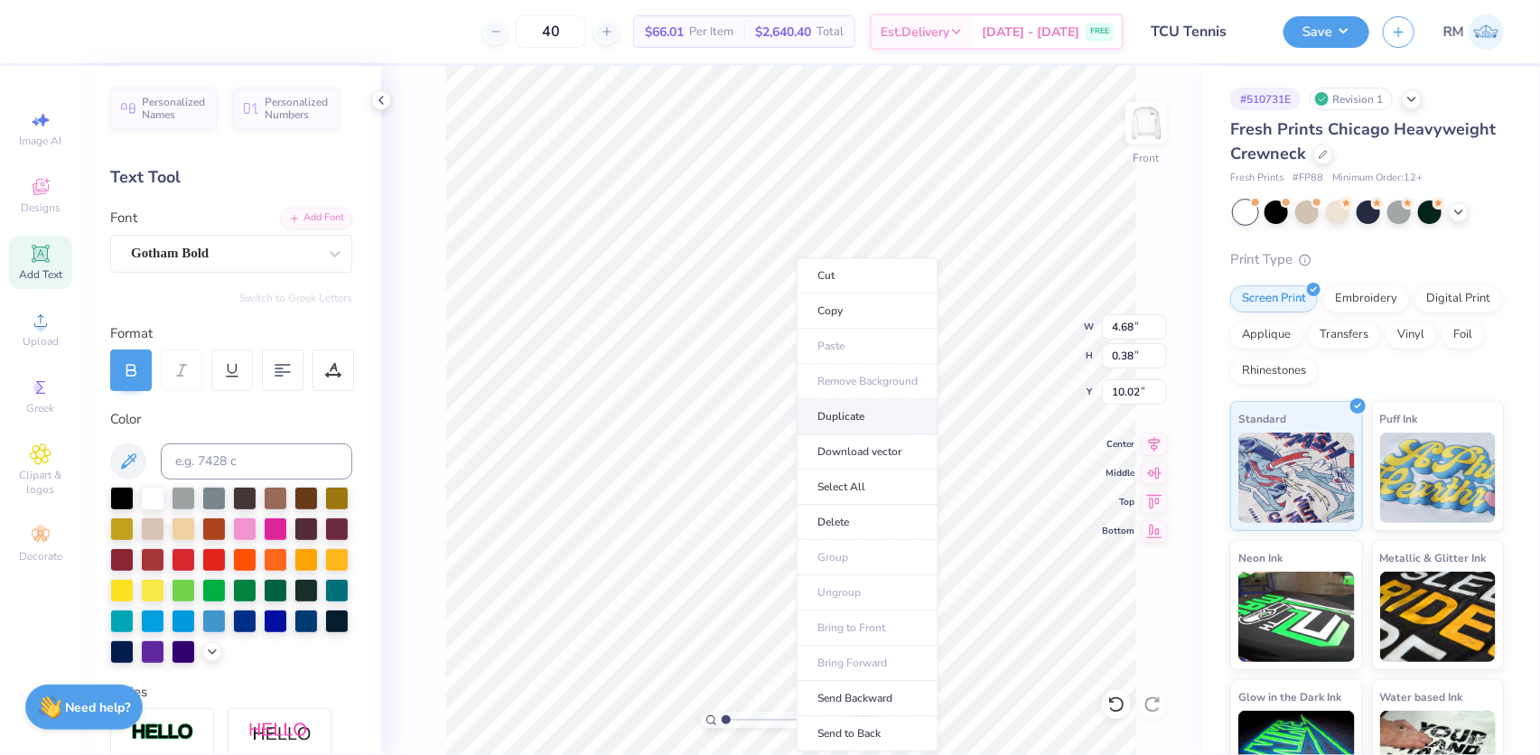
click at [847, 410] on li "Duplicate" at bounding box center [867, 416] width 142 height 35
type input "11.02"
type input "16.83"
type textarea "TEXAS CCHRISTIAN UNIVERSITY"
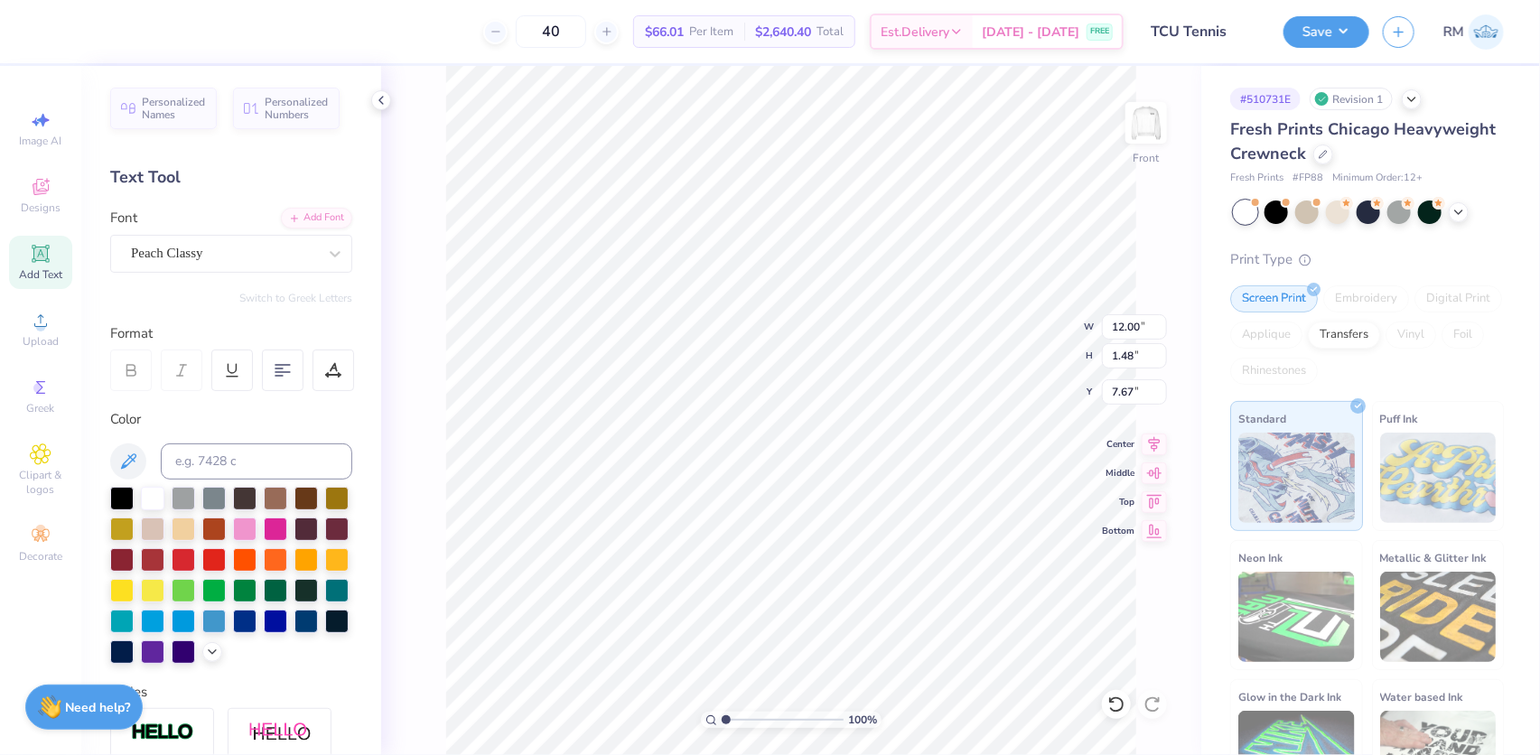
type input "12.00"
type input "1.48"
type input "7.67"
type input "15.53"
type input "0.38"
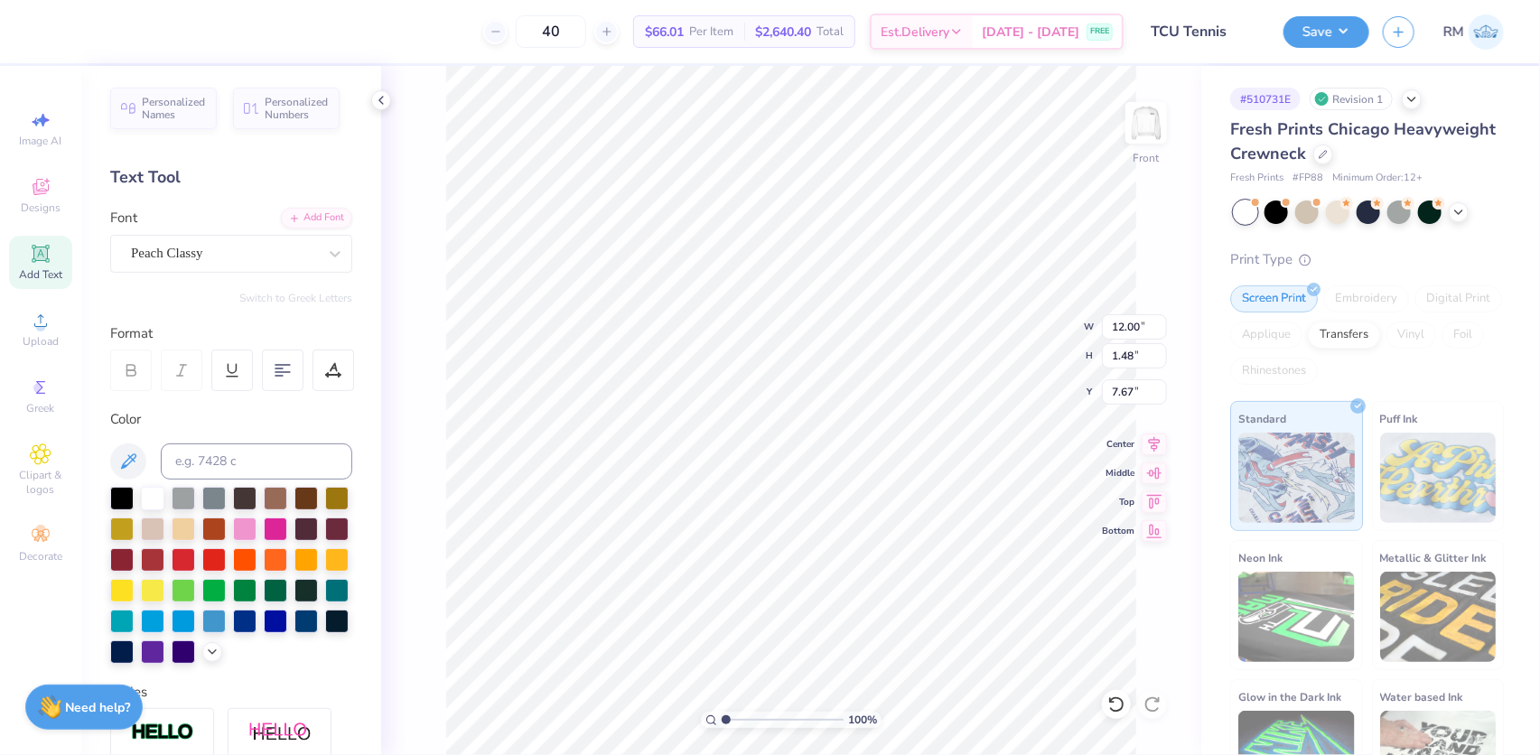
type input "16.83"
click at [1120, 322] on input "15.53" at bounding box center [1134, 326] width 65 height 25
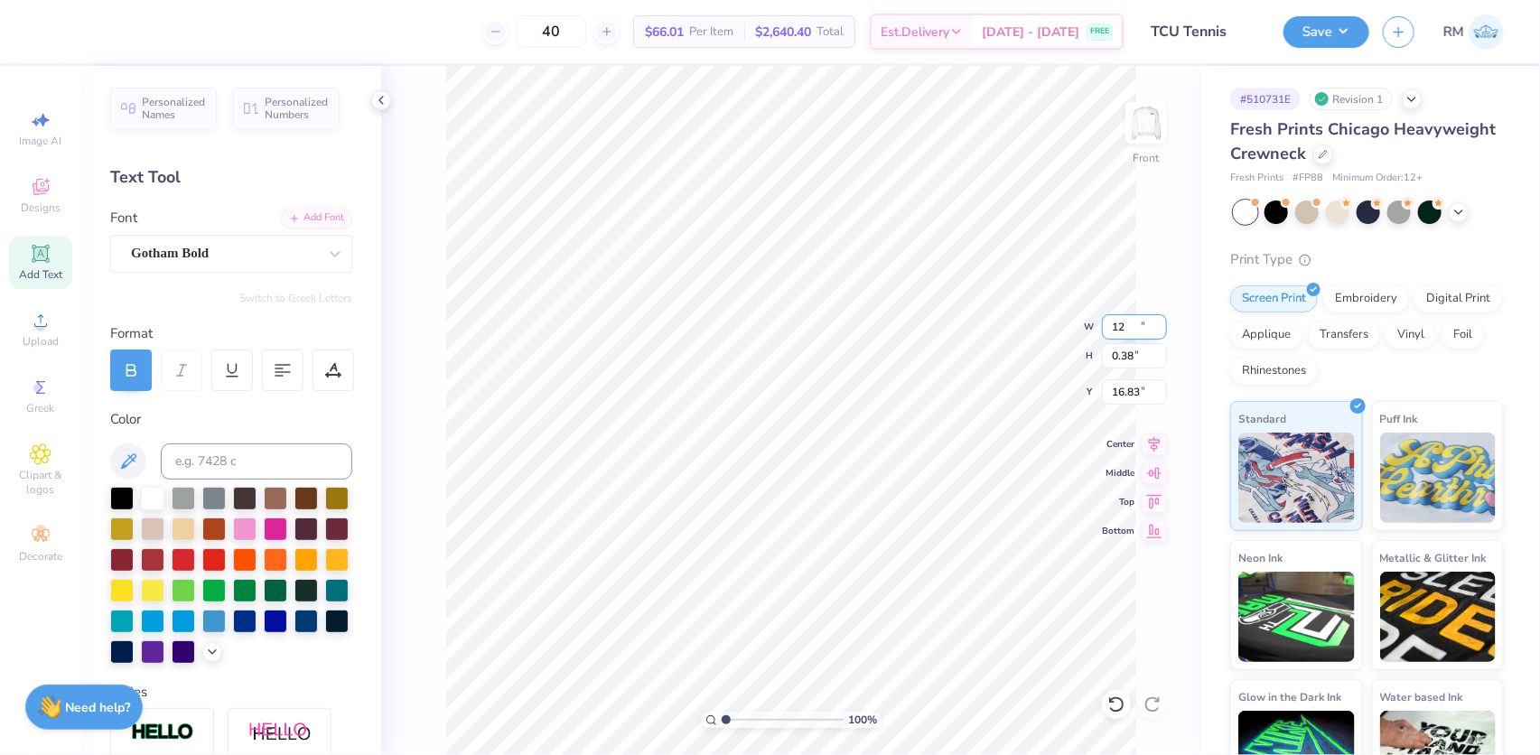
type input "12.00"
type input "0.29"
type input "16.87"
type input "9.52"
type input "2.26730332846674"
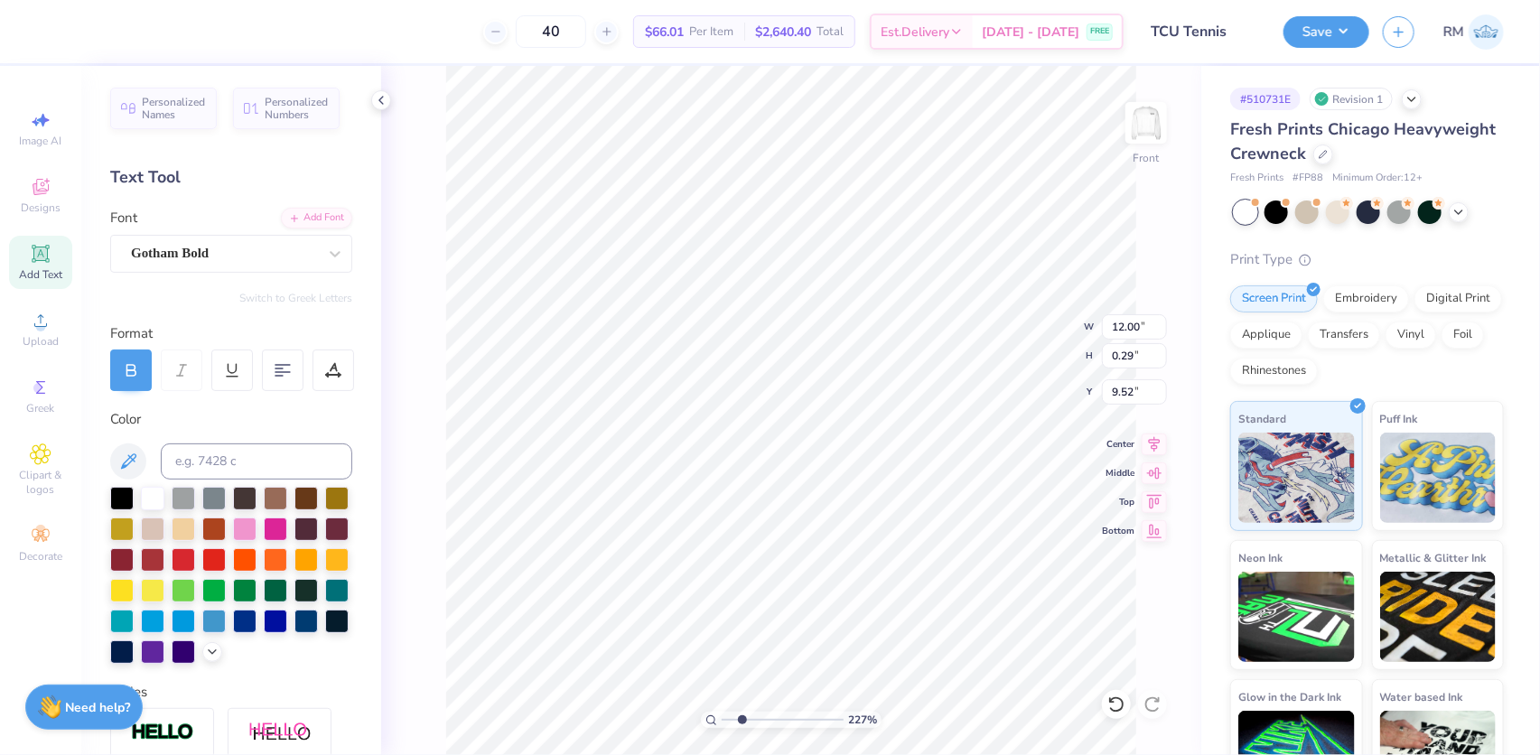
type textarea "TEXAS CHRISTIAN UNIVERSITY"
click at [1145, 126] on img at bounding box center [1146, 123] width 72 height 72
type input "10"
type input "2.82"
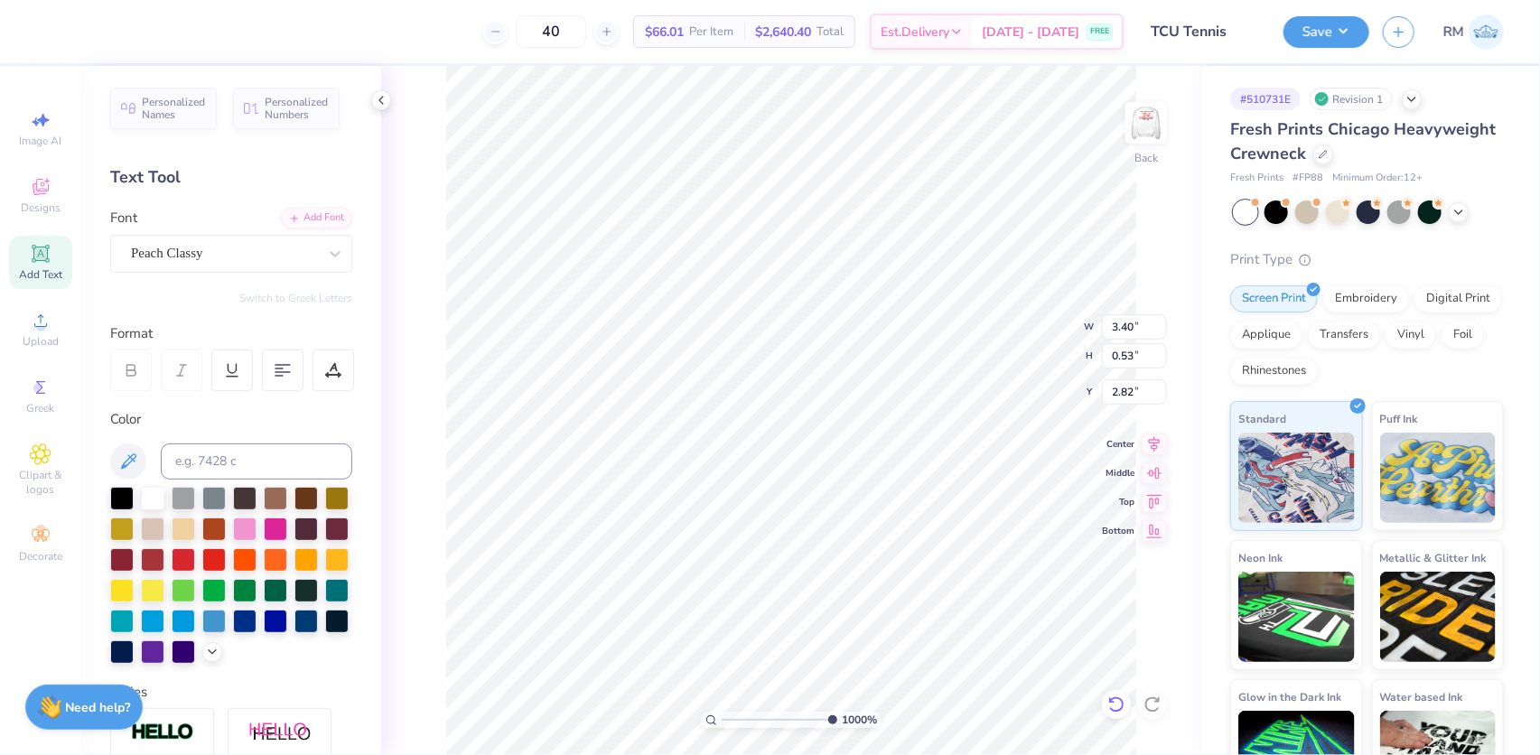
click at [1120, 700] on icon at bounding box center [1115, 704] width 15 height 16
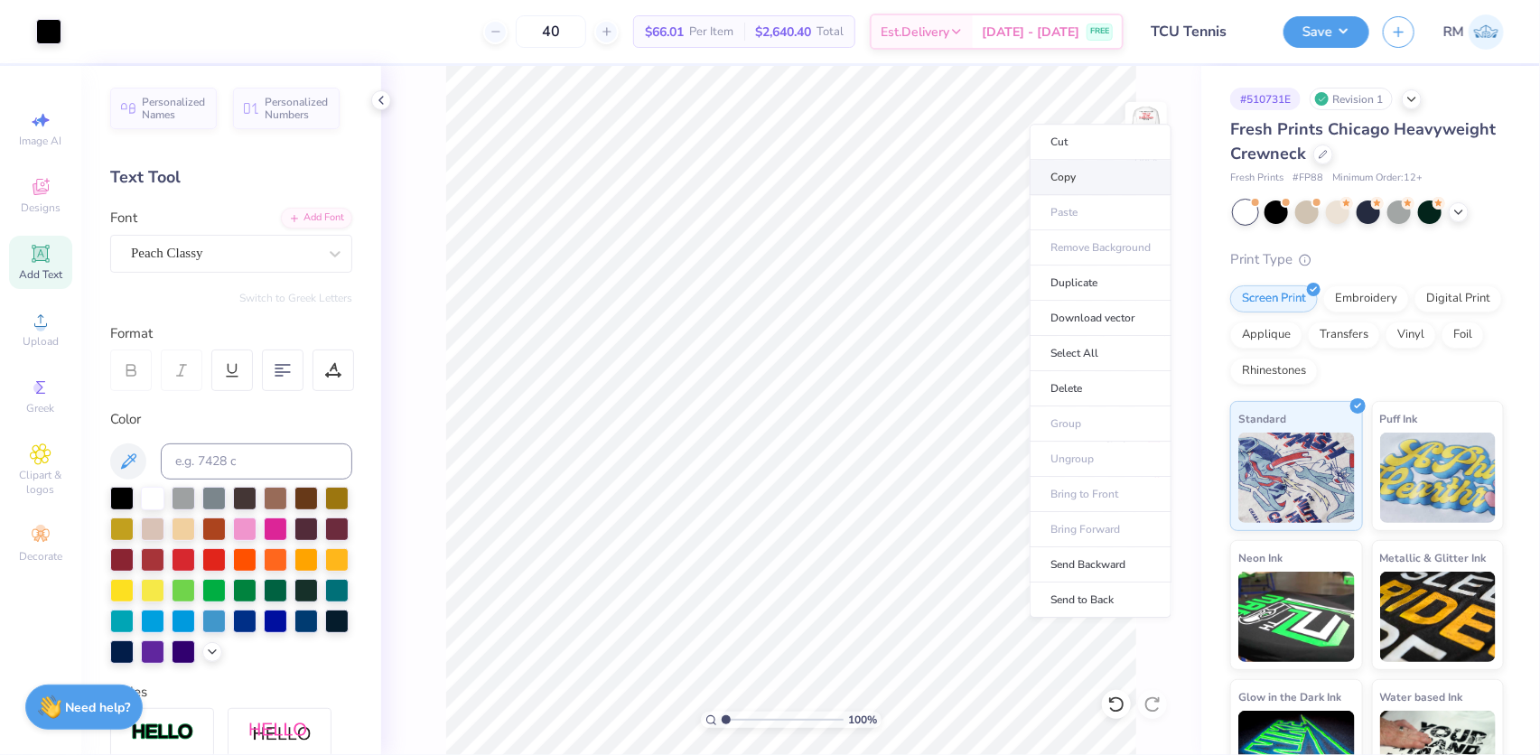
click at [1062, 173] on li "Copy" at bounding box center [1100, 177] width 142 height 35
click at [728, 720] on input "range" at bounding box center [783, 720] width 122 height 16
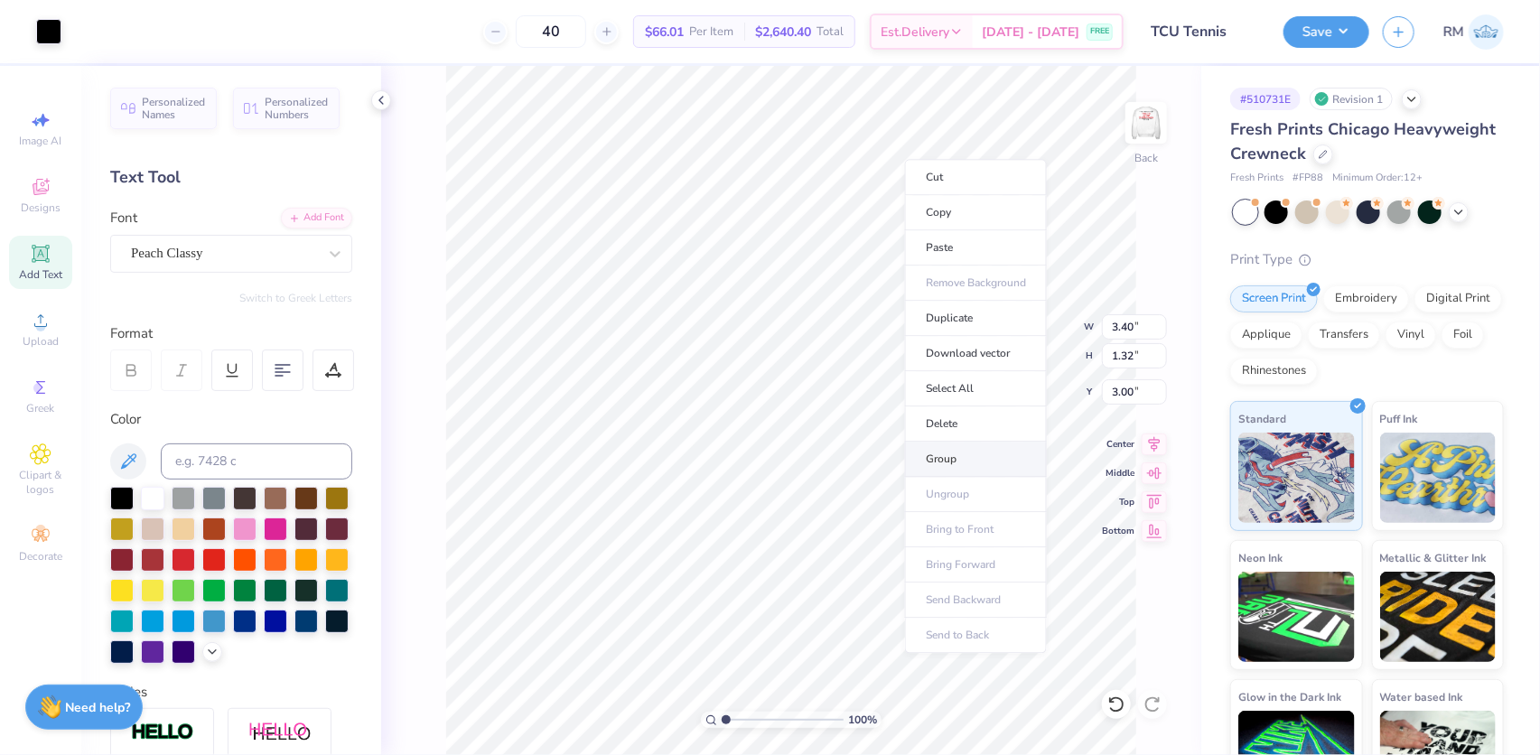
click at [933, 456] on li "Group" at bounding box center [976, 459] width 142 height 35
click at [1144, 126] on img at bounding box center [1146, 123] width 72 height 72
click at [1156, 438] on icon at bounding box center [1153, 442] width 25 height 22
type input "2.97860445073937"
type input "9.68"
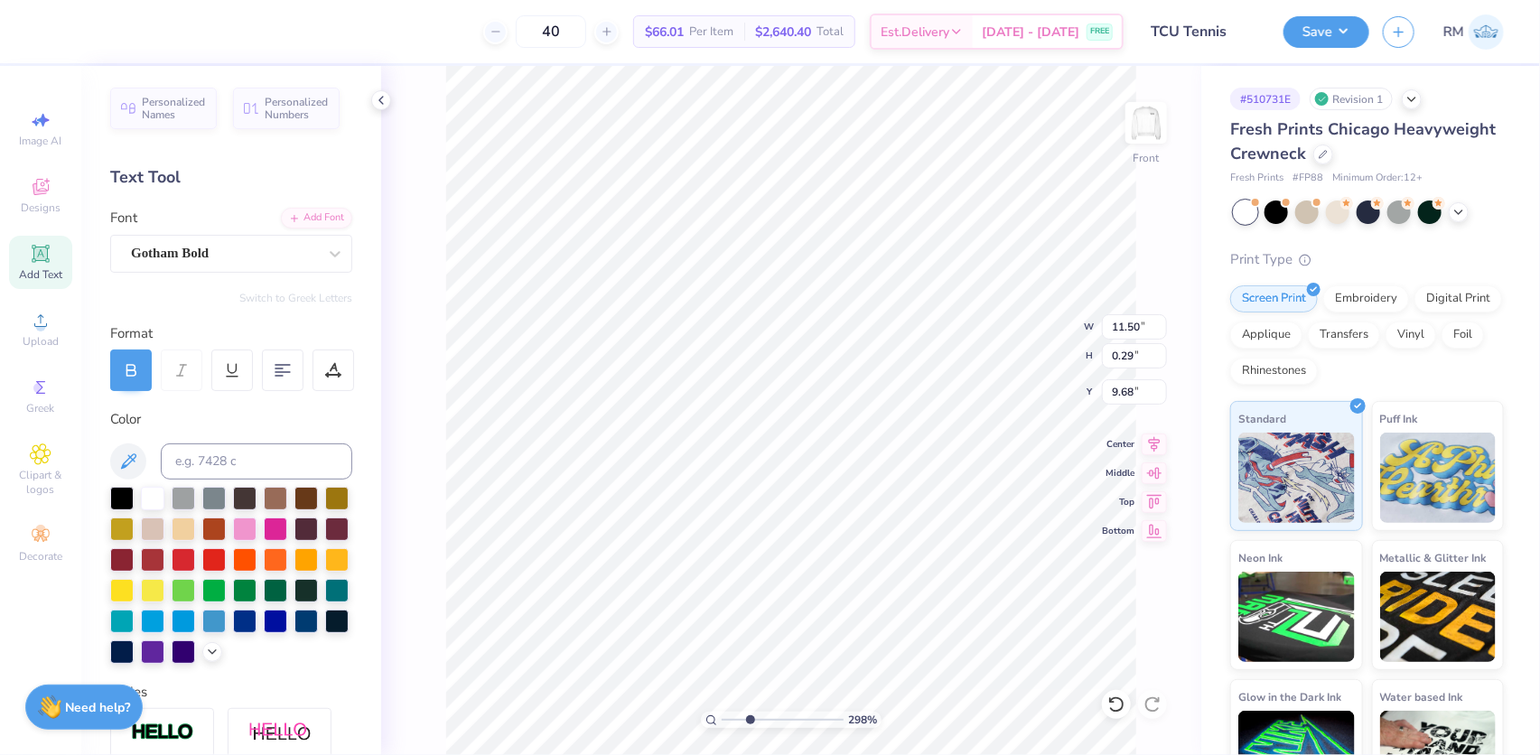
type input "2.97860445073937"
type input "9.52"
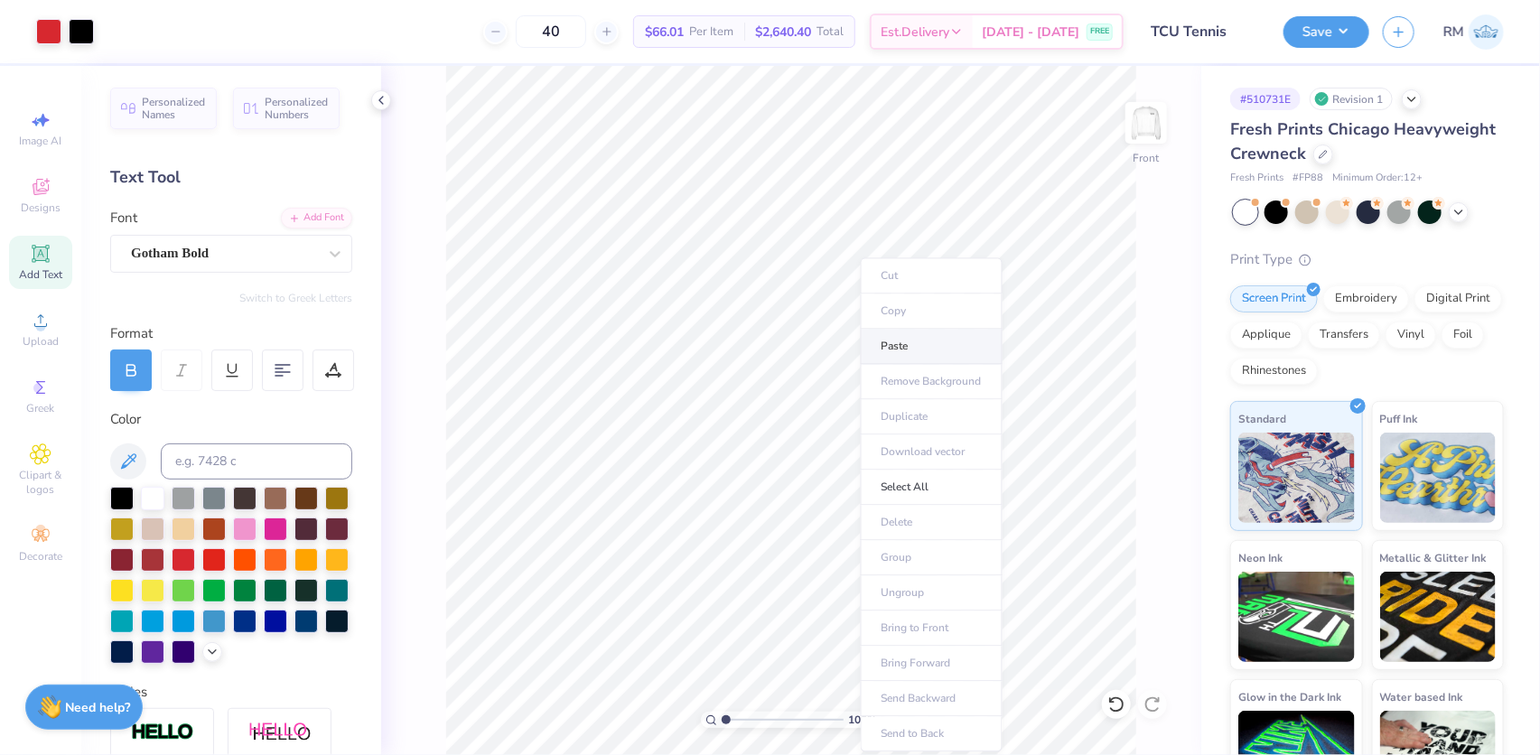
click at [889, 340] on li "Paste" at bounding box center [932, 346] width 142 height 35
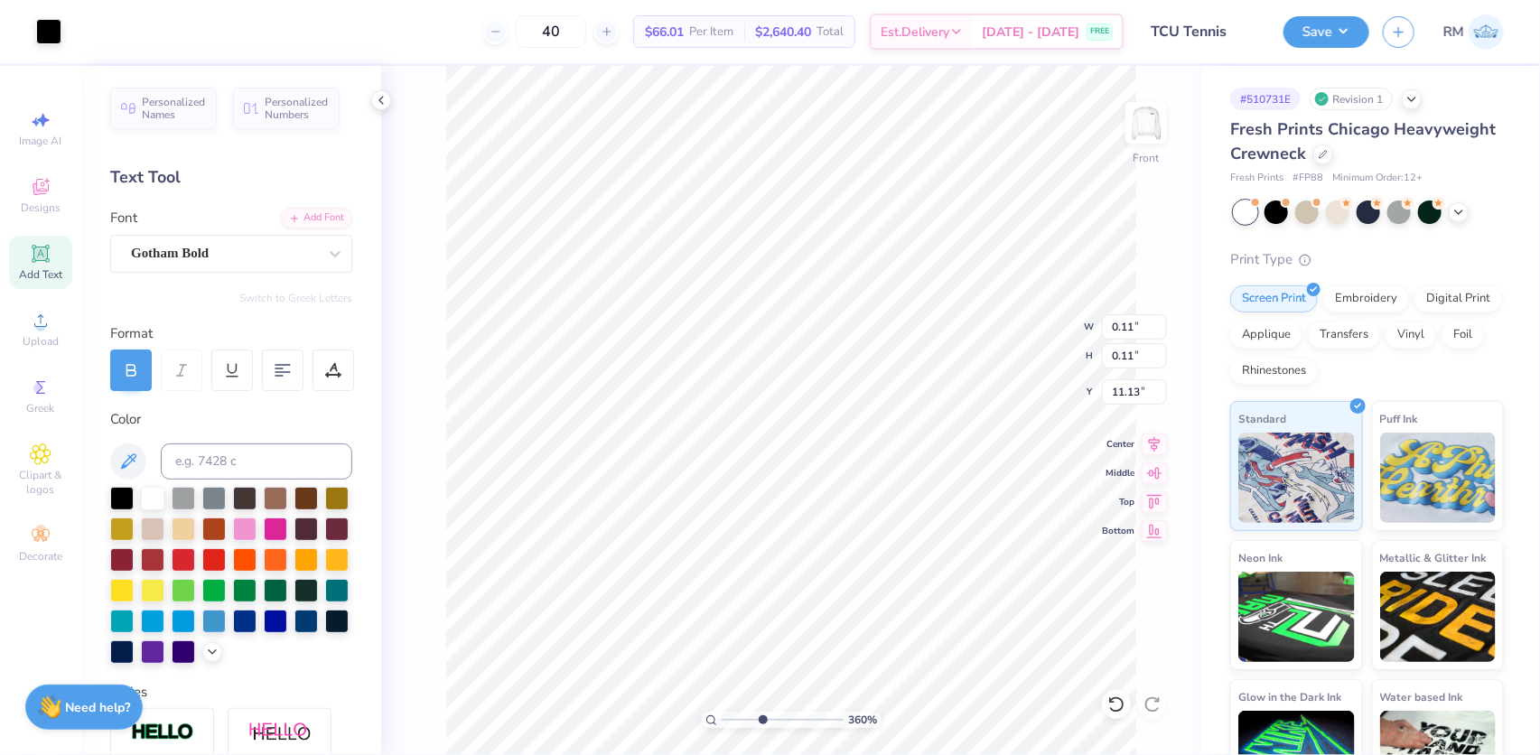
drag, startPoint x: 728, startPoint y: 723, endPoint x: 768, endPoint y: 713, distance: 41.8
type input "4.48"
click at [768, 713] on input "range" at bounding box center [783, 720] width 122 height 16
type input "9.52"
drag, startPoint x: 829, startPoint y: 720, endPoint x: 731, endPoint y: 702, distance: 99.2
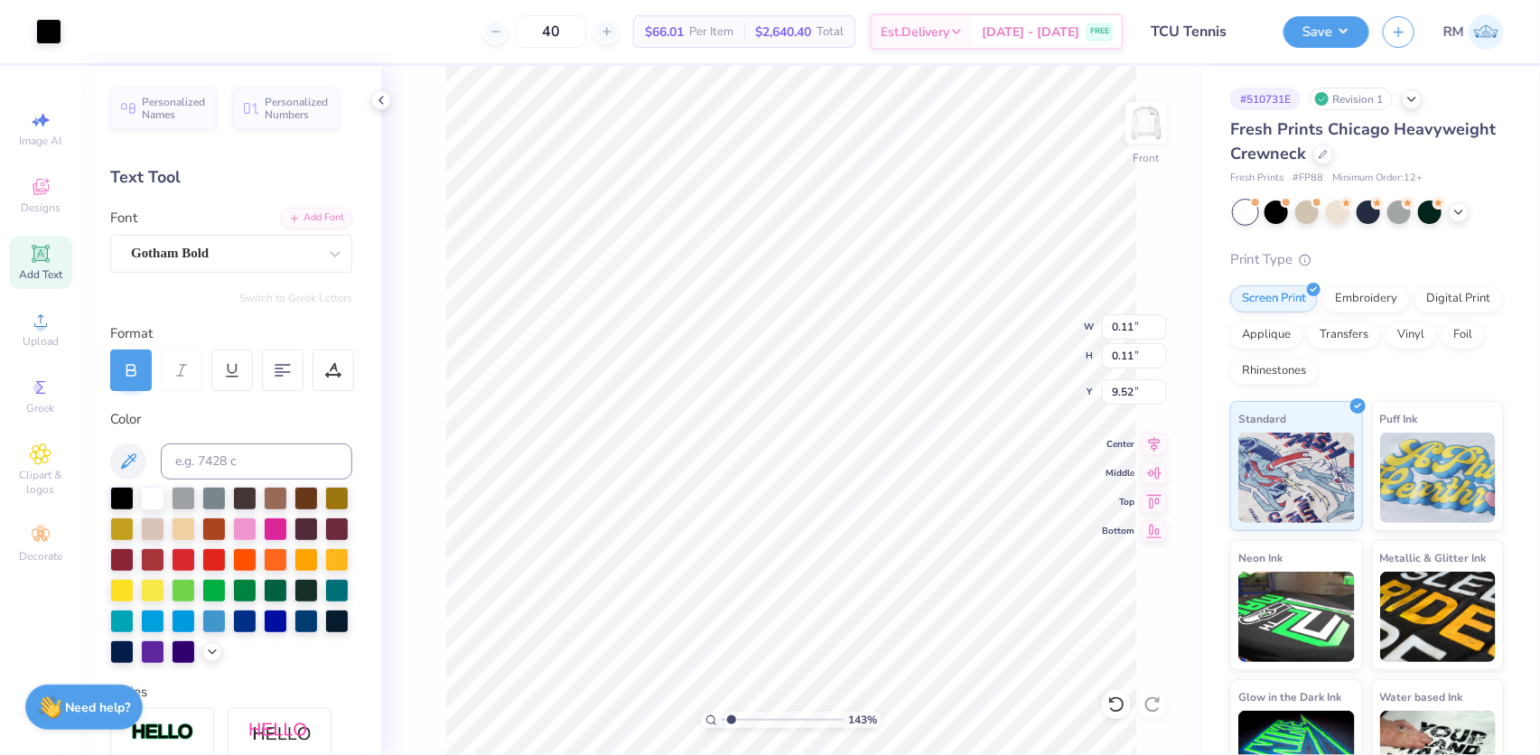
click at [731, 712] on input "range" at bounding box center [783, 720] width 122 height 16
drag, startPoint x: 738, startPoint y: 719, endPoint x: 715, endPoint y: 722, distance: 22.7
type input "1"
click at [722, 722] on input "range" at bounding box center [783, 720] width 122 height 16
click at [837, 558] on li "Group" at bounding box center [877, 557] width 142 height 35
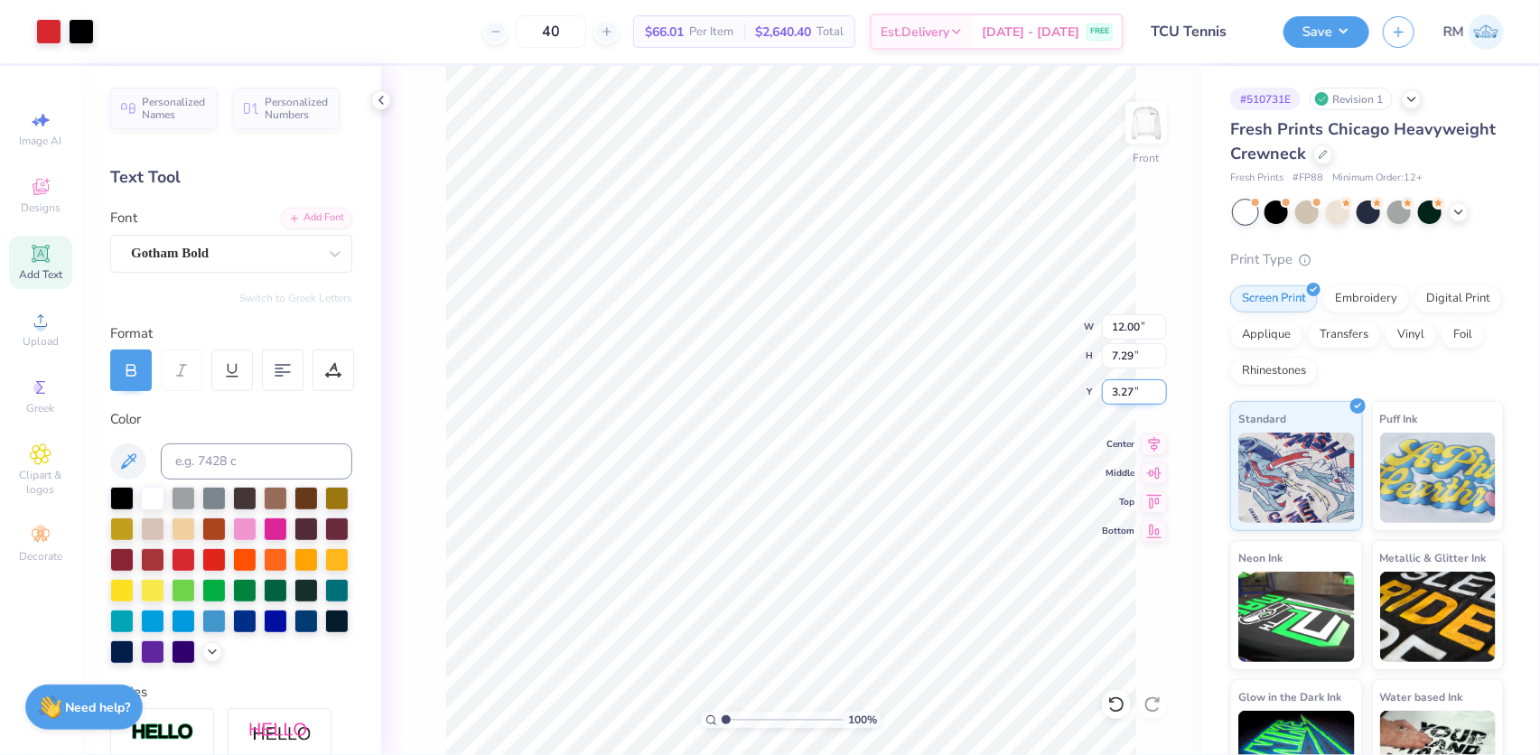
click at [1131, 396] on input "3.27" at bounding box center [1134, 391] width 65 height 25
type input "3.00"
click at [1155, 442] on icon at bounding box center [1155, 441] width 12 height 15
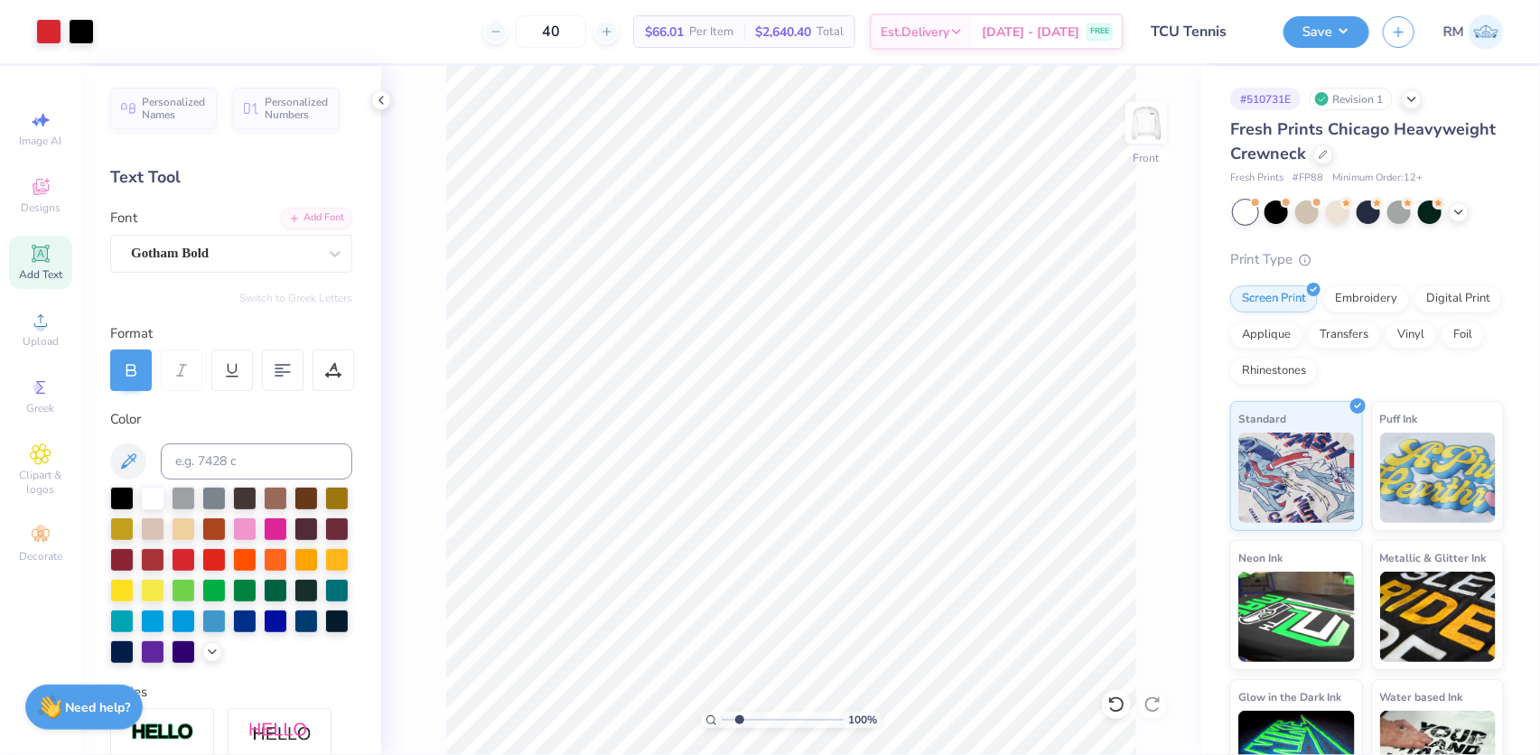
type input "1"
click at [1338, 32] on button "Save" at bounding box center [1326, 30] width 86 height 32
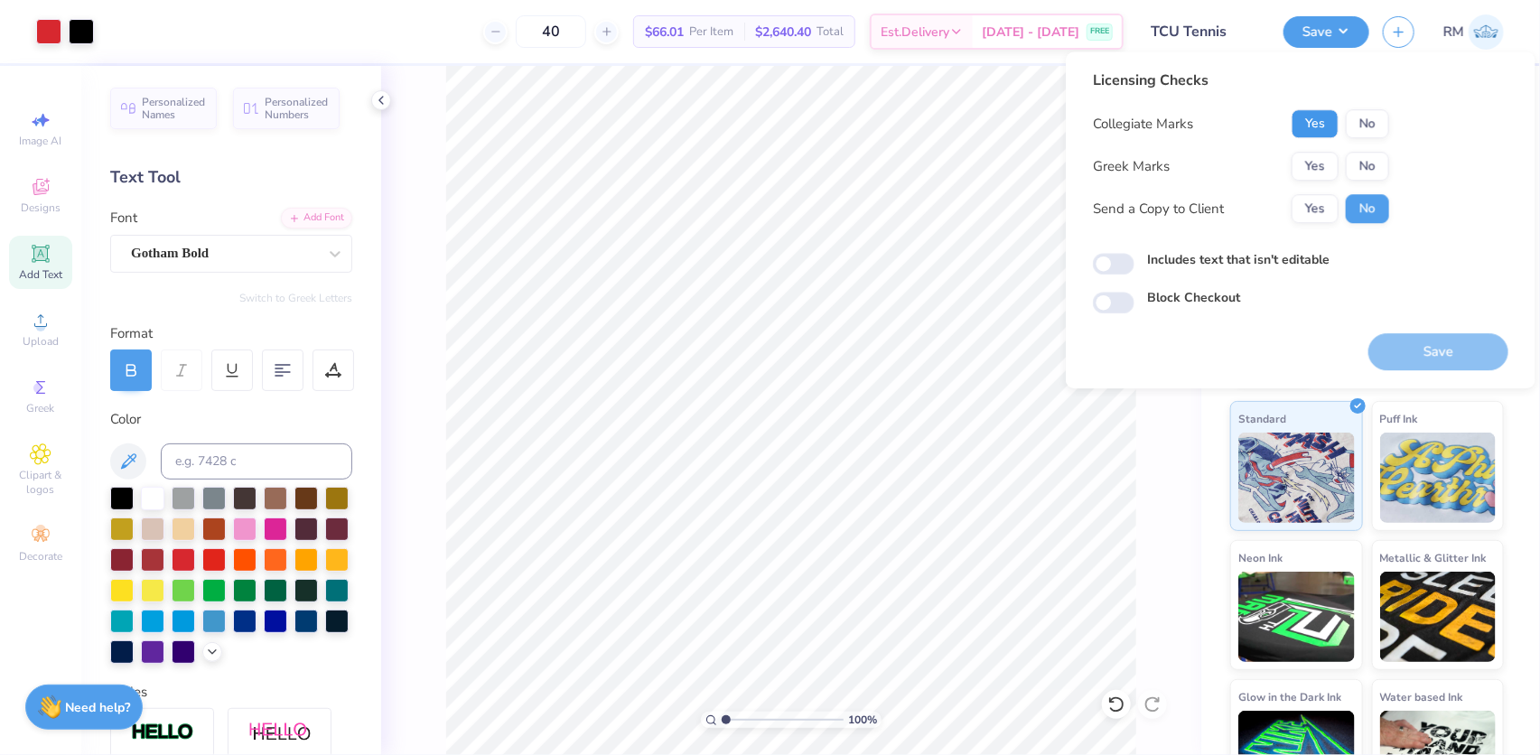
click at [1311, 127] on button "Yes" at bounding box center [1314, 123] width 47 height 29
click at [1361, 171] on button "No" at bounding box center [1366, 166] width 43 height 29
click at [1425, 348] on button "Save" at bounding box center [1438, 351] width 140 height 37
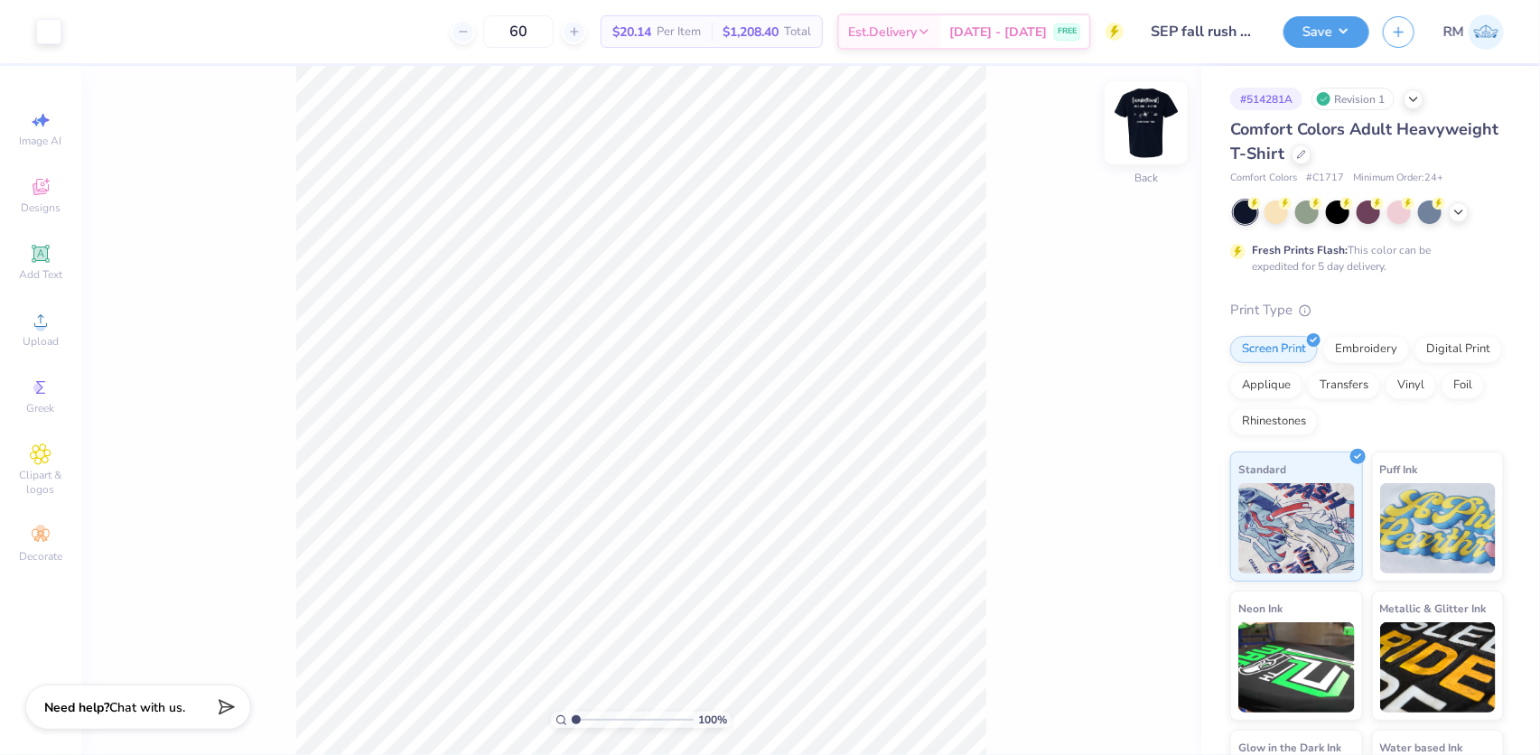
click at [1153, 119] on img at bounding box center [1146, 123] width 72 height 72
click at [34, 256] on icon at bounding box center [40, 254] width 14 height 14
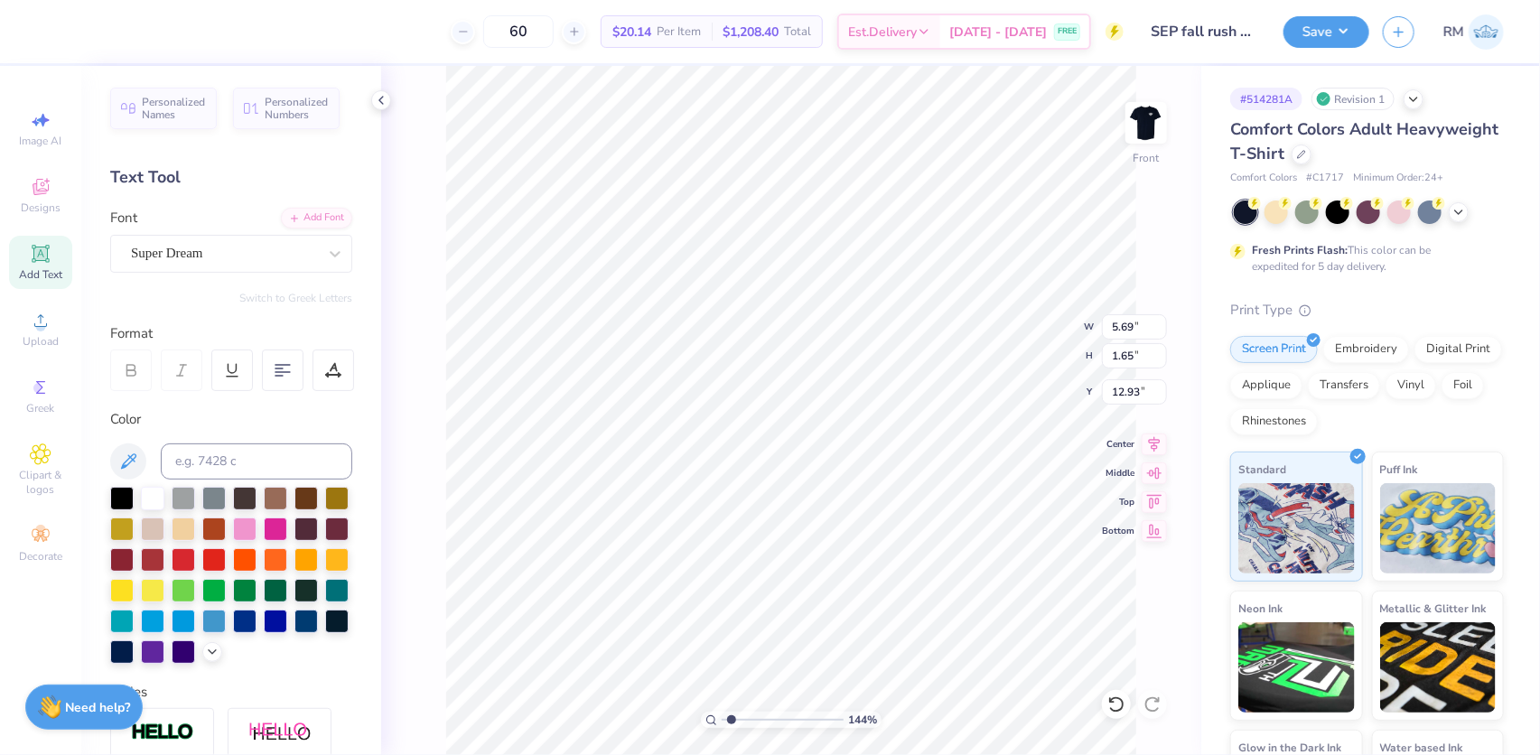
scroll to position [13, 2]
type input "1.43881275127245"
type textarea "S"
type input "1.43881275127245"
type textarea "SI"
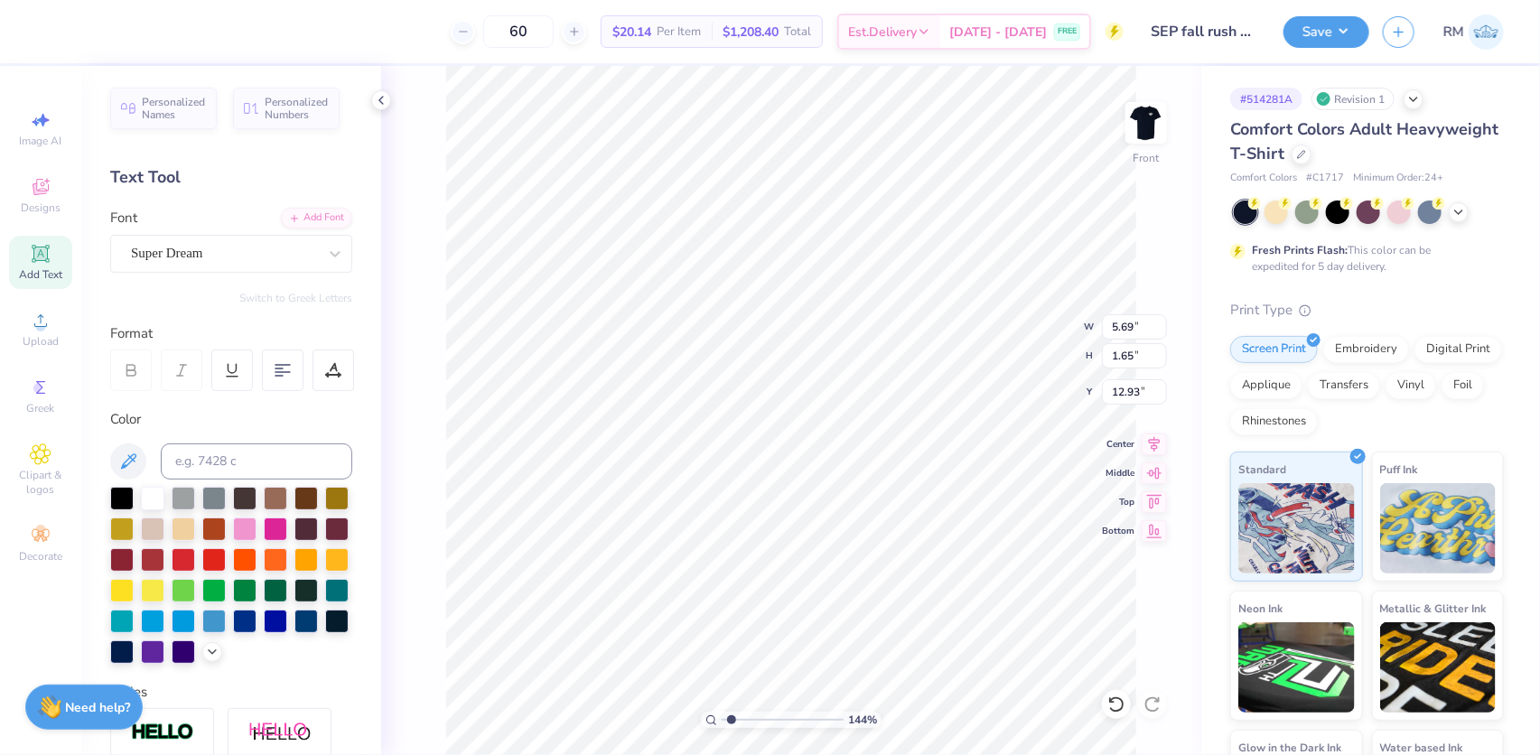
type input "1.43881275127245"
type textarea "SIG"
type input "1.43881275127245"
type textarea "SIGMA"
type input "1.43881275127245"
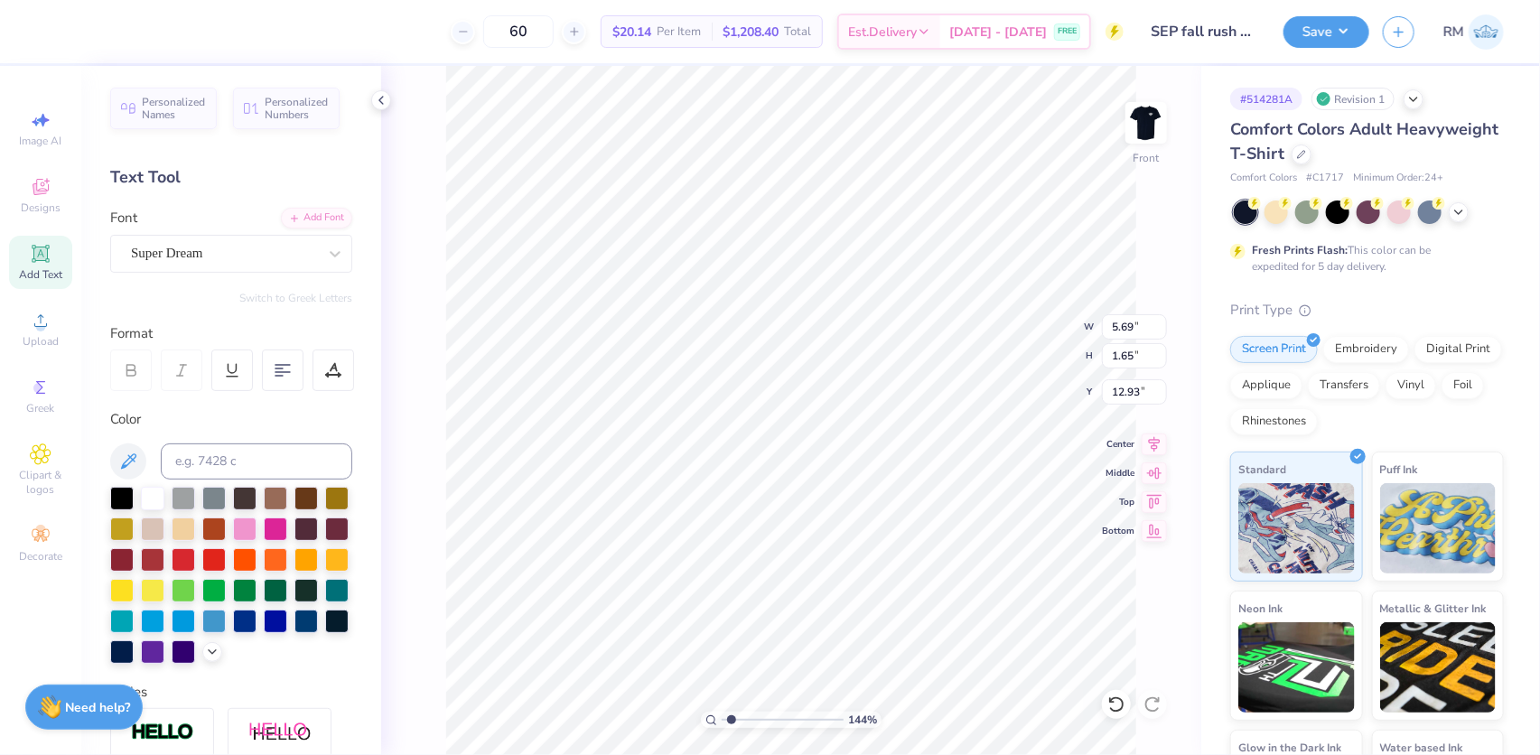
type textarea "SIGMA"
type input "1.43881275127245"
type textarea "SIGMA E"
type input "1.43881275127245"
type textarea "SIGMA ET"
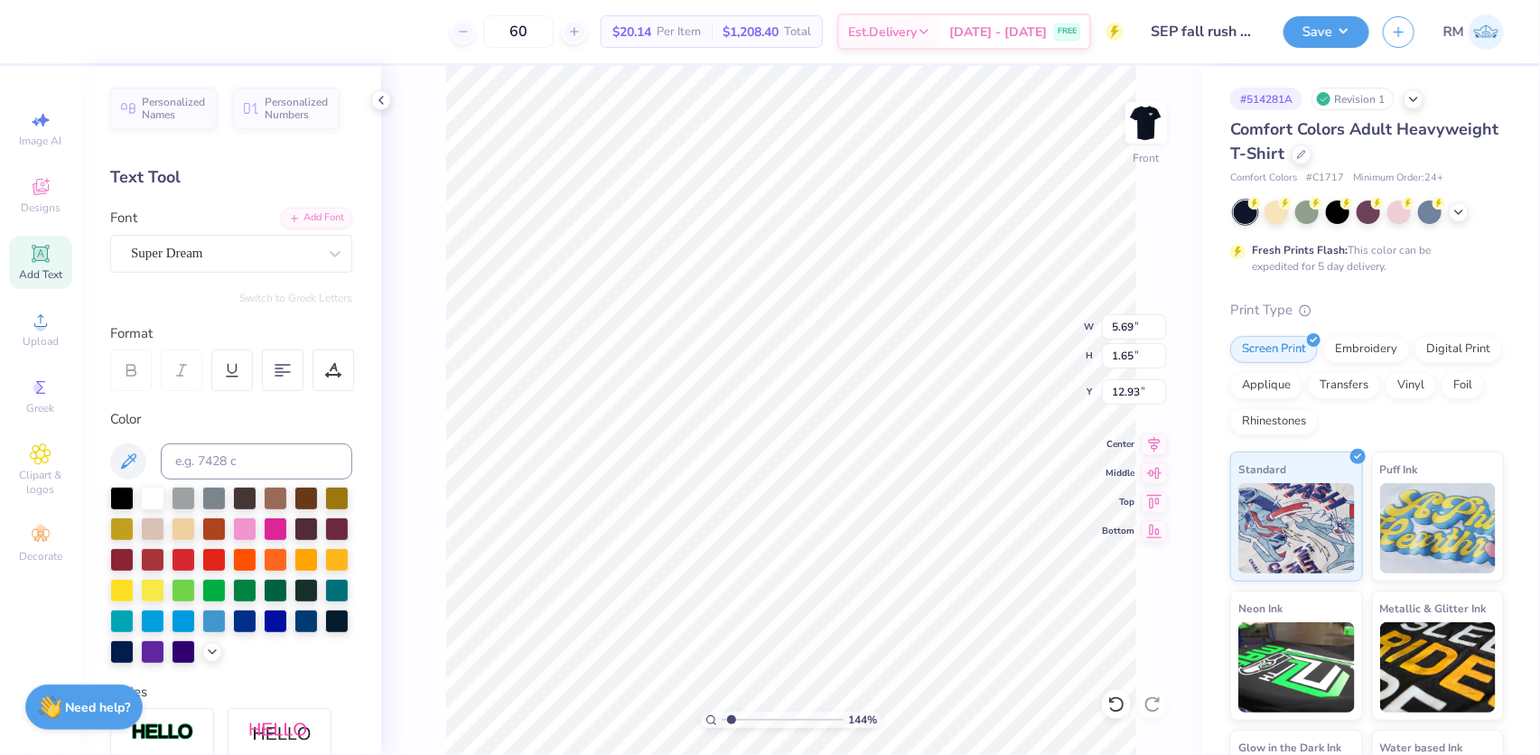
type input "1.43881275127245"
type textarea "SIGMA ETA"
type input "1.43881275127245"
type textarea "SIGMA ETA"
type input "1.43881275127245"
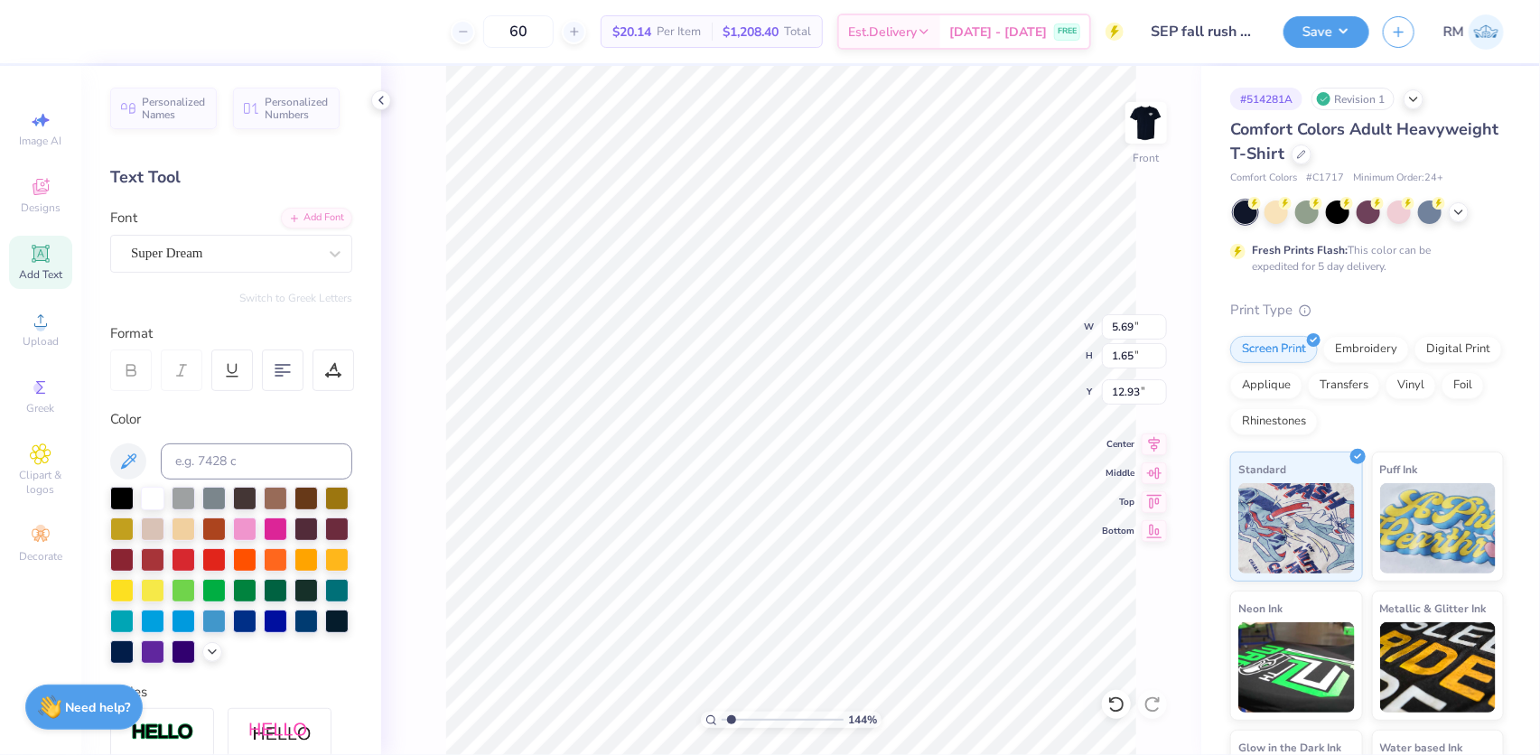
type textarea "SIGMA ETA P"
type input "1.43881275127245"
type textarea "SIGMA ETA PI"
type input "1.43881275127245"
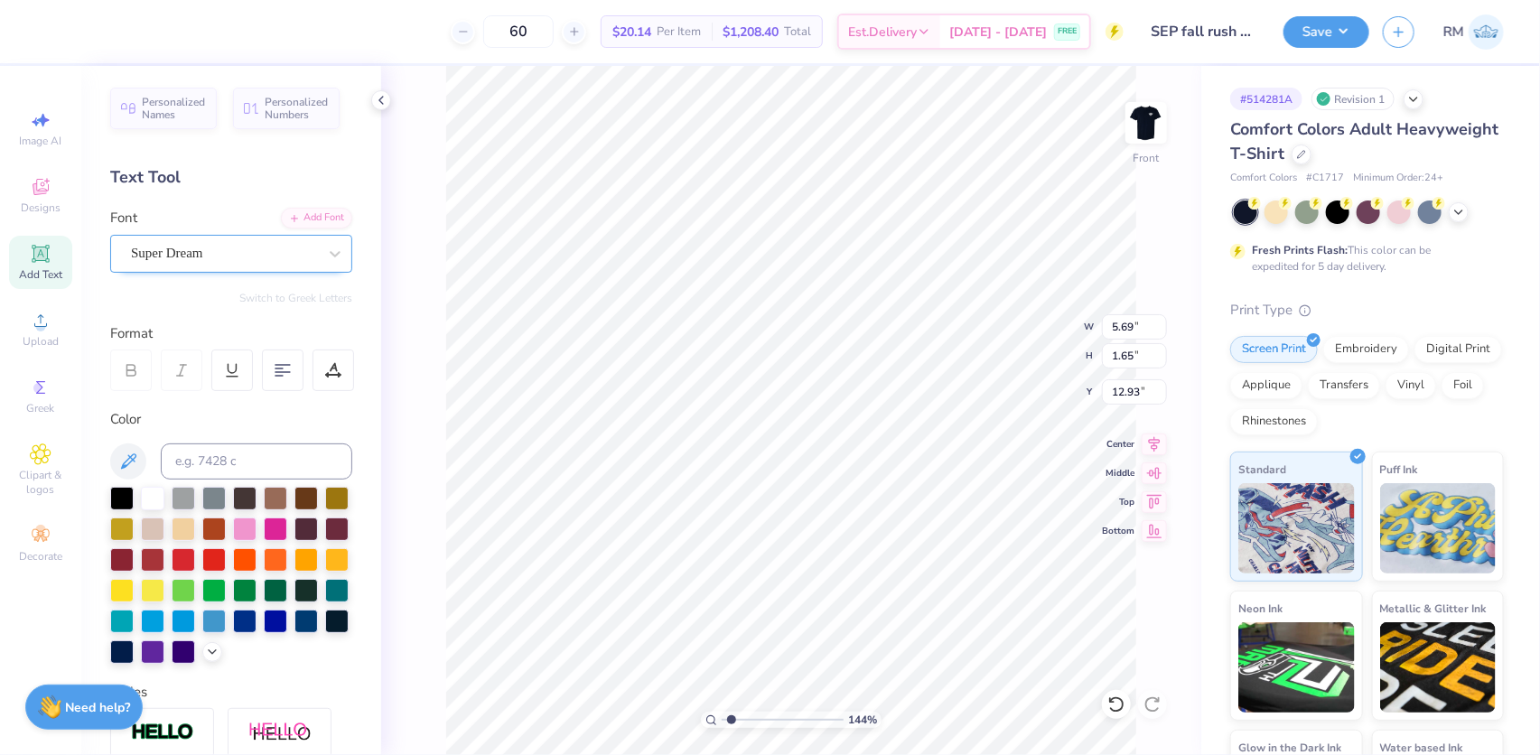
type textarea "SIGMA ETA PI"
click at [238, 253] on div "Super Dream" at bounding box center [224, 253] width 190 height 28
type input "1.43881275127245"
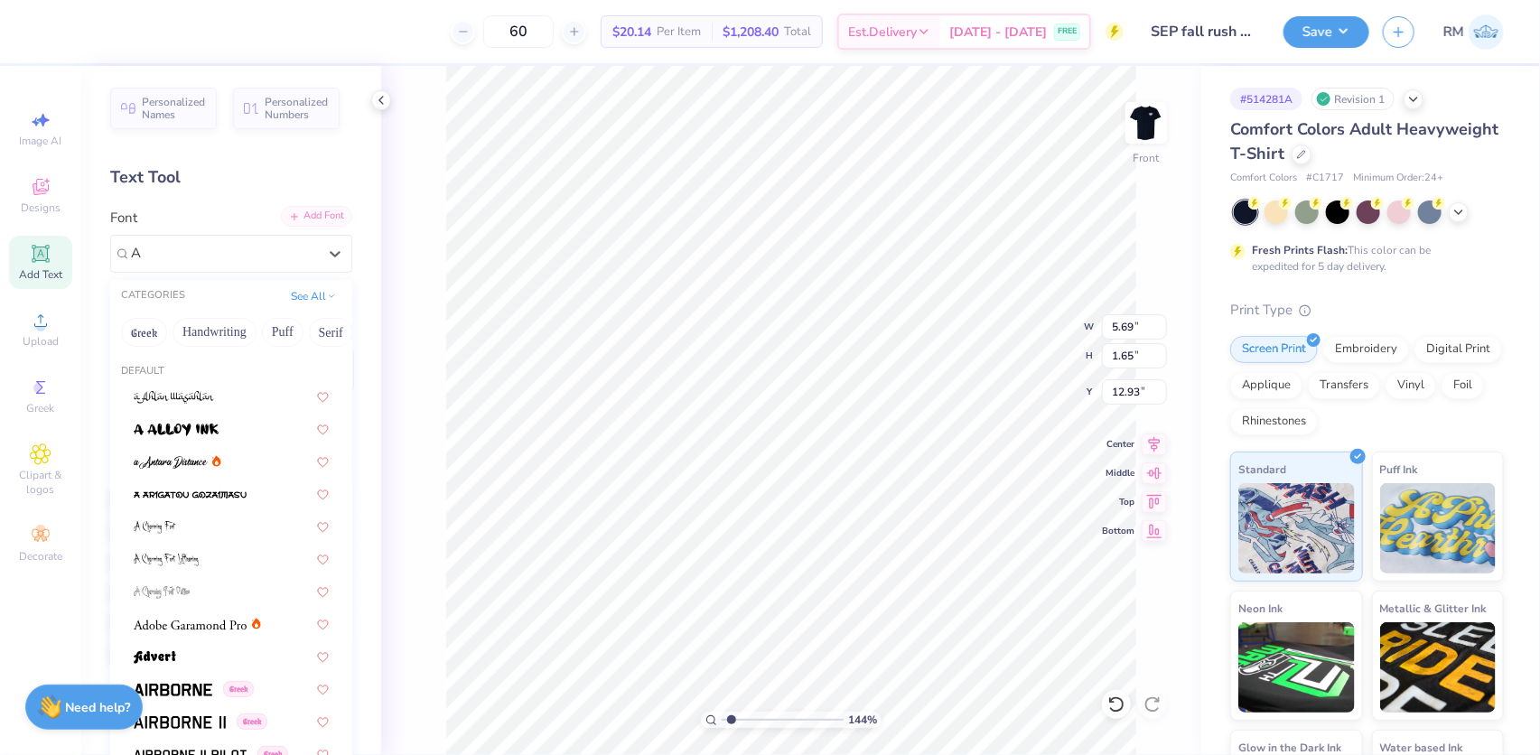
type input "A"
type input "1.43881275127245"
click at [302, 224] on div "Add Font" at bounding box center [316, 216] width 71 height 21
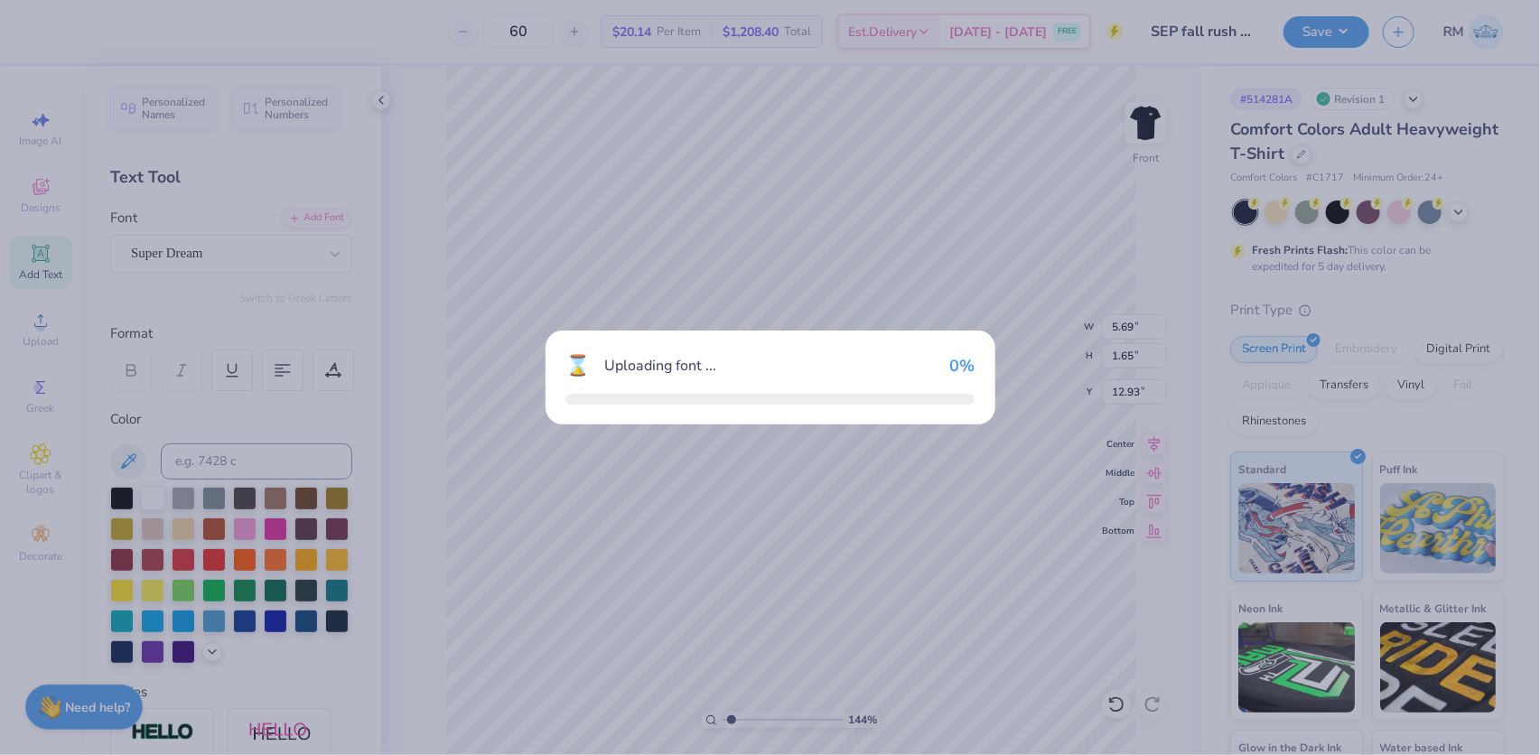
type input "1.43881275127245"
type input "14.05"
type input "1.71"
type input "12.90"
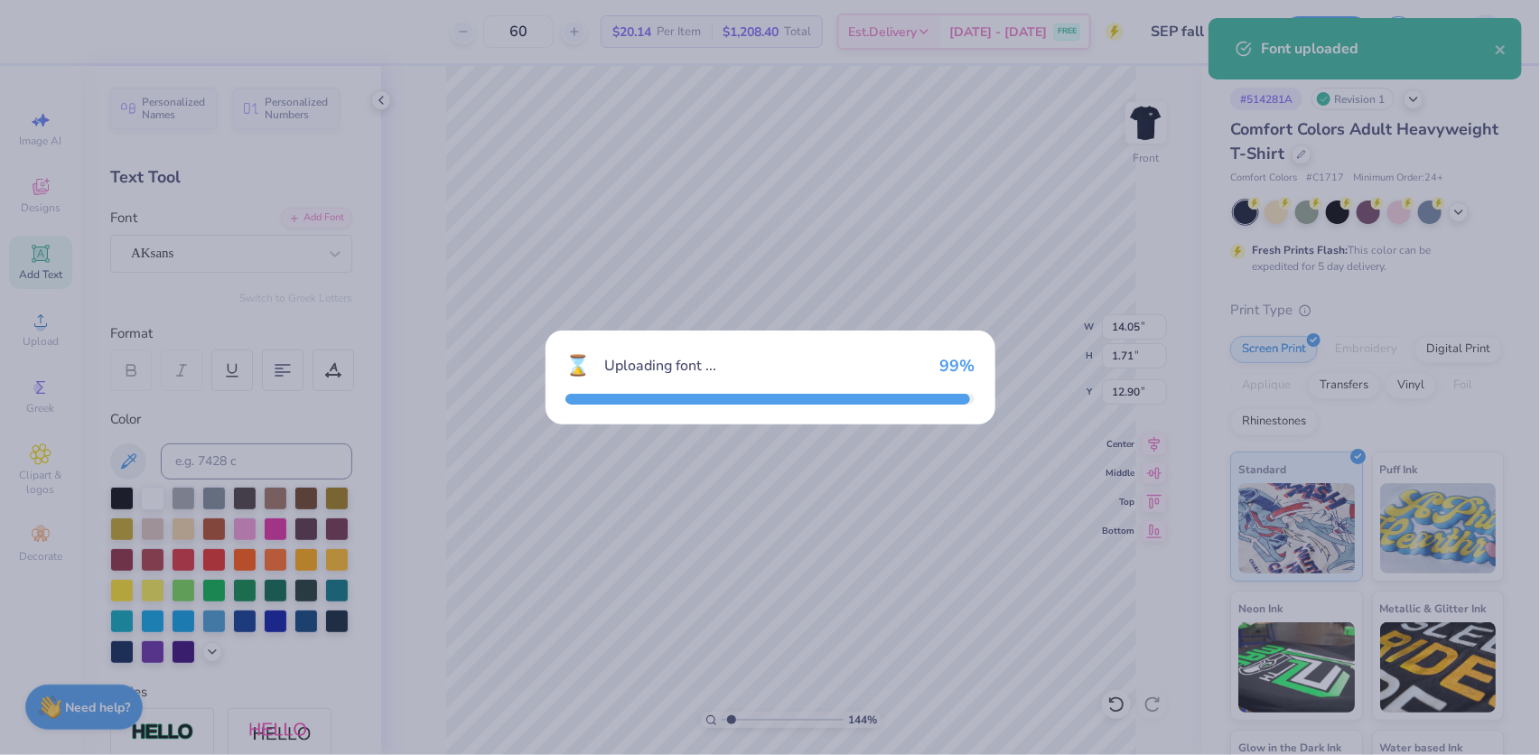
type input "1.43881275127245"
type input "13.89"
type input "1.72"
type input "12.89"
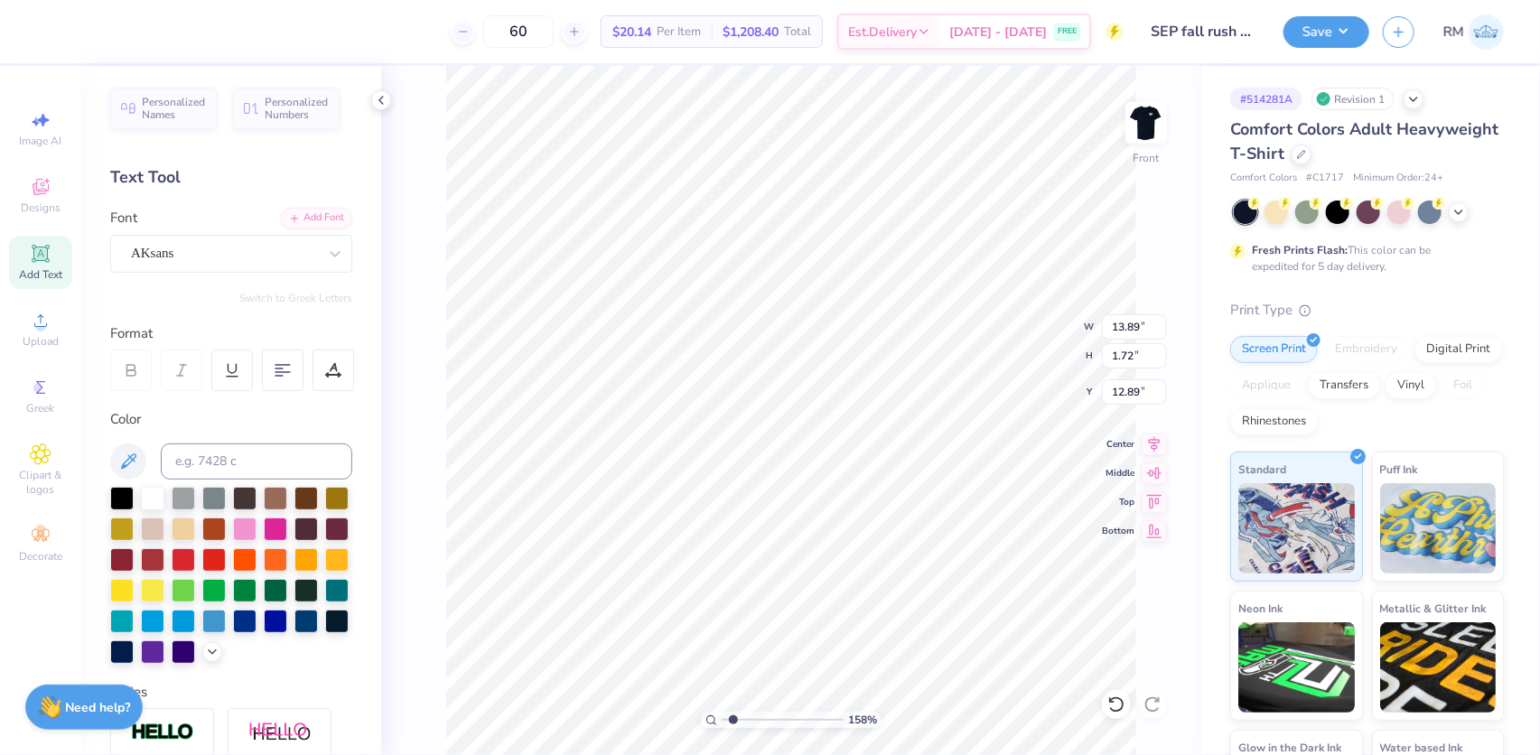
type input "1.57581542592084"
type input "3.45"
type input "0.43"
type input "14.18"
type input "1.57581542592084"
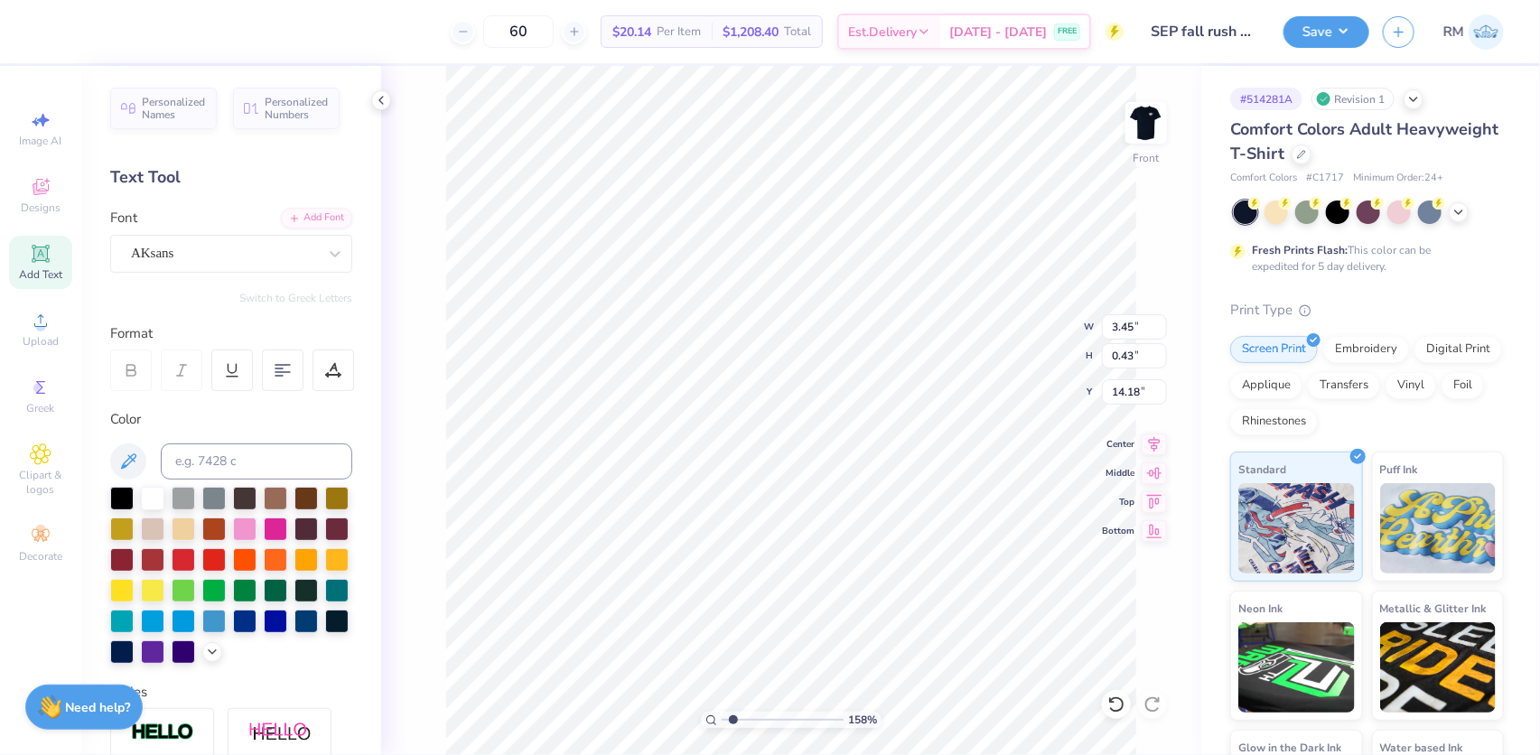
type input "5.85"
type input "3.9130558150612"
type input "6.52"
type input "10"
type input "6.50"
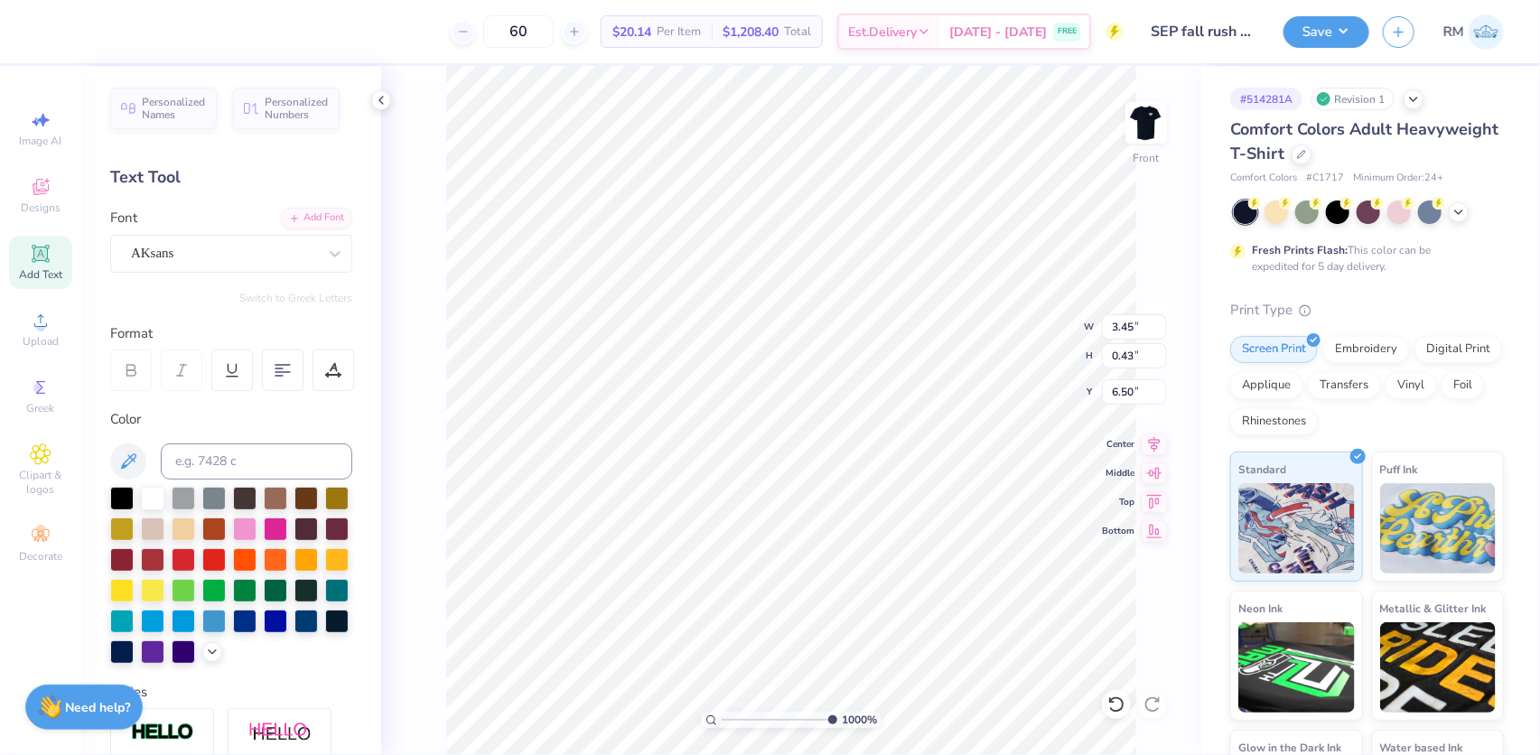
type input "11.00"
type input "10.66"
type input "3.00"
type input "4.82"
type input "0.60"
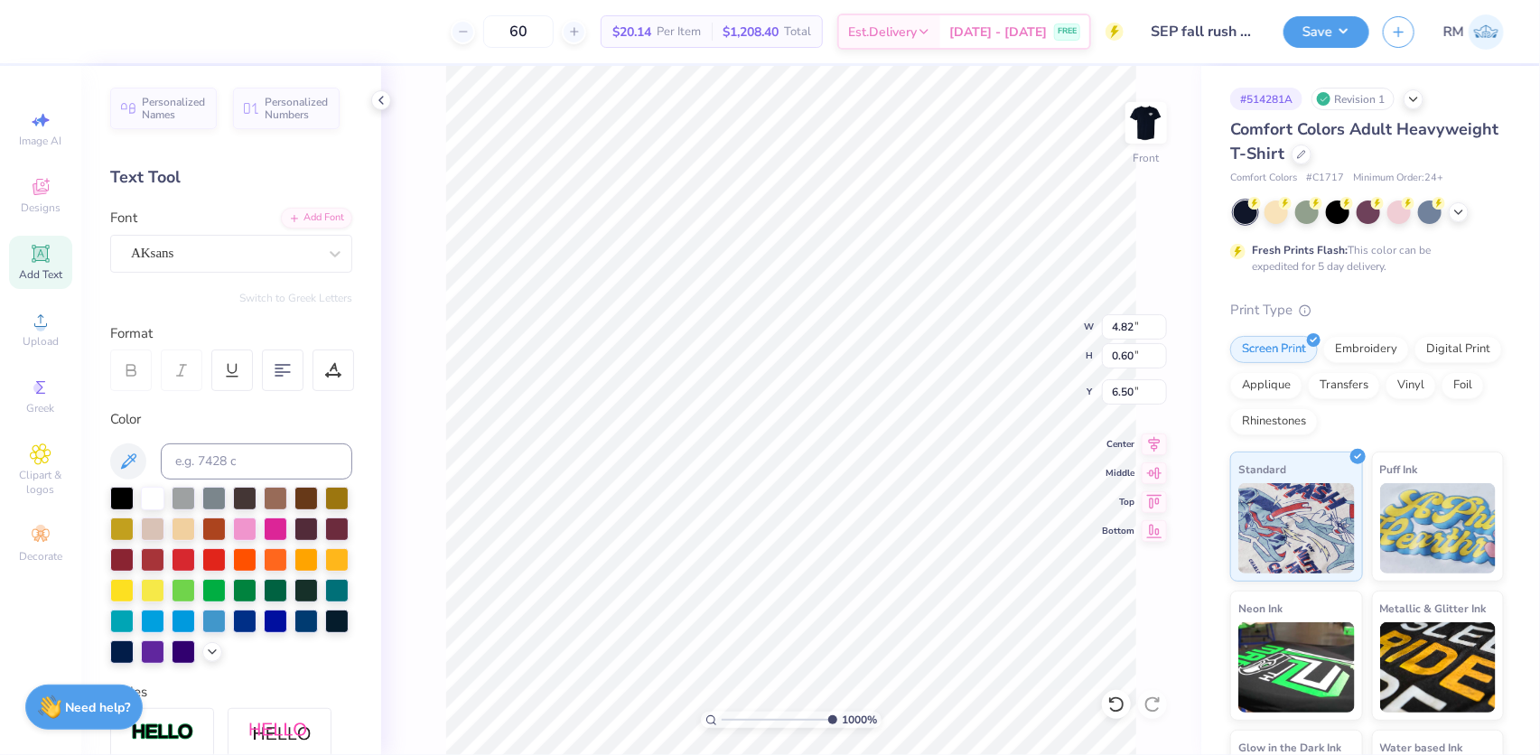
type input "7.49"
type input "11.00"
type input "10.66"
type input "3.00"
drag, startPoint x: 828, startPoint y: 716, endPoint x: 749, endPoint y: 734, distance: 81.5
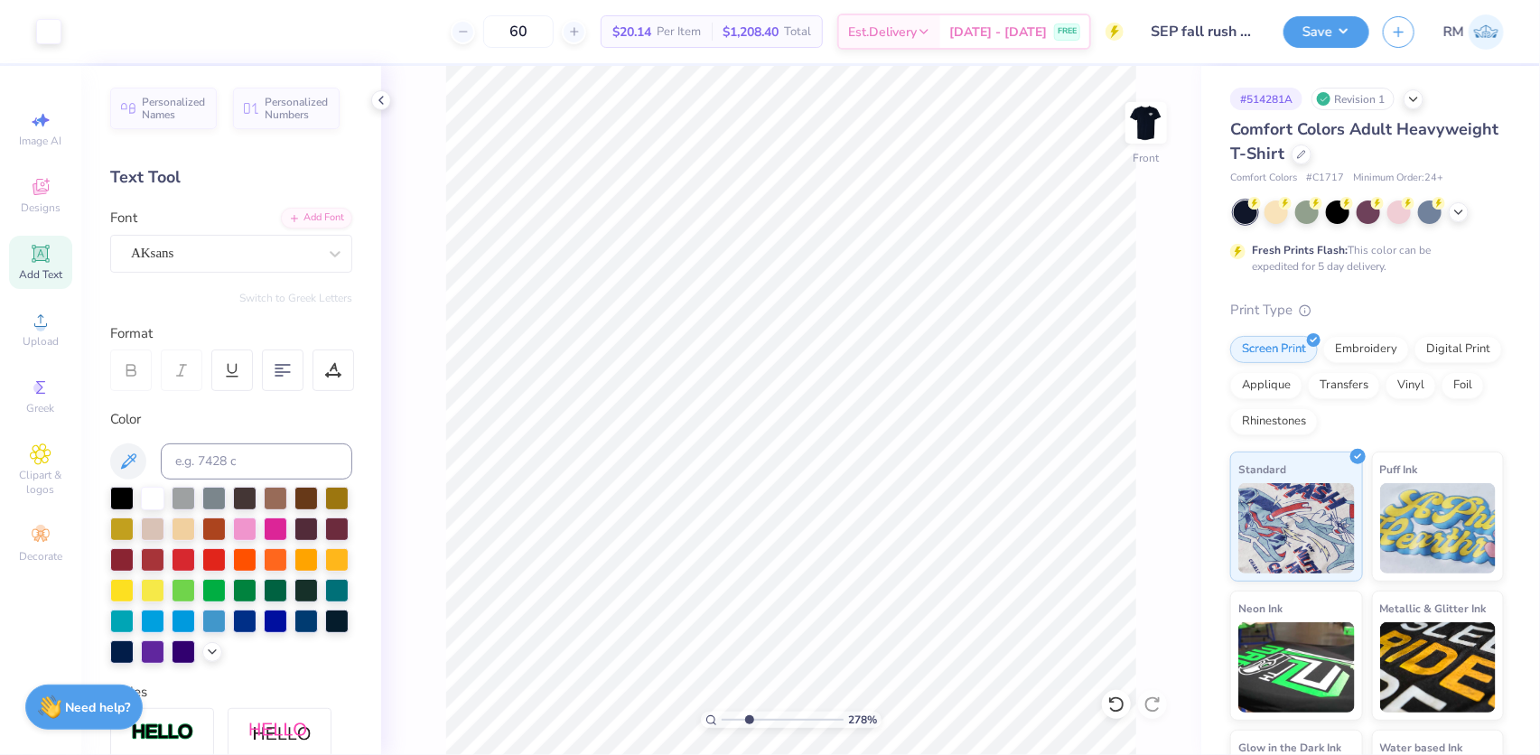
type input "2.85"
click at [749, 728] on input "range" at bounding box center [783, 720] width 122 height 16
type input "6.44"
type input "2.18"
click at [740, 712] on input "range" at bounding box center [783, 720] width 122 height 16
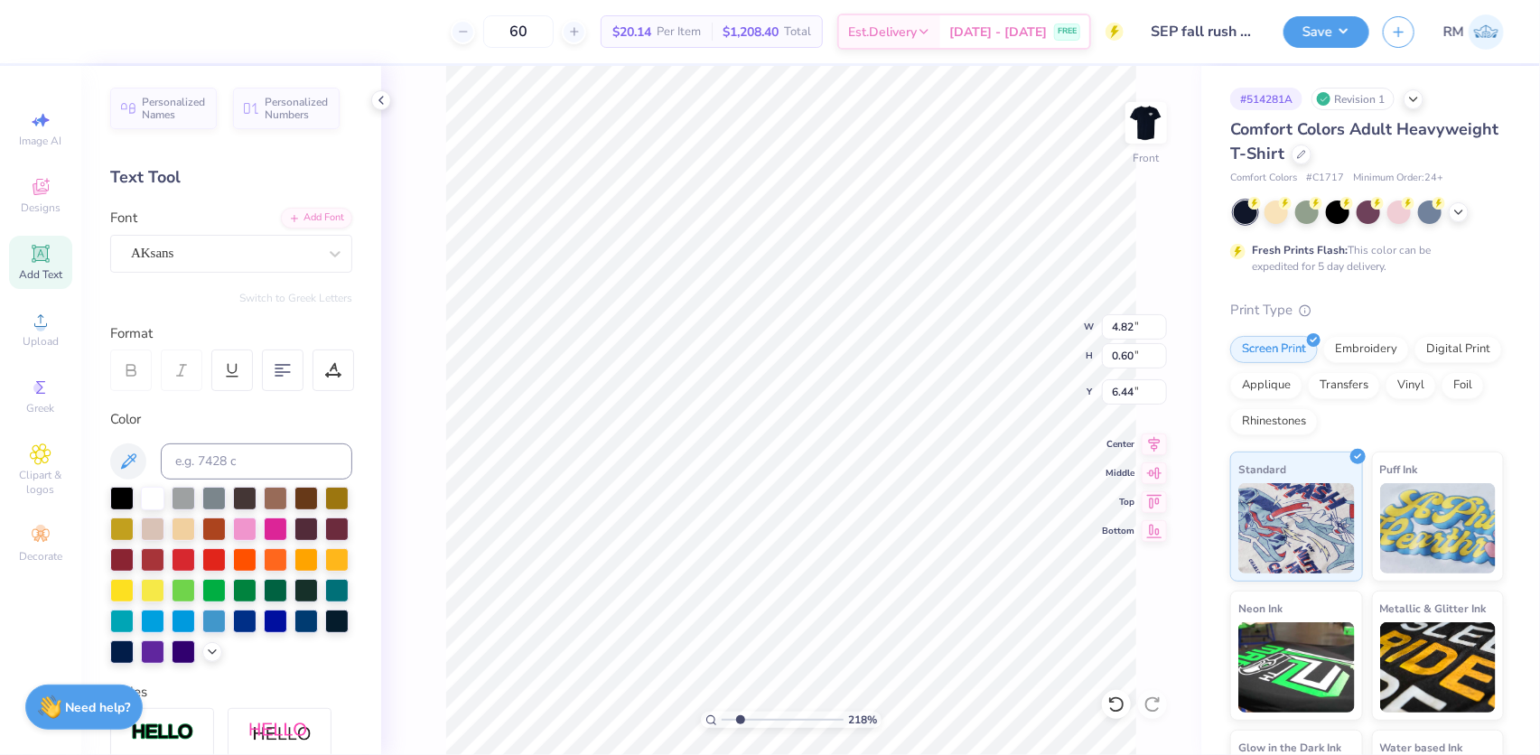
type input "0.21"
type input "6.74"
click at [1124, 703] on icon at bounding box center [1116, 704] width 18 height 18
type input "5.41336347932281"
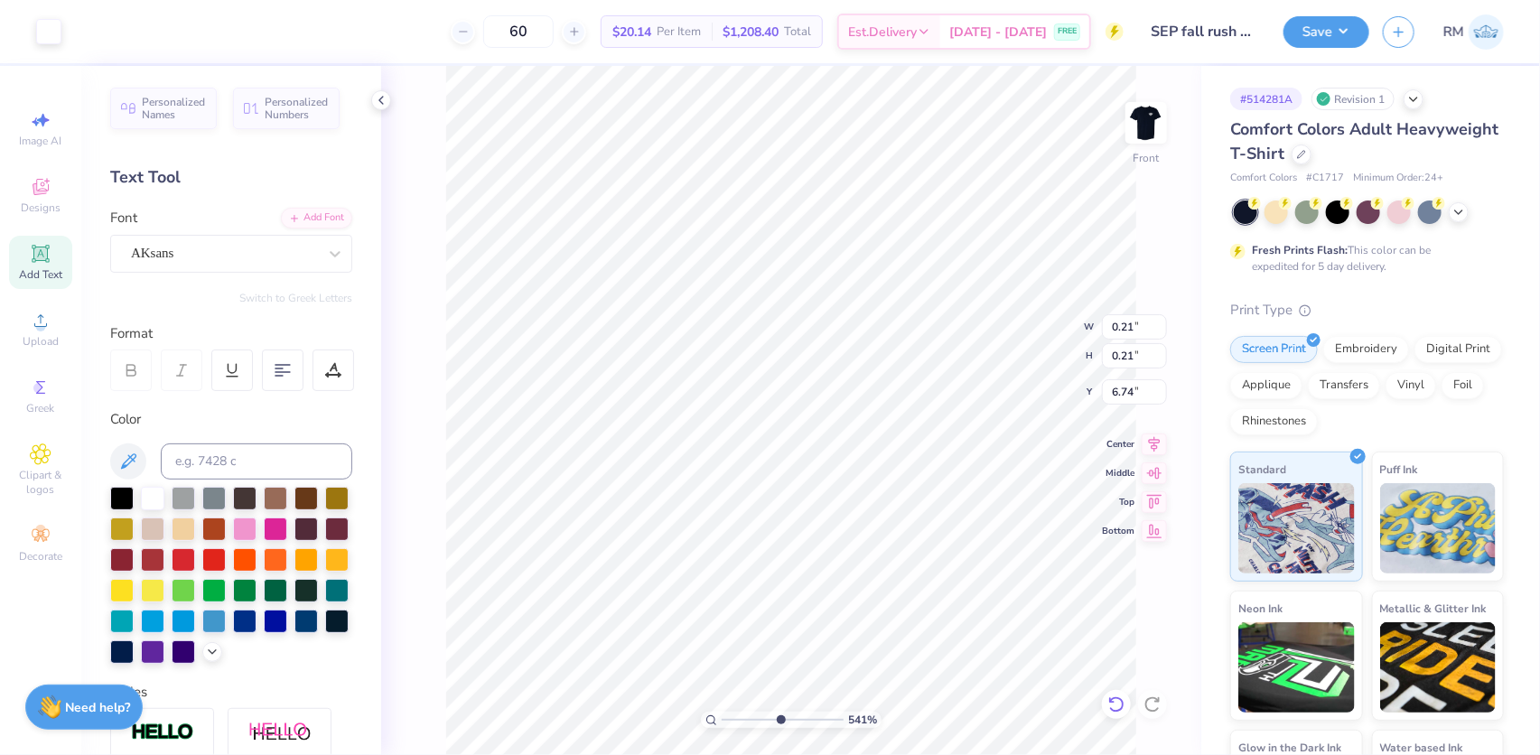
type input "6.69"
type input "5.41336347932281"
type input "0.37"
type input "0.59"
type input "6.51"
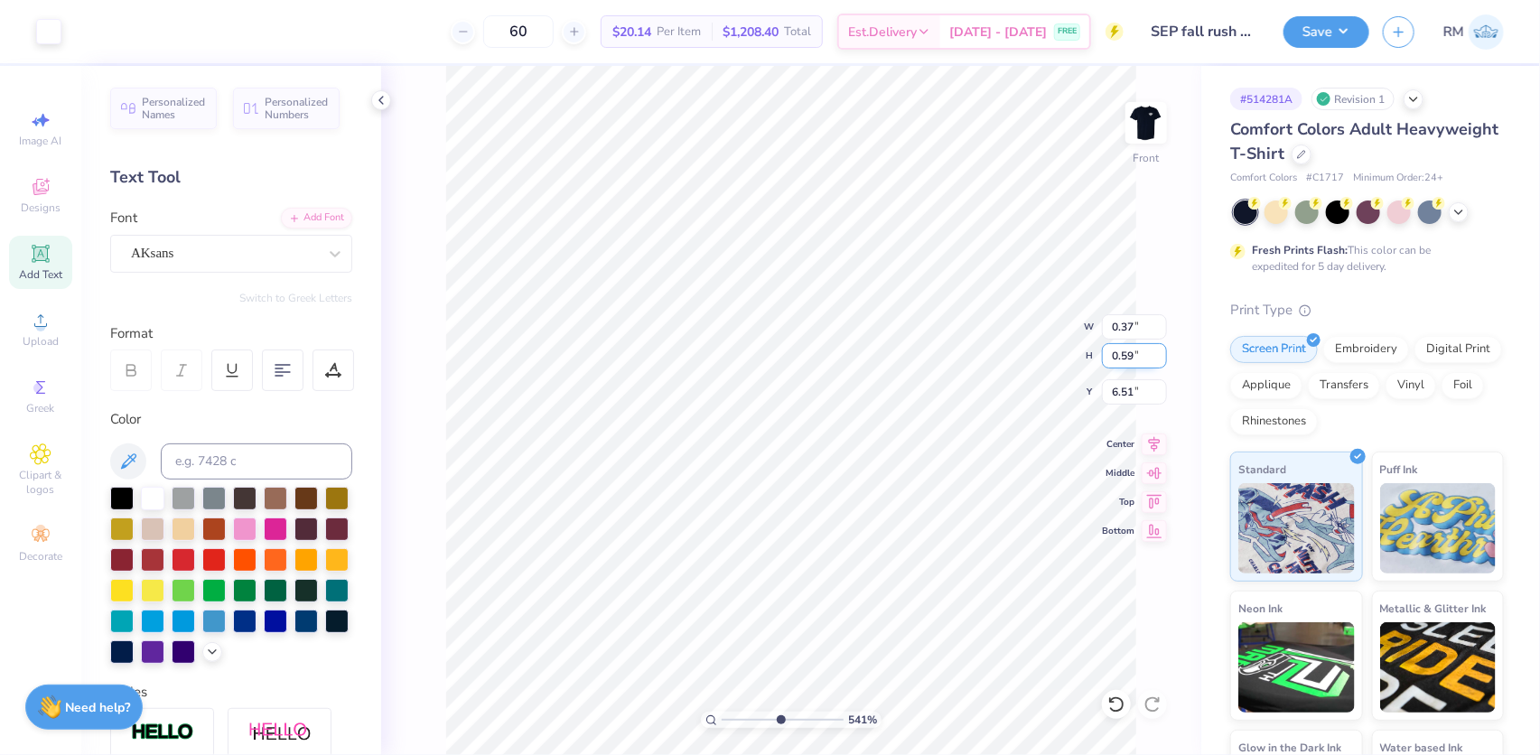
click at [1111, 351] on input "0.59" at bounding box center [1134, 355] width 65 height 25
type input "5.41336347932281"
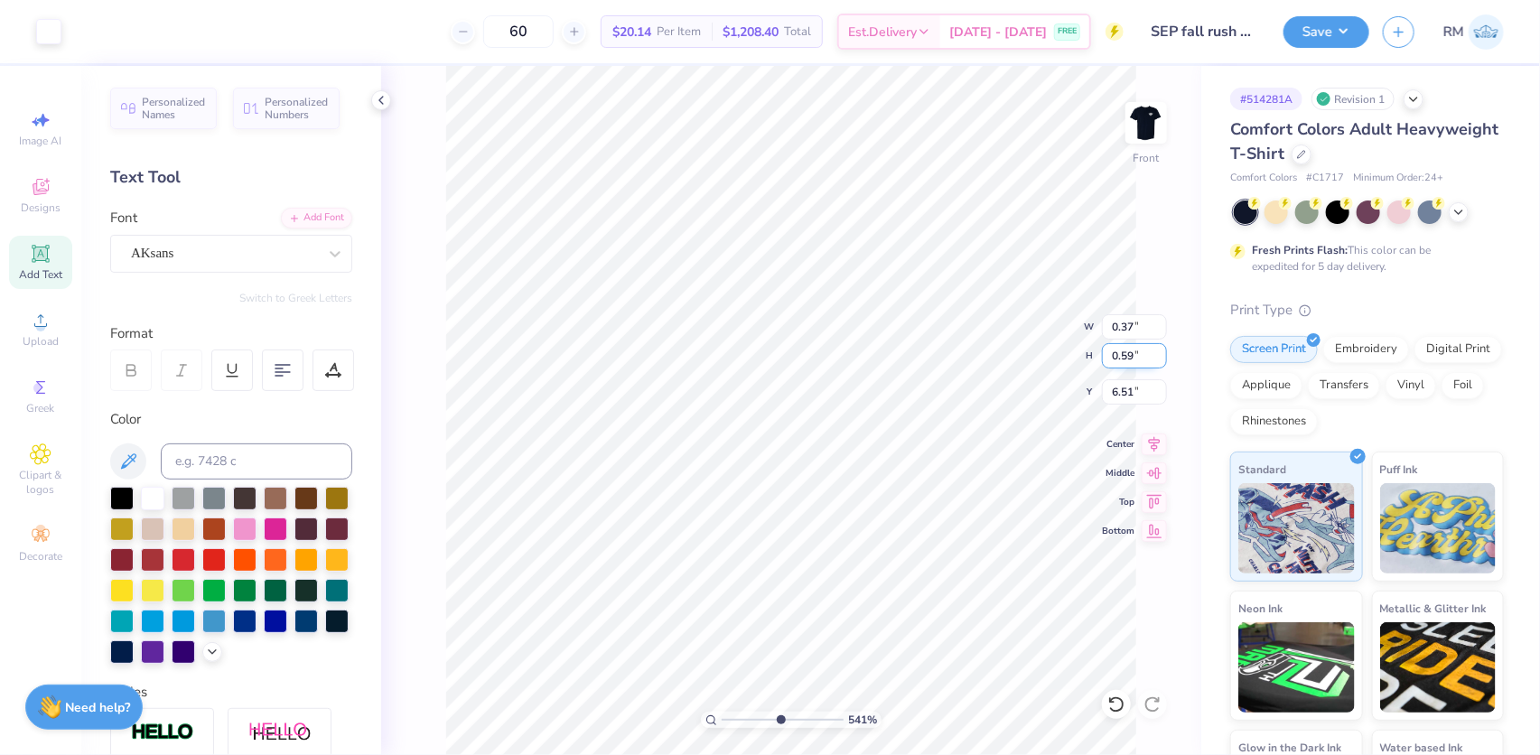
type input "4.82"
type input "0.60"
type input "6.44"
click at [1118, 349] on input "0.60" at bounding box center [1134, 355] width 65 height 25
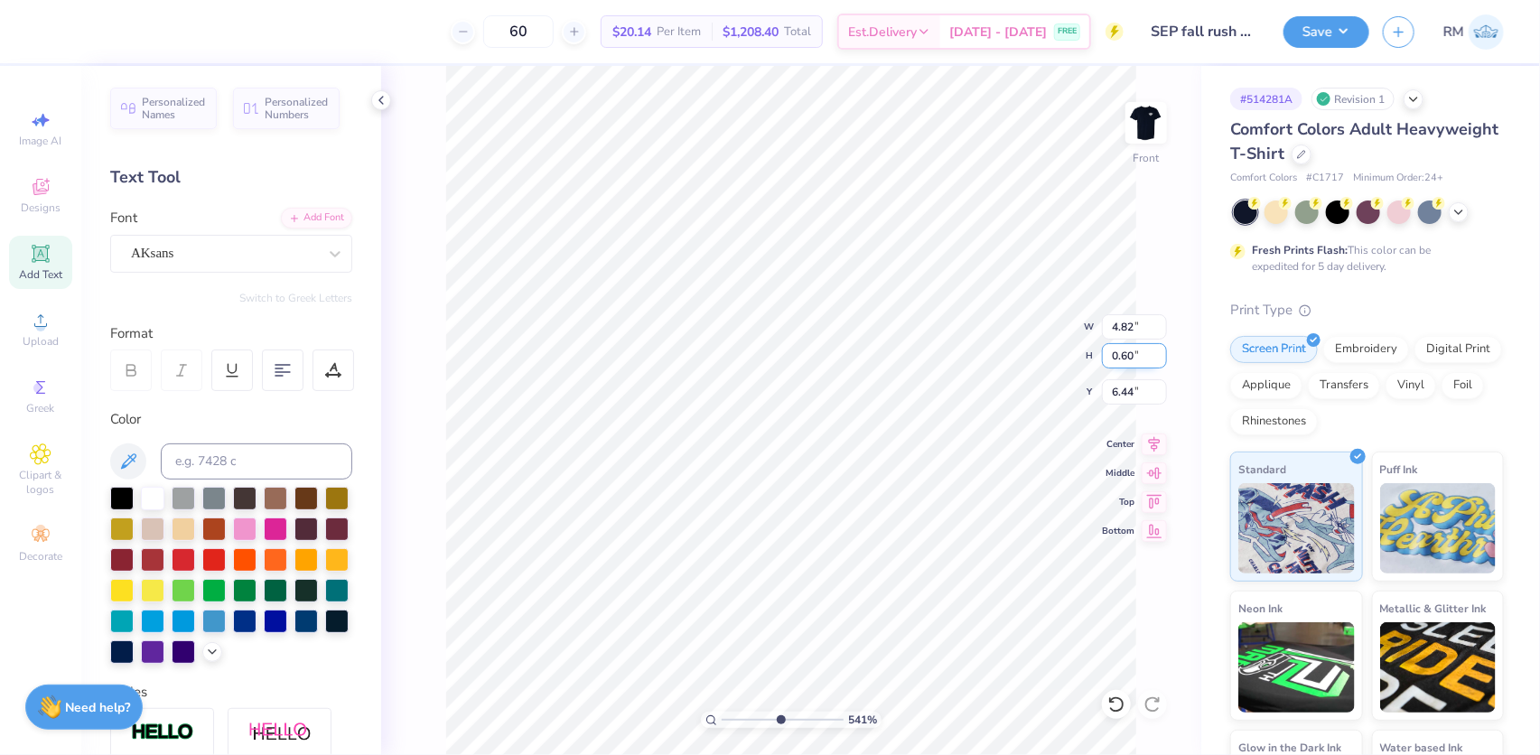
click at [1118, 349] on input "0.60" at bounding box center [1134, 355] width 65 height 25
paste input "59"
type input "0.59"
type input "5.41336347932281"
type input "4.75"
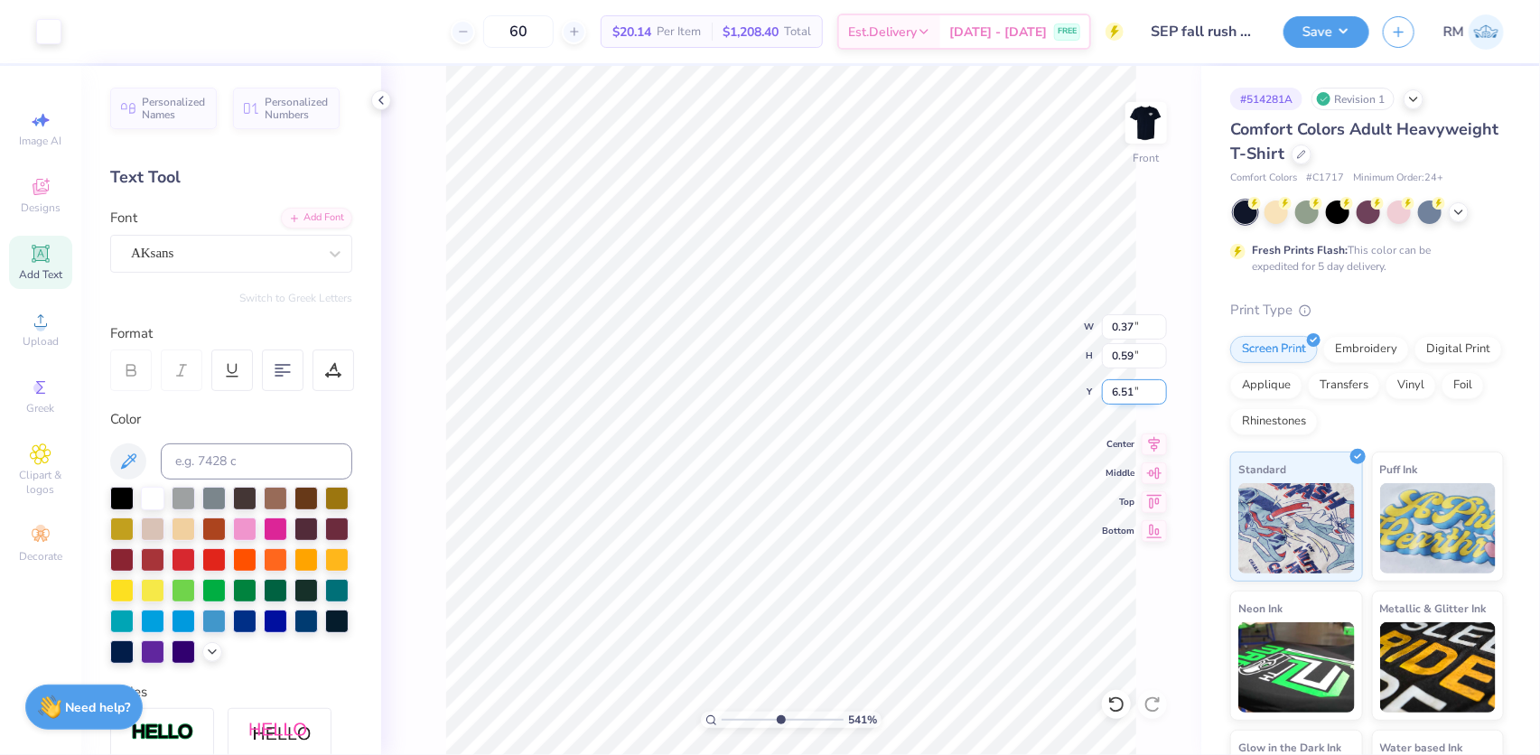
click at [1116, 391] on input "6.51" at bounding box center [1134, 391] width 65 height 25
type input "5.41336347932281"
type input "4.75"
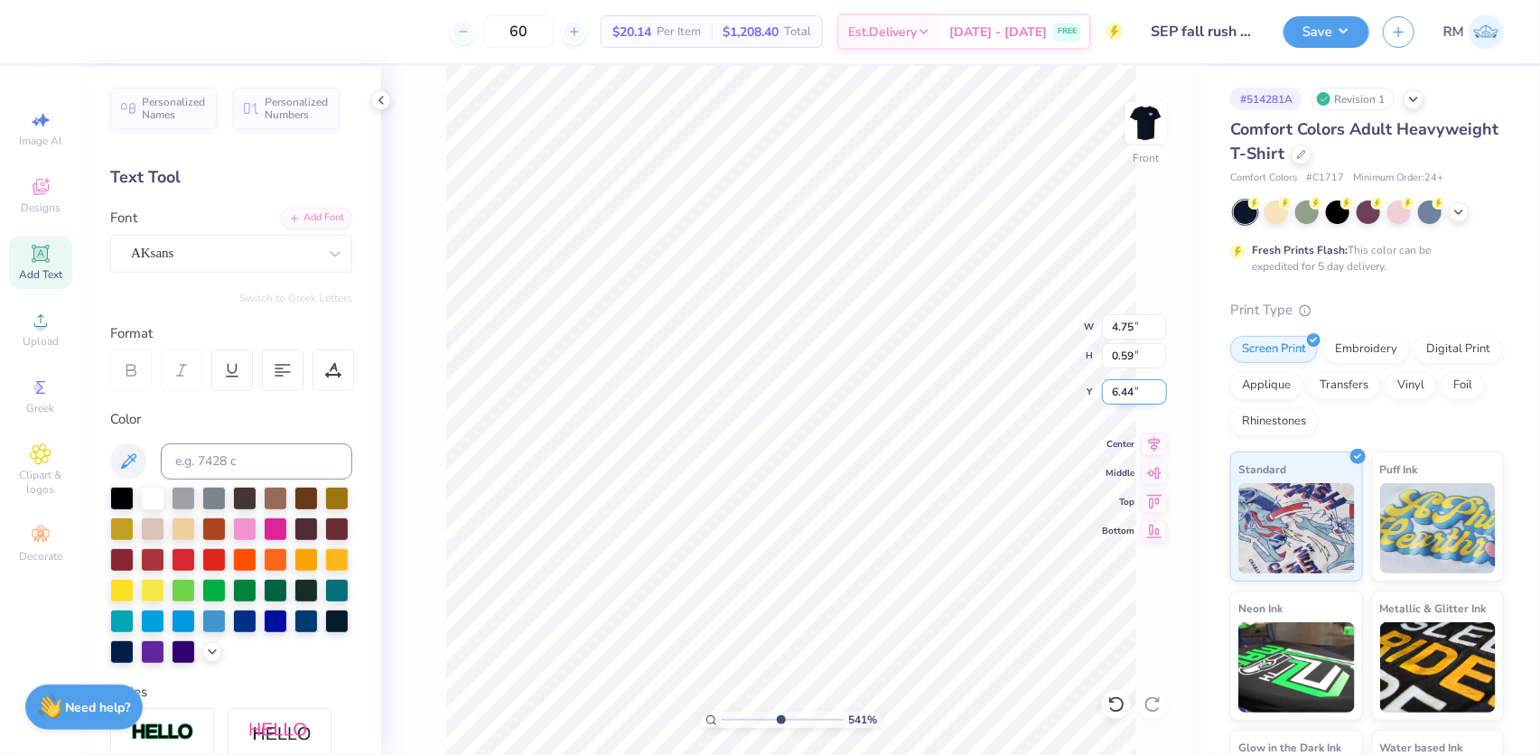
click at [1124, 392] on input "6.44" at bounding box center [1134, 391] width 65 height 25
paste input "51"
type input "6.51"
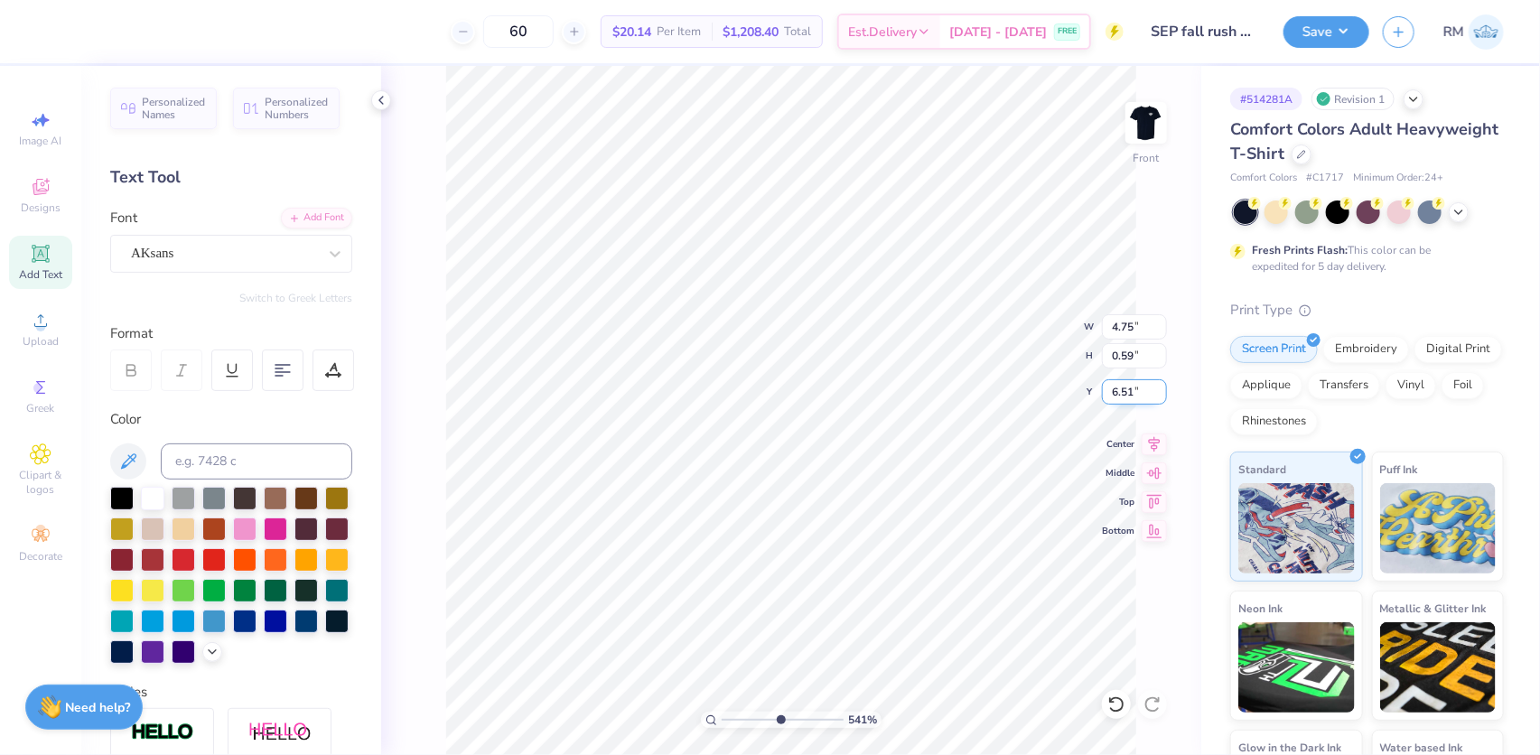
type input "5.41336347932281"
type input "6.50"
type input "5.41336347932281"
type input "6.52"
type input "5.41336347932281"
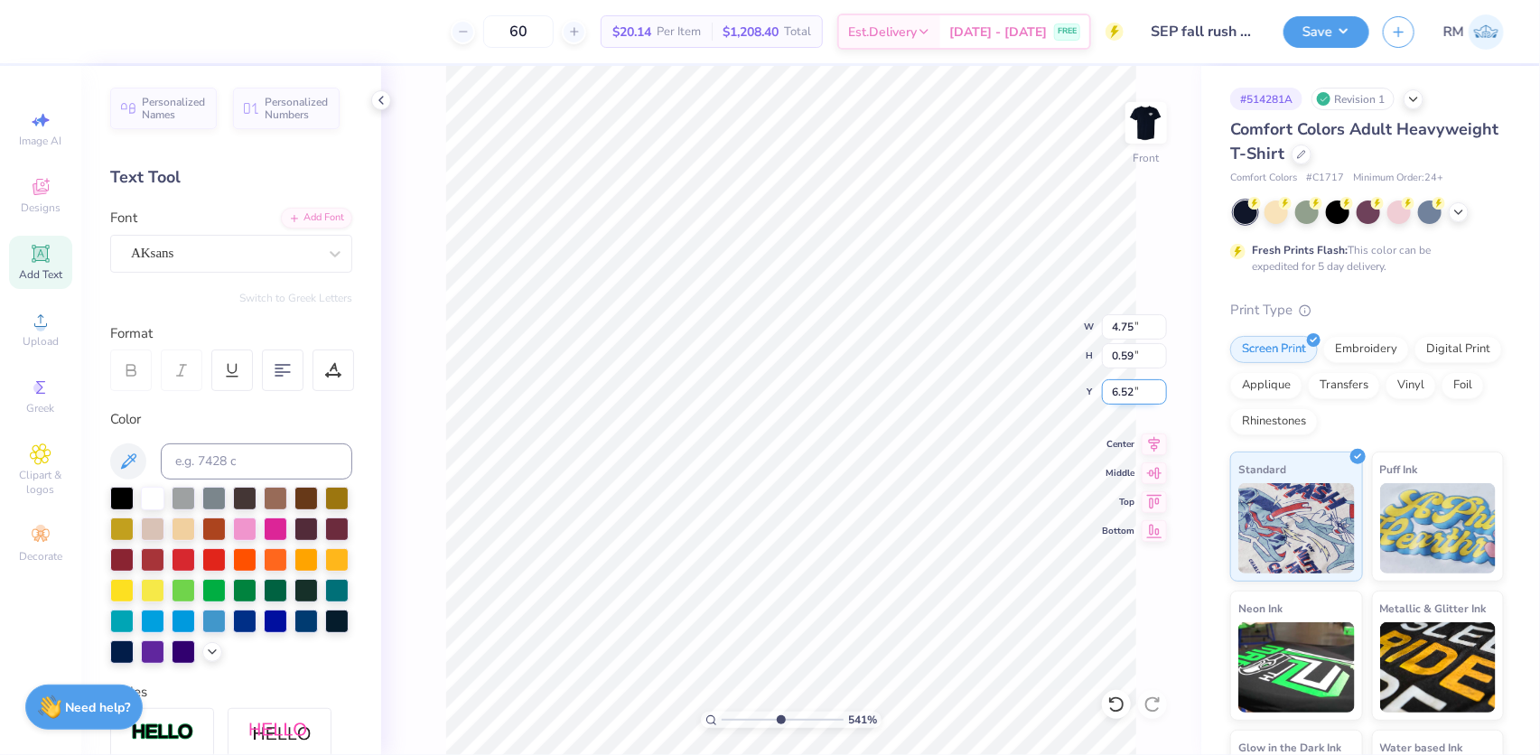
type input "0.37"
type input "6.51"
type input "5.41336347932281"
type input "4.75"
click at [1140, 395] on input "6.52" at bounding box center [1134, 391] width 65 height 25
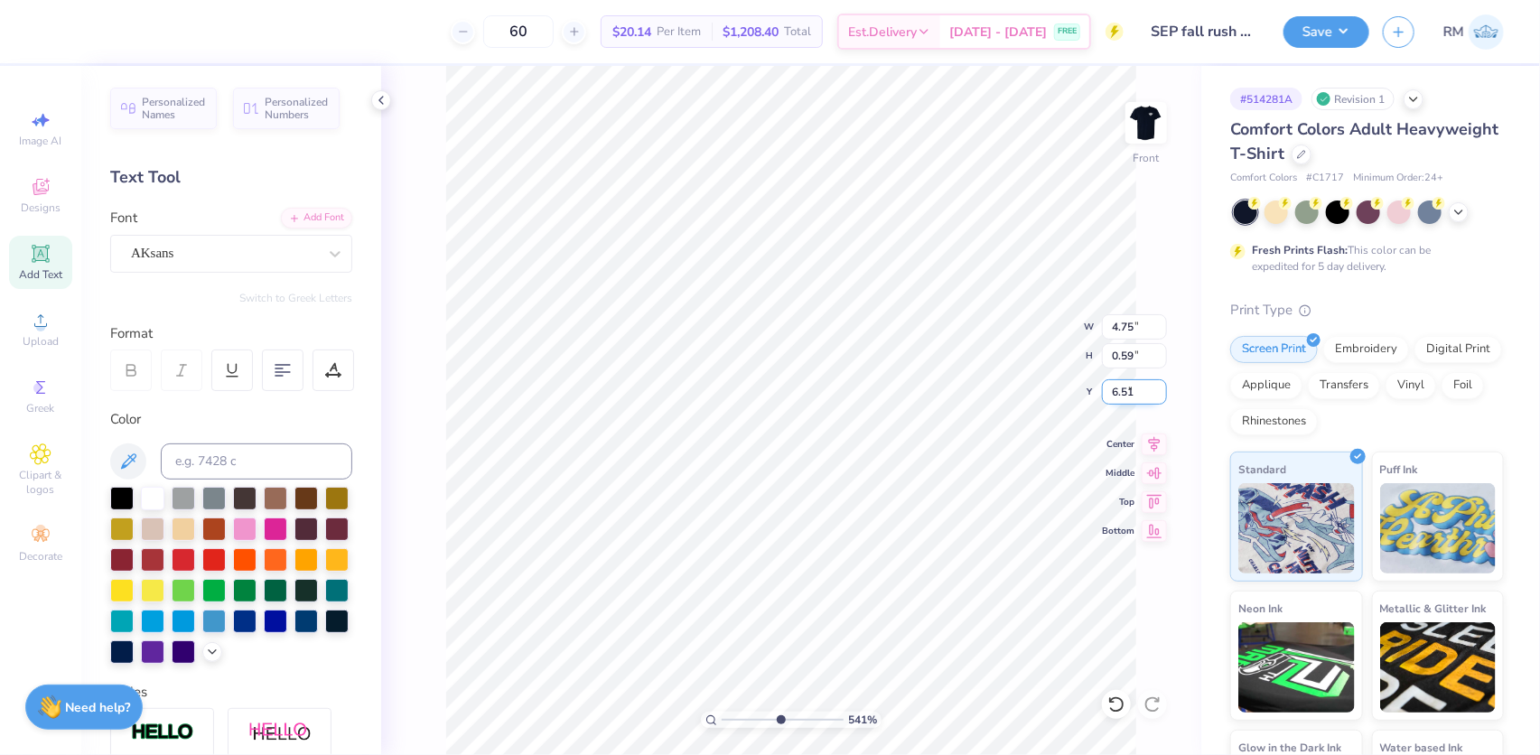
type input "6.51"
drag, startPoint x: 762, startPoint y: 719, endPoint x: 718, endPoint y: 715, distance: 44.4
type input "1"
click at [722, 715] on input "range" at bounding box center [783, 720] width 122 height 16
click at [843, 546] on li "Group" at bounding box center [896, 552] width 142 height 35
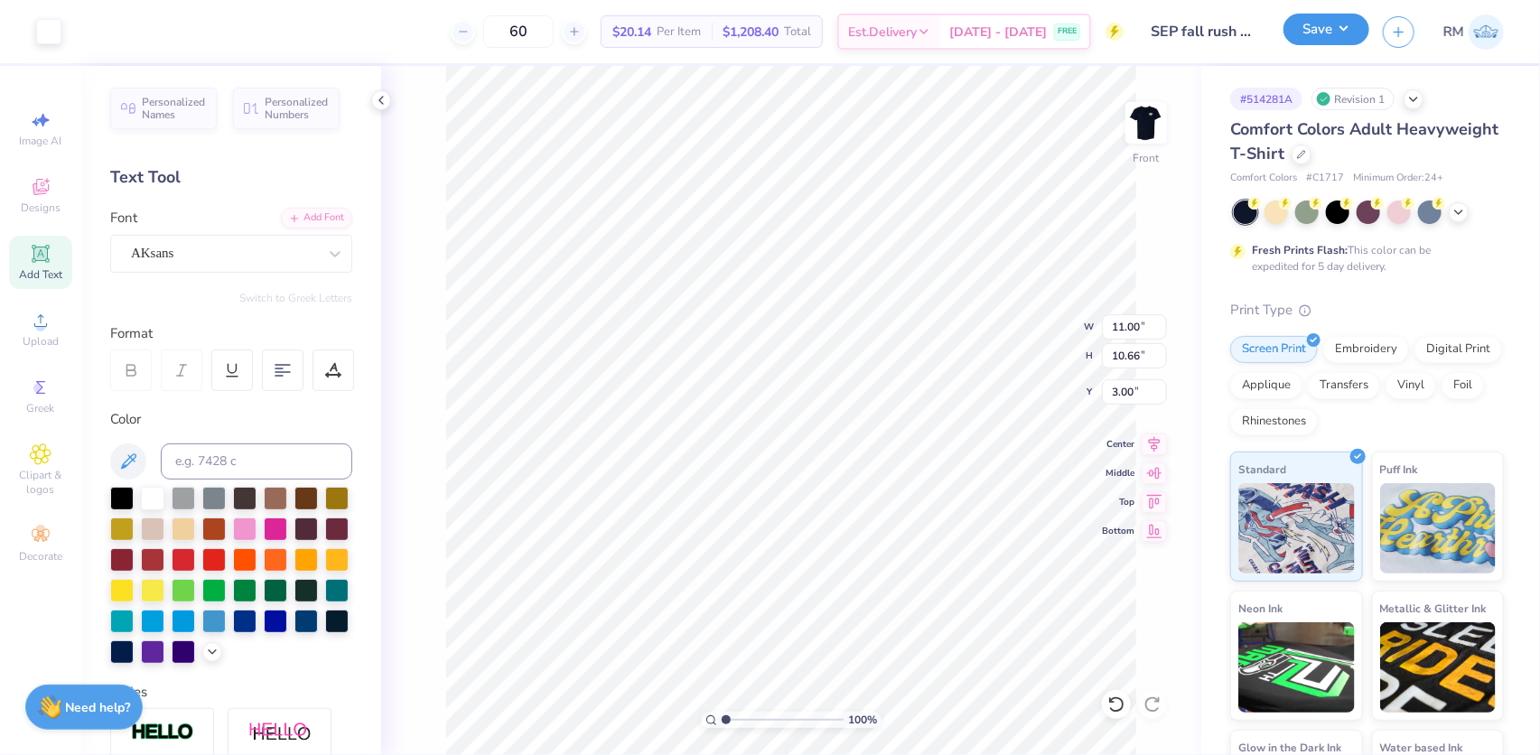
click at [1343, 26] on button "Save" at bounding box center [1326, 30] width 86 height 32
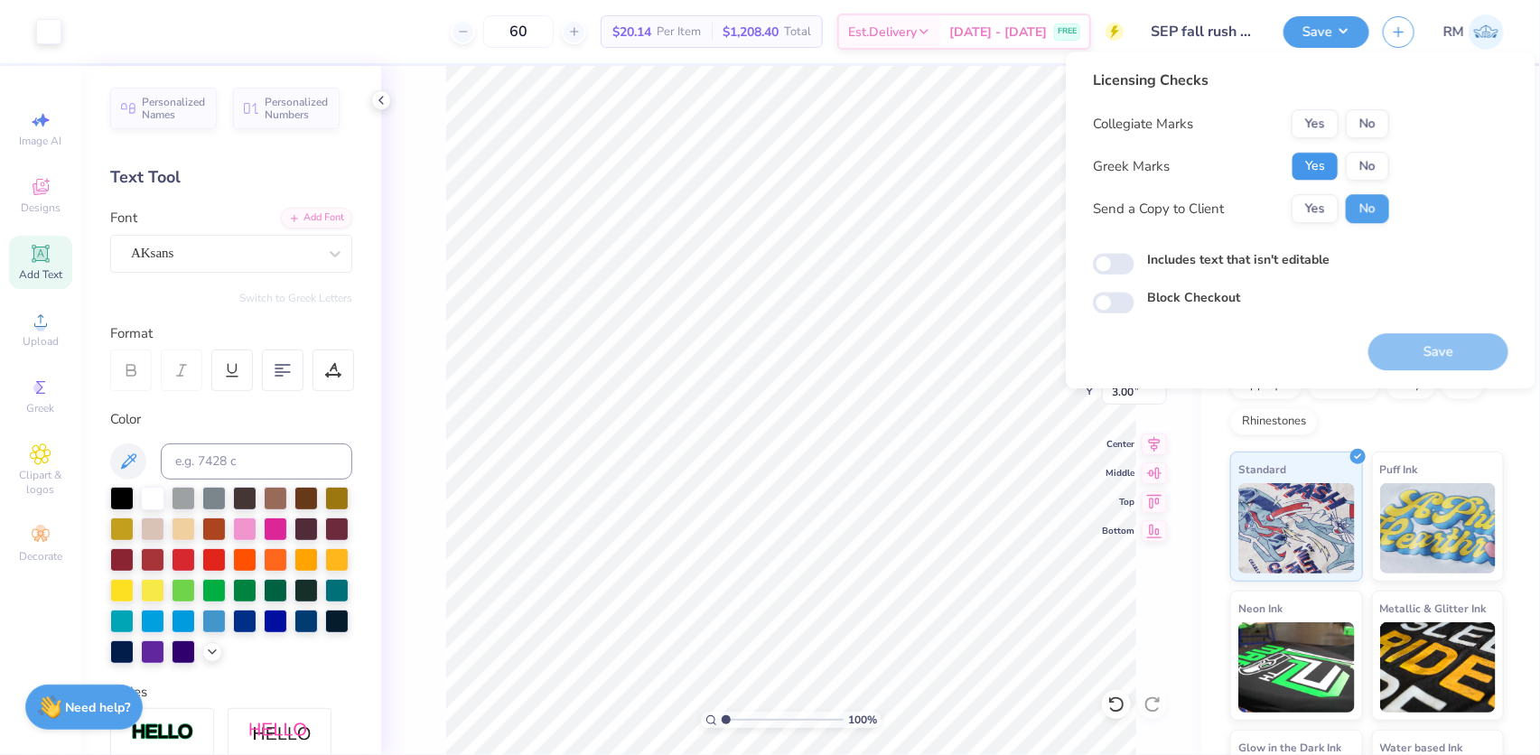
click at [1306, 173] on button "Yes" at bounding box center [1314, 166] width 47 height 29
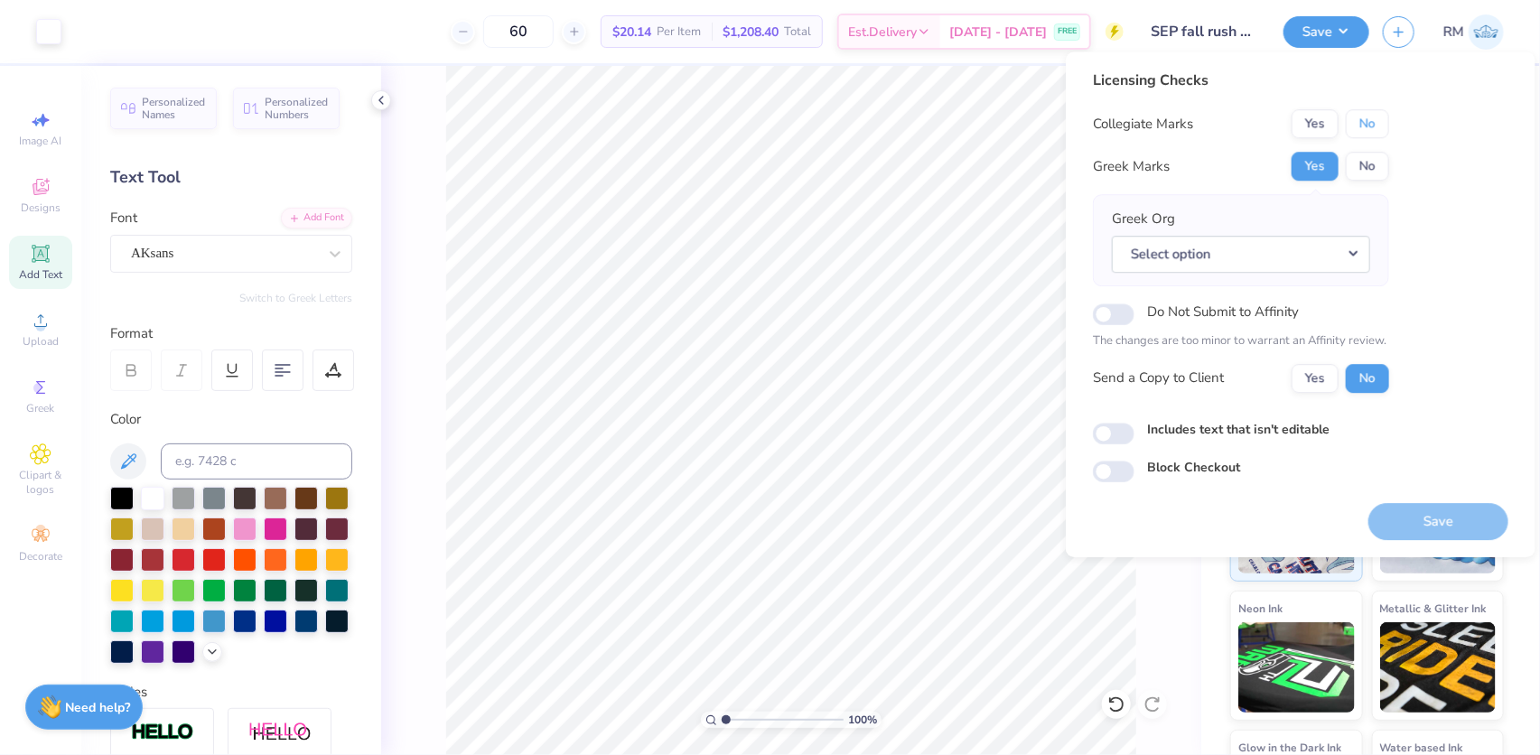
click at [1373, 123] on button "No" at bounding box center [1366, 123] width 43 height 29
click at [1353, 237] on button "Select option" at bounding box center [1241, 254] width 258 height 37
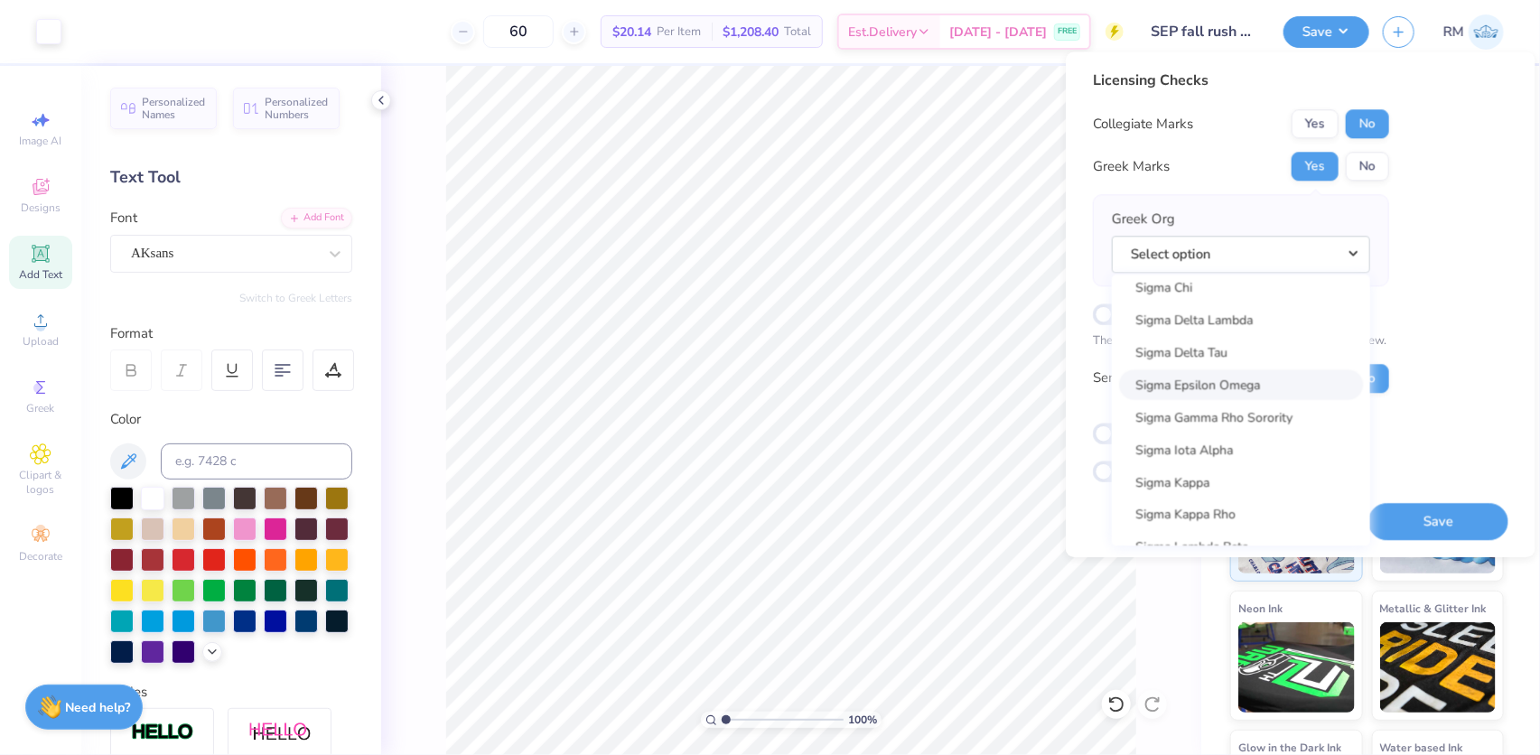
scroll to position [11565, 0]
click at [1201, 253] on button "Select option" at bounding box center [1241, 254] width 258 height 37
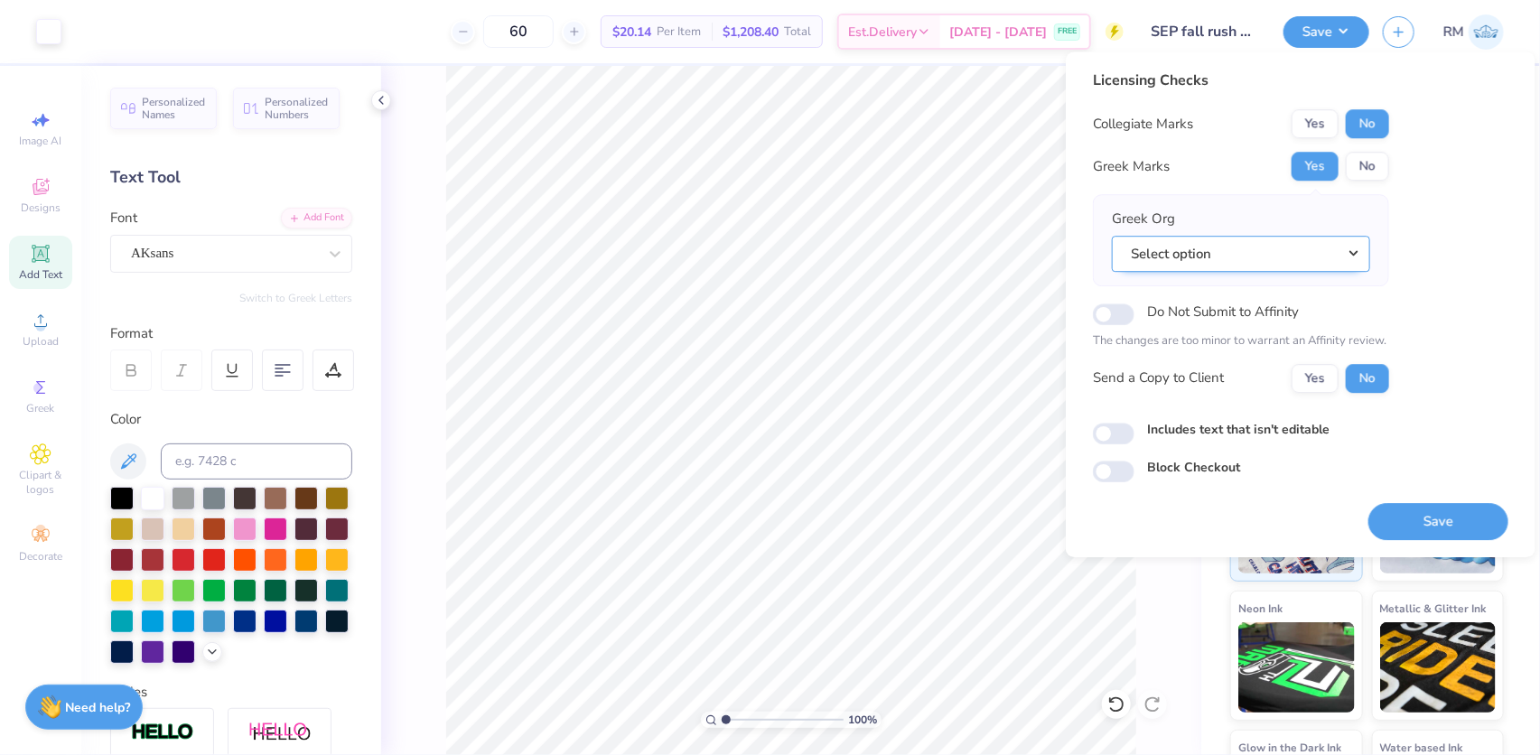
click at [1201, 253] on button "Select option" at bounding box center [1241, 254] width 258 height 37
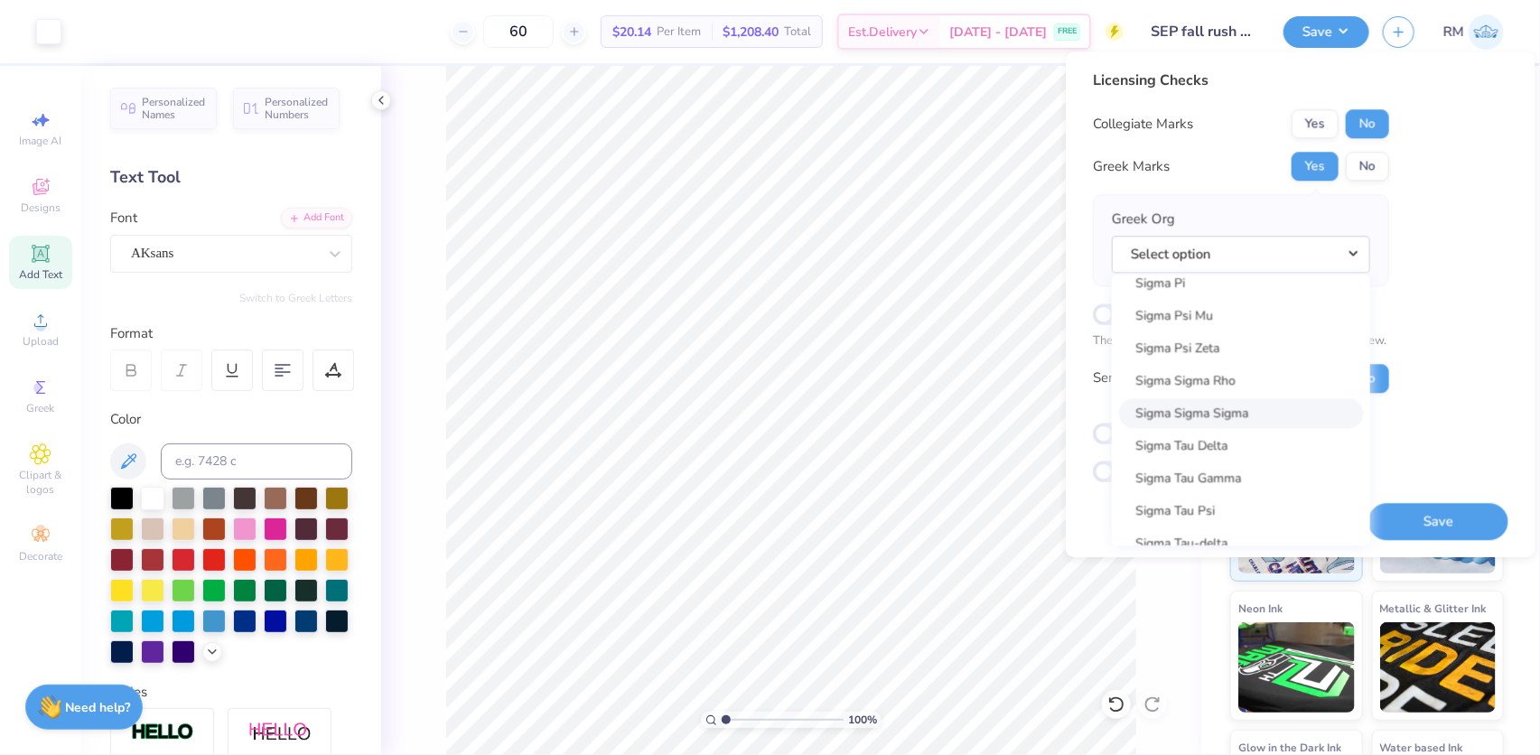
scroll to position [11647, 0]
click at [1425, 239] on div "Licensing Checks Collegiate Marks Yes No Greek Marks Yes No Greek Org Select op…" at bounding box center [1300, 276] width 415 height 413
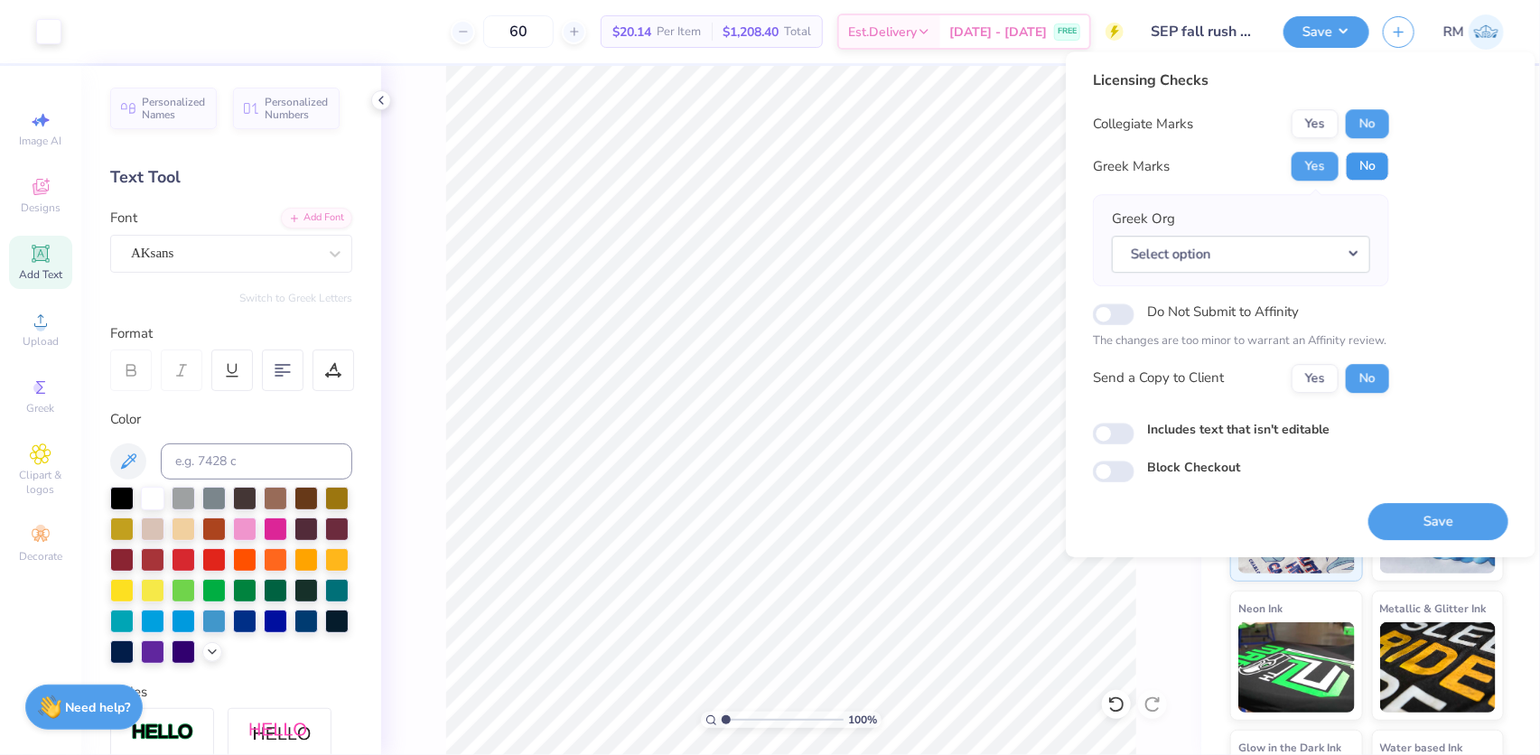
click at [1364, 169] on button "No" at bounding box center [1366, 166] width 43 height 29
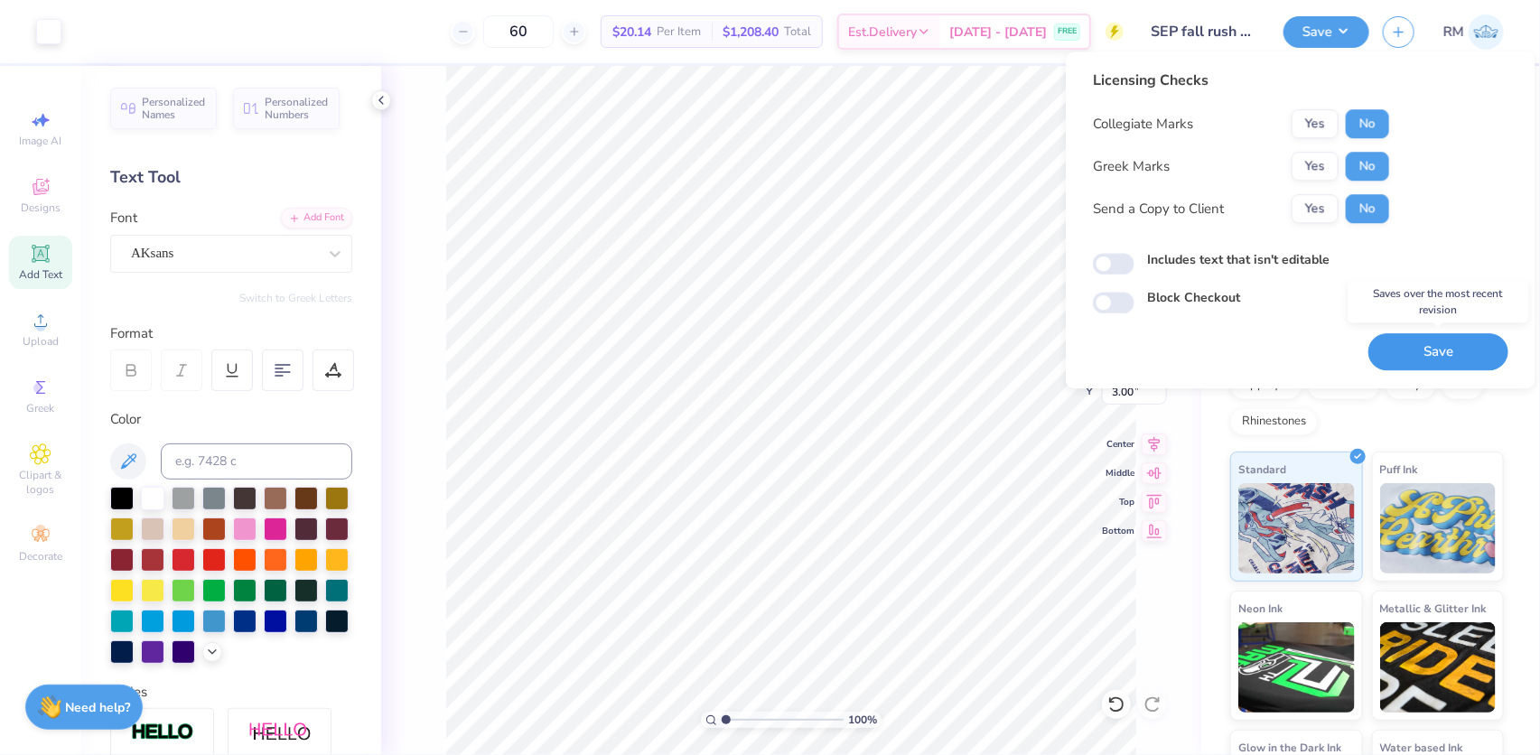
click at [1455, 342] on button "Save" at bounding box center [1438, 351] width 140 height 37
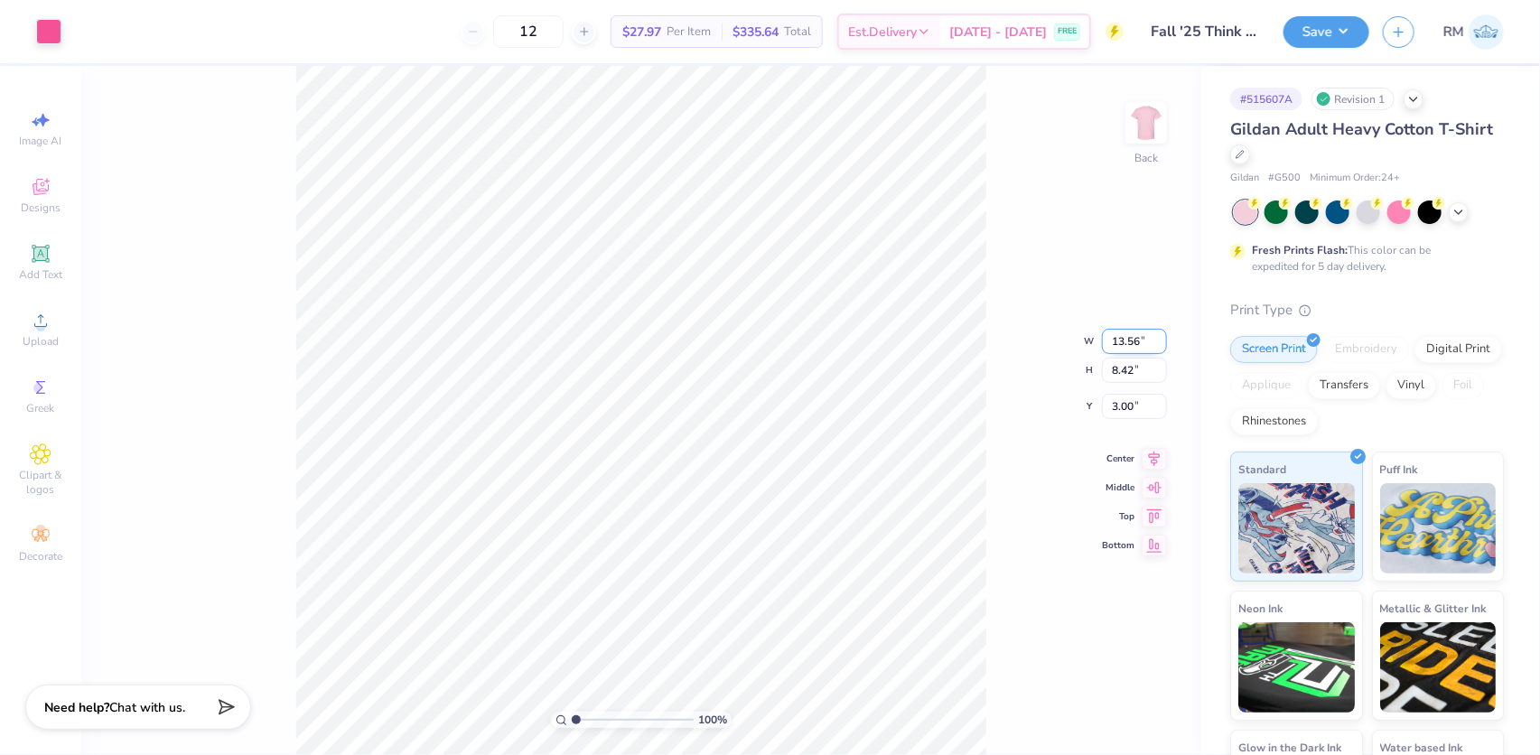
click at [1126, 334] on input "13.56" at bounding box center [1134, 341] width 65 height 25
type input "12.00"
type input "7.45"
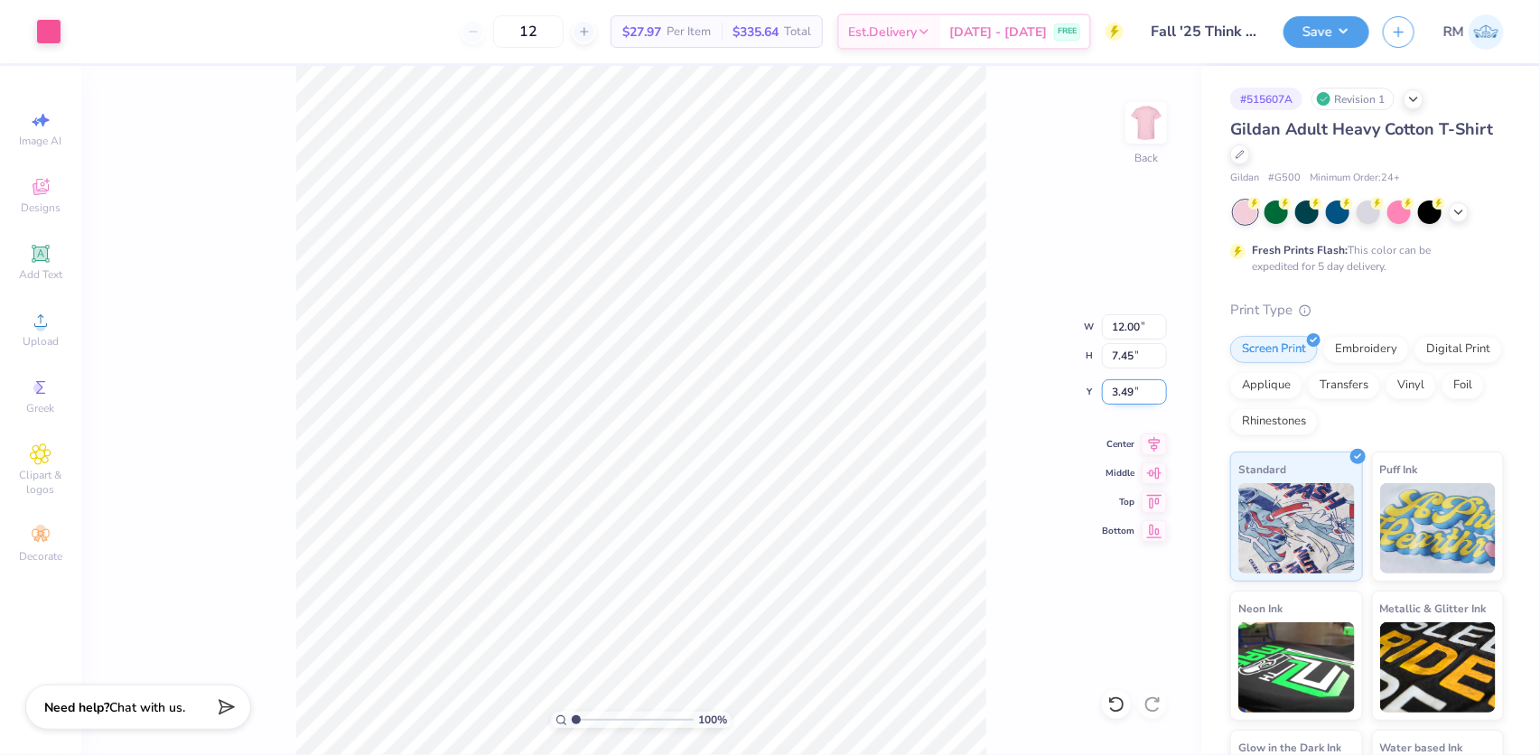
click at [1126, 384] on input "3.49" at bounding box center [1134, 391] width 65 height 25
type input "3.00"
click at [1137, 325] on input "12.00" at bounding box center [1134, 326] width 65 height 25
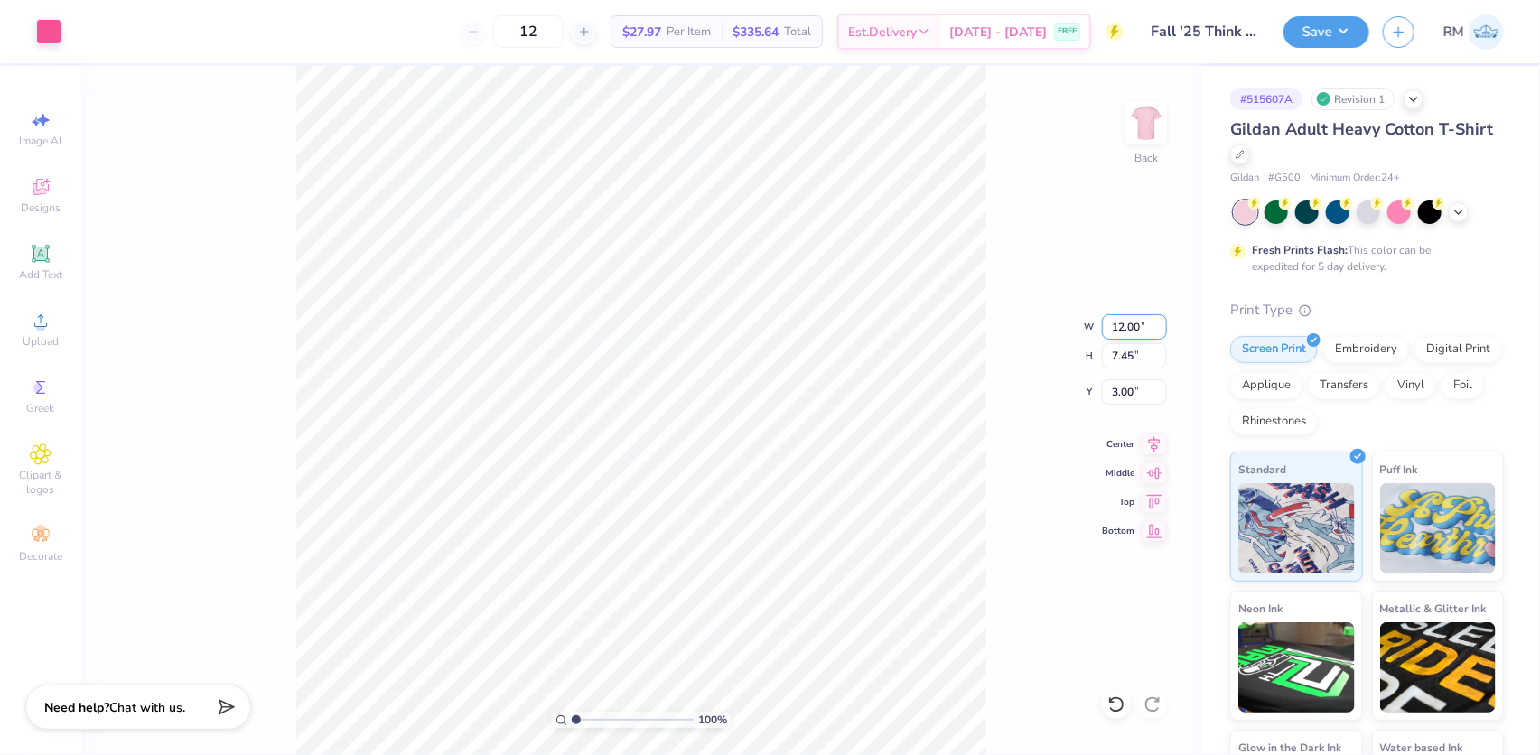
click at [1137, 325] on input "12.00" at bounding box center [1134, 326] width 65 height 25
click at [1150, 134] on img at bounding box center [1146, 123] width 72 height 72
click at [1158, 124] on img at bounding box center [1146, 123] width 72 height 72
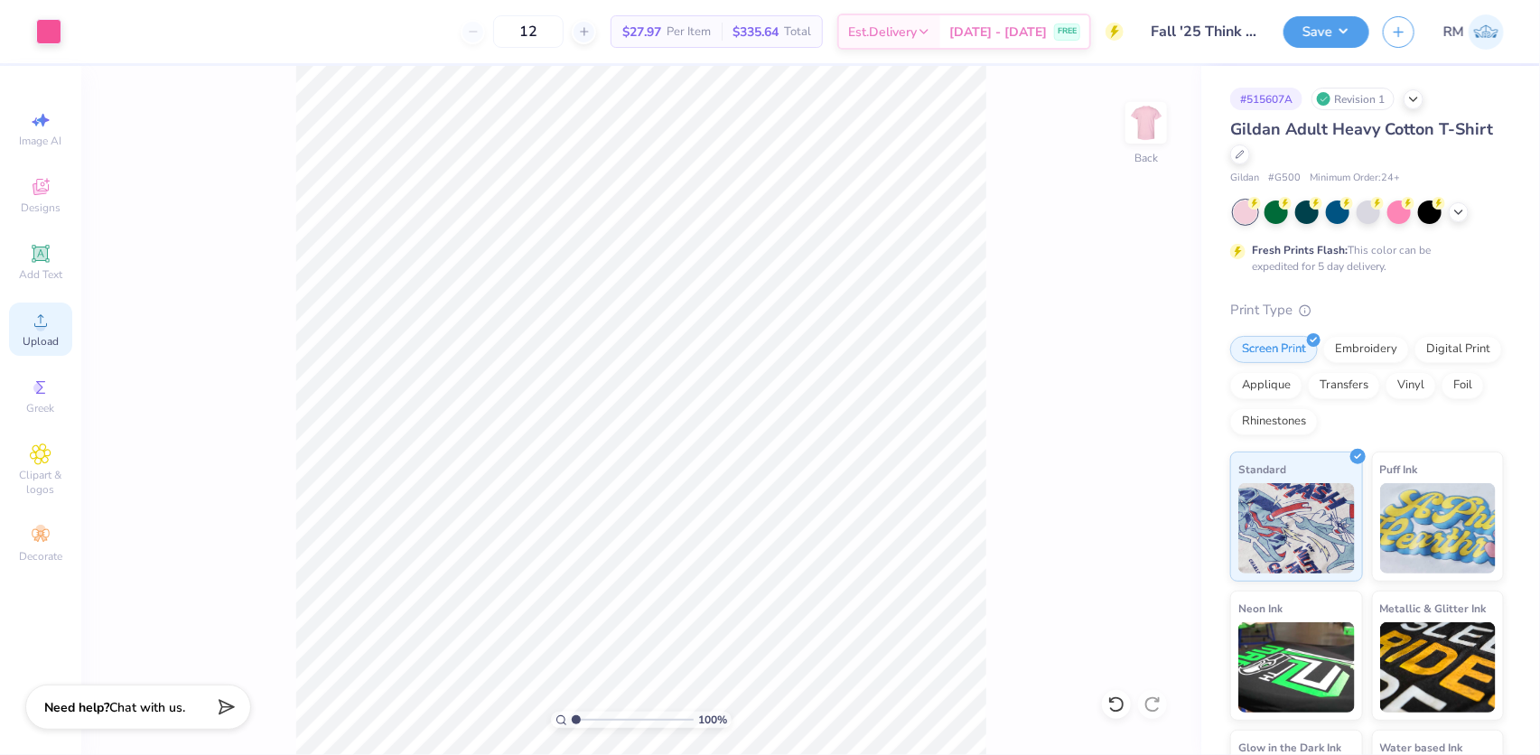
click at [52, 321] on div "Upload" at bounding box center [40, 329] width 63 height 53
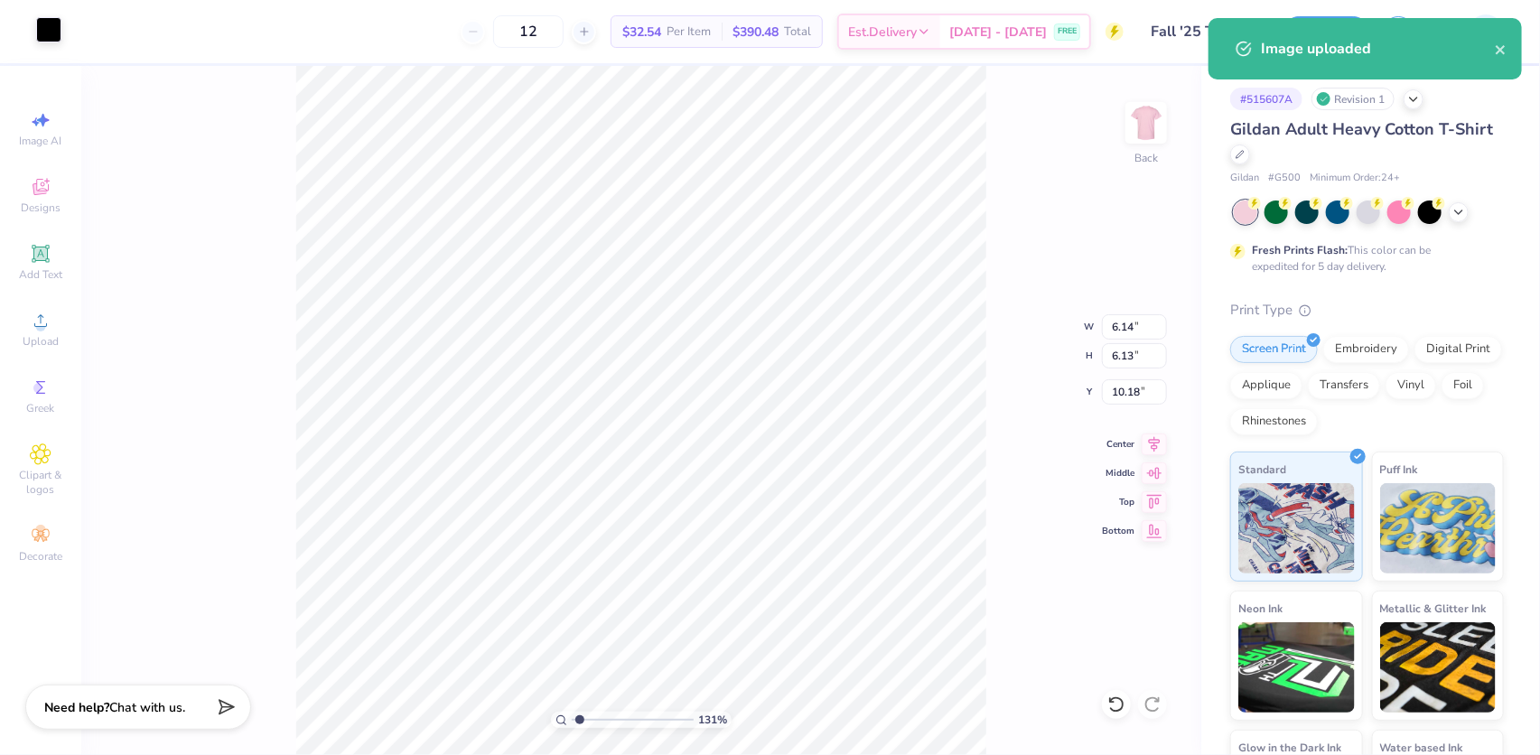
click at [53, 33] on div at bounding box center [48, 29] width 25 height 25
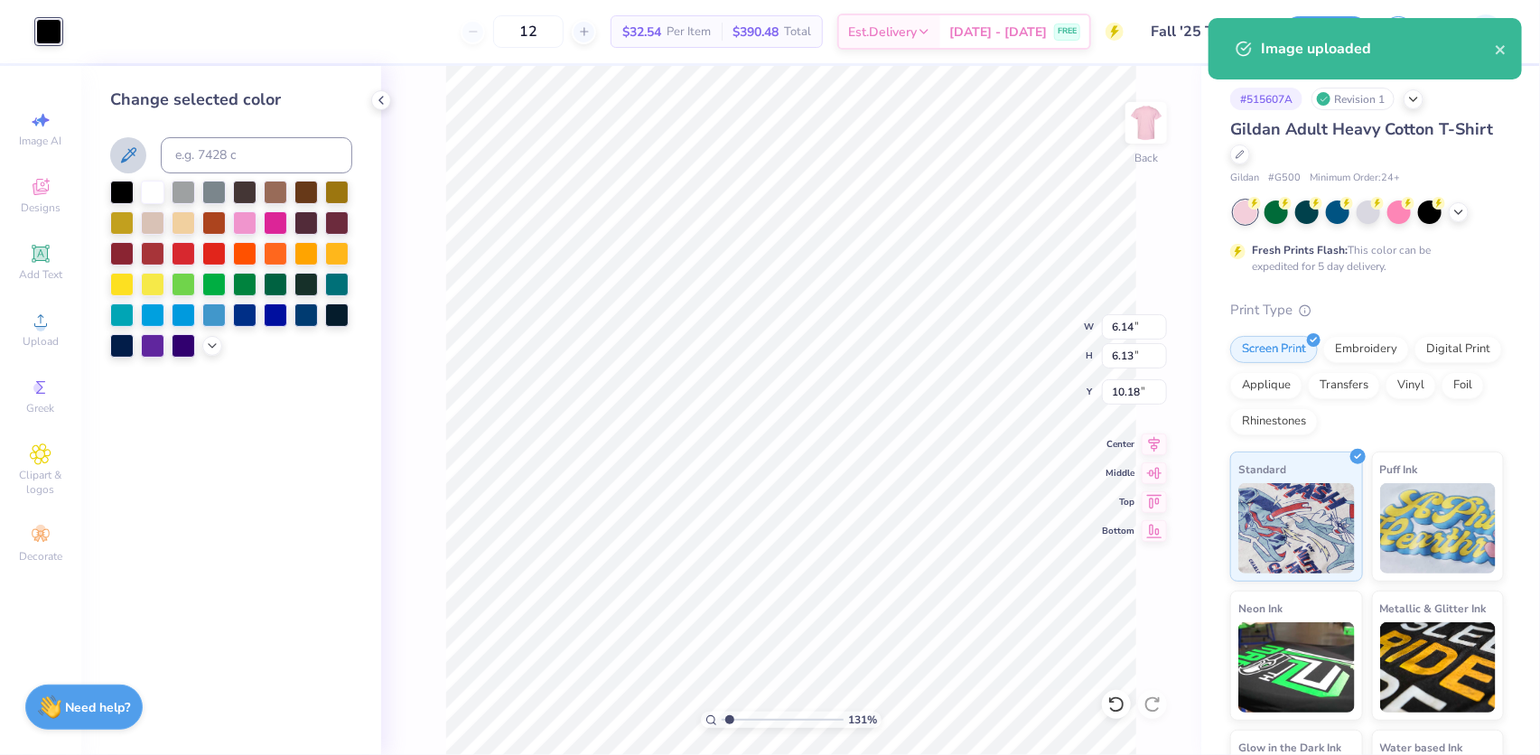
click at [125, 154] on icon at bounding box center [128, 155] width 22 height 22
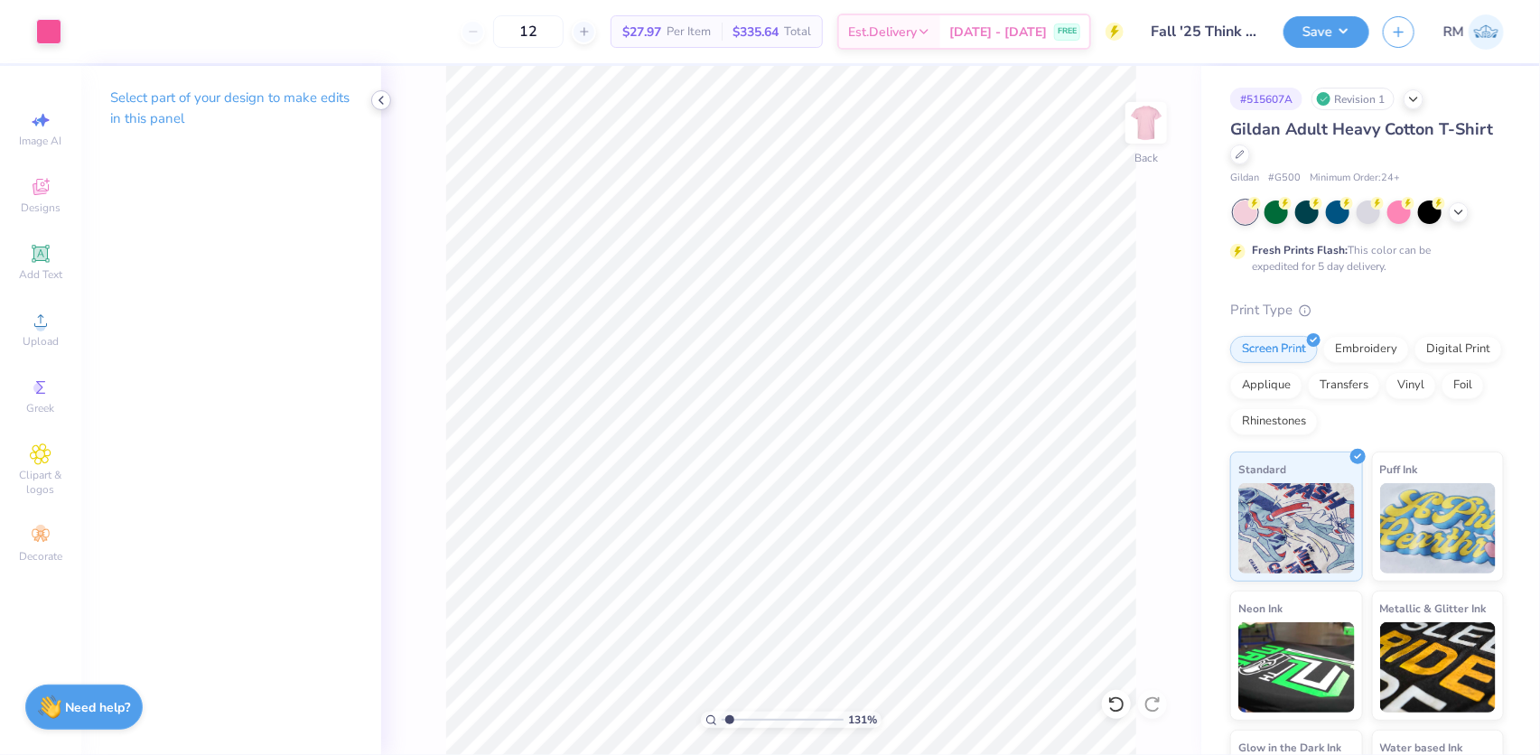
click at [377, 96] on icon at bounding box center [381, 100] width 14 height 14
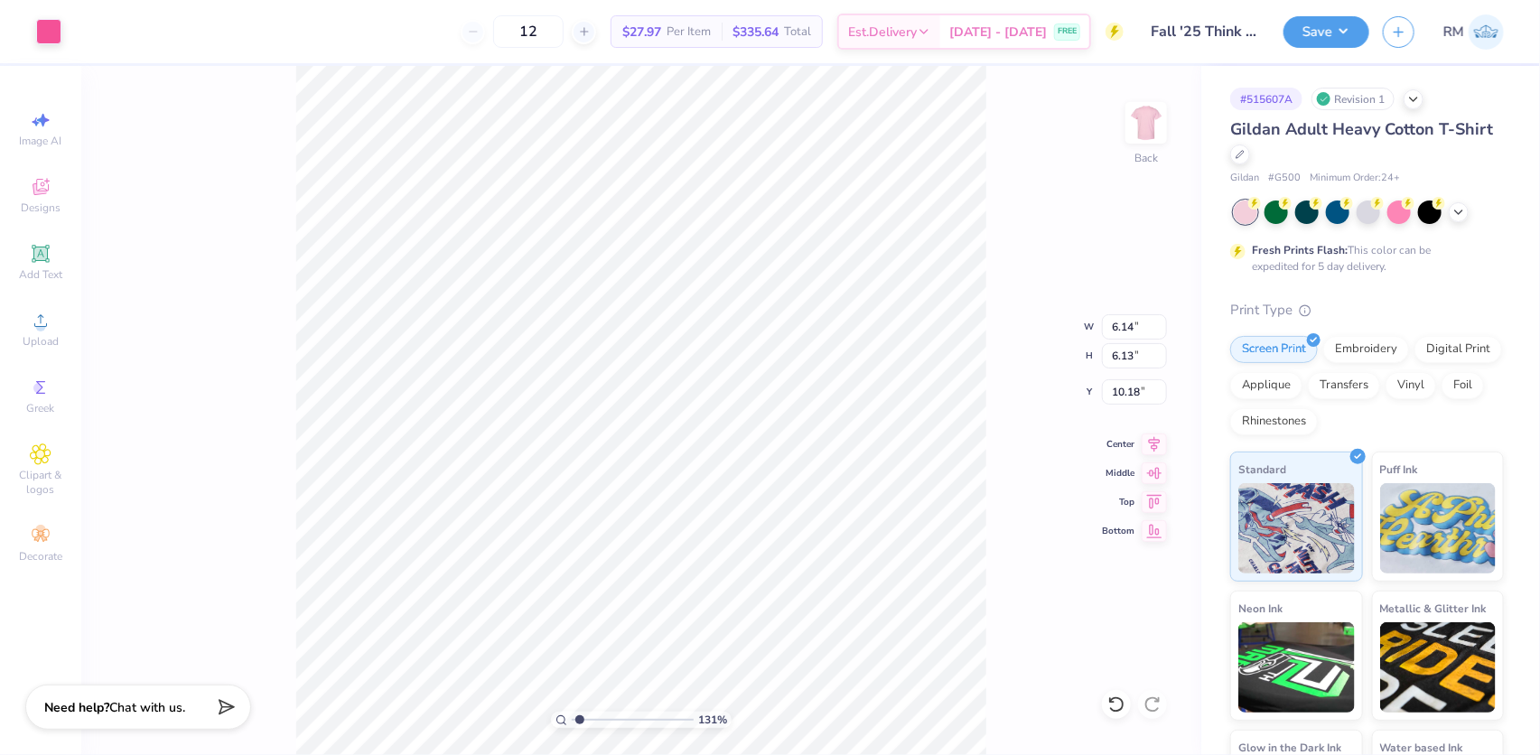
type input "1.31372120057427"
type input "0.64"
type input "15.68"
type input "1.31372120057427"
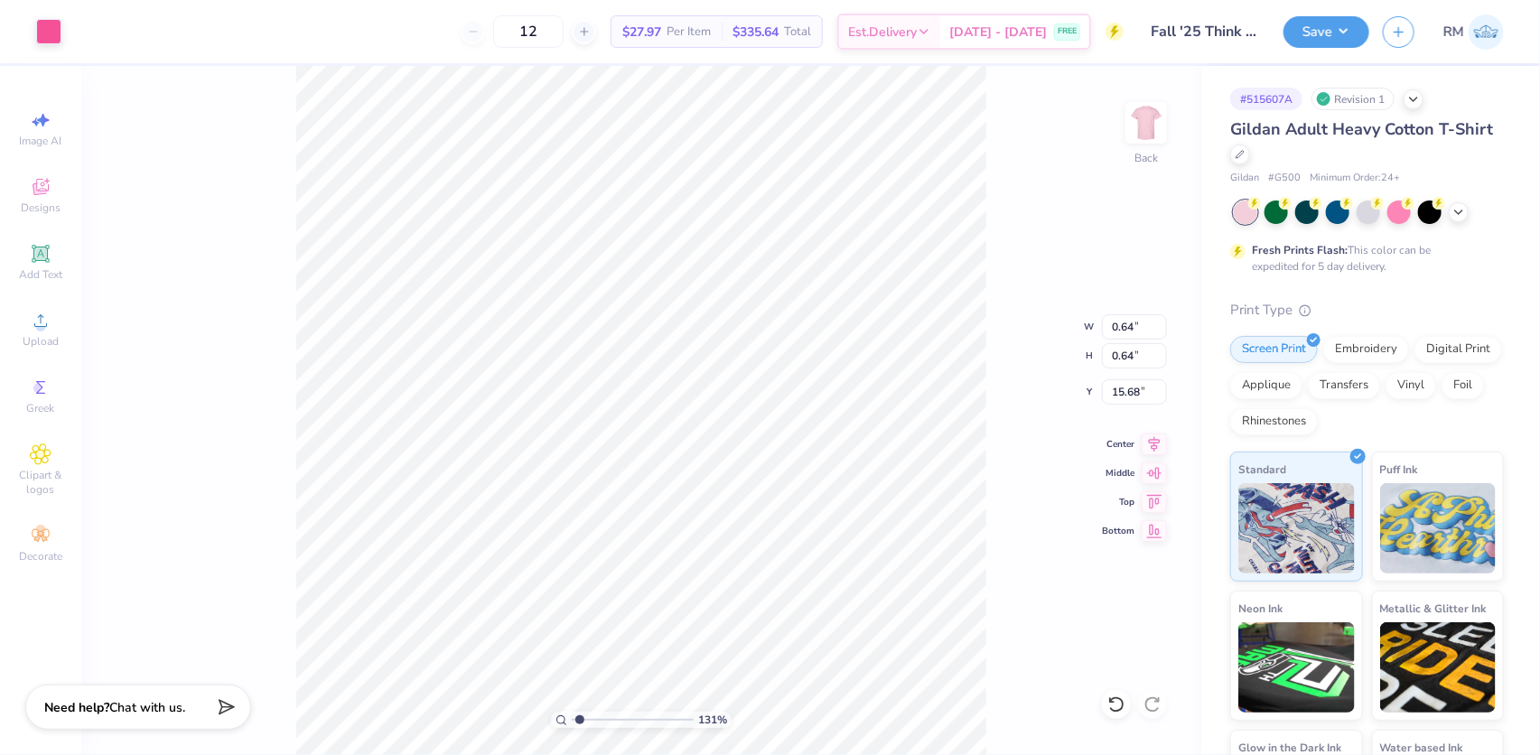
type input "3.26"
type input "6.75339978534722"
click at [1134, 359] on input "0.64" at bounding box center [1134, 355] width 65 height 25
type input "0.12"
type input "6.75339978534722"
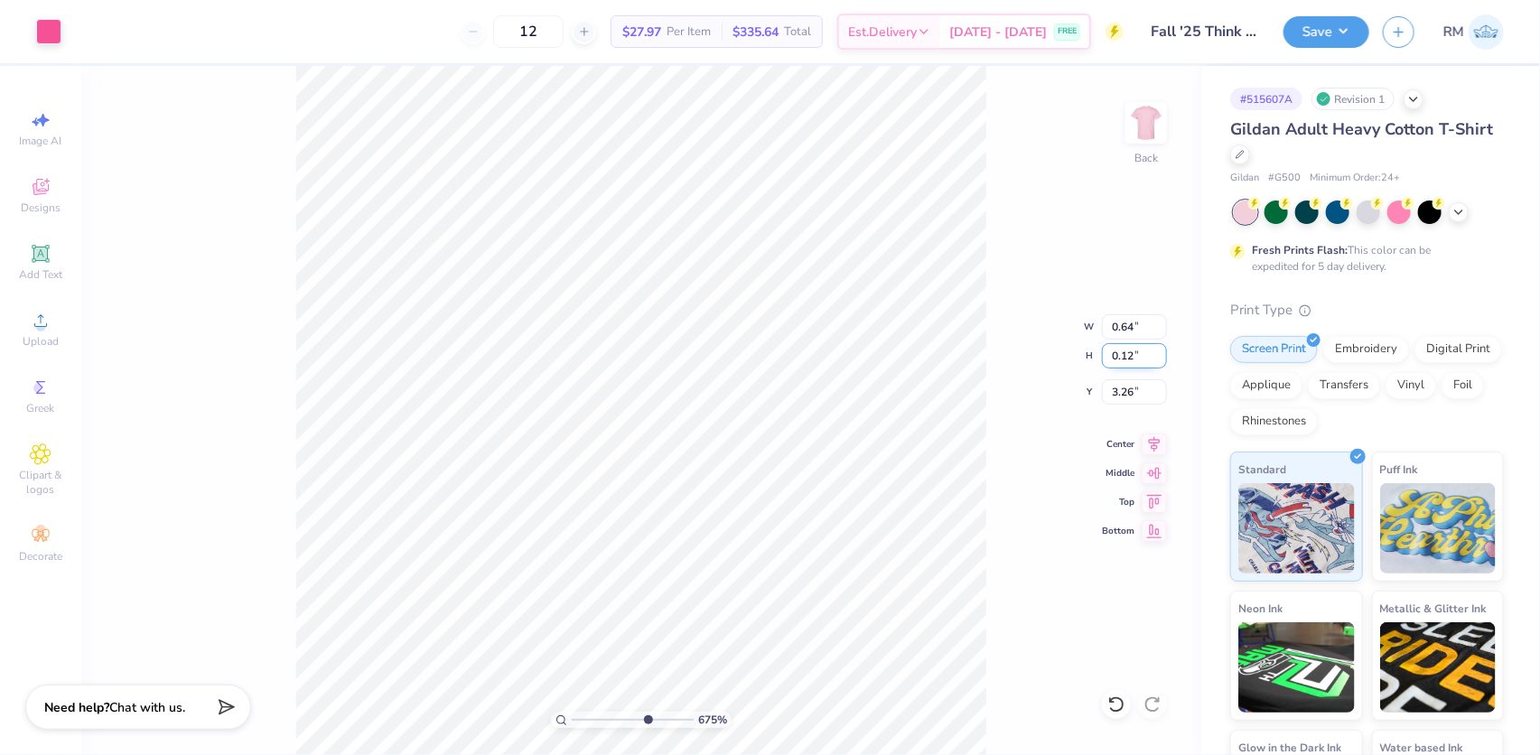
type input "0.12"
type input "3.52"
type input "0.20"
type input "6.75339978534722"
type input "0.20"
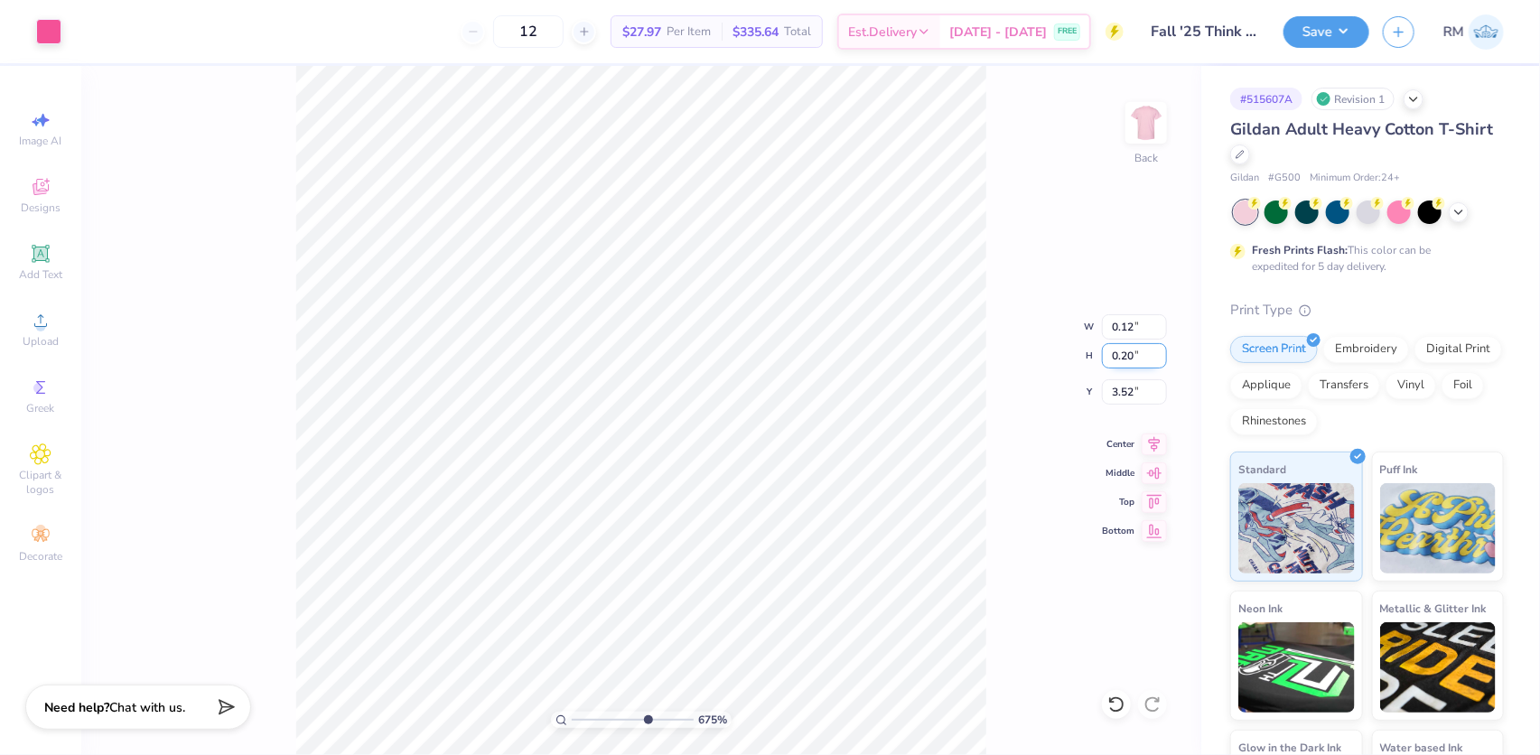
type input "3.48"
type input "6.75339978534722"
type input "3.00"
type input "1"
click at [760, 361] on li "Duplicate" at bounding box center [793, 364] width 142 height 35
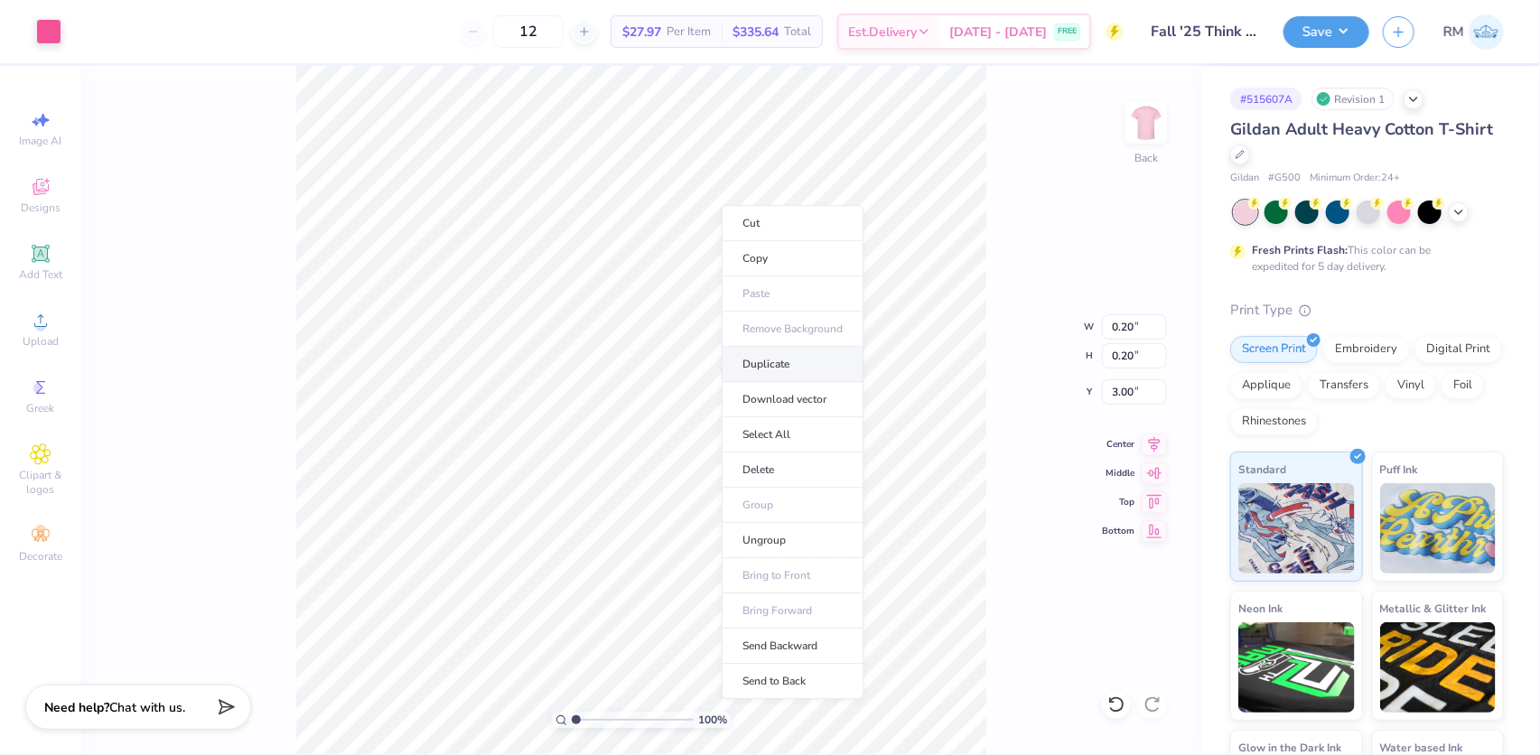
type input "4.00"
type input "2.97860445073937"
type input "4.81"
type input "10"
type input "4.83"
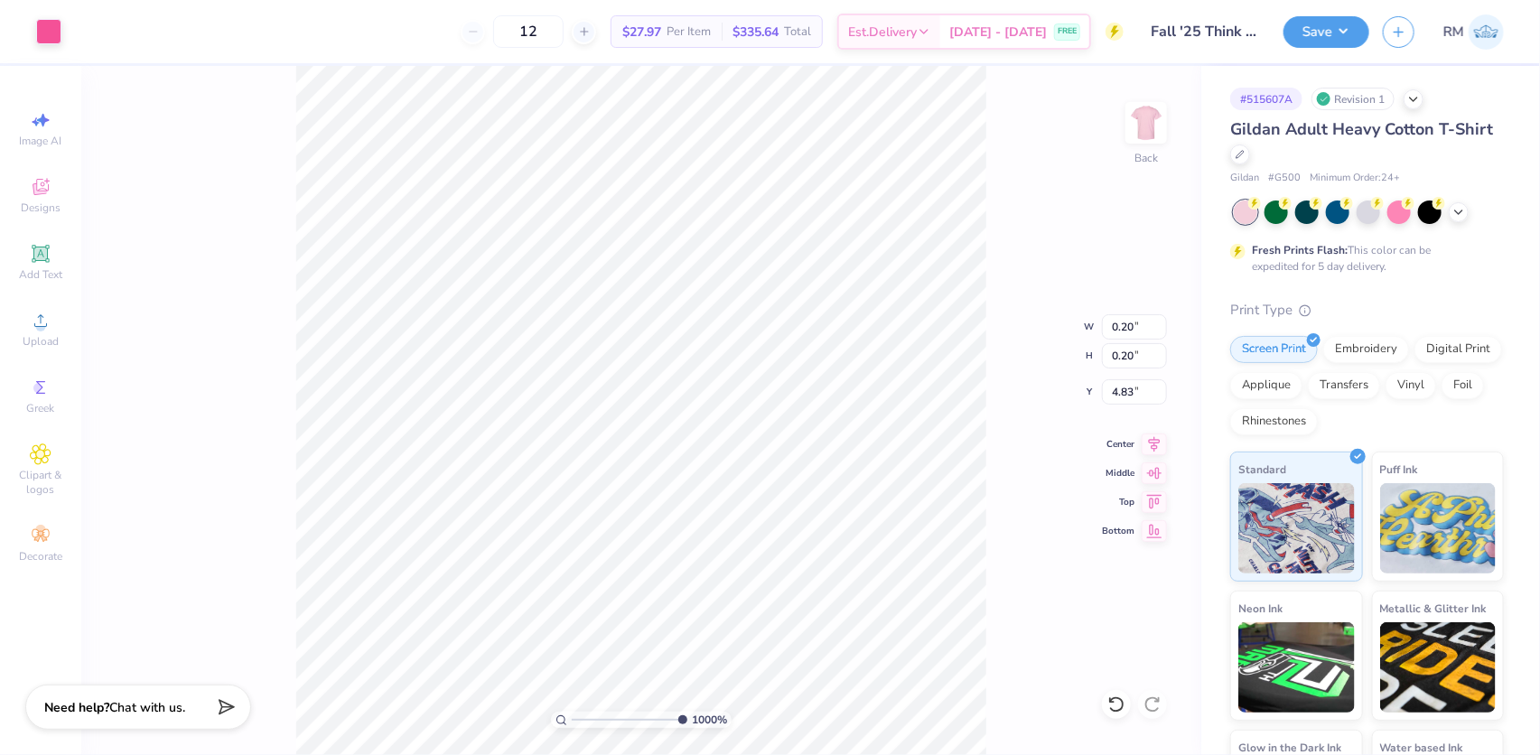
type input "1"
click at [728, 407] on li "Duplicate" at bounding box center [755, 416] width 142 height 35
type input "5.83"
drag, startPoint x: 578, startPoint y: 721, endPoint x: 614, endPoint y: 712, distance: 37.0
type input "4.11"
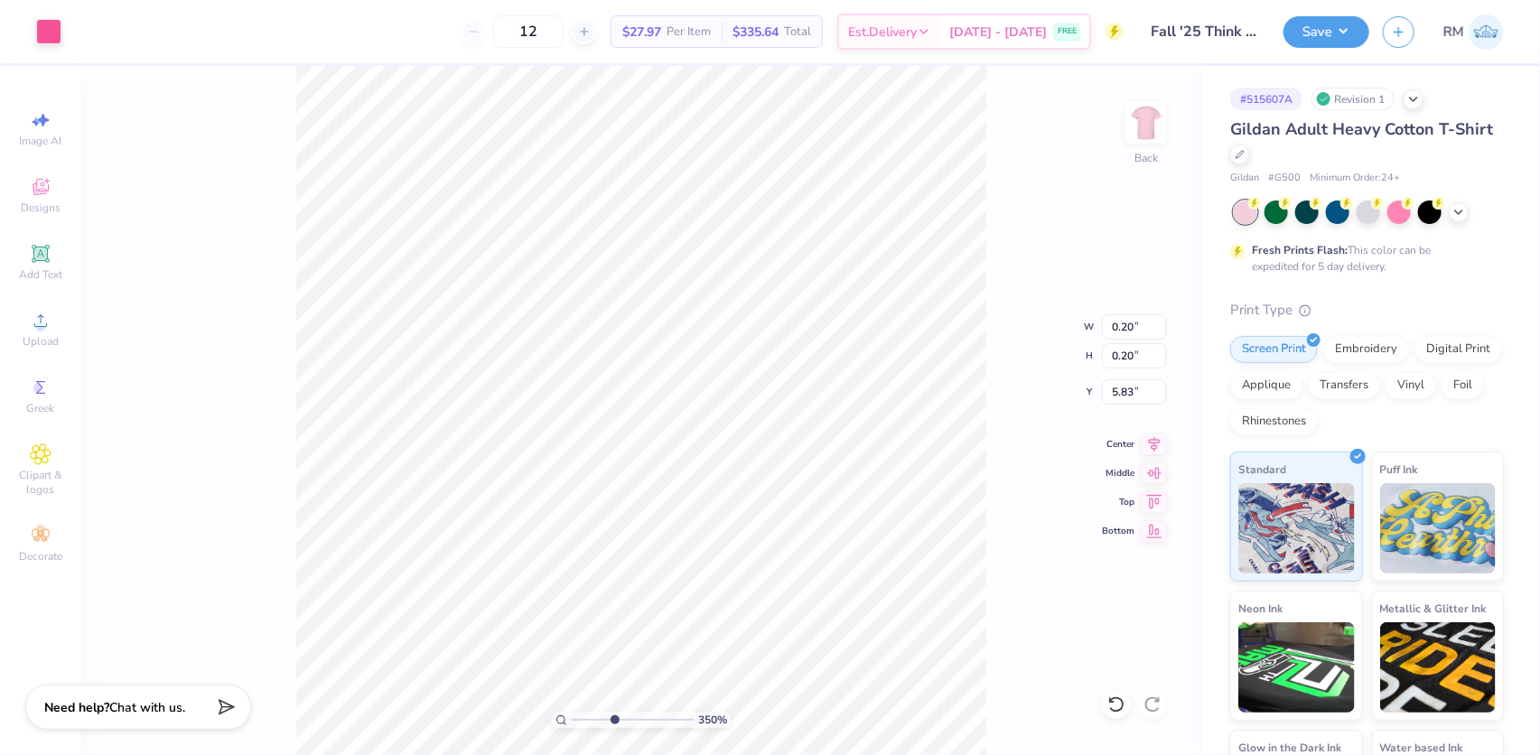
click at [614, 713] on input "range" at bounding box center [633, 720] width 122 height 16
type input "5.24"
type input "10"
type input "6.65"
click at [558, 721] on icon at bounding box center [561, 720] width 12 height 12
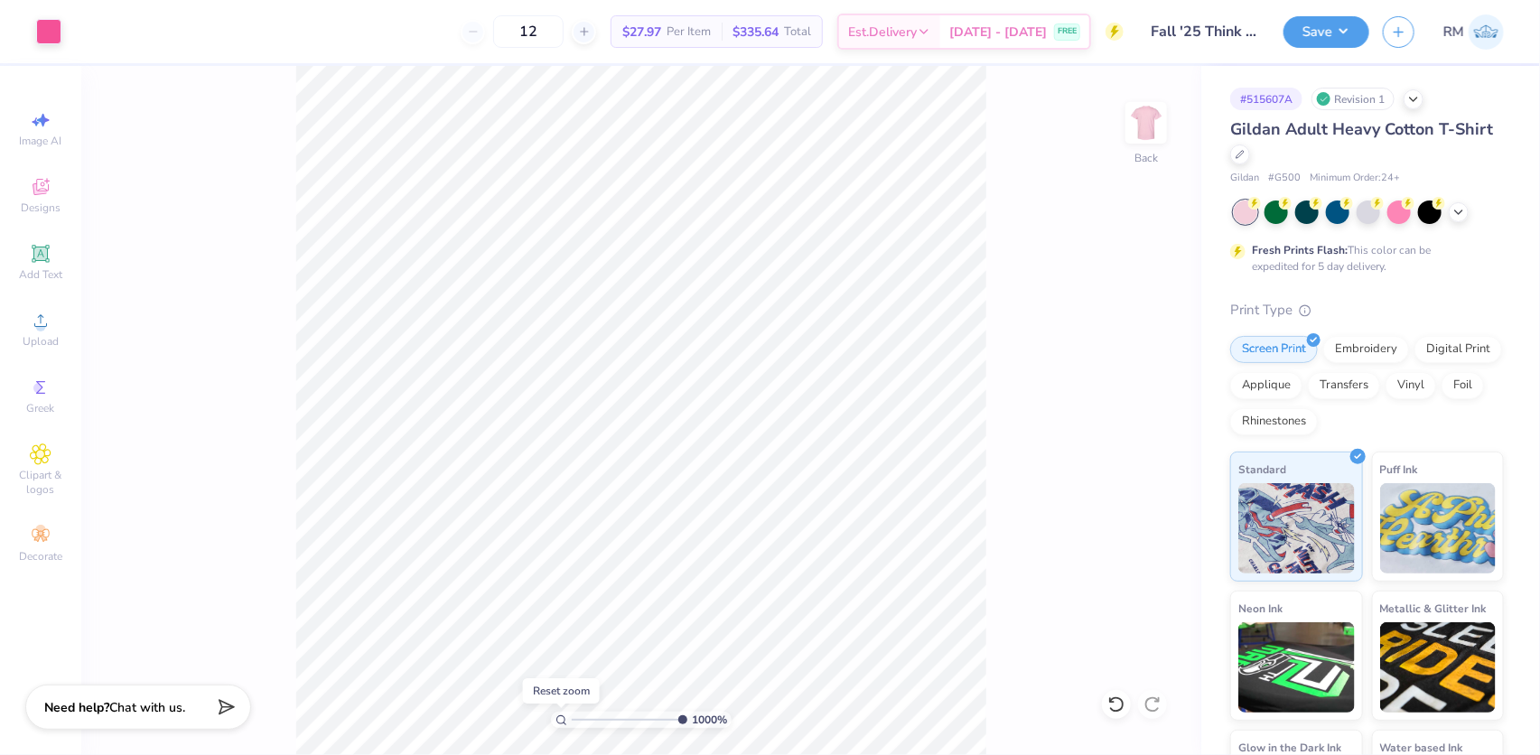
type input "1"
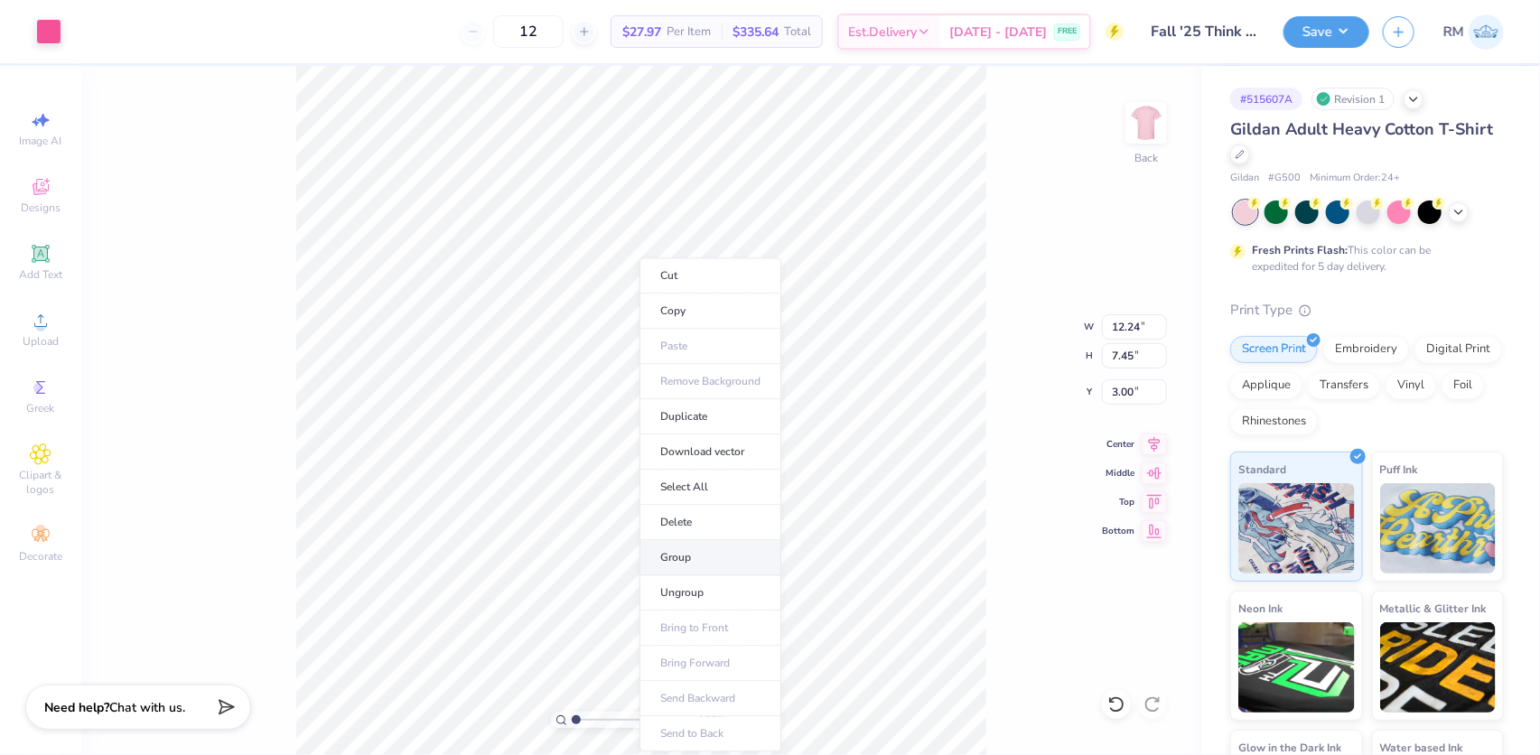
click at [725, 554] on li "Group" at bounding box center [710, 557] width 142 height 35
click at [1111, 331] on input "12.24" at bounding box center [1134, 326] width 65 height 25
type input "12.00"
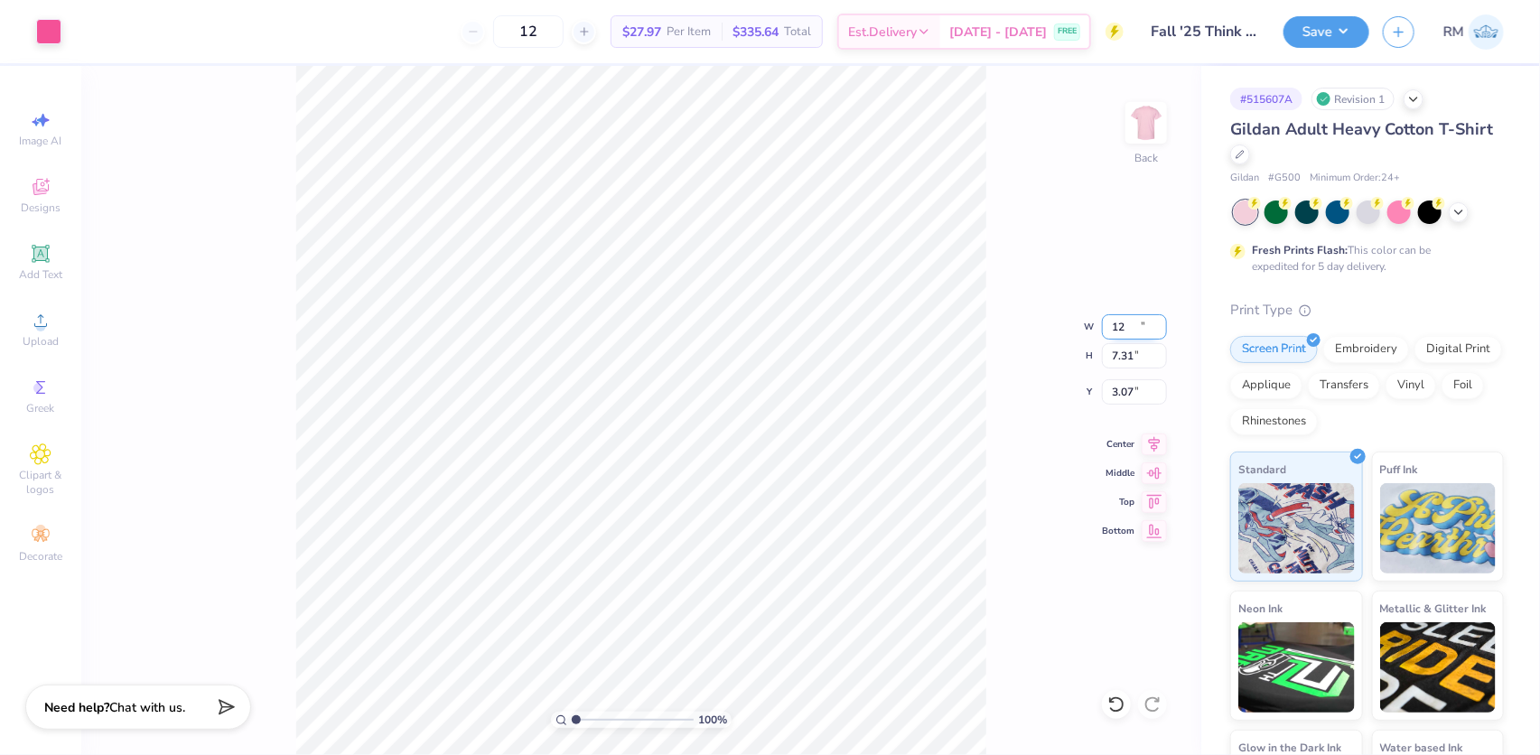
type input "7.31"
click at [1124, 387] on input "3.07" at bounding box center [1134, 391] width 65 height 25
type input "3.00"
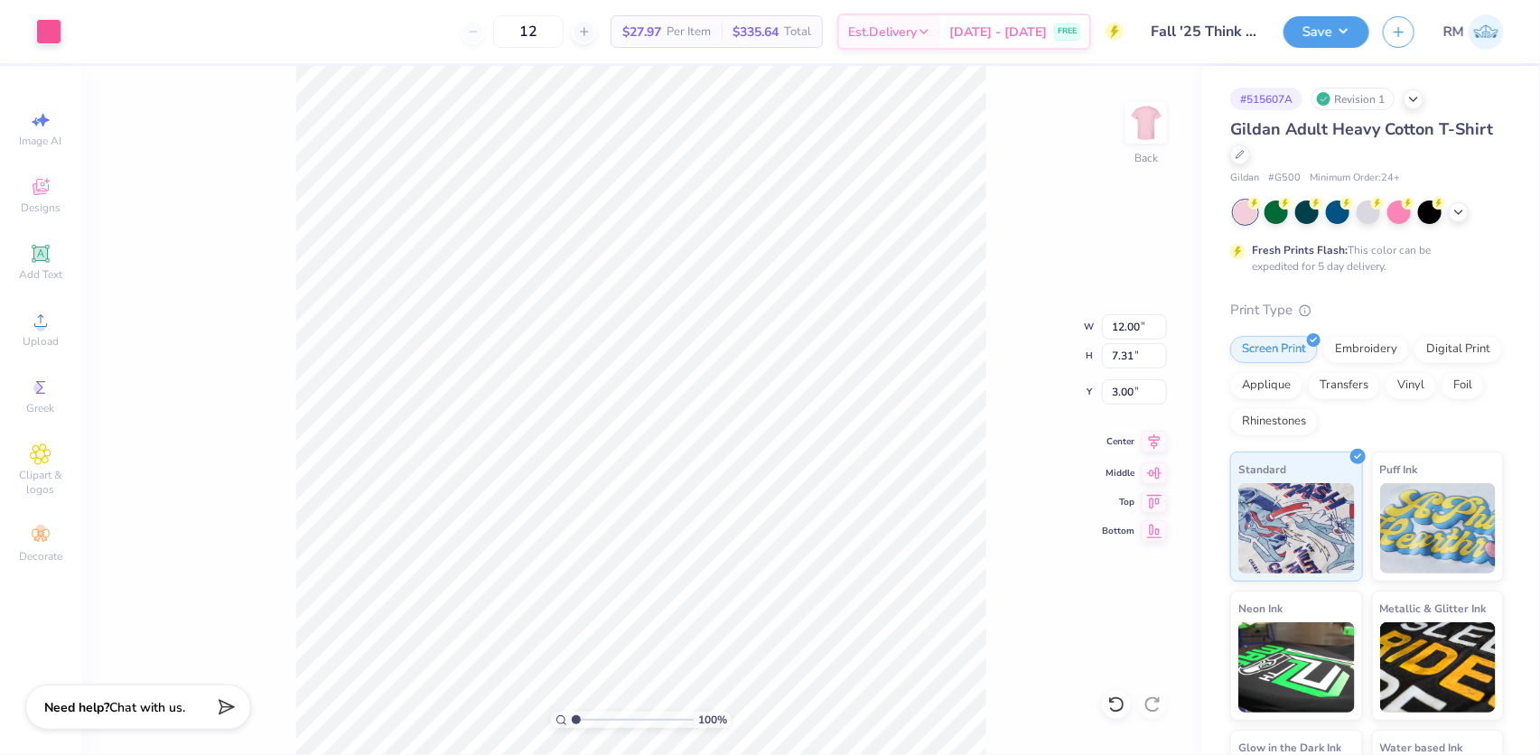
click at [1158, 440] on icon at bounding box center [1155, 441] width 12 height 15
click at [1306, 37] on button "Save" at bounding box center [1326, 30] width 86 height 32
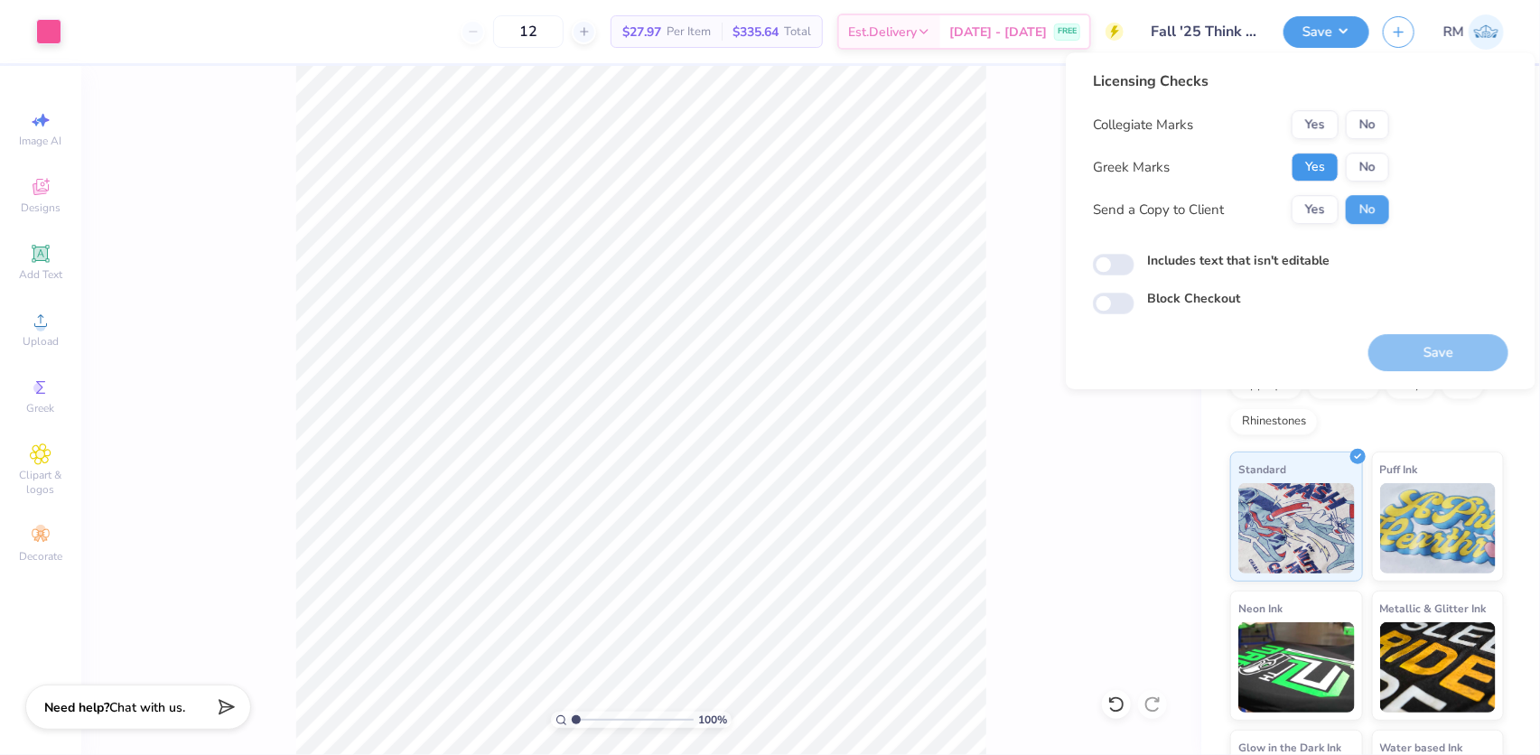
click at [1323, 164] on button "Yes" at bounding box center [1314, 167] width 47 height 29
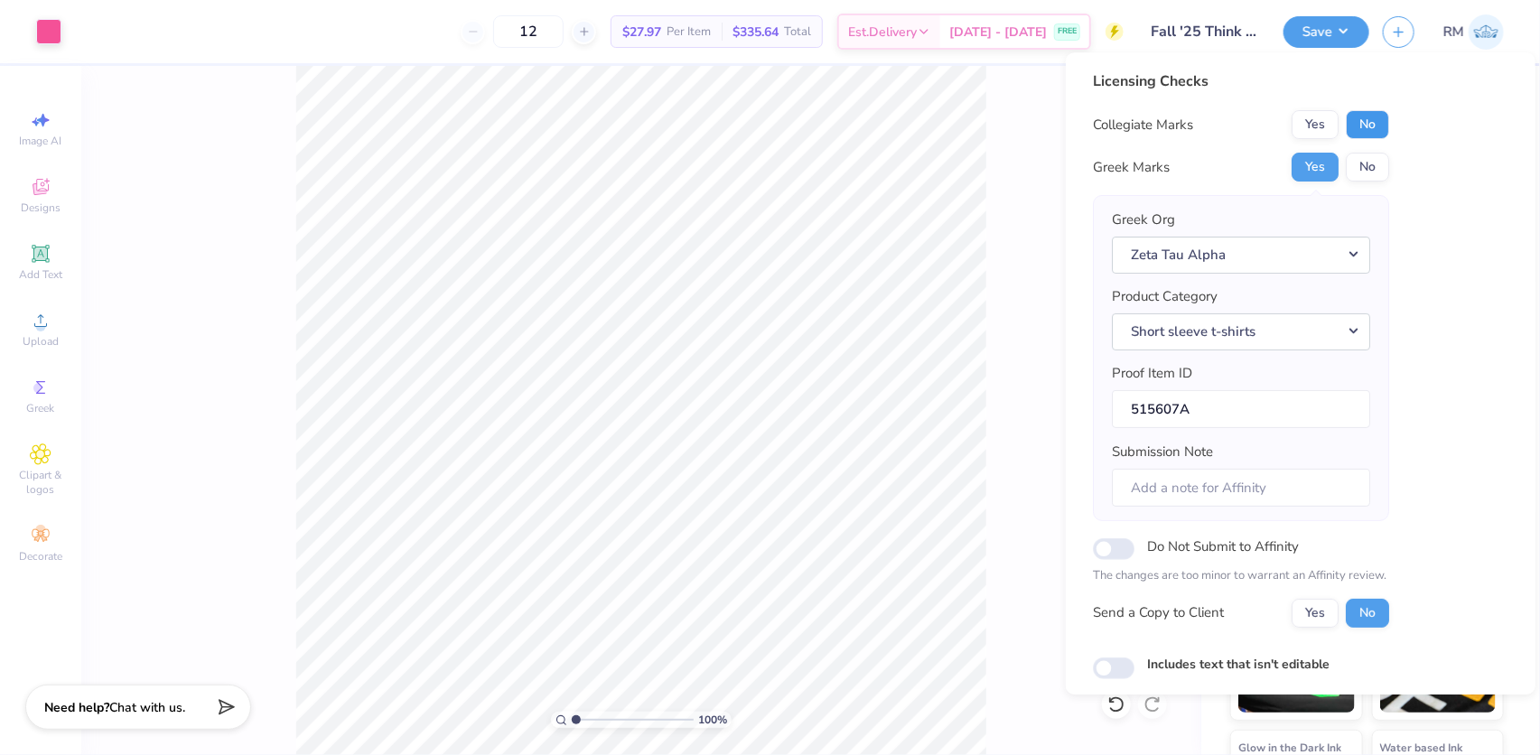
click at [1374, 124] on button "No" at bounding box center [1366, 124] width 43 height 29
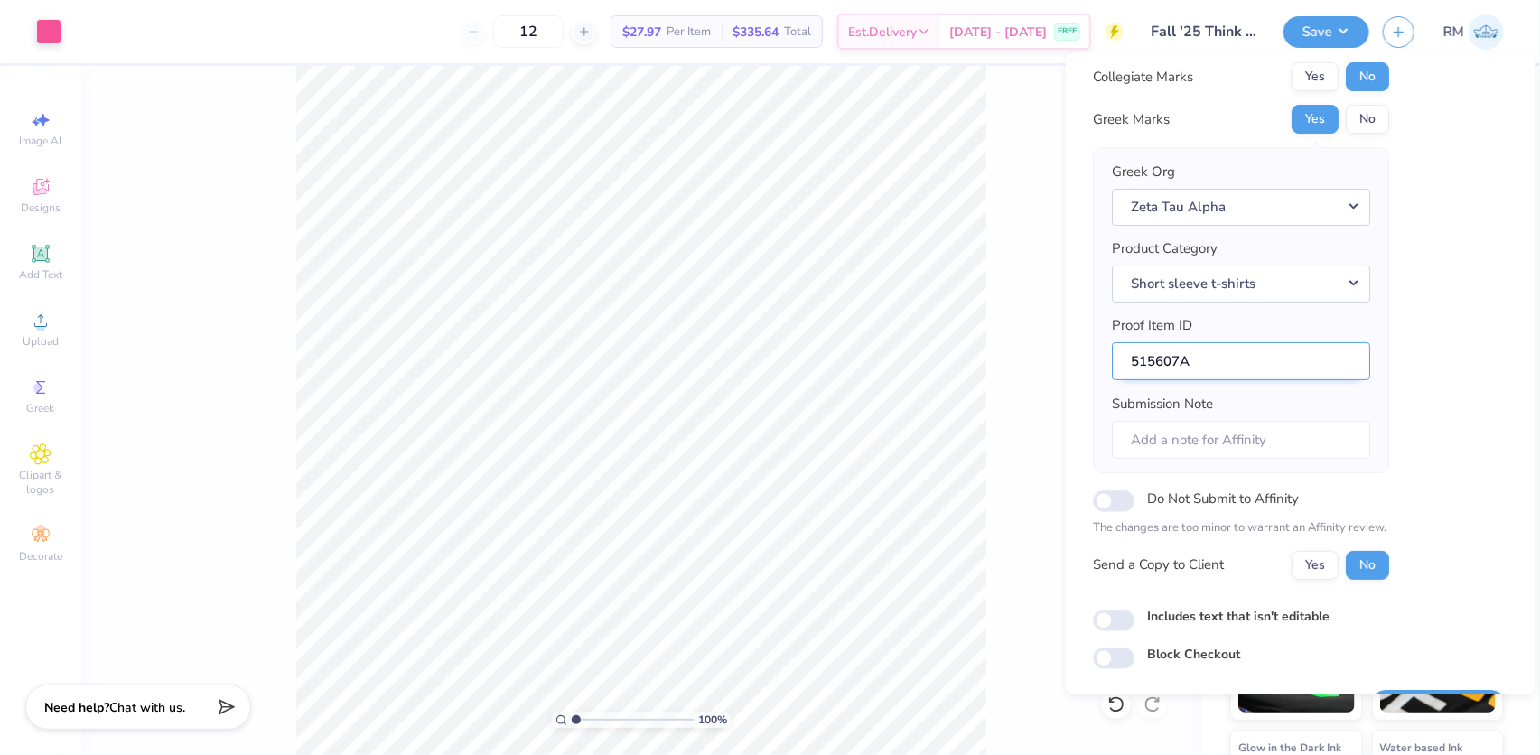
scroll to position [97, 0]
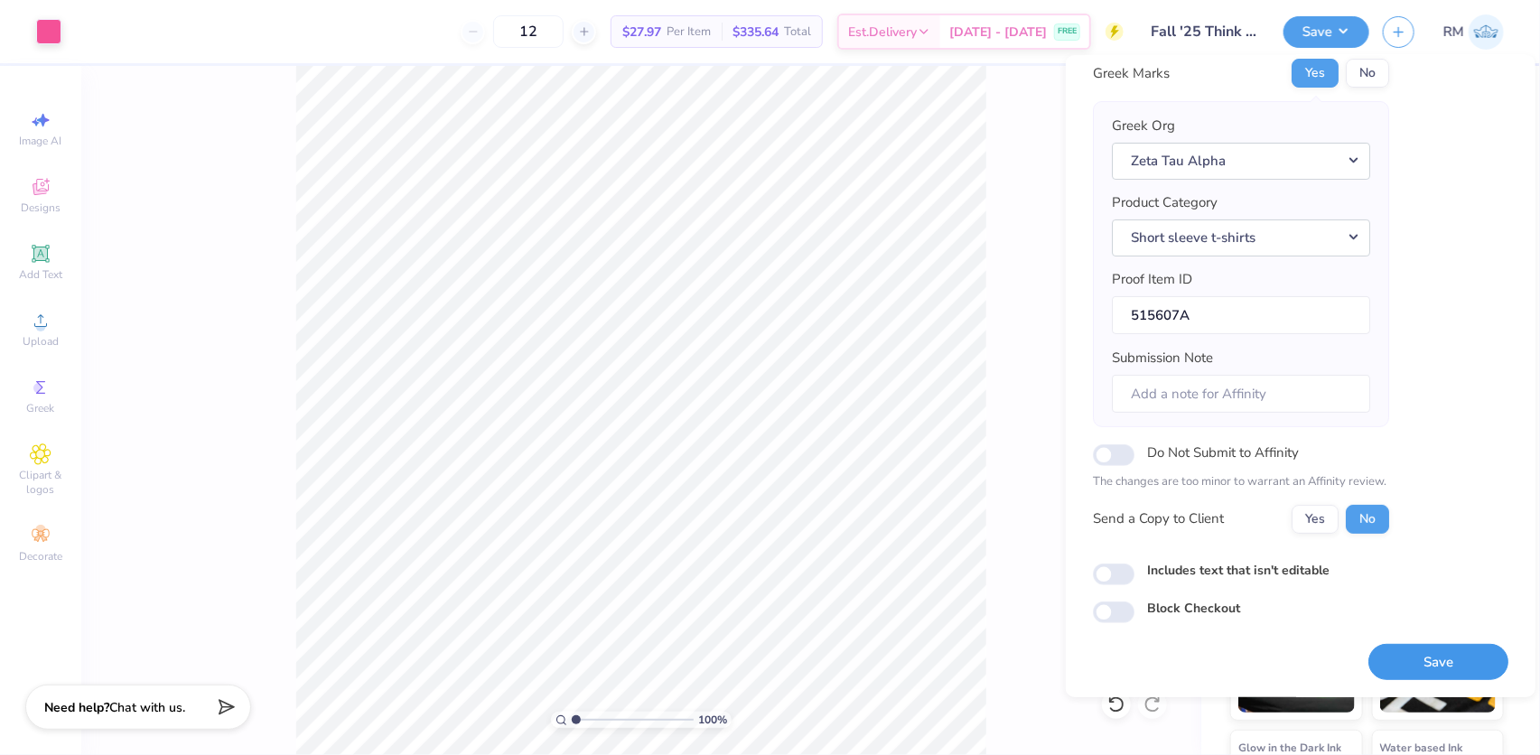
click at [1377, 643] on button "Save" at bounding box center [1438, 661] width 140 height 37
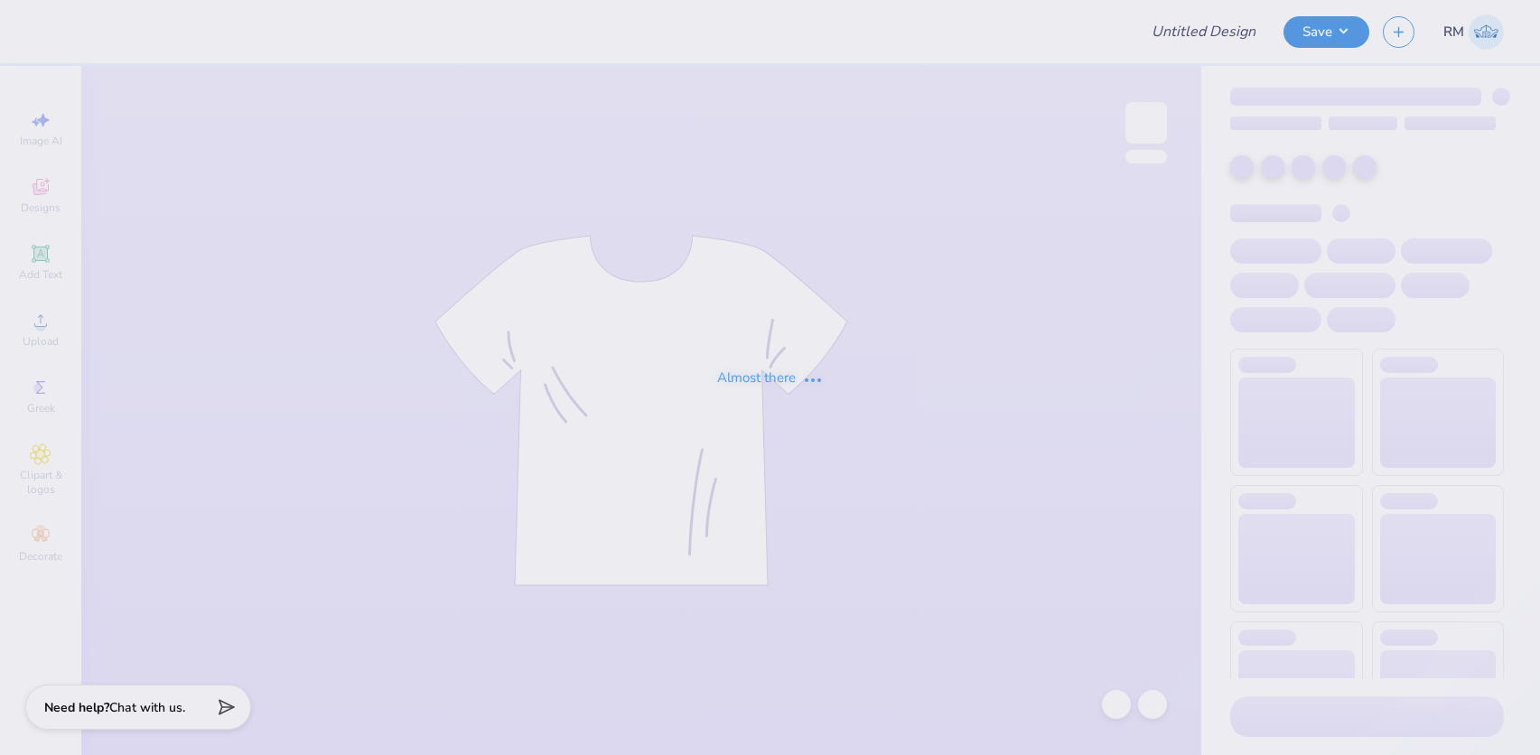
type input "lion"
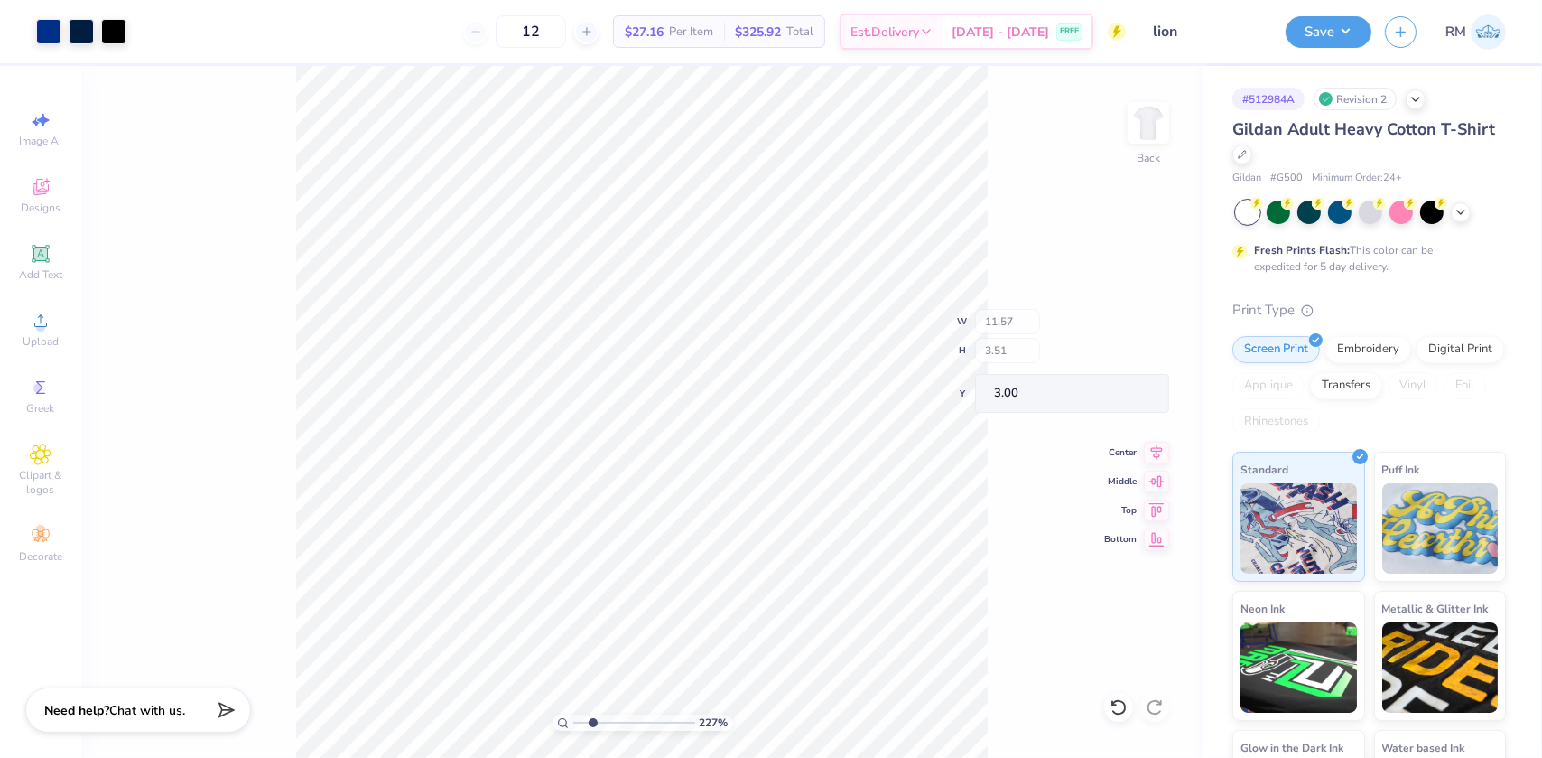
type input "2.26730332846674"
type input "5.08"
type input "2.53"
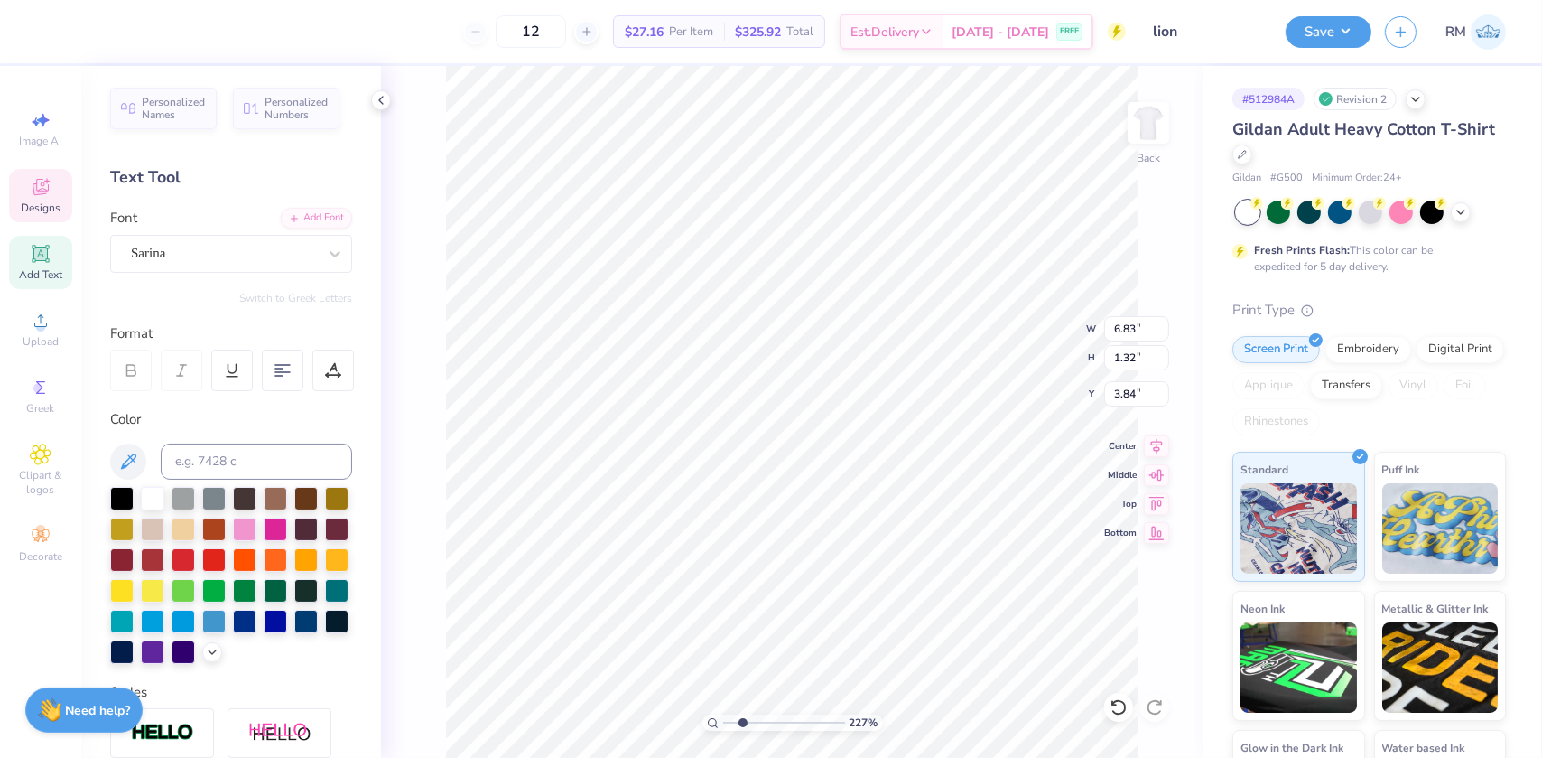
type input "2.26730332846674"
type input "3.71"
click at [1147, 438] on icon at bounding box center [1156, 444] width 25 height 22
type input "2.26730332846674"
type input "4.14"
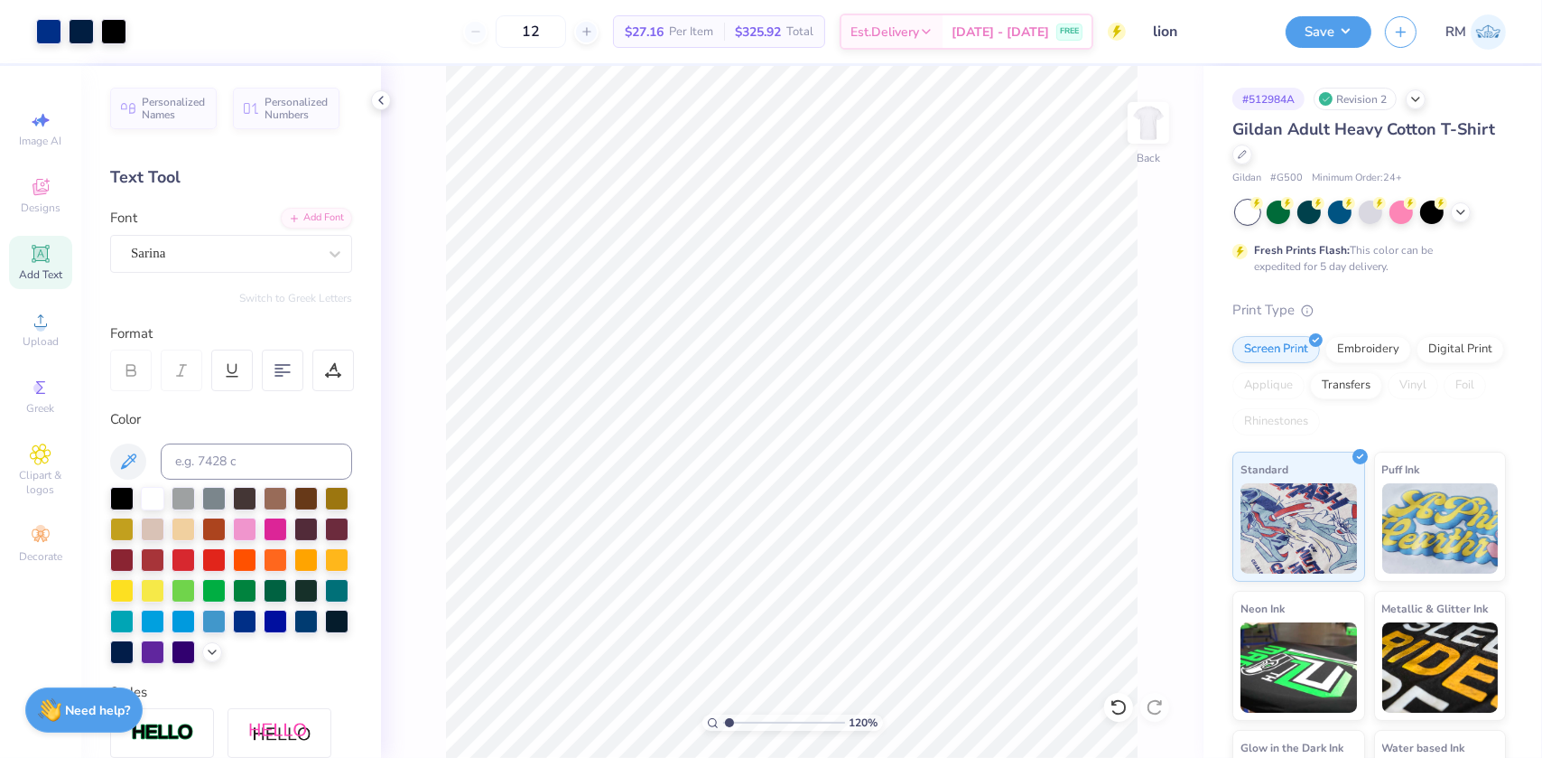
click at [1165, 470] on div "120 % Back" at bounding box center [792, 412] width 823 height 692
type input "1"
click at [999, 560] on li "Group" at bounding box center [1031, 560] width 142 height 35
click at [1122, 328] on input "11.57" at bounding box center [1136, 328] width 65 height 25
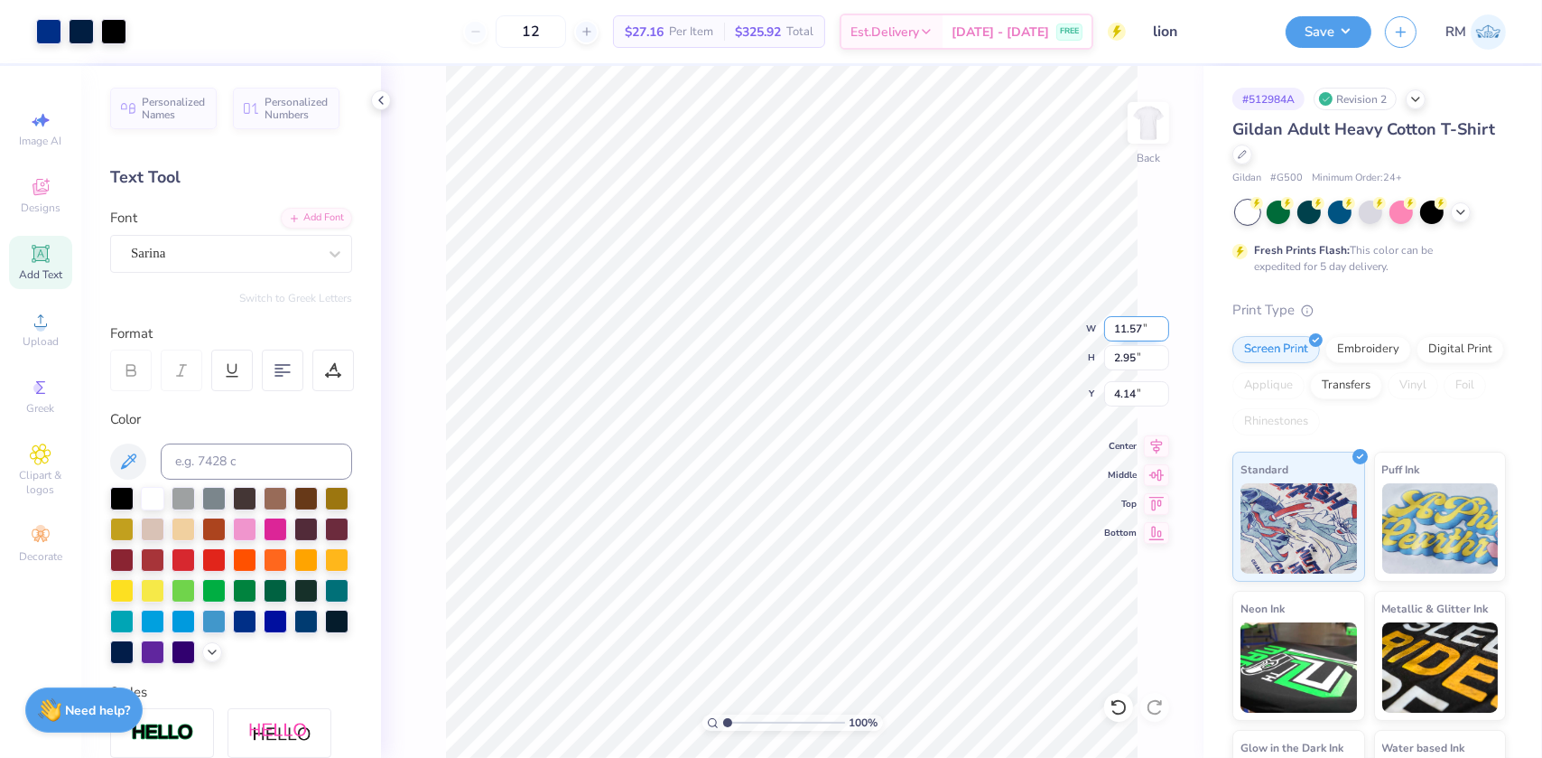
click at [1122, 328] on input "11.57" at bounding box center [1136, 328] width 65 height 25
click at [1125, 329] on input "11.5" at bounding box center [1136, 328] width 65 height 25
type input "11.50"
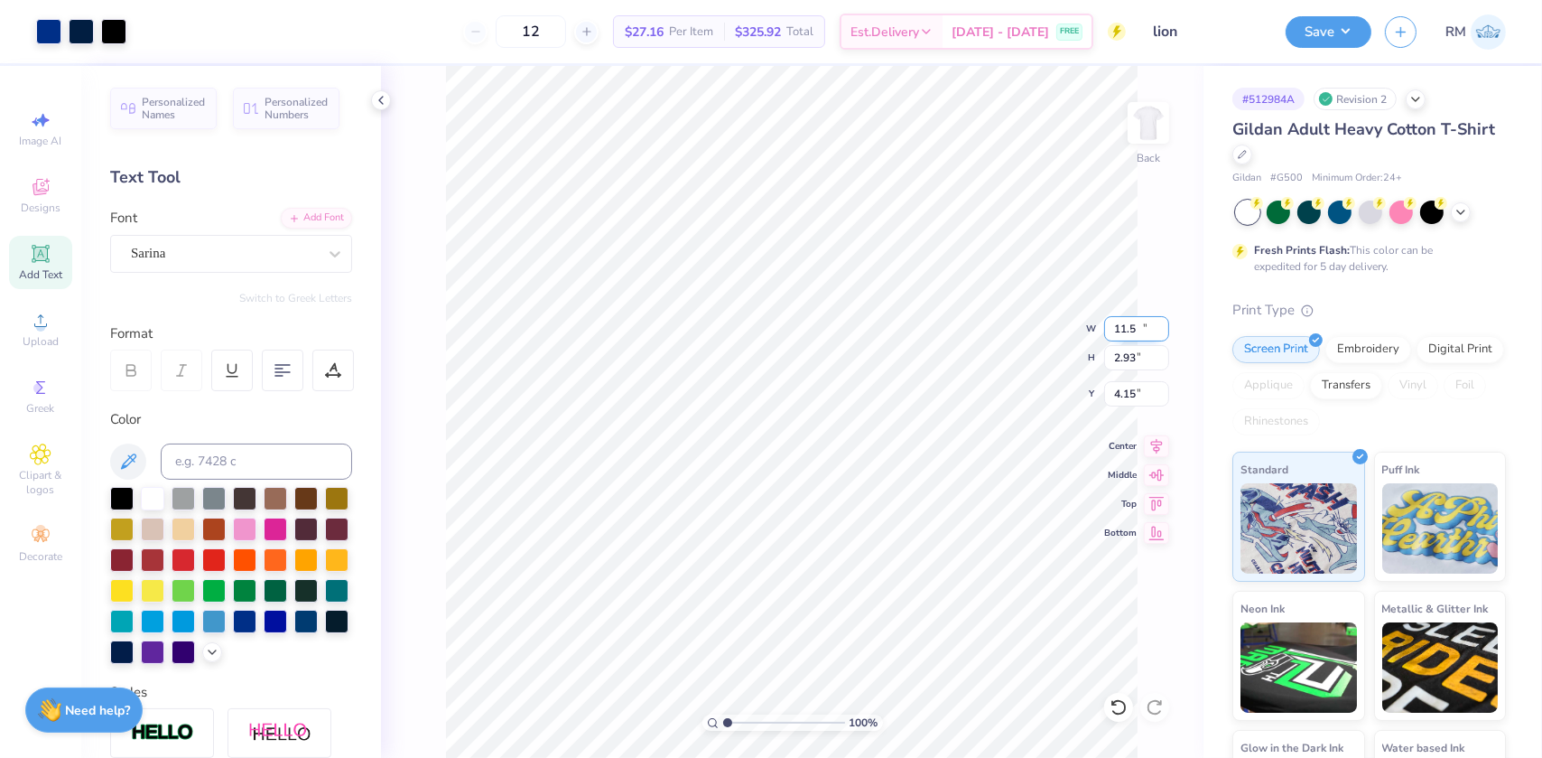
type input "2.93"
click at [1120, 384] on input "4.15" at bounding box center [1136, 393] width 65 height 25
type input "3.00"
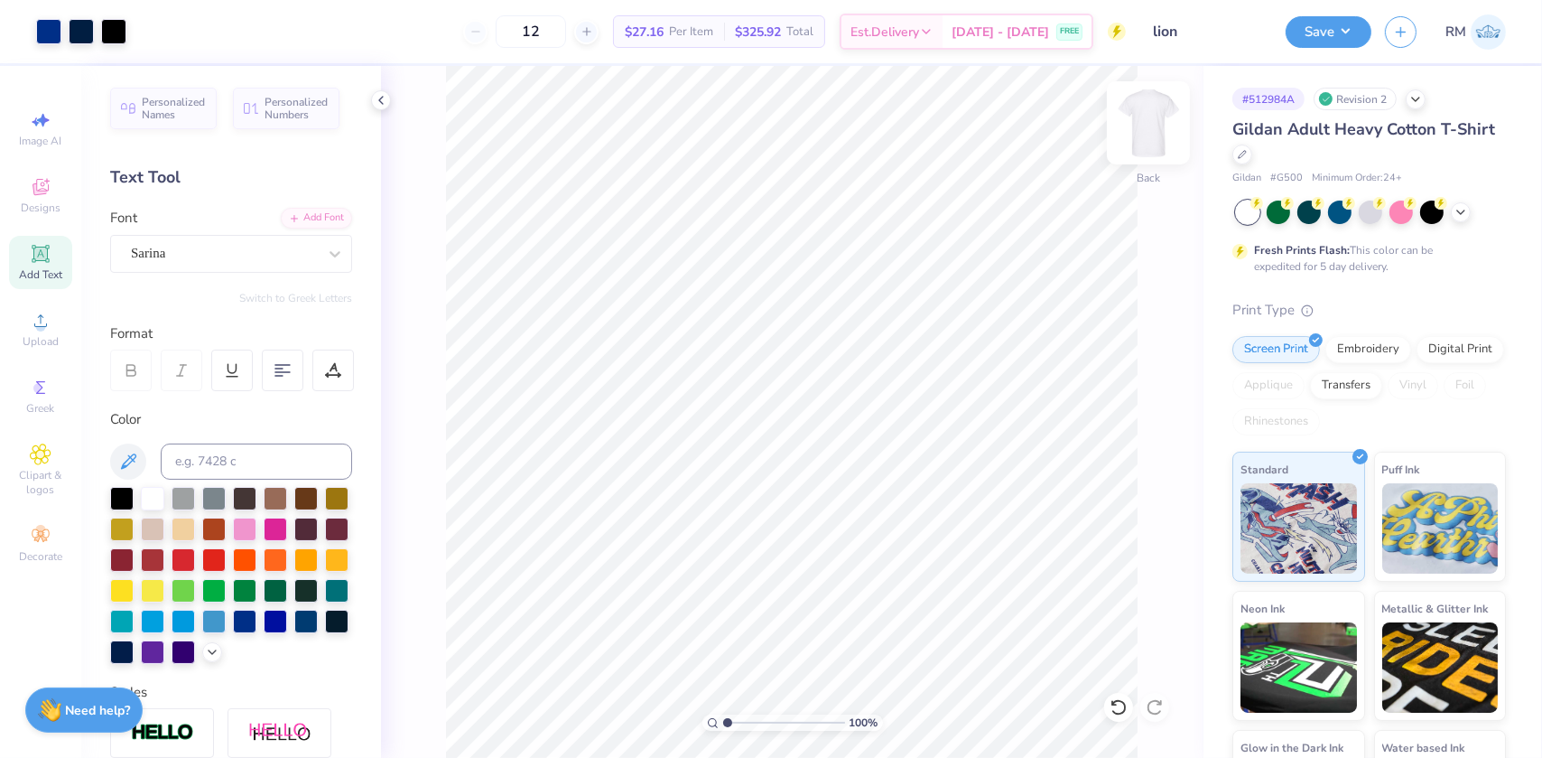
click at [1140, 148] on img at bounding box center [1149, 123] width 72 height 72
click at [1150, 141] on img at bounding box center [1149, 123] width 72 height 72
click at [1325, 45] on div "Save" at bounding box center [1329, 32] width 86 height 32
click at [1306, 42] on button "Save" at bounding box center [1329, 30] width 86 height 32
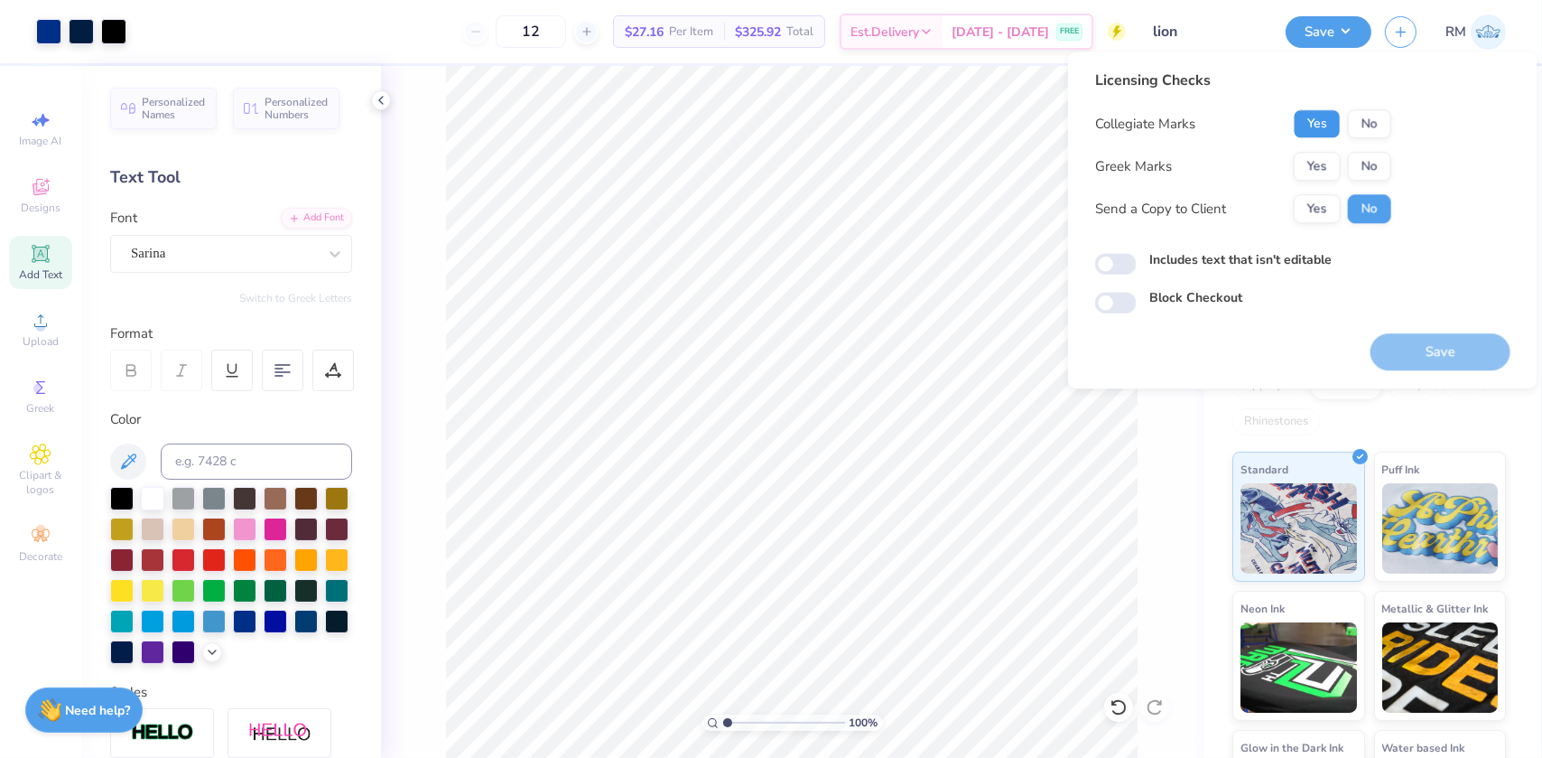
click at [1305, 131] on button "Yes" at bounding box center [1317, 123] width 47 height 29
click at [1363, 163] on button "No" at bounding box center [1369, 166] width 43 height 29
click at [1403, 358] on button "Save" at bounding box center [1441, 351] width 140 height 37
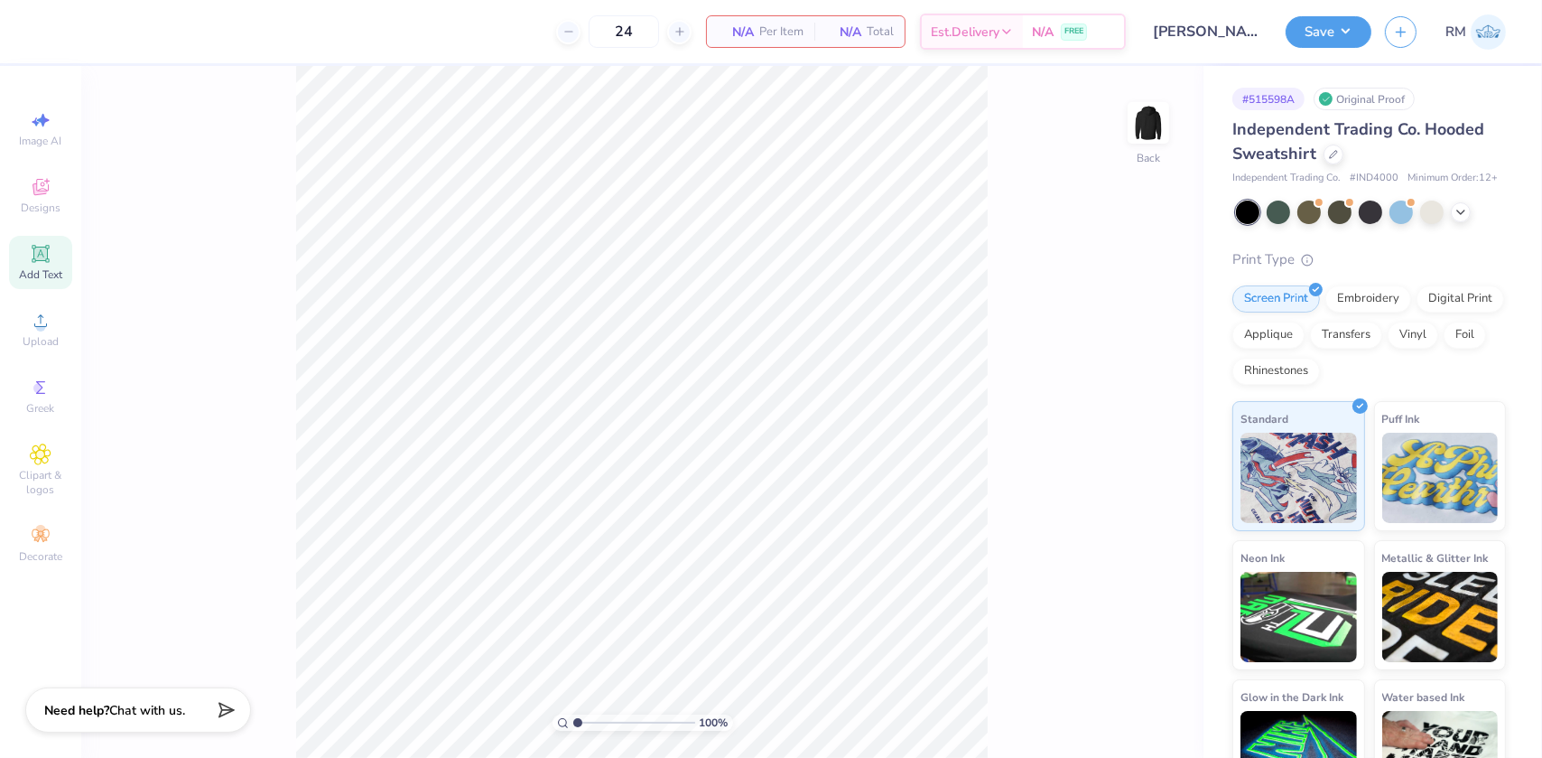
click at [47, 256] on icon at bounding box center [40, 253] width 17 height 17
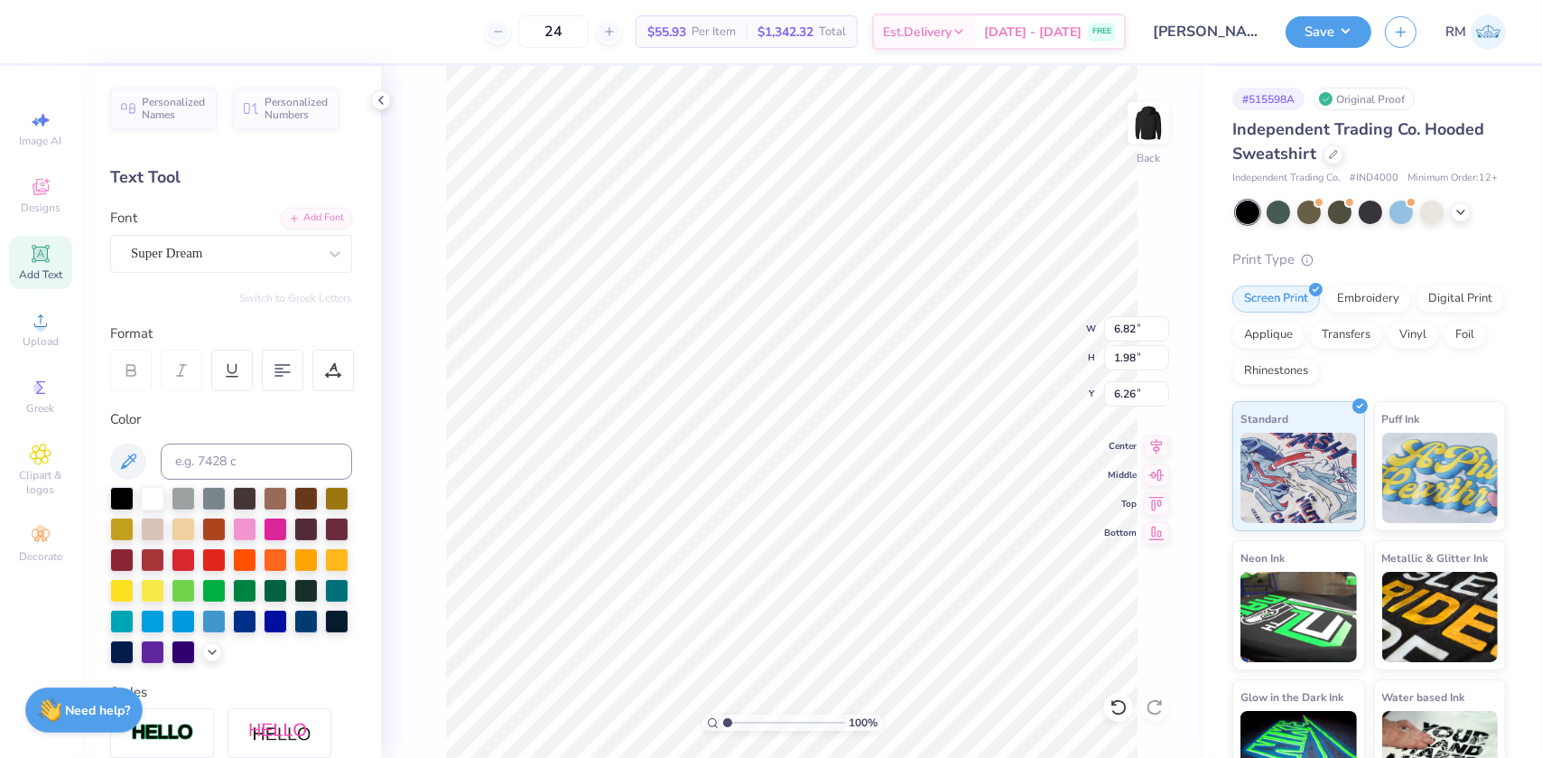
scroll to position [13, 3]
type textarea "k"
type textarea "KAPPA TAU ALPHA"
click at [316, 229] on div "Font Super Dream" at bounding box center [231, 240] width 242 height 65
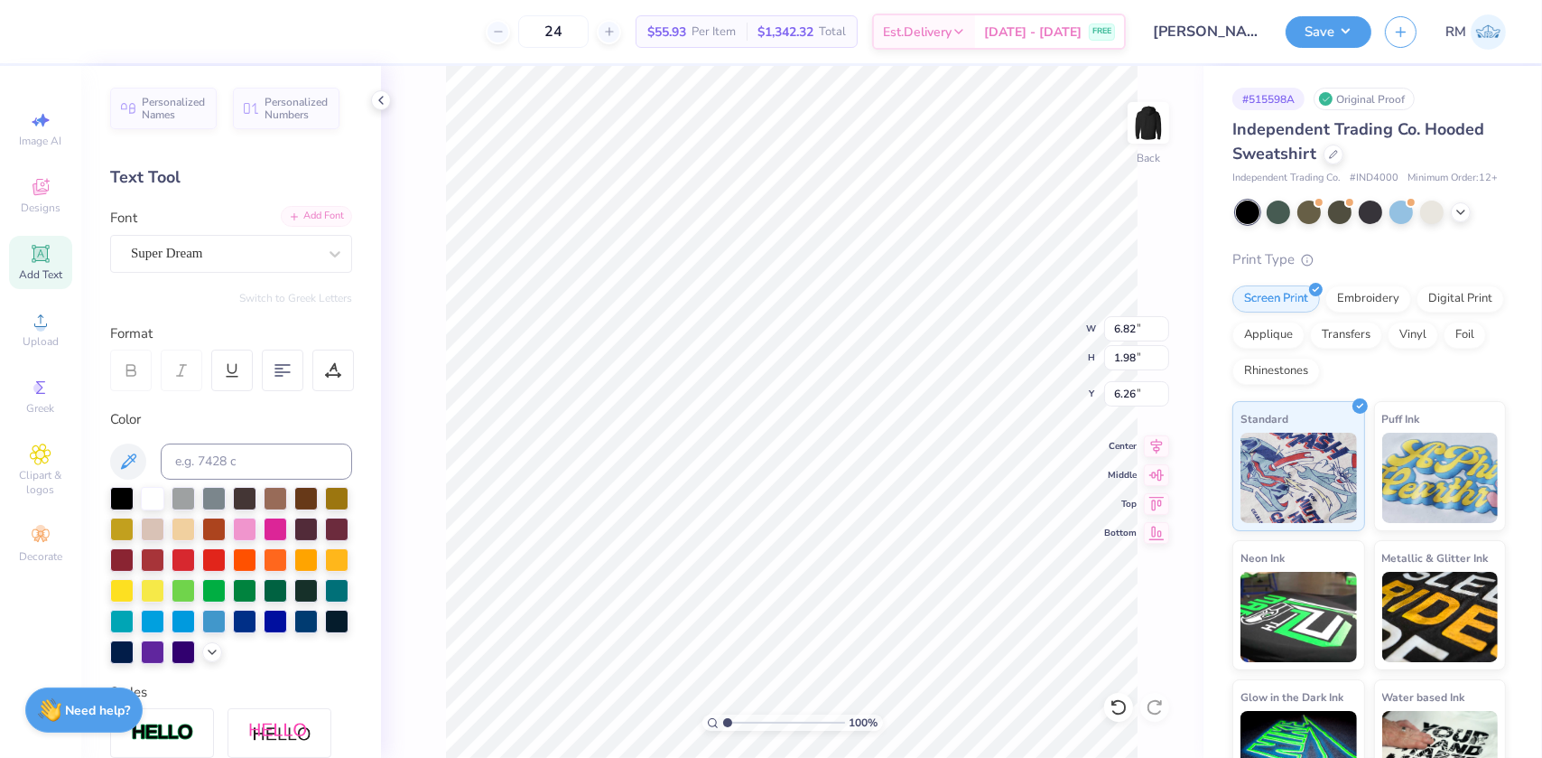
click at [315, 215] on div "Add Font" at bounding box center [316, 216] width 71 height 21
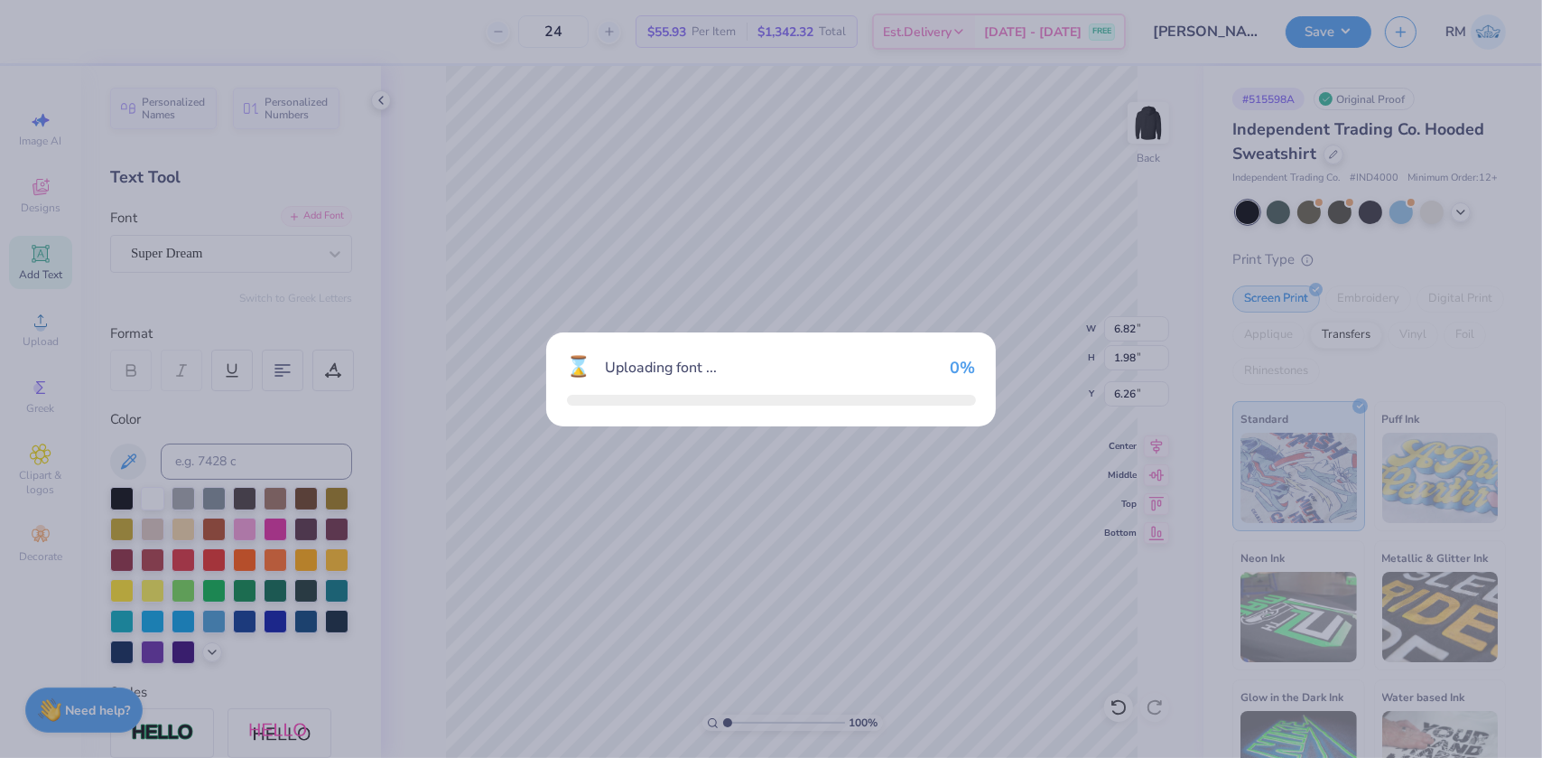
type input "18.62"
type input "1.61"
type input "6.45"
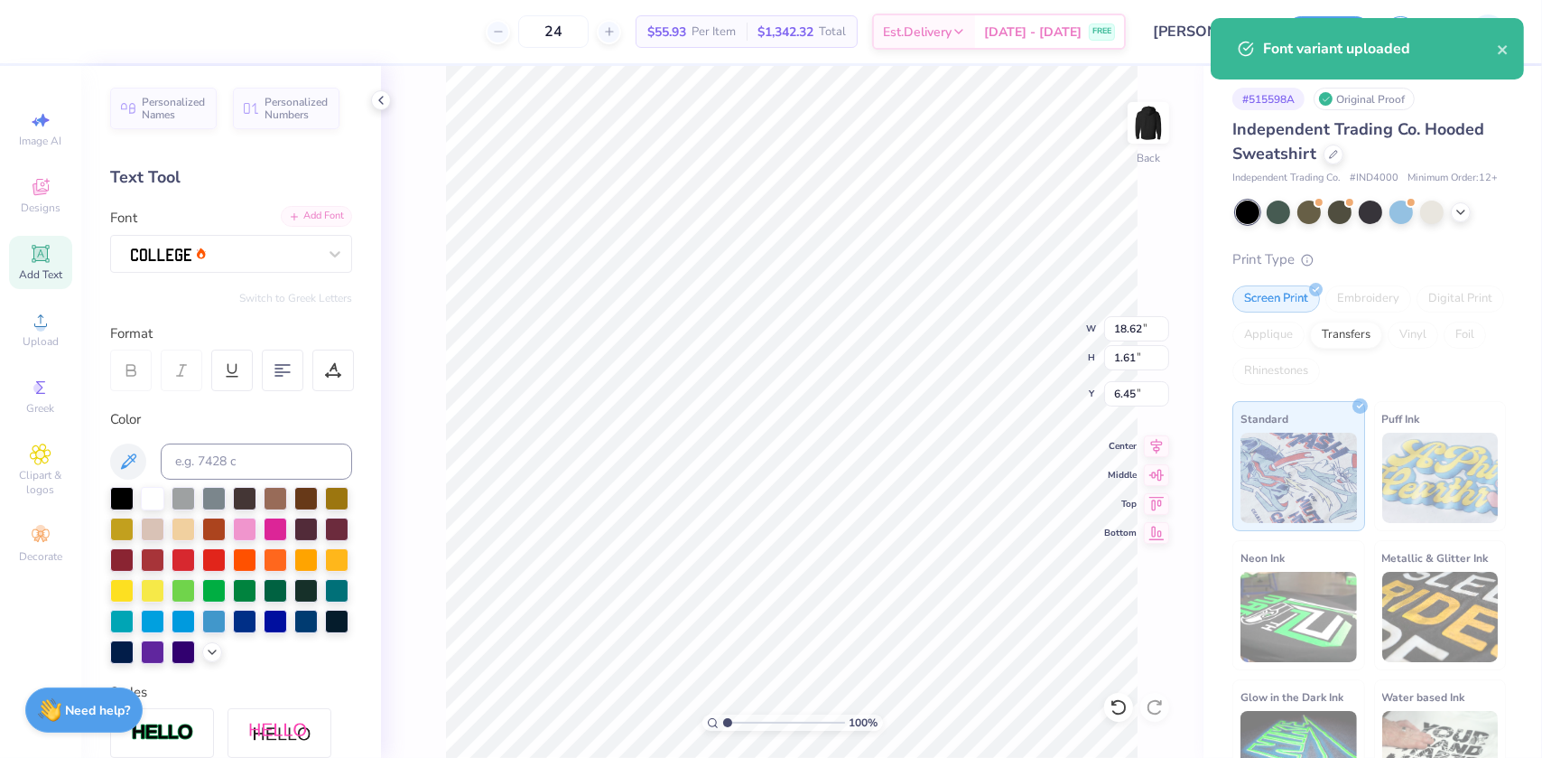
type input "18.58"
type input "2.30"
type input "6.10"
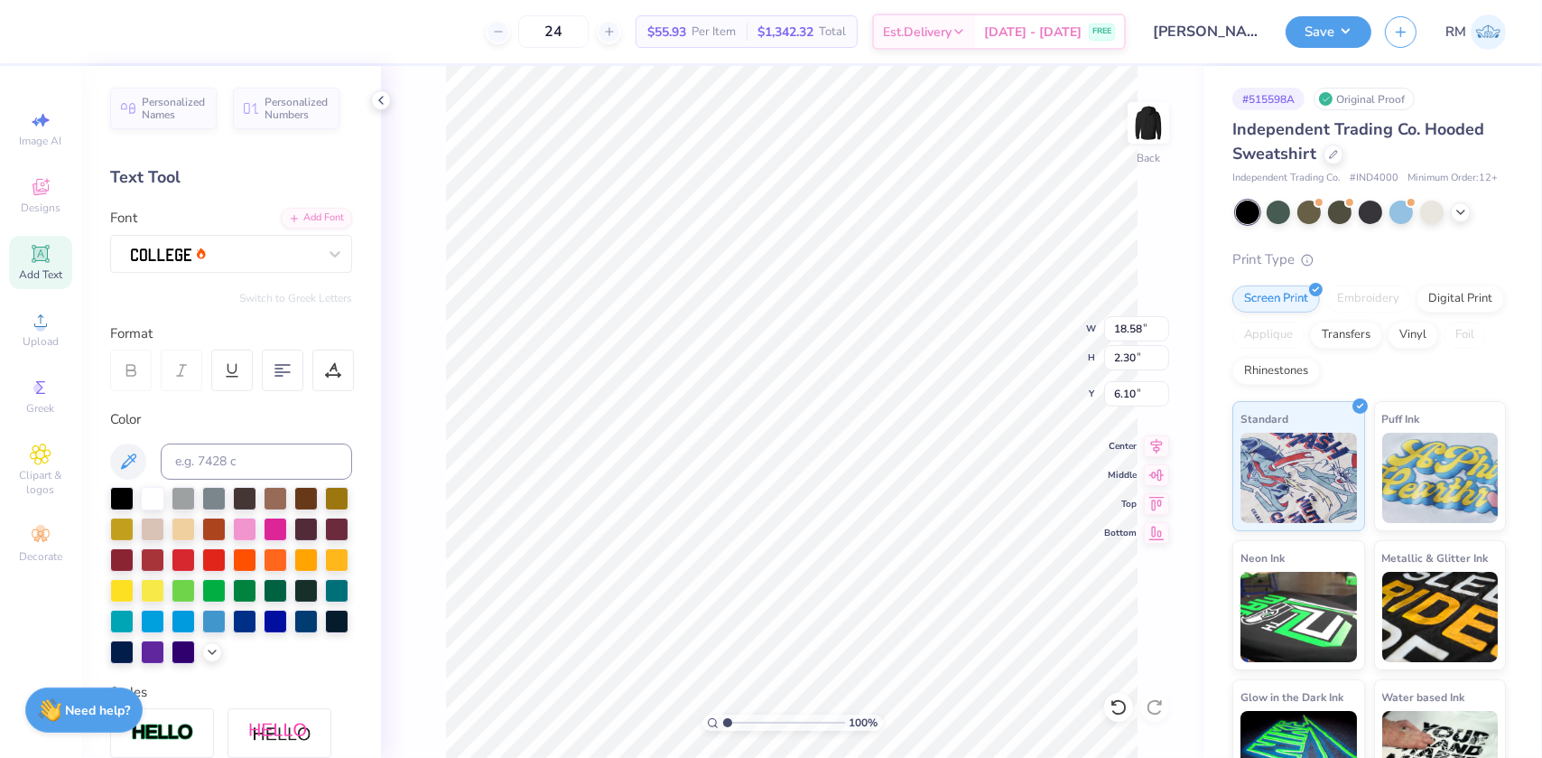
type input "14.50"
type input "1.79"
type input "5.75"
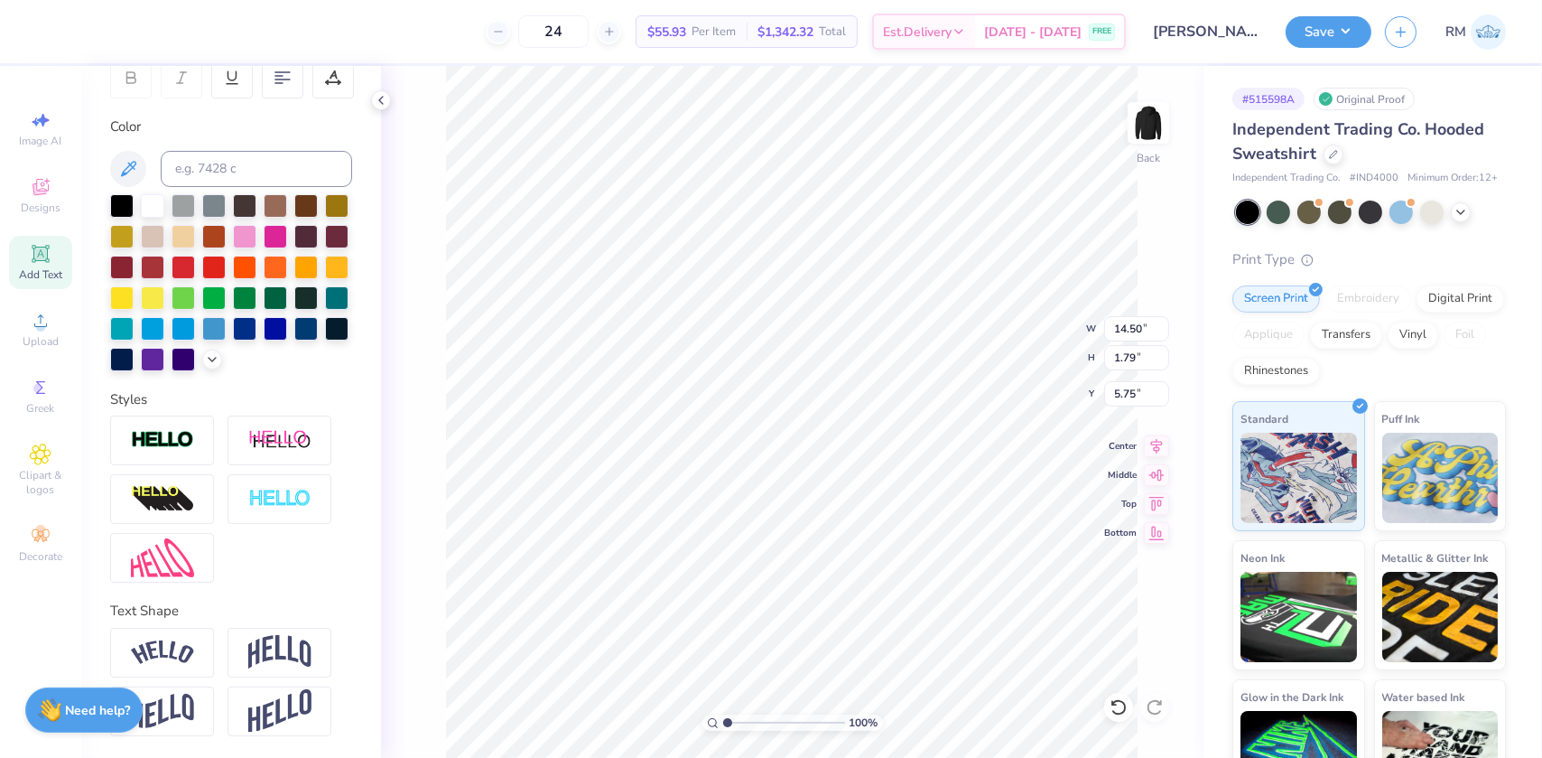
scroll to position [321, 0]
click at [288, 649] on img at bounding box center [279, 652] width 63 height 34
type input "4.80"
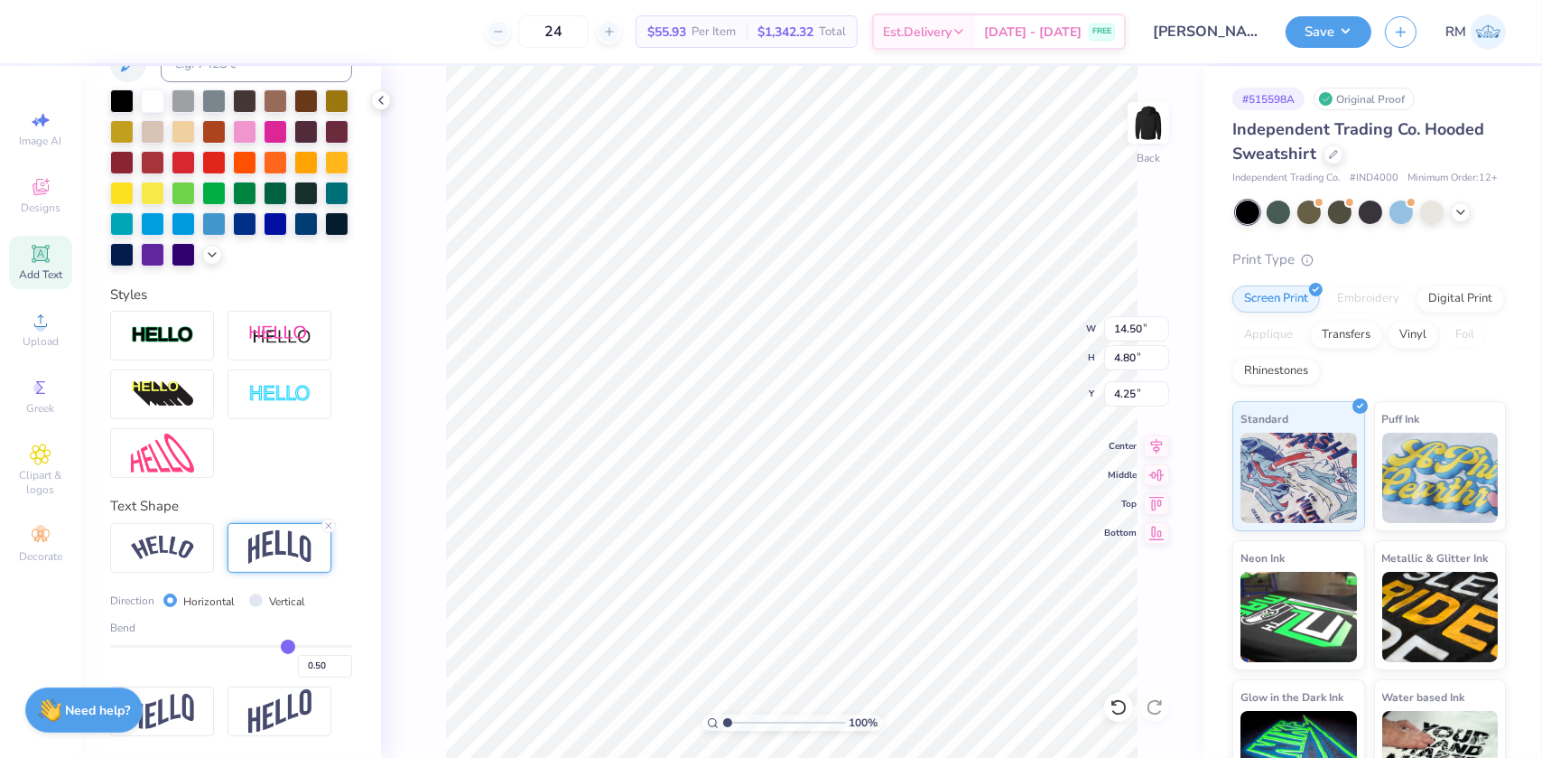
scroll to position [426, 0]
type input "5.96"
click at [330, 525] on icon at bounding box center [328, 525] width 11 height 11
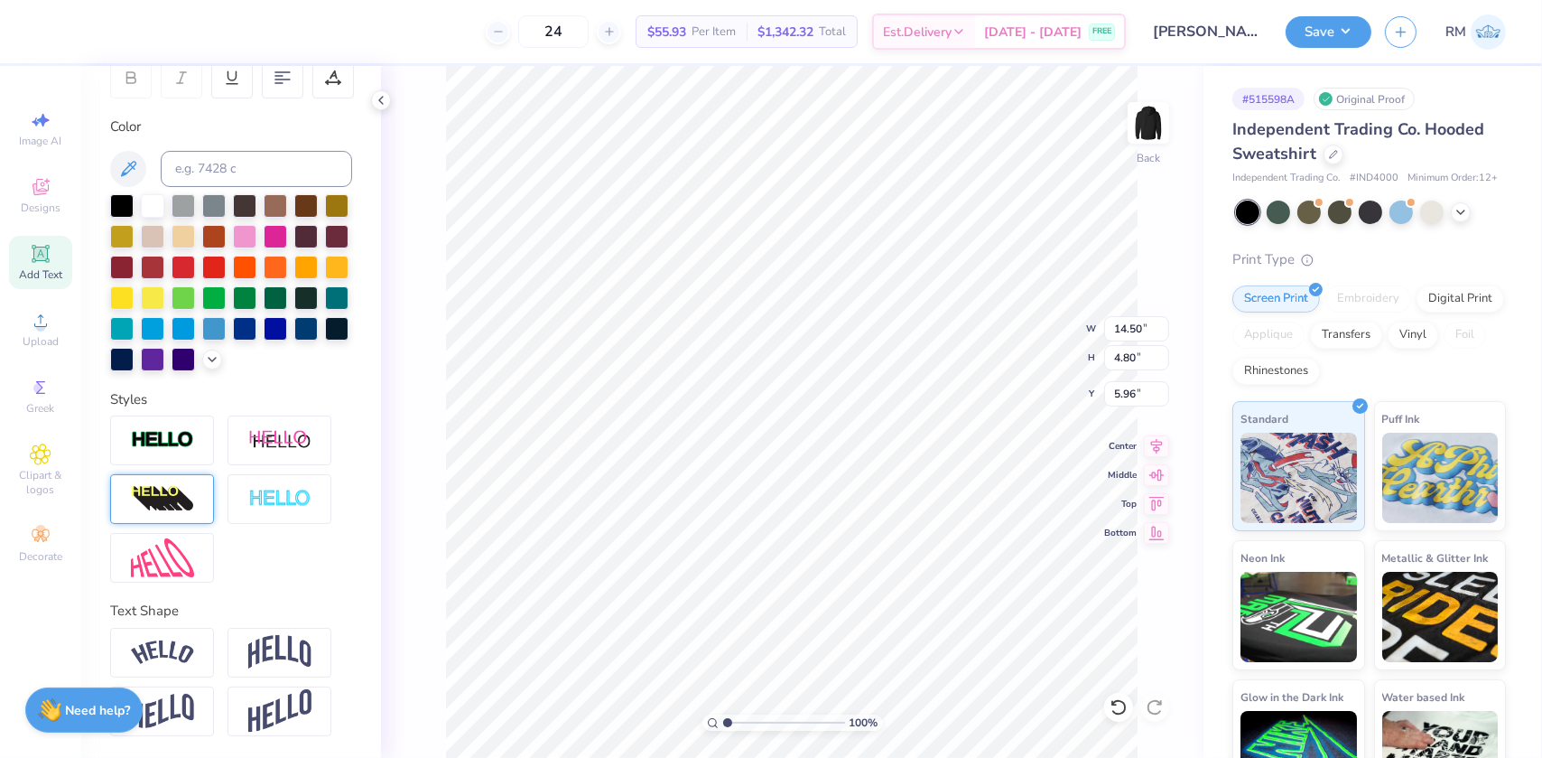
type input "1.79"
type input "7.46"
click at [168, 559] on img at bounding box center [162, 557] width 63 height 39
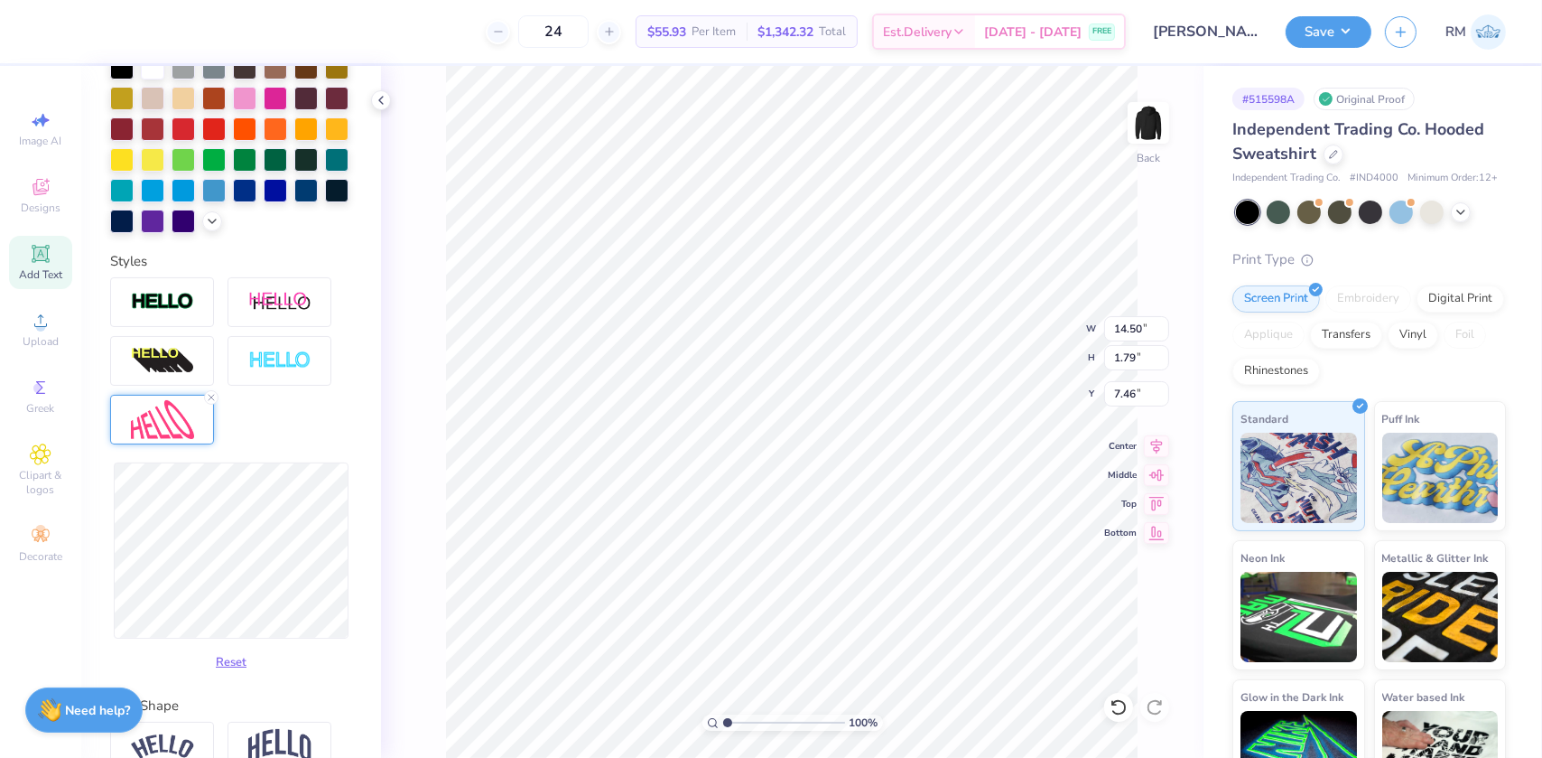
scroll to position [554, 0]
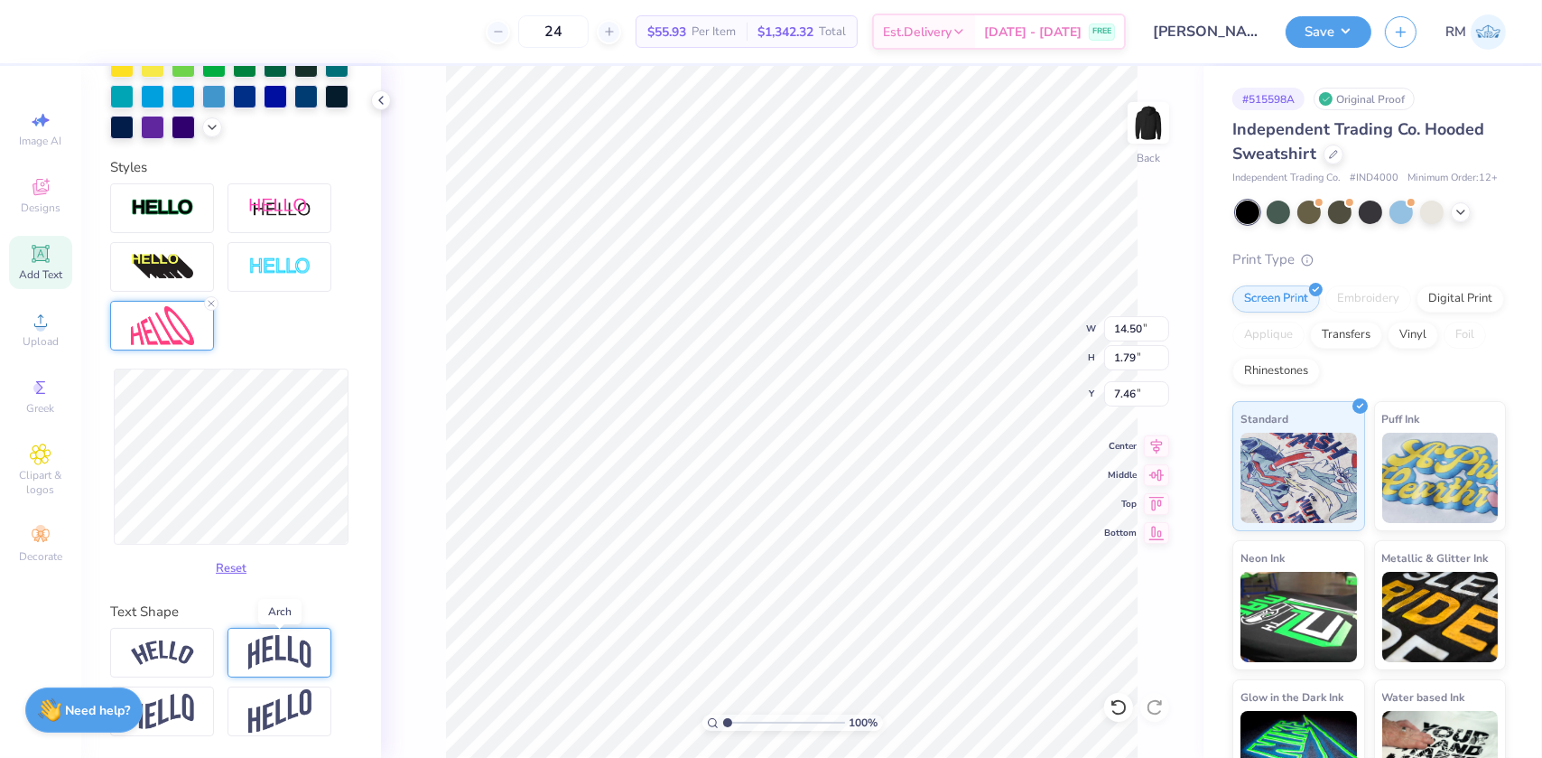
click at [281, 647] on img at bounding box center [279, 652] width 63 height 34
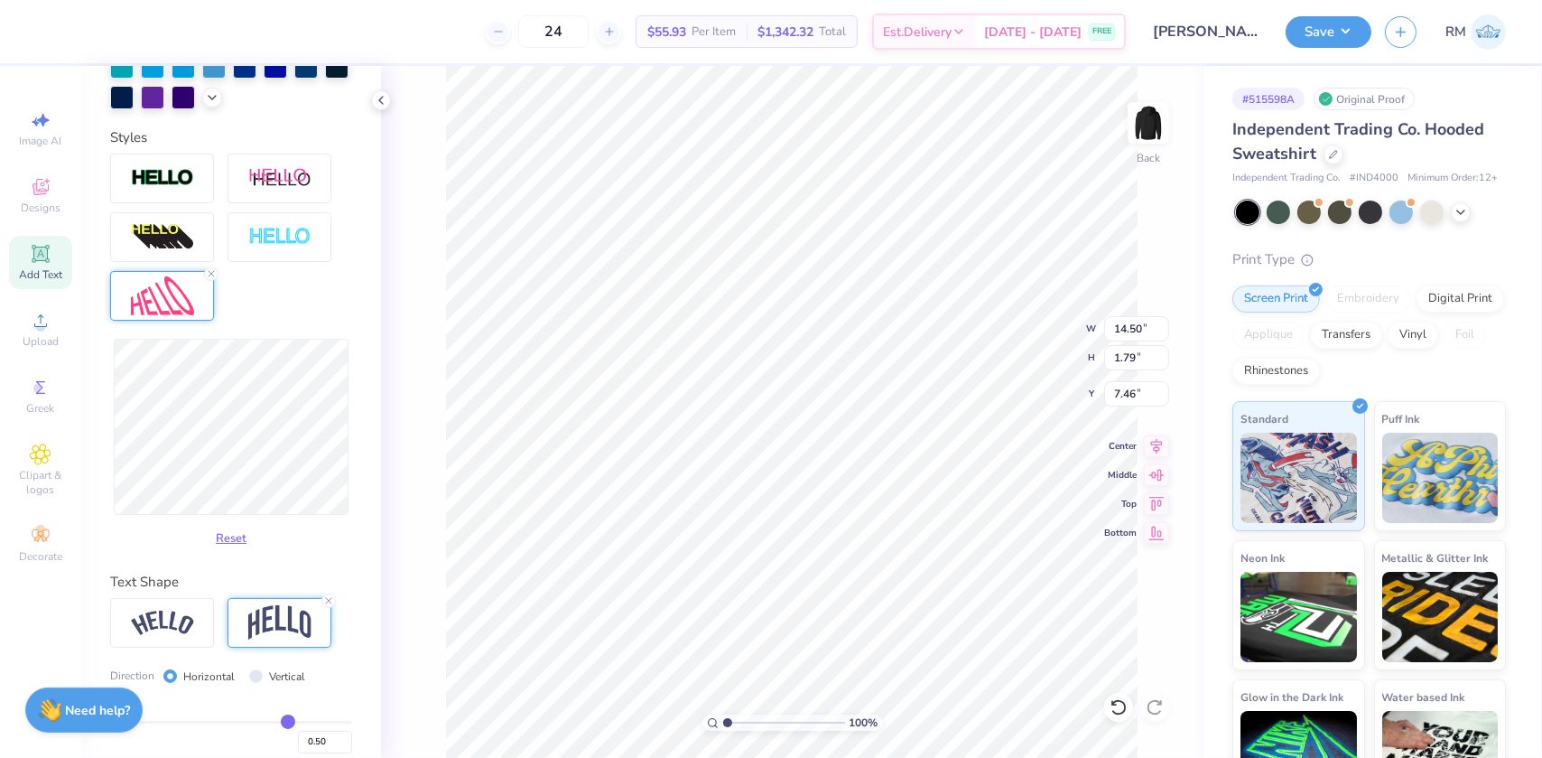
type input "4.80"
type input "5.96"
type input "6.94"
type input "4.89"
click at [1112, 714] on icon at bounding box center [1119, 707] width 18 height 18
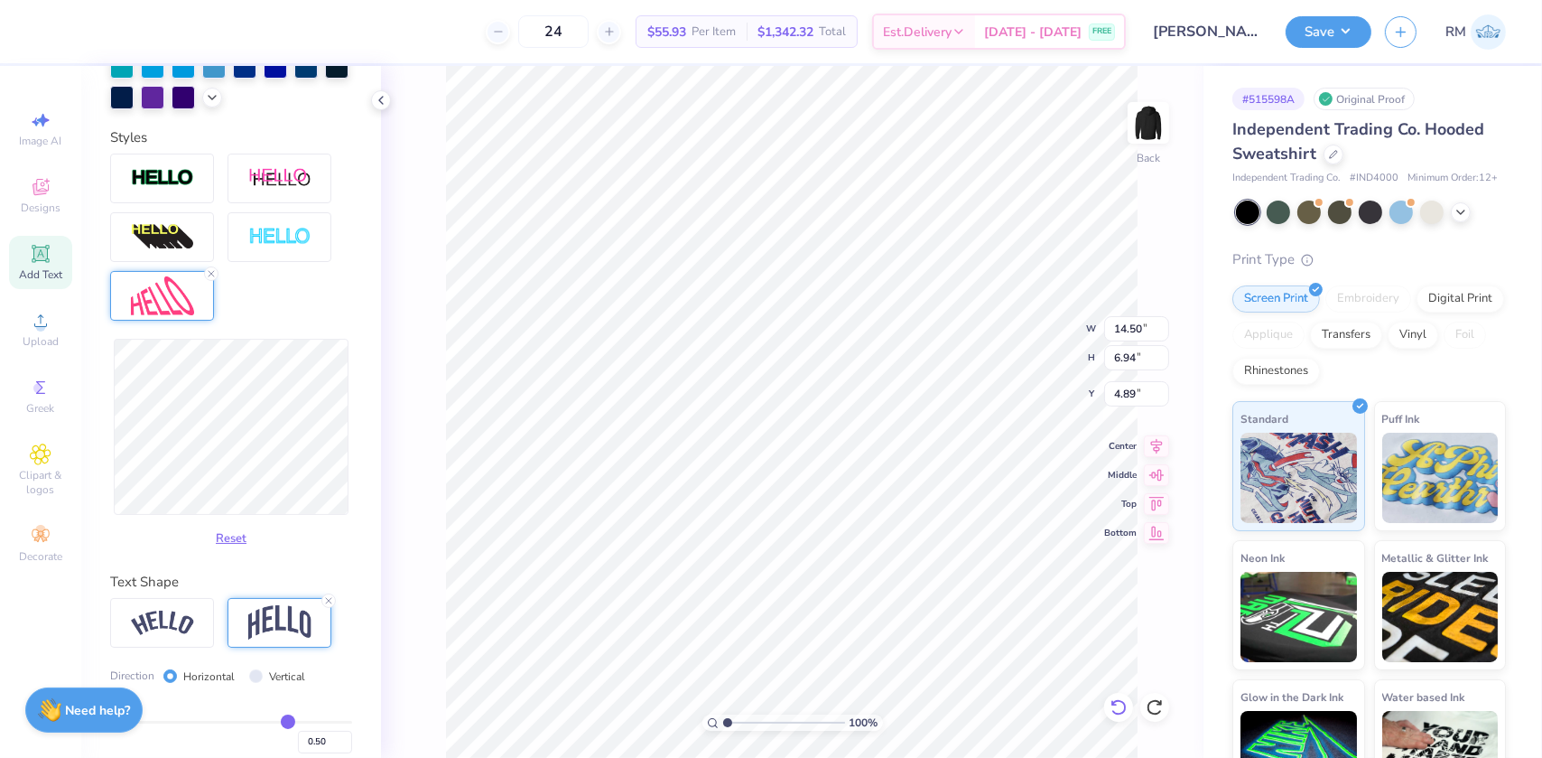
type input "4.80"
type input "5.96"
type textarea "KAPPA TA"
click at [328, 606] on icon at bounding box center [328, 600] width 11 height 11
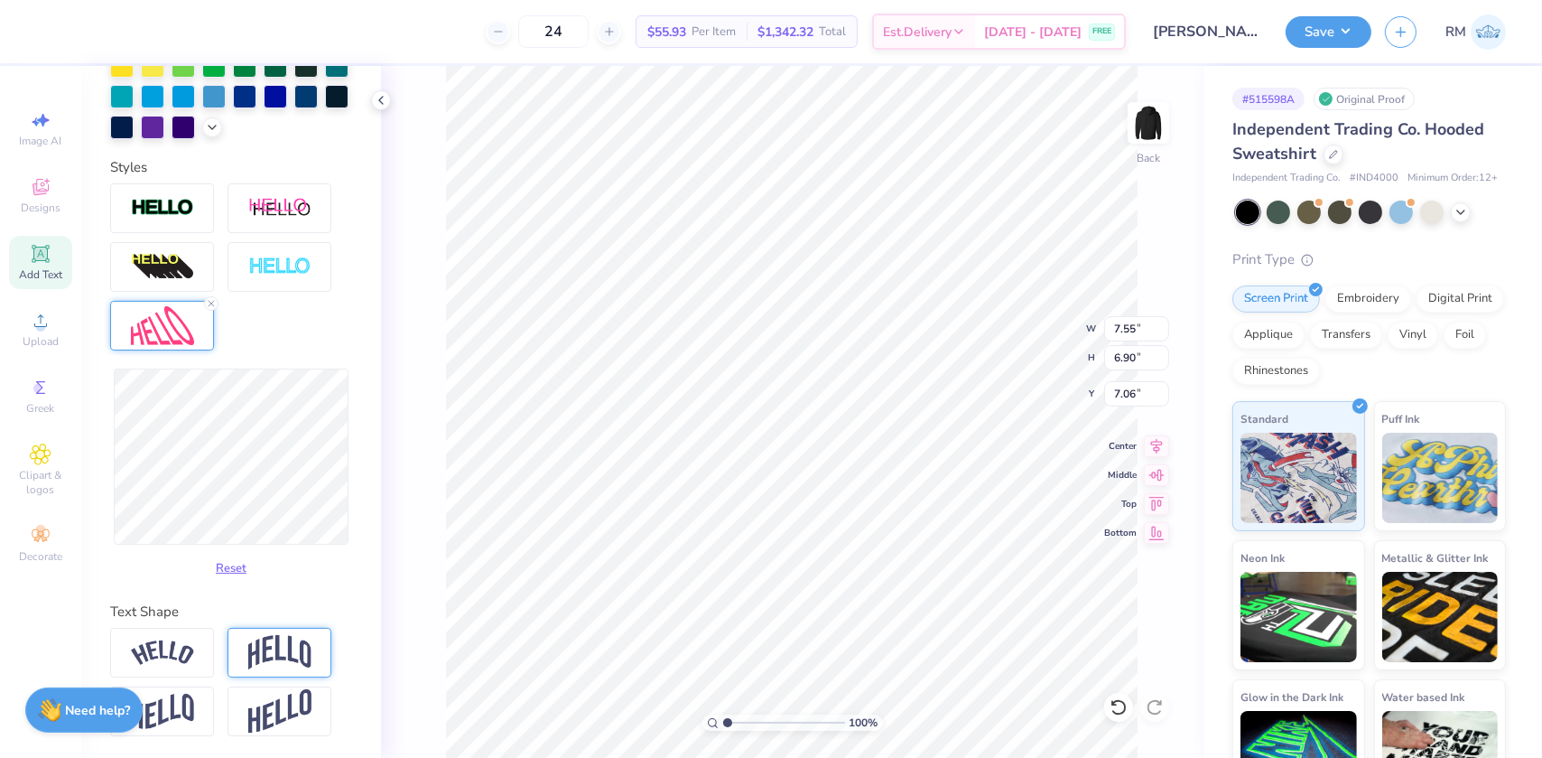
type input "7.55"
type input "6.90"
type input "6.23"
click at [289, 656] on img at bounding box center [279, 652] width 63 height 34
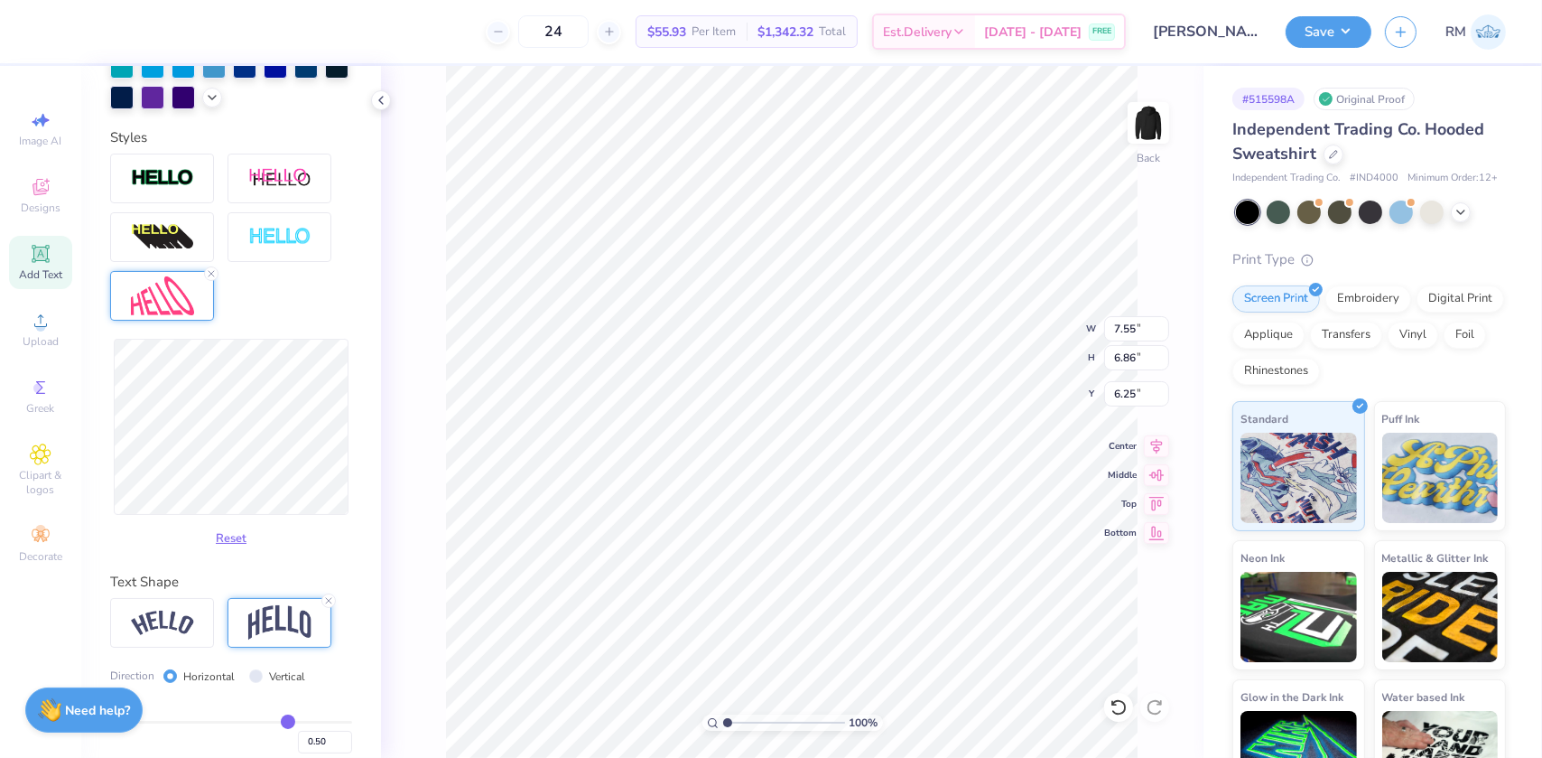
type input "6.86"
type input "6.25"
type input "7.83"
type input "5.76"
click at [377, 348] on div "Personalized Names Personalized Numbers Text Tool Add Font Font Switch to Greek…" at bounding box center [231, 412] width 300 height 692
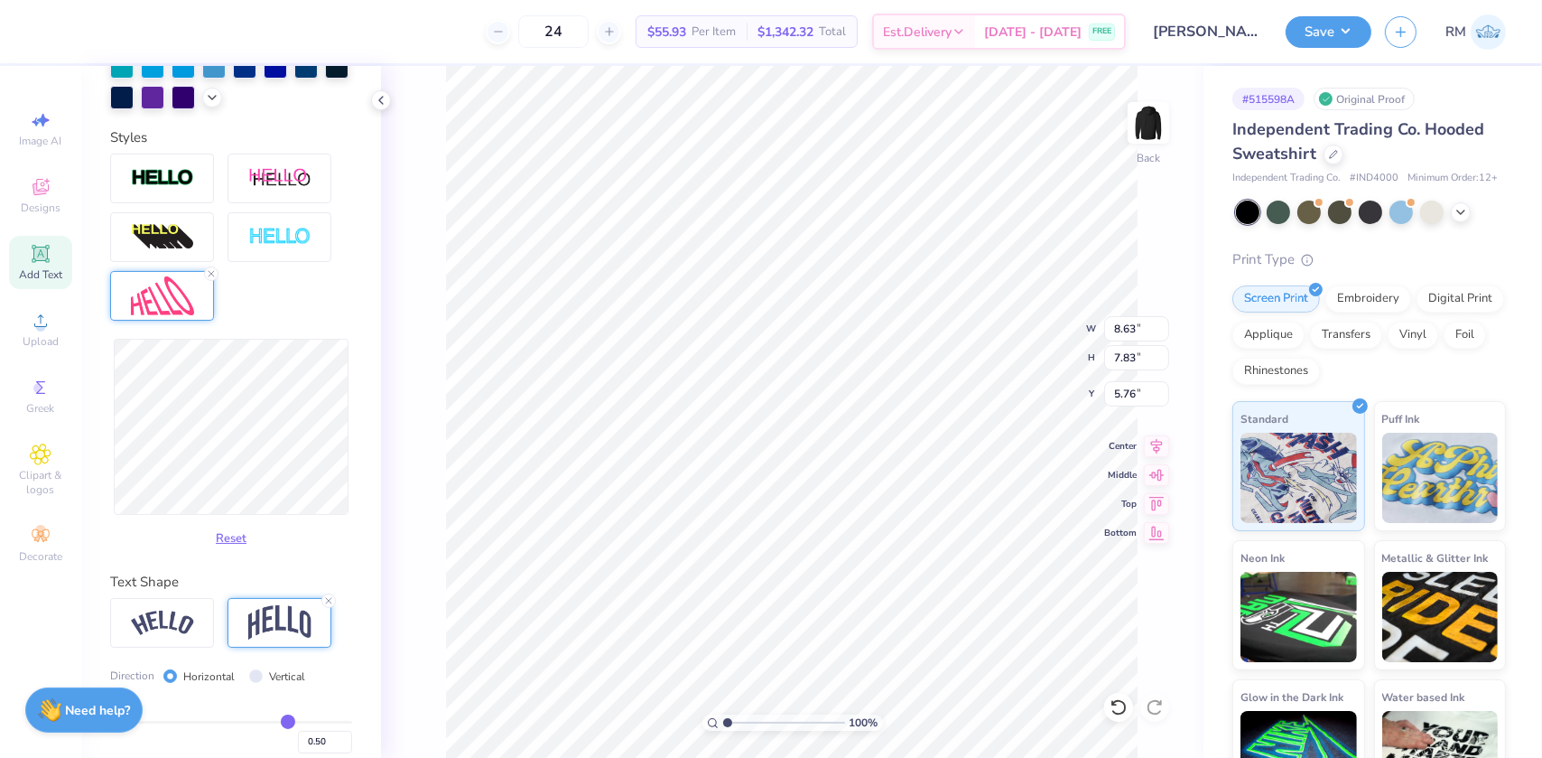
type input "8.63"
type input "5.36"
click at [1122, 704] on icon at bounding box center [1119, 707] width 18 height 18
type input "7.55"
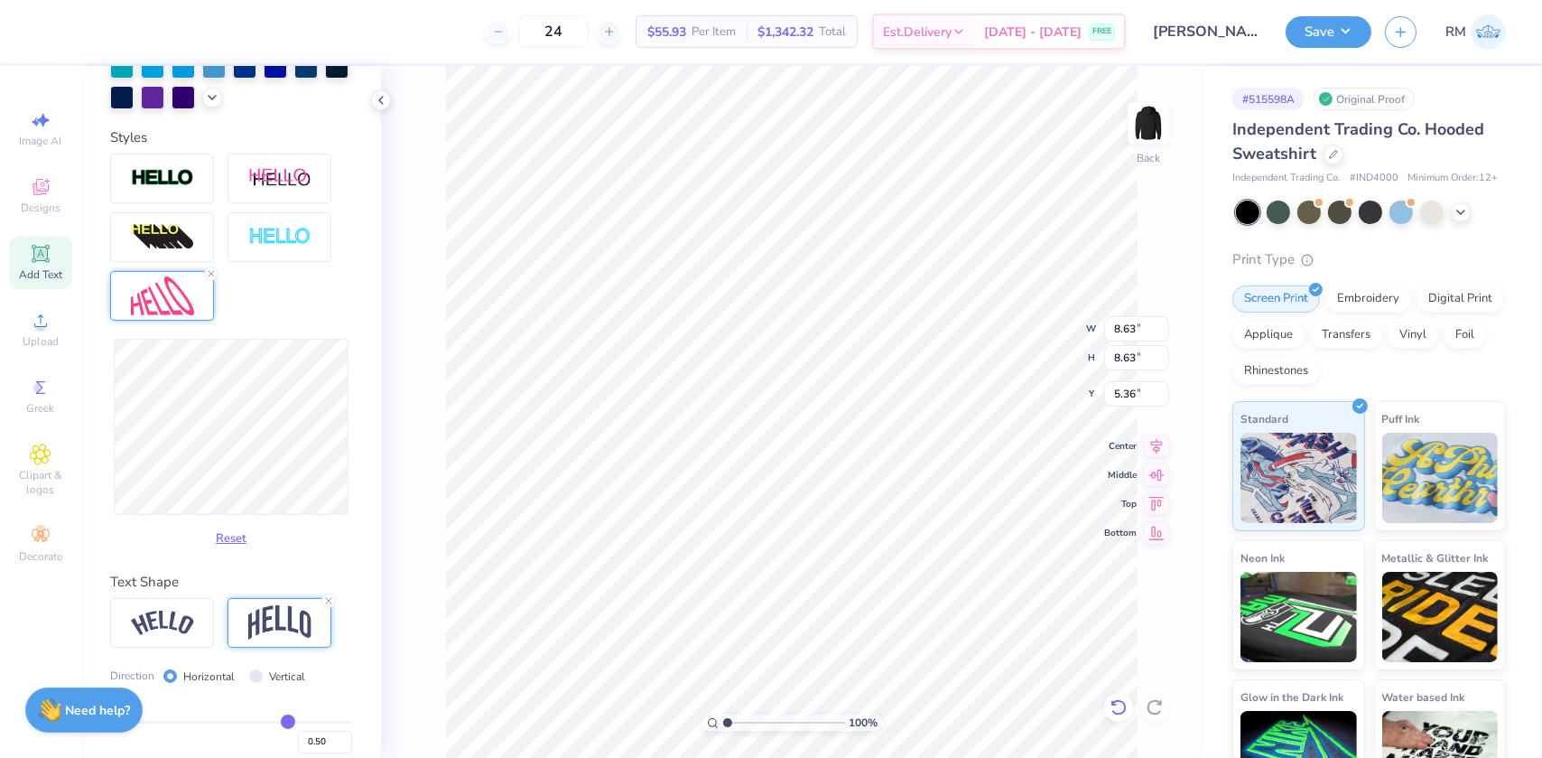
type input "7.83"
type input "5.76"
click at [1122, 704] on icon at bounding box center [1119, 707] width 18 height 18
type input "6.86"
type input "6.25"
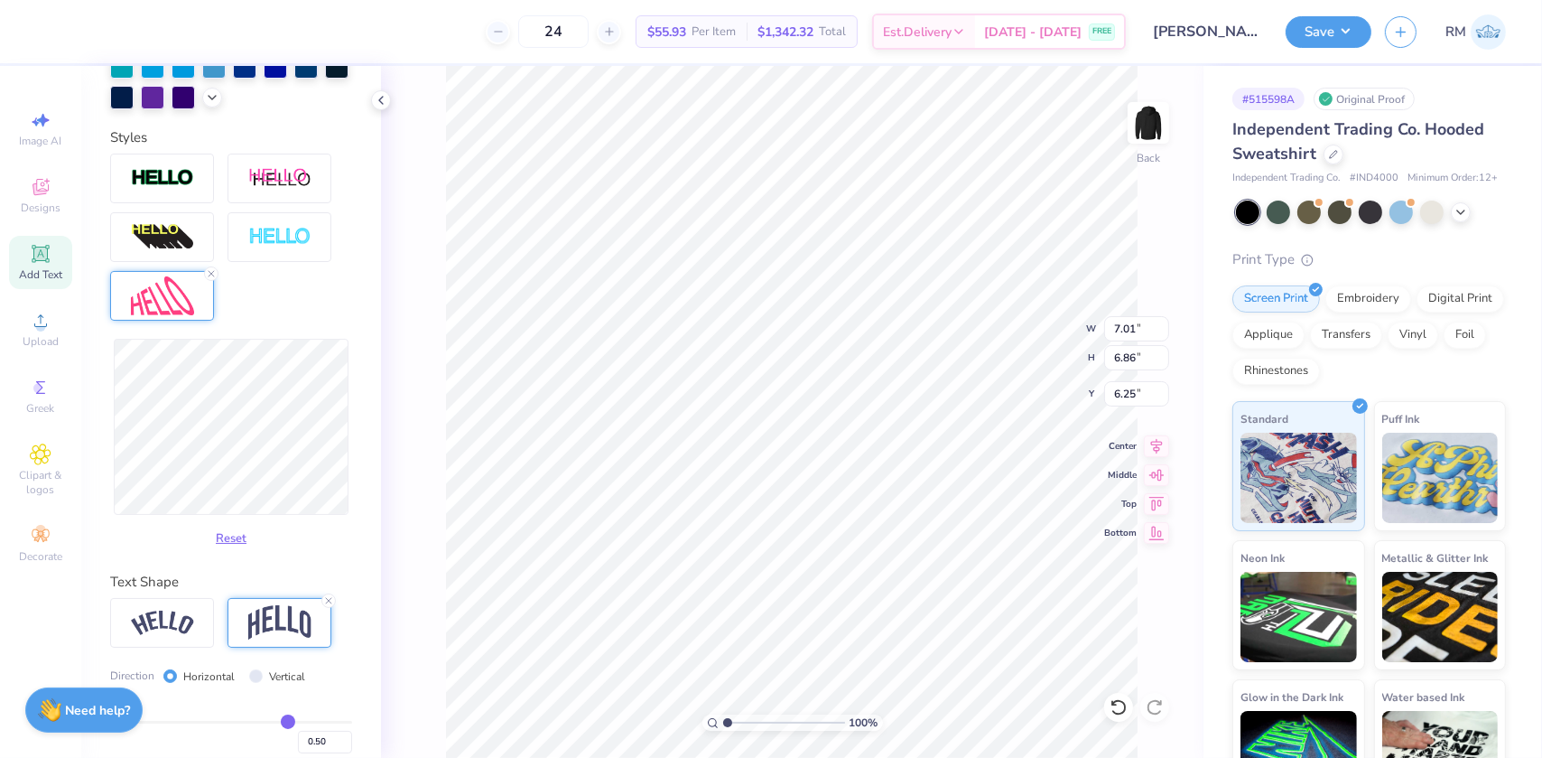
type input "7.25"
